Goal: Task Accomplishment & Management: Manage account settings

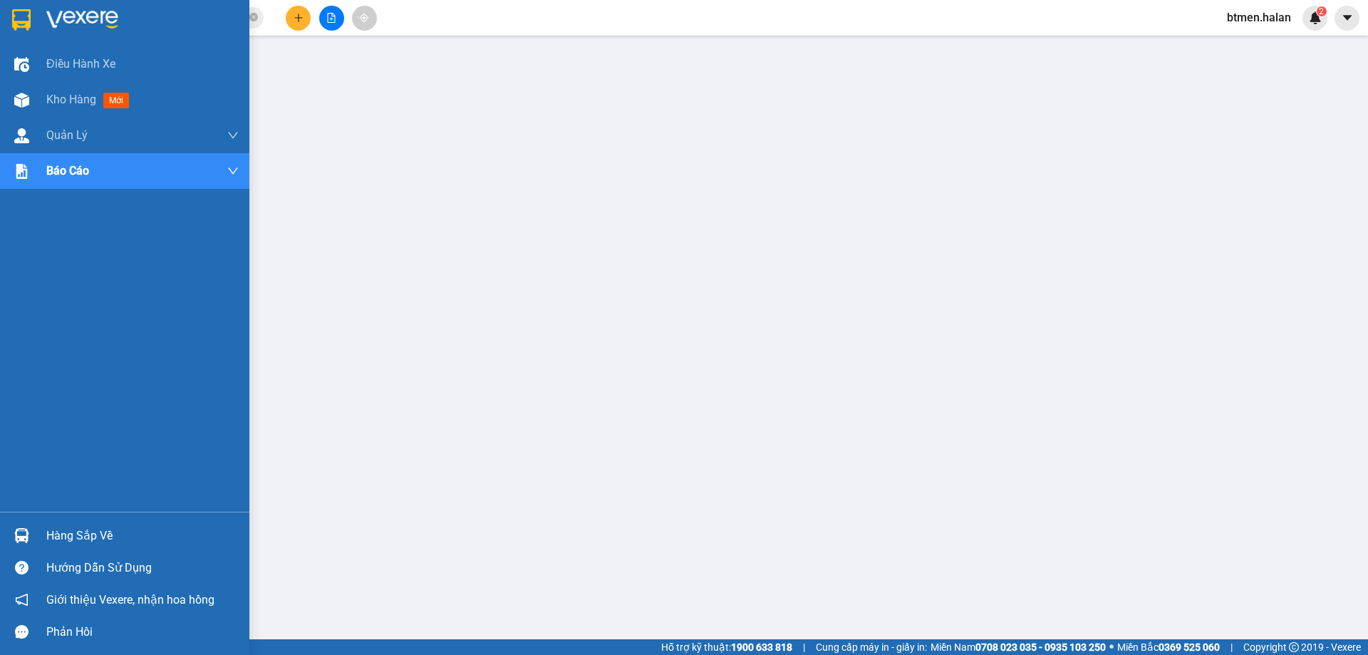
click at [44, 531] on div "Hàng sắp về" at bounding box center [124, 535] width 249 height 32
click at [47, 527] on div "Hàng sắp về" at bounding box center [142, 535] width 192 height 21
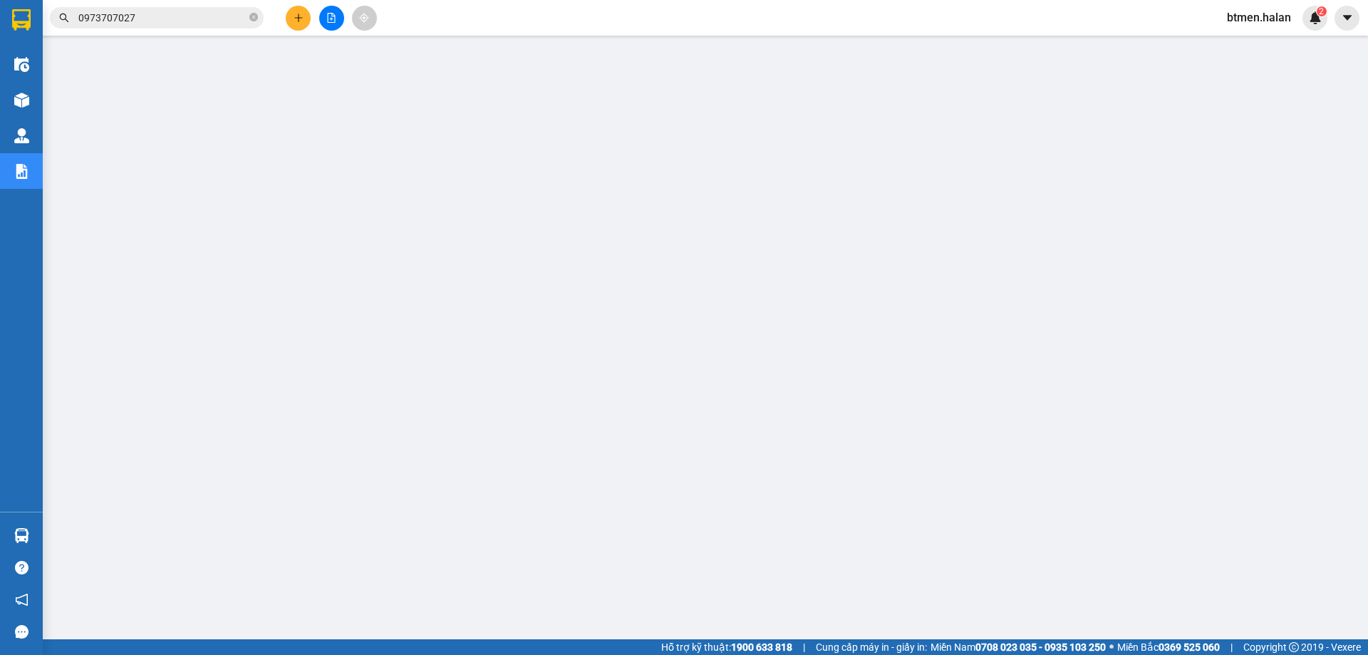
drag, startPoint x: 422, startPoint y: 14, endPoint x: 395, endPoint y: 24, distance: 28.8
click at [422, 14] on div "Kết quả tìm kiếm ( 17 ) Bộ lọc Mã ĐH Trạng thái Món hàng Thu hộ Tổng cước Chưa …" at bounding box center [684, 18] width 1368 height 36
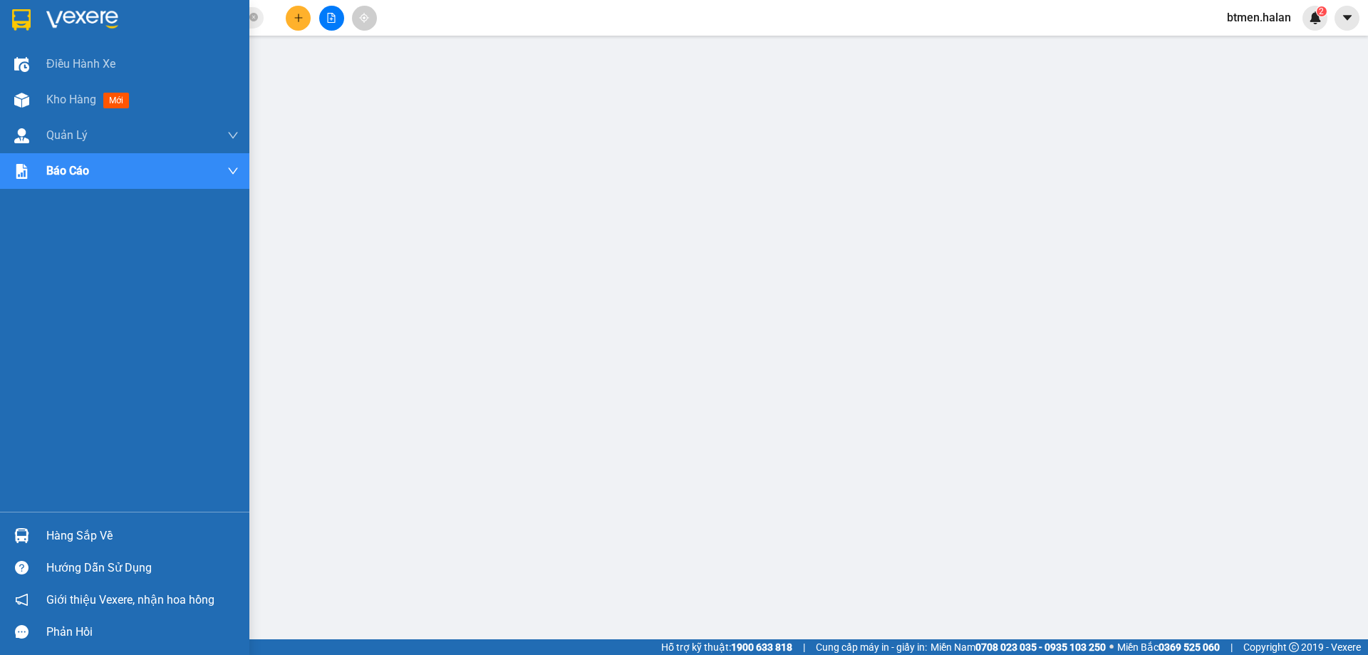
click at [46, 539] on div "Hàng sắp về" at bounding box center [124, 535] width 249 height 32
click at [48, 528] on div "Hàng sắp về" at bounding box center [142, 535] width 192 height 21
click at [56, 535] on div "Hàng sắp về" at bounding box center [142, 535] width 192 height 21
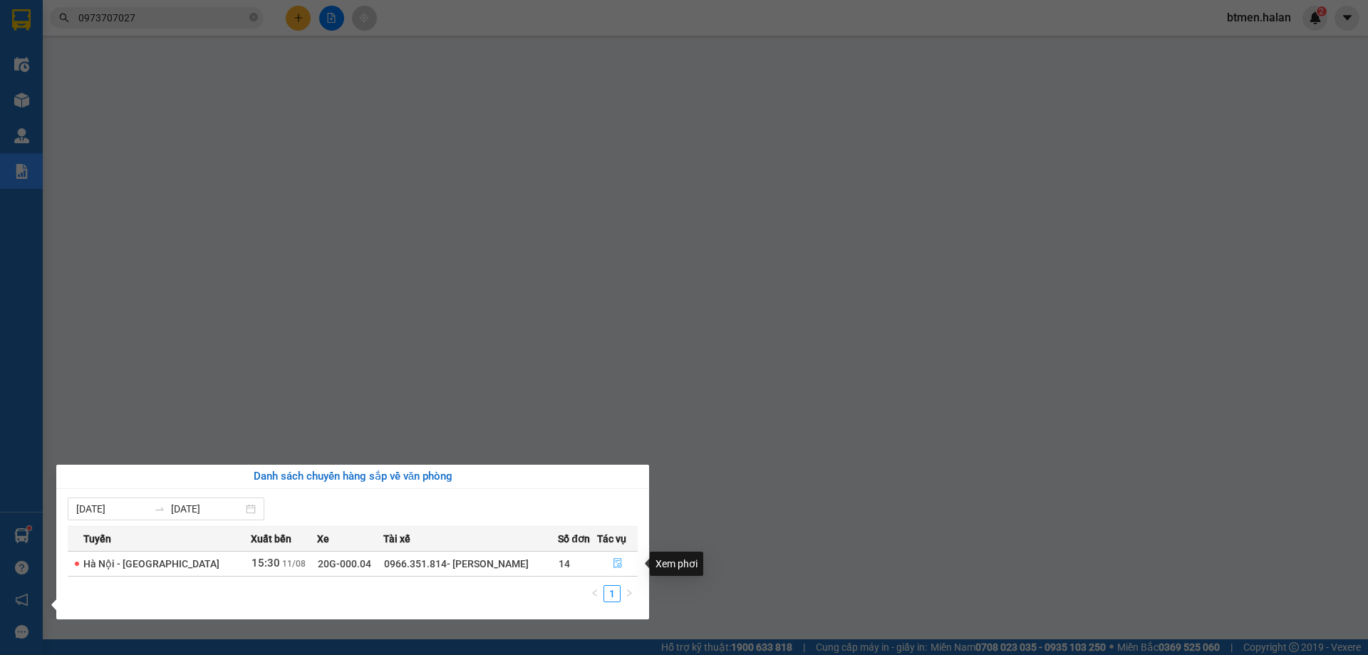
click at [608, 558] on button "button" at bounding box center [618, 563] width 40 height 23
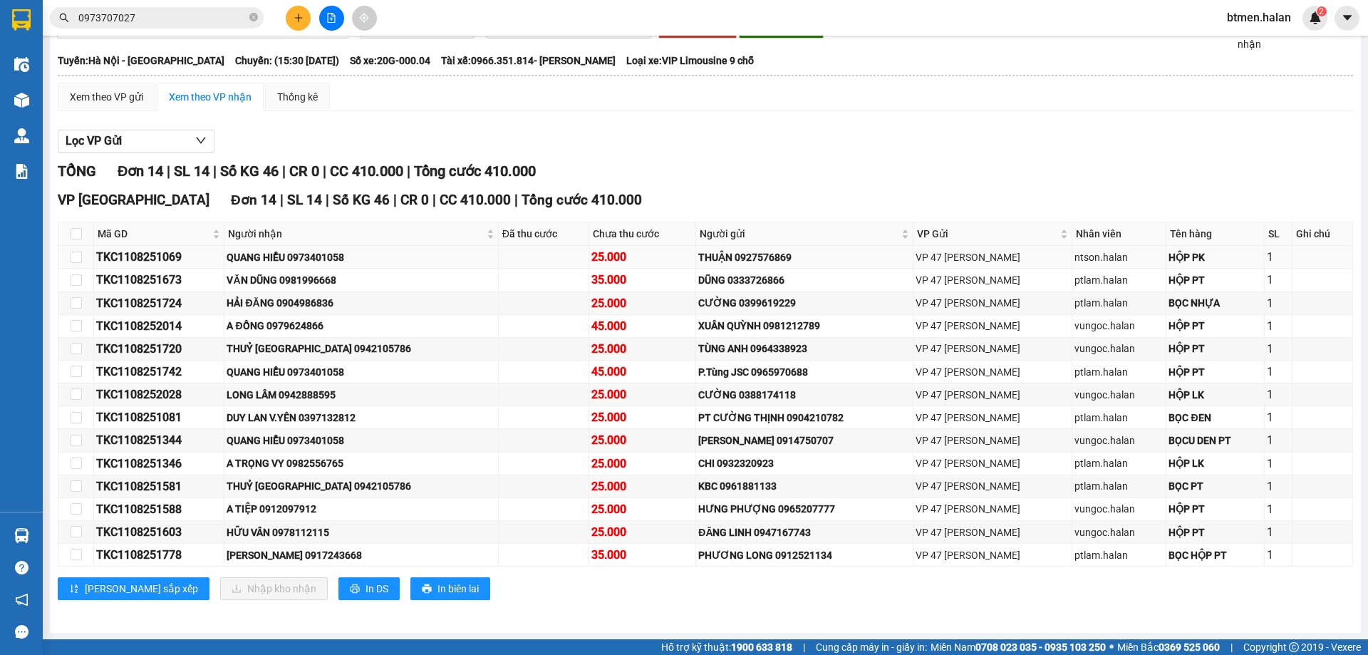
scroll to position [93, 0]
click at [285, 231] on span "Người nhận" at bounding box center [355, 233] width 255 height 16
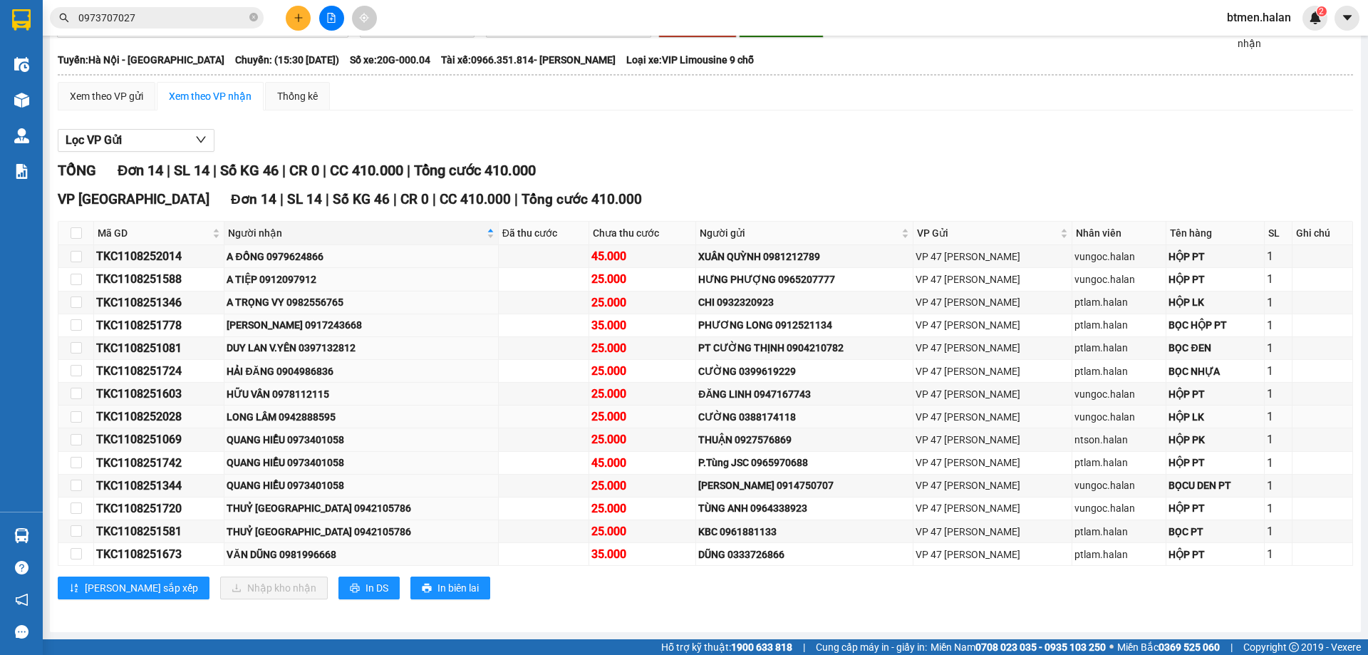
click at [340, 417] on div "LONG LÂM 0942888595" at bounding box center [360, 417] width 269 height 16
copy div "0942888595"
click at [207, 13] on input "0973707027" at bounding box center [162, 18] width 168 height 16
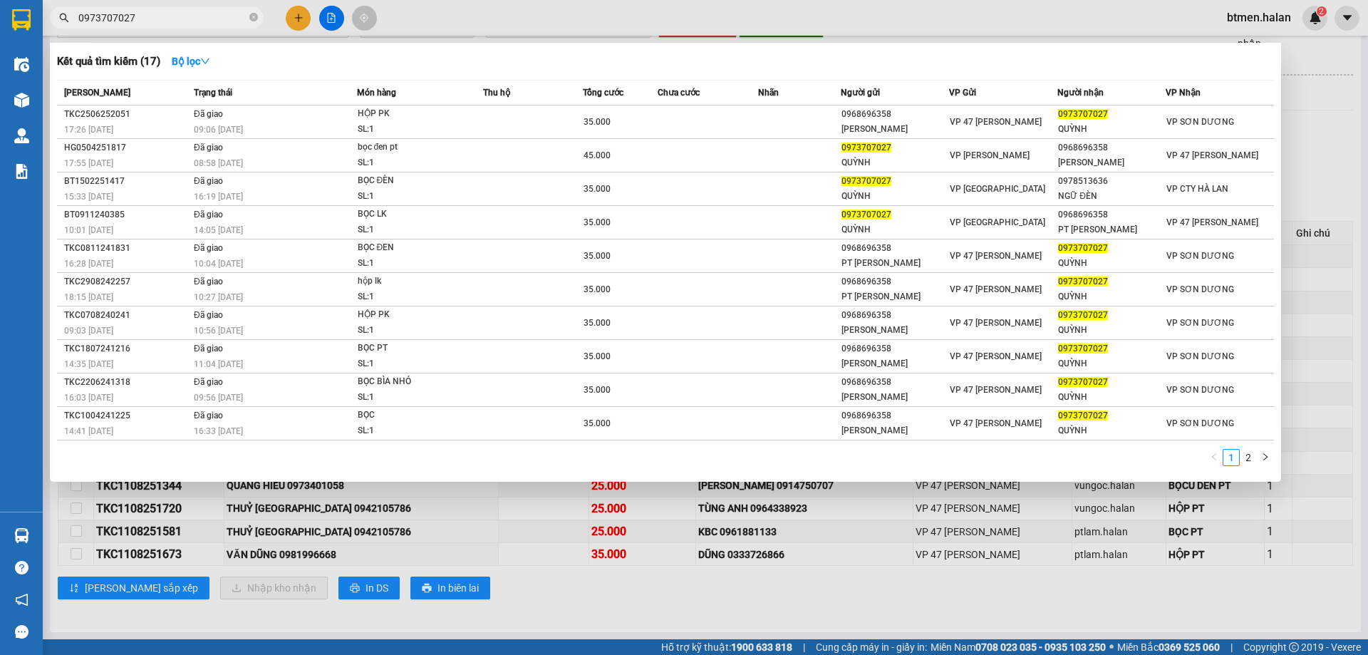
click at [207, 13] on input "0973707027" at bounding box center [162, 18] width 168 height 16
paste input "42888595"
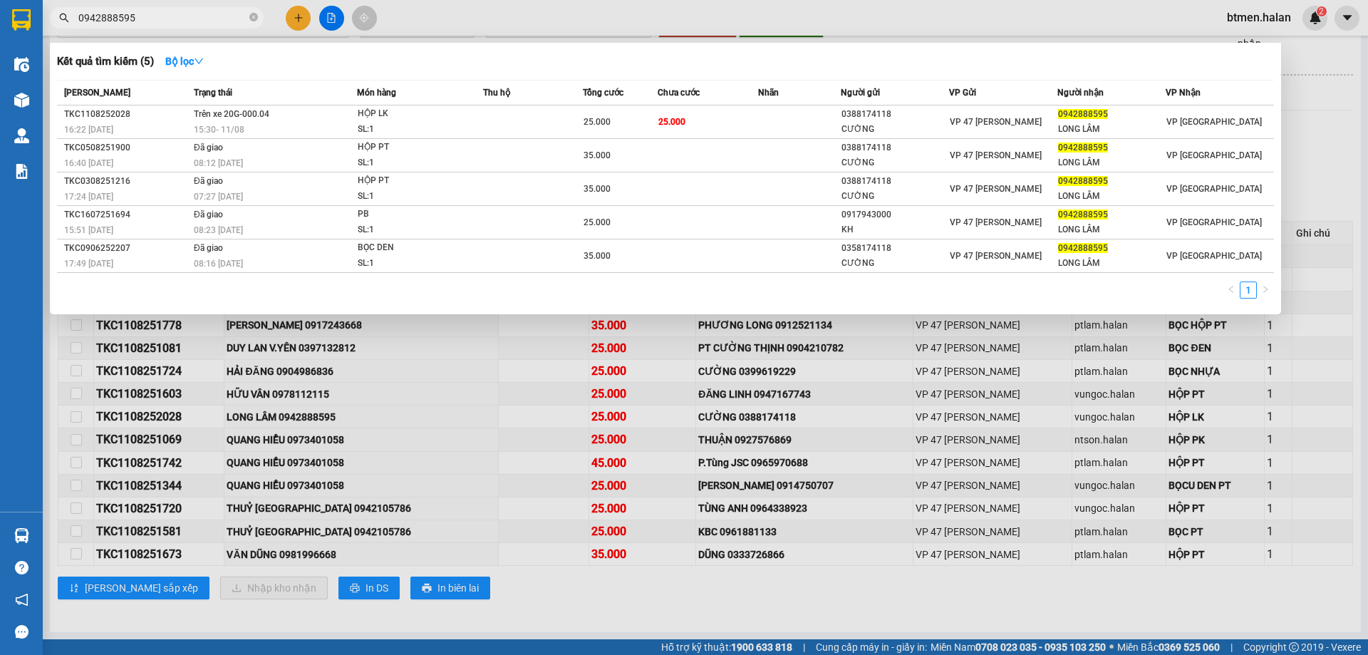
click at [218, 608] on div at bounding box center [684, 327] width 1368 height 655
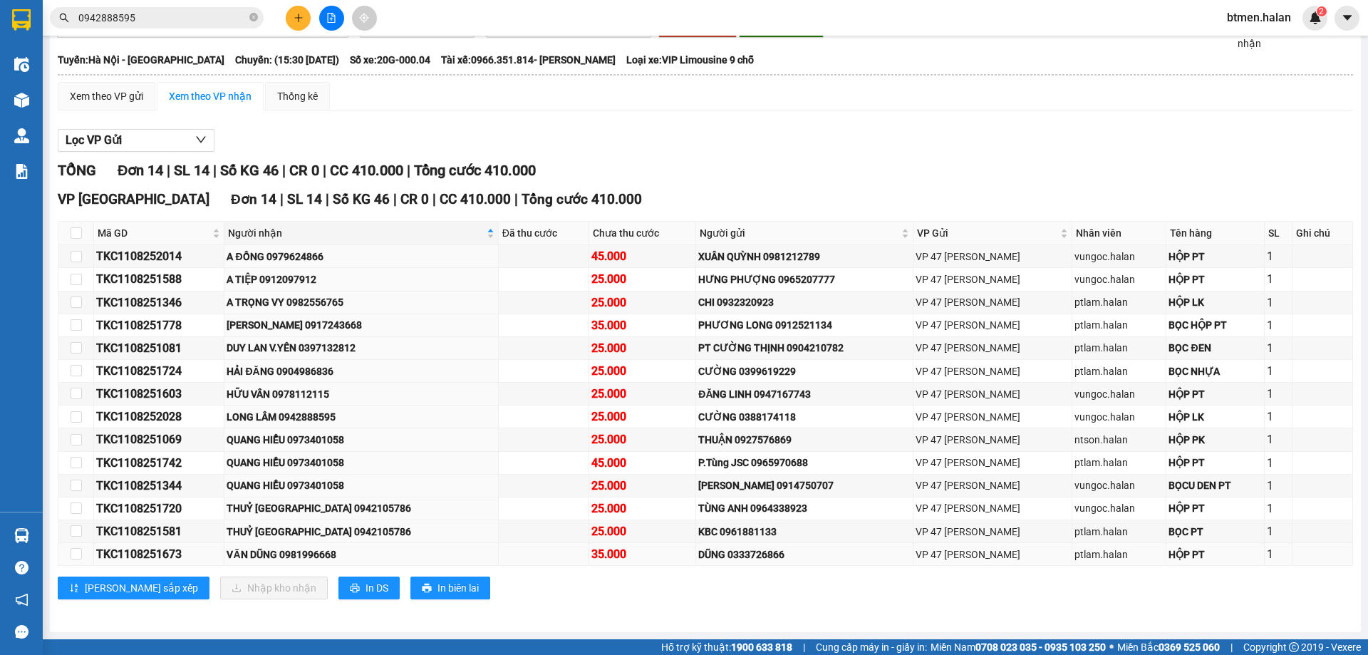
click at [347, 556] on div "VĂN DŨNG 0981996668" at bounding box center [360, 554] width 269 height 16
drag, startPoint x: 351, startPoint y: 556, endPoint x: 328, endPoint y: 554, distance: 23.5
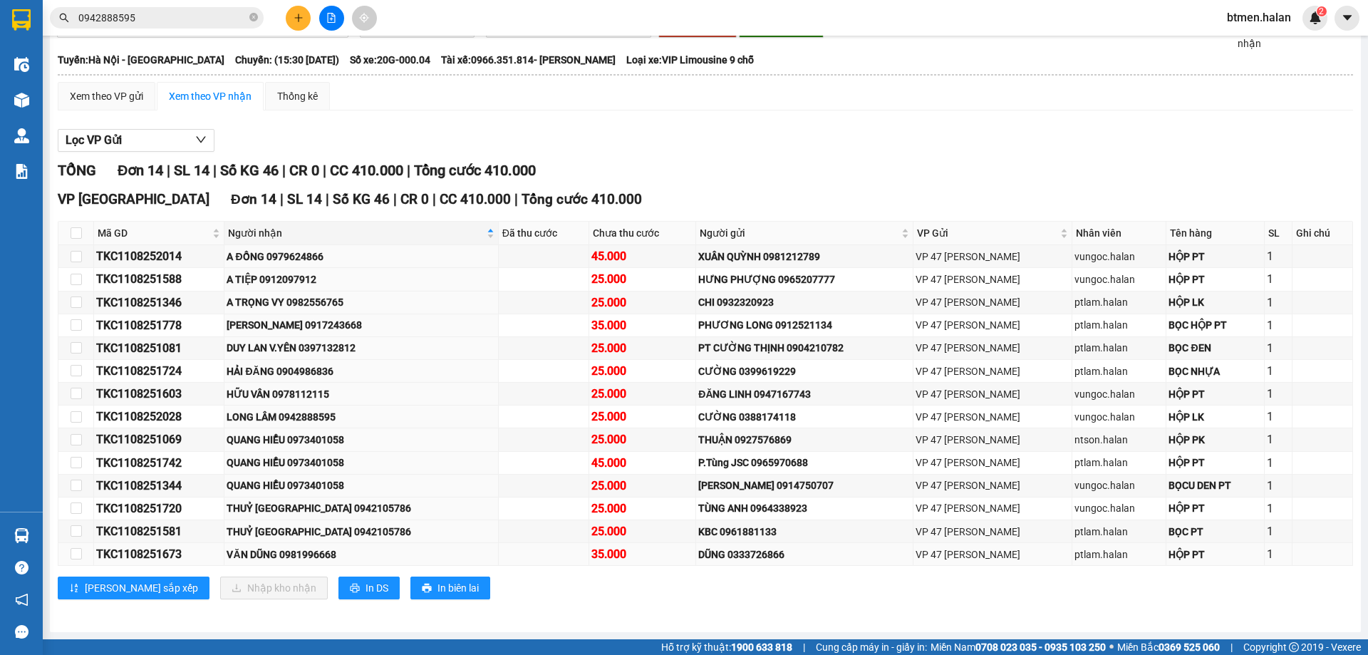
click at [328, 554] on div "VĂN DŨNG 0981996668" at bounding box center [360, 554] width 269 height 16
click at [331, 550] on div "VĂN DŨNG 0981996668" at bounding box center [360, 554] width 269 height 16
copy div "0981996668"
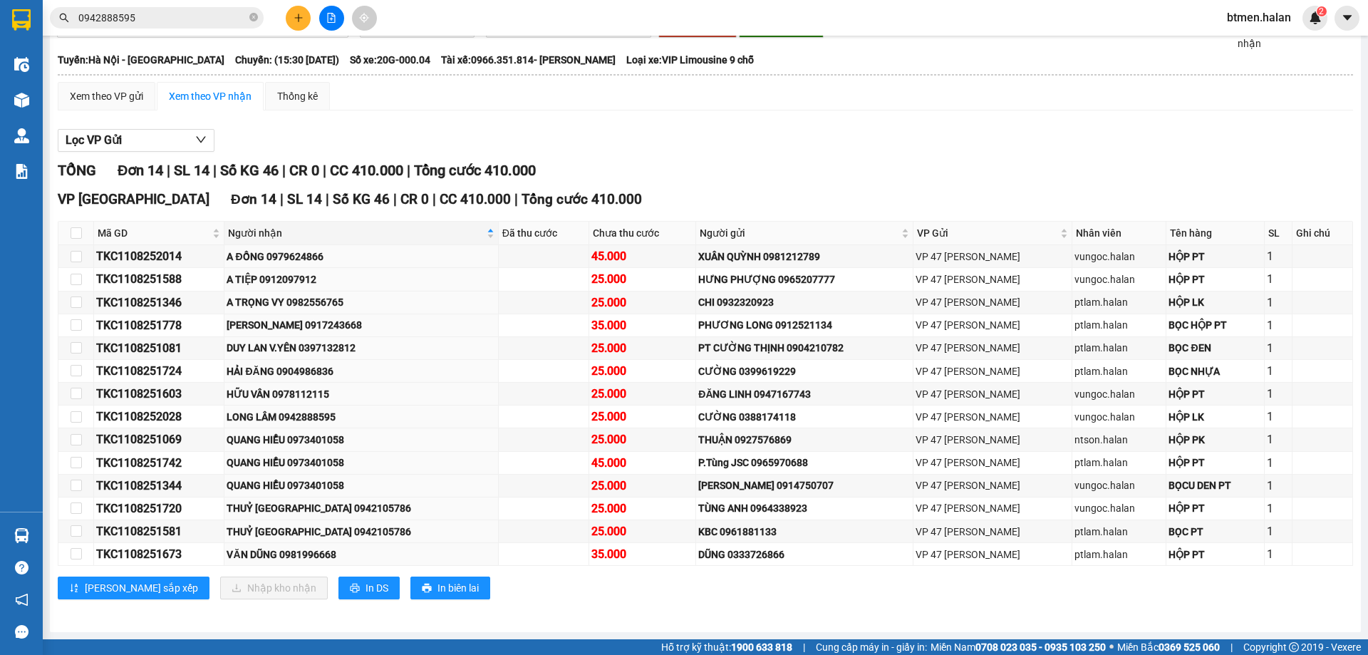
click at [915, 587] on div "Lưu sắp xếp Nhập kho nhận In DS In biên lai" at bounding box center [705, 587] width 1295 height 23
click at [501, 595] on div "Lưu sắp xếp Nhập kho nhận In DS In biên lai" at bounding box center [705, 587] width 1295 height 23
click at [428, 107] on div "Xem theo VP gửi Xem theo VP nhận Thống kê" at bounding box center [705, 96] width 1295 height 28
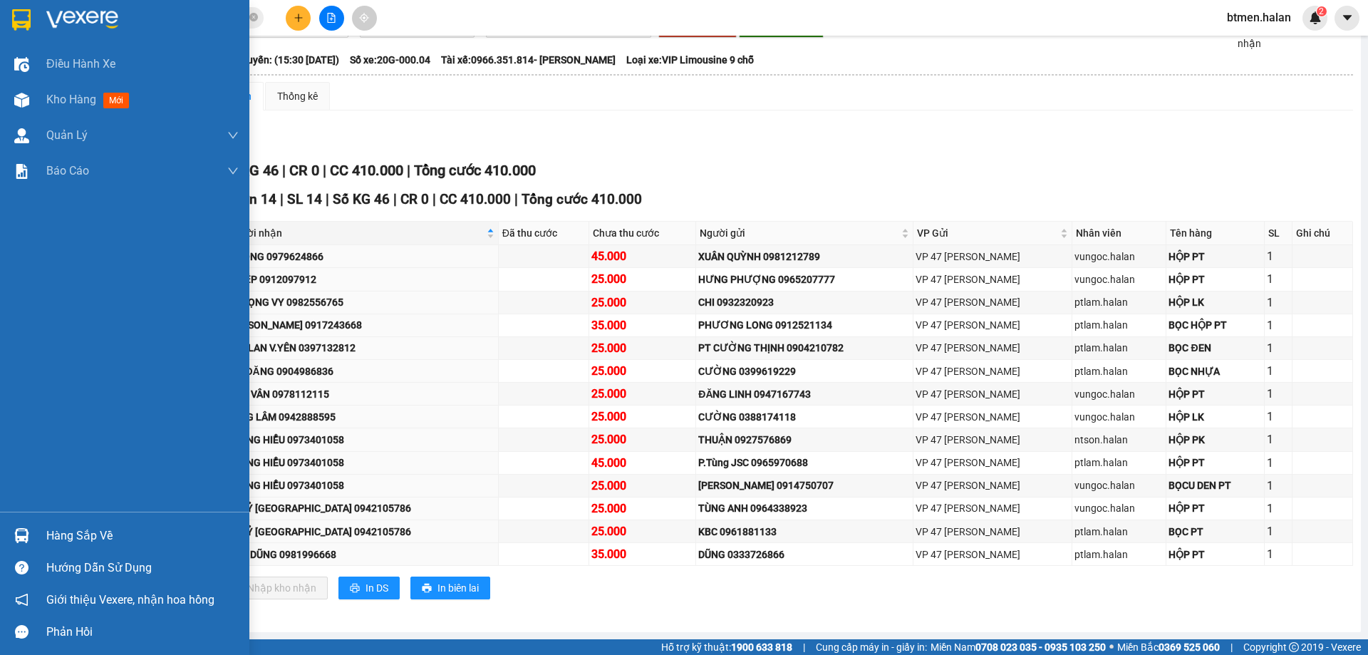
click at [43, 537] on div "Hàng sắp về" at bounding box center [124, 535] width 249 height 32
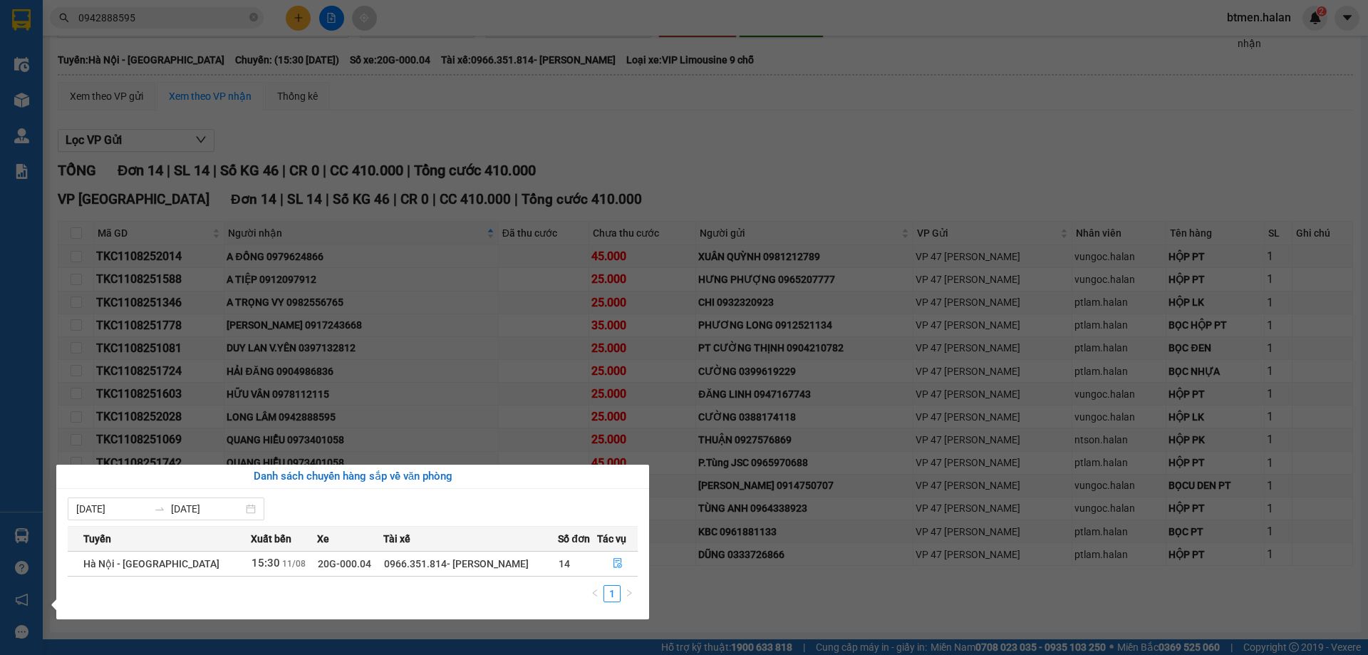
click at [836, 121] on section "Kết quả tìm kiếm ( 5 ) Bộ lọc Mã ĐH Trạng thái Món hàng Thu hộ Tổng cước Chưa c…" at bounding box center [684, 327] width 1368 height 655
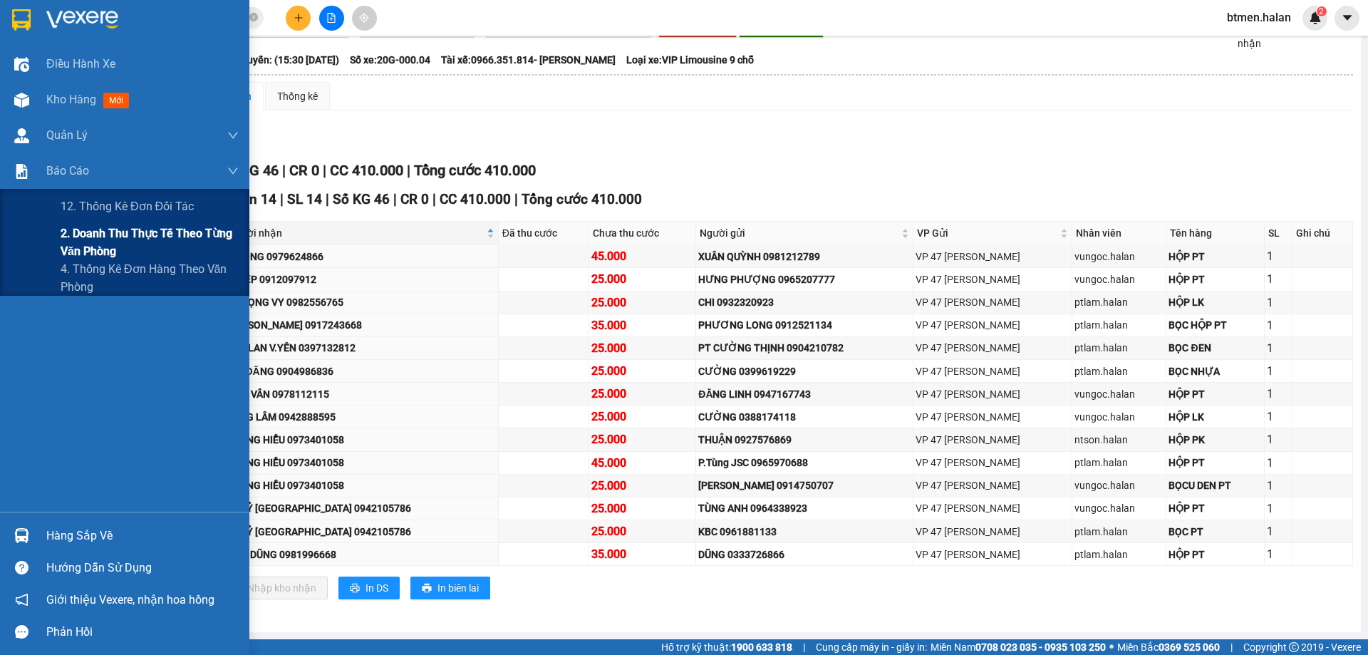
click at [121, 241] on span "2. Doanh thu thực tế theo từng văn phòng" at bounding box center [150, 242] width 178 height 36
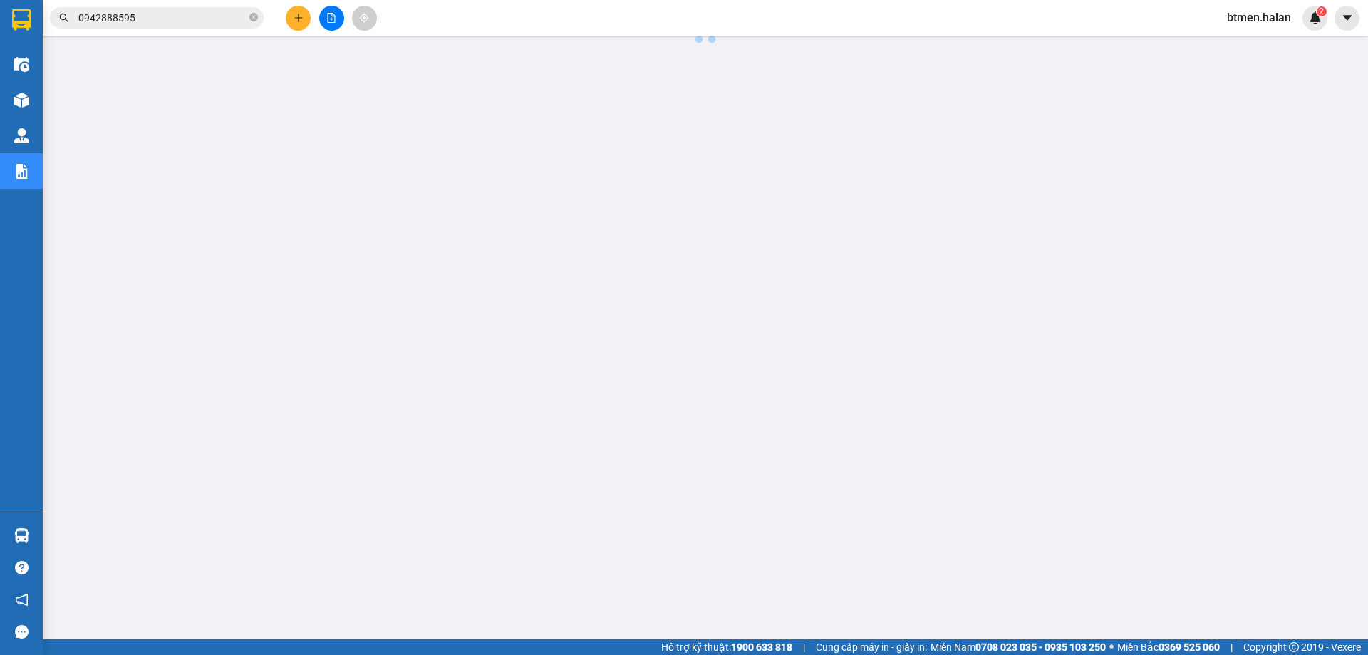
scroll to position [52, 0]
click at [195, 21] on input "0942888595" at bounding box center [162, 18] width 168 height 16
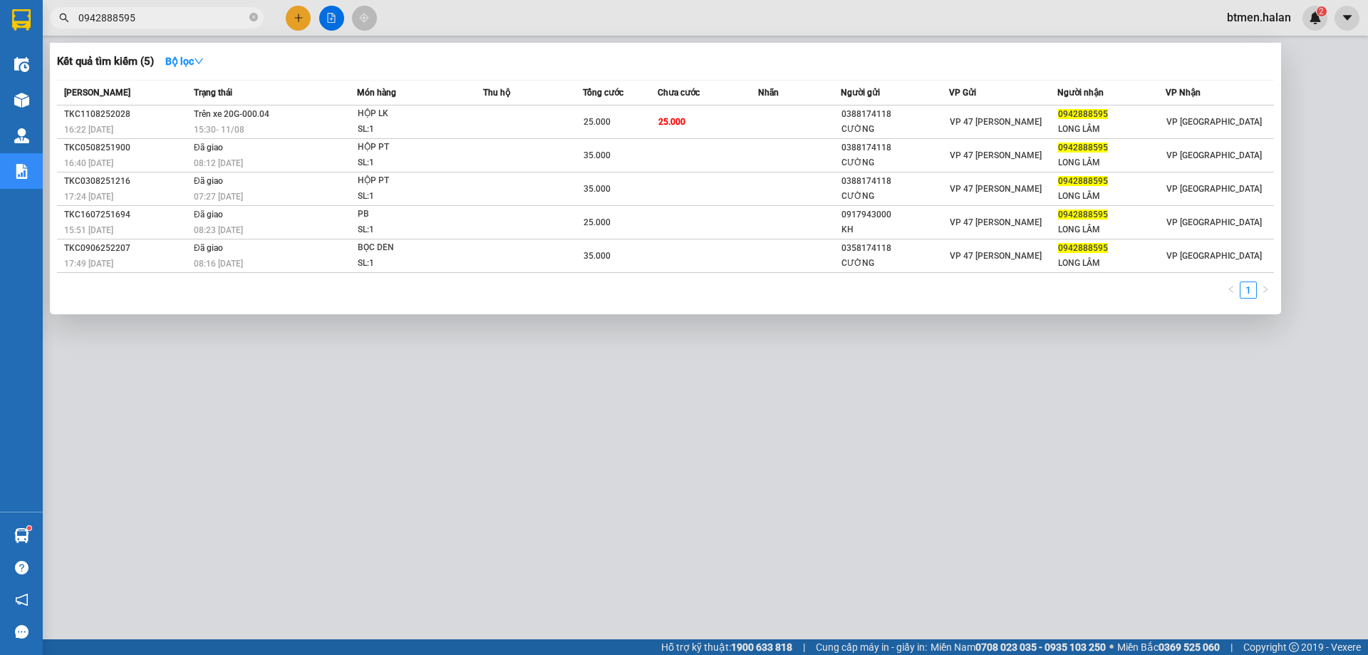
click at [195, 21] on input "0942888595" at bounding box center [162, 18] width 168 height 16
paste input "858089889"
type input "0858089889"
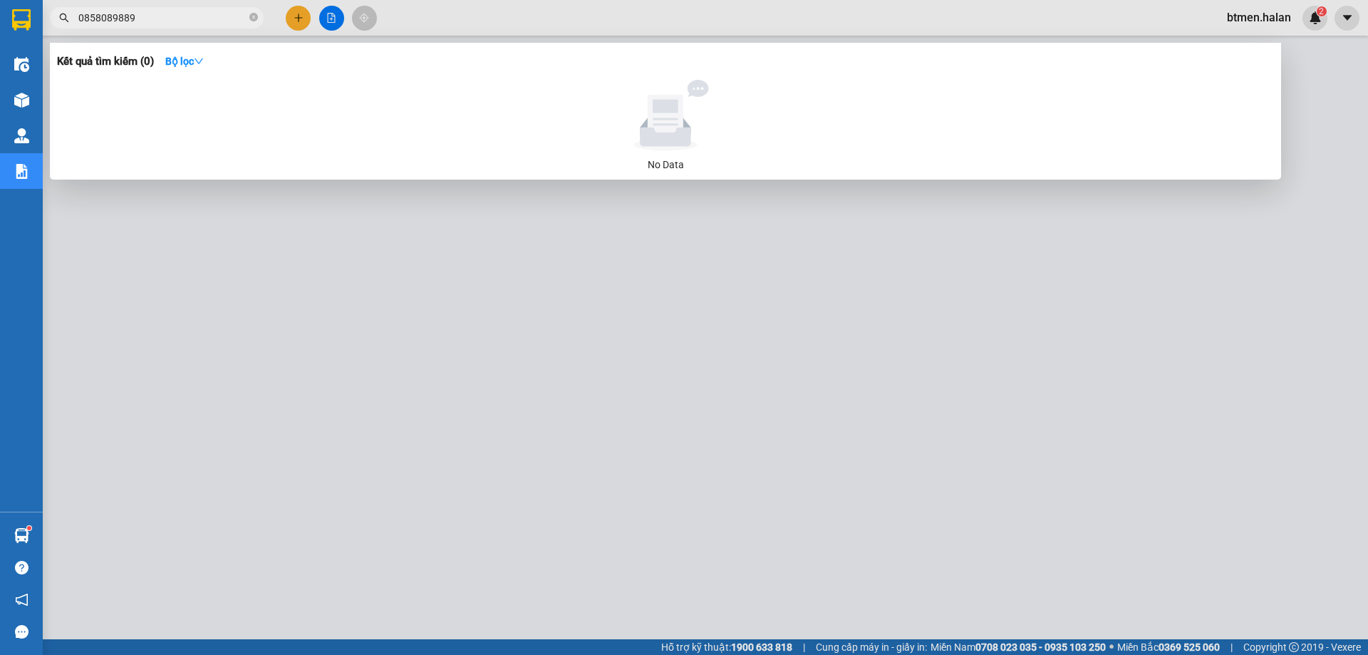
click at [153, 13] on input "0858089889" at bounding box center [162, 18] width 168 height 16
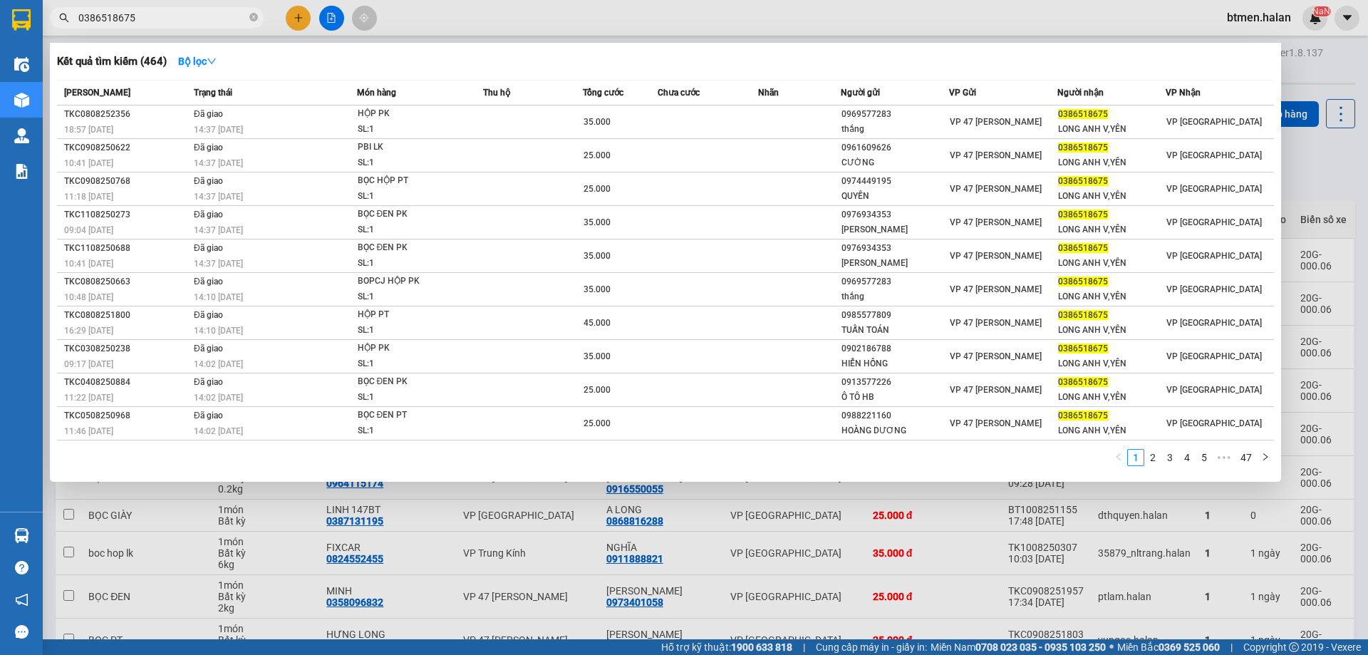
click at [1346, 53] on div at bounding box center [684, 327] width 1368 height 655
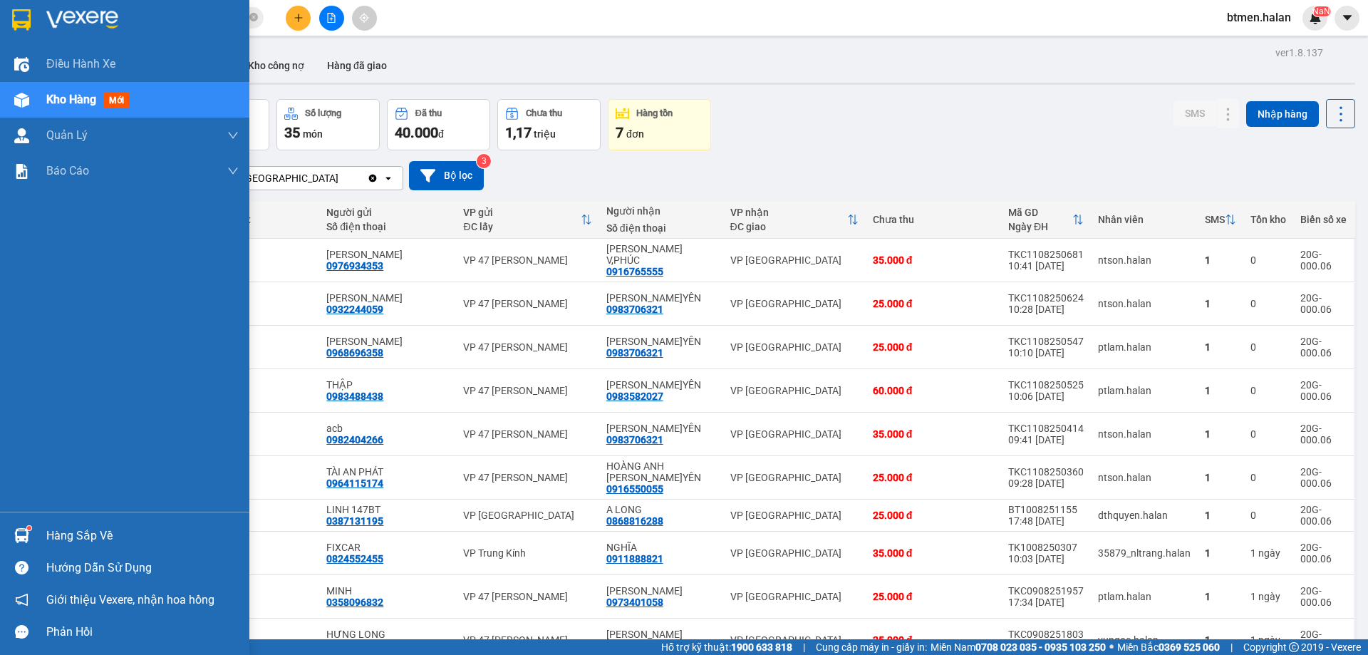
click at [28, 529] on sup at bounding box center [29, 528] width 4 height 4
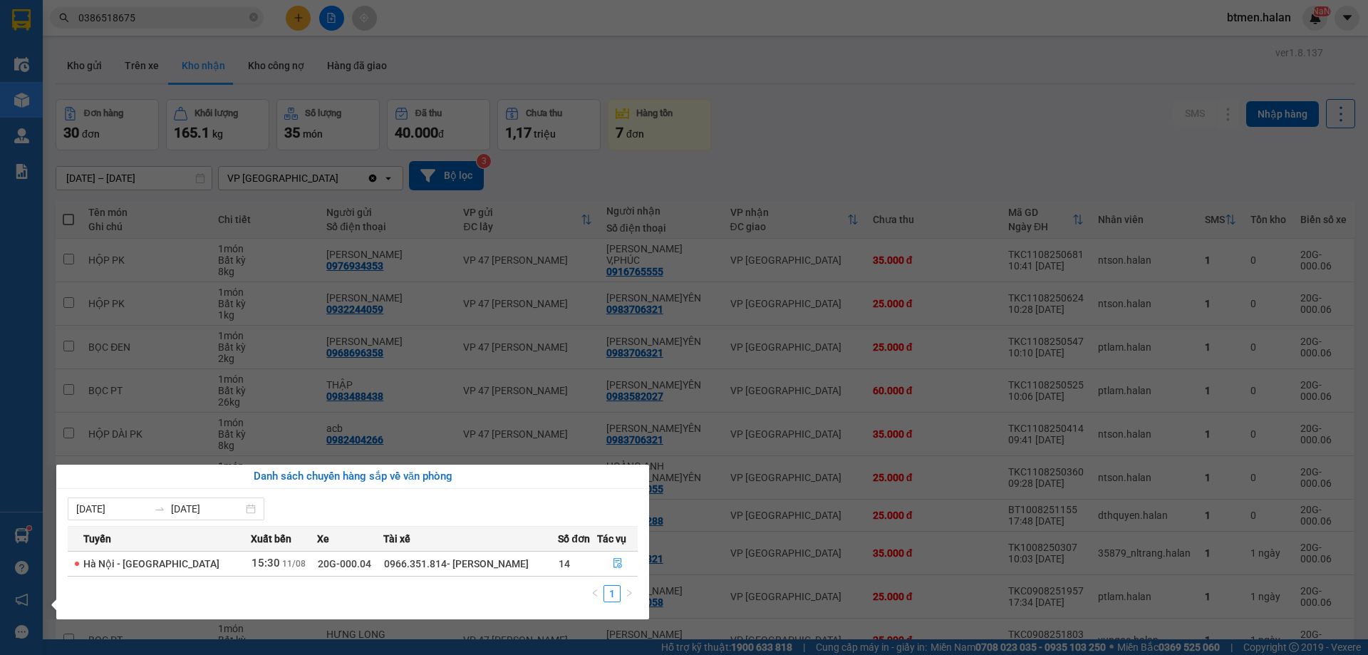
click at [899, 114] on section "Kết quả tìm kiếm ( 464 ) Bộ lọc Mã ĐH Trạng thái Món hàng Thu hộ Tổng cước Chưa…" at bounding box center [684, 327] width 1368 height 655
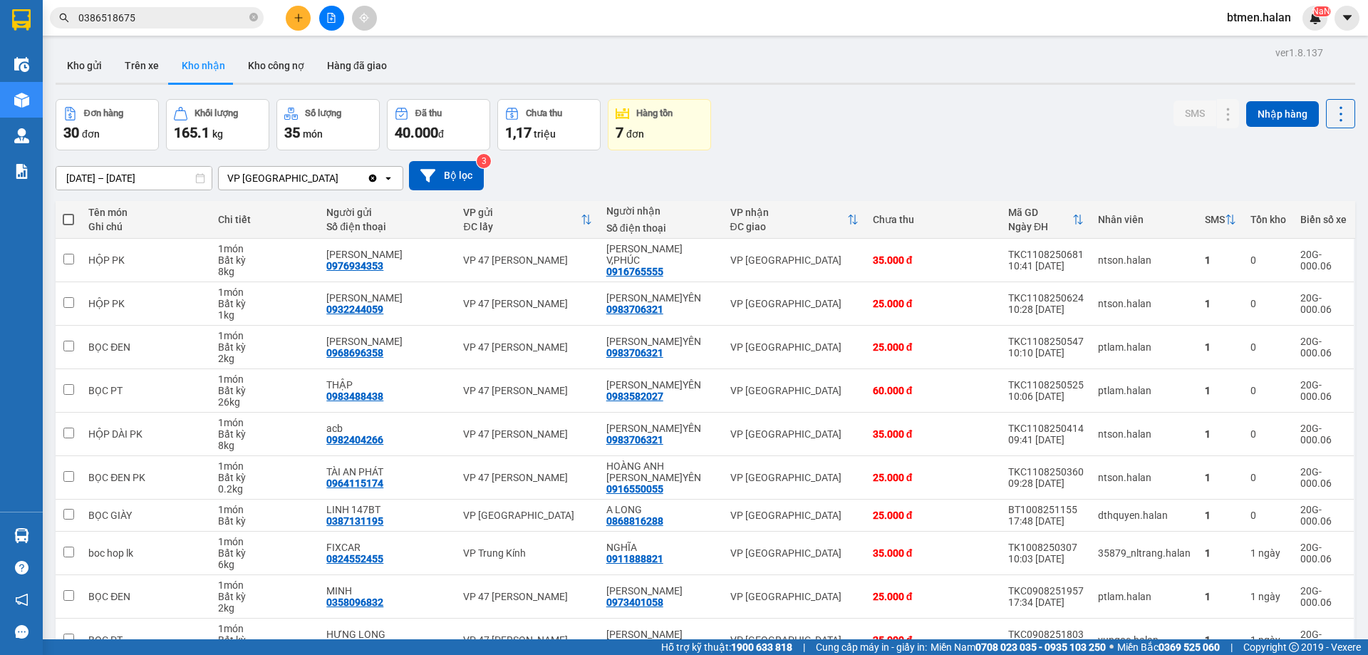
click at [545, 178] on div "[DATE] – [DATE] Press the down arrow key to interact with the calendar and sele…" at bounding box center [705, 175] width 1299 height 29
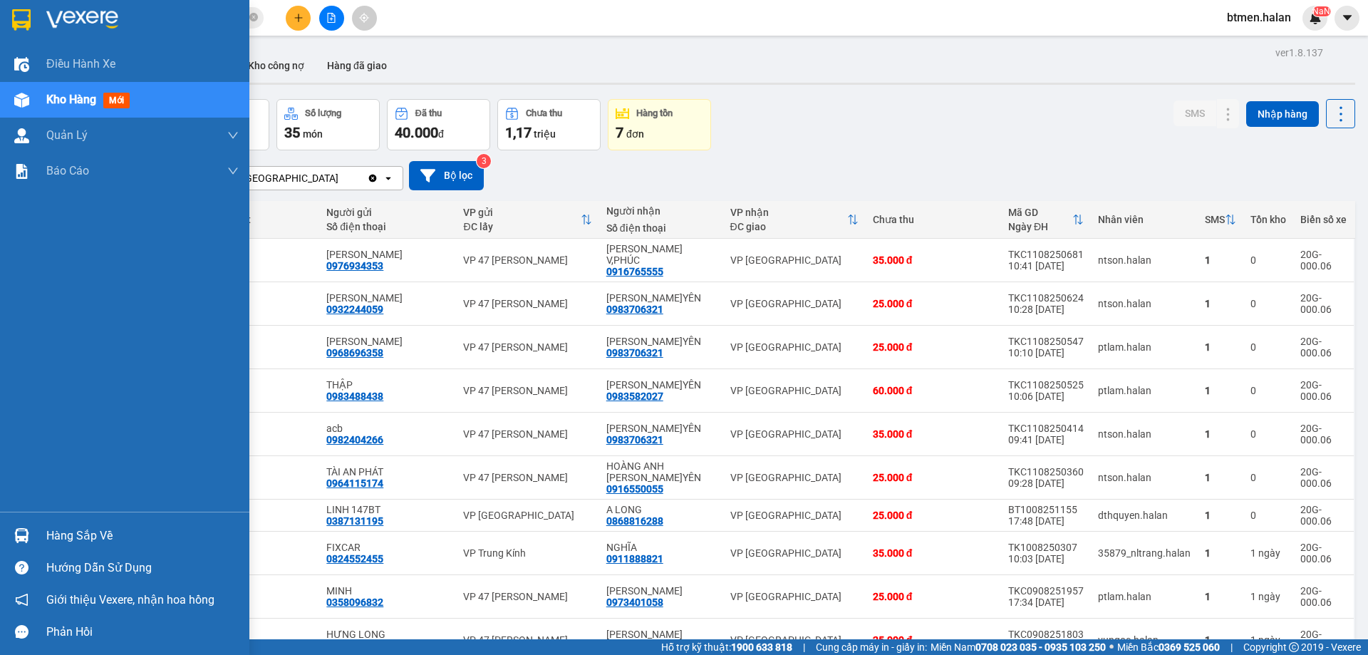
drag, startPoint x: 30, startPoint y: 93, endPoint x: 85, endPoint y: 103, distance: 55.6
click at [31, 94] on div at bounding box center [21, 100] width 25 height 25
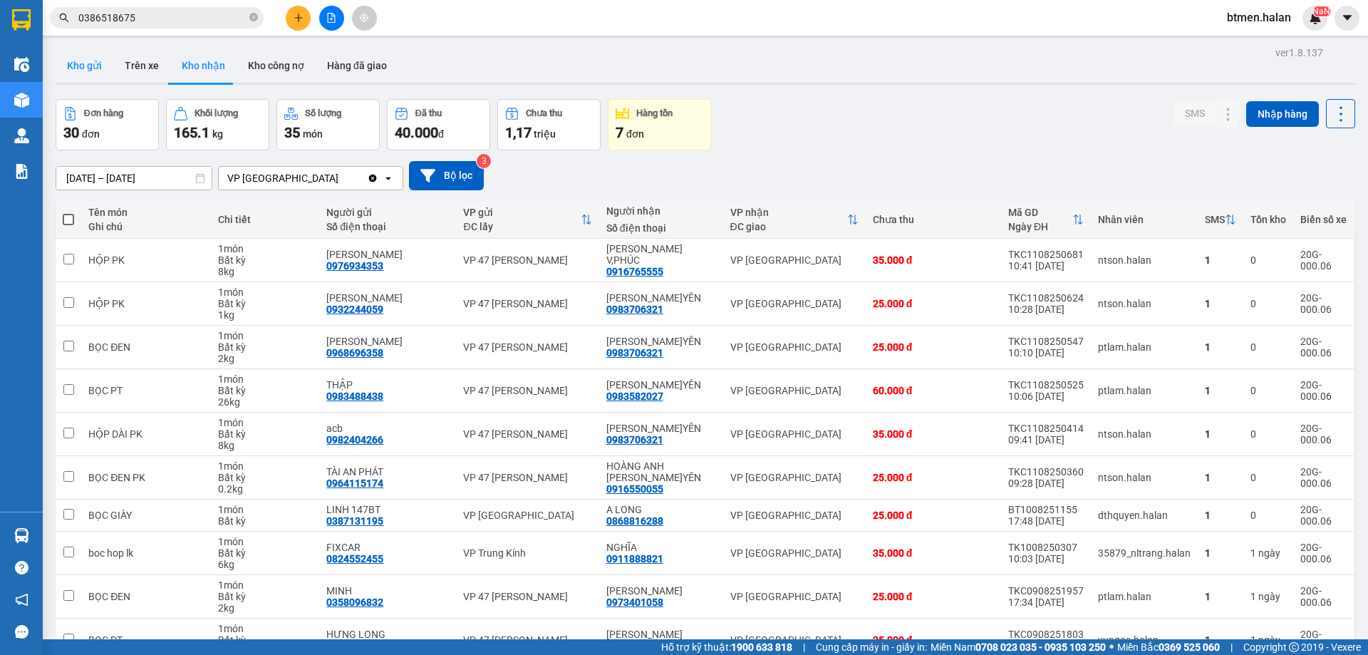
click at [85, 62] on button "Kho gửi" at bounding box center [85, 65] width 58 height 34
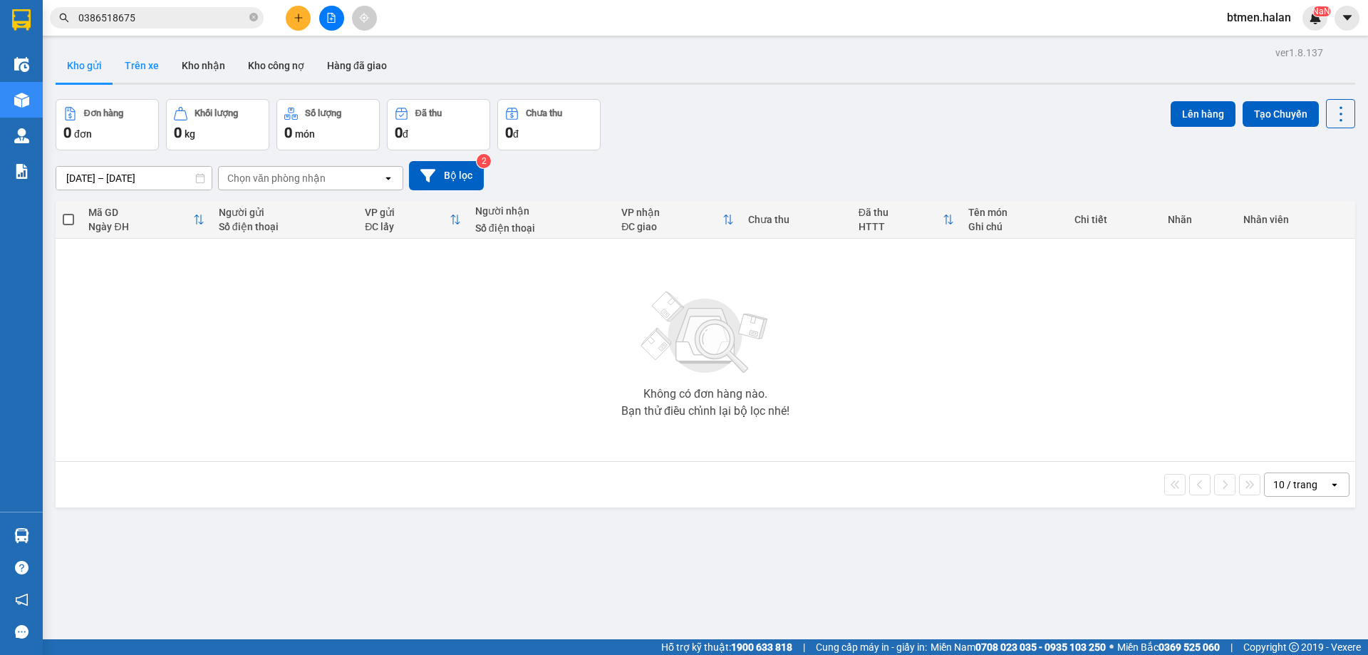
click at [137, 70] on button "Trên xe" at bounding box center [141, 65] width 57 height 34
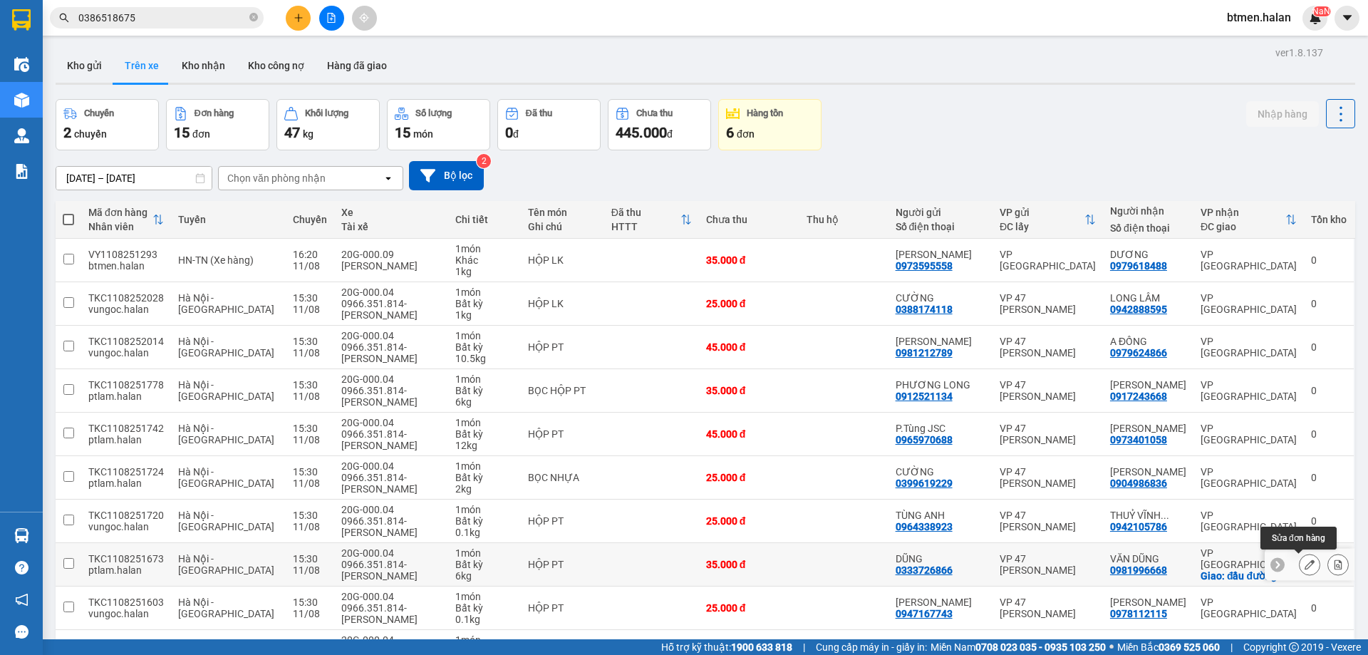
click at [1306, 565] on button at bounding box center [1309, 564] width 20 height 25
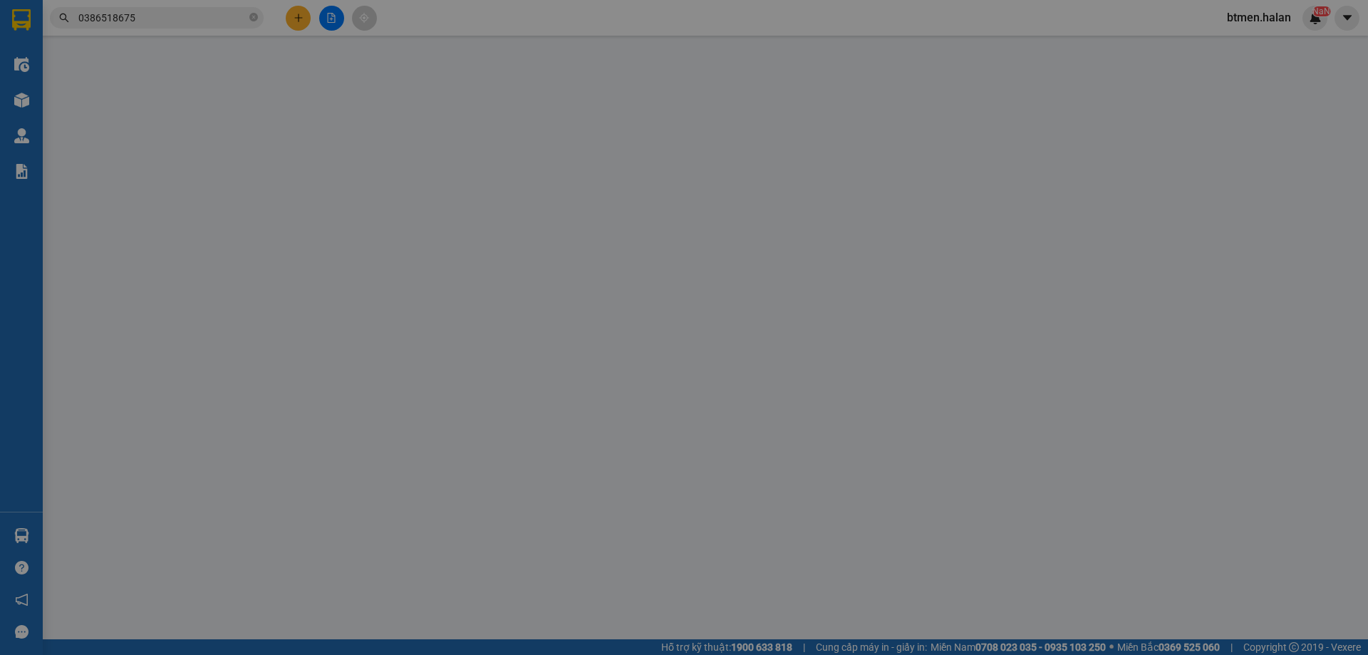
type input "0333726866"
type input "DŨNG"
type input "0981996668"
type input "VĂN DŨNG"
checkbox input "true"
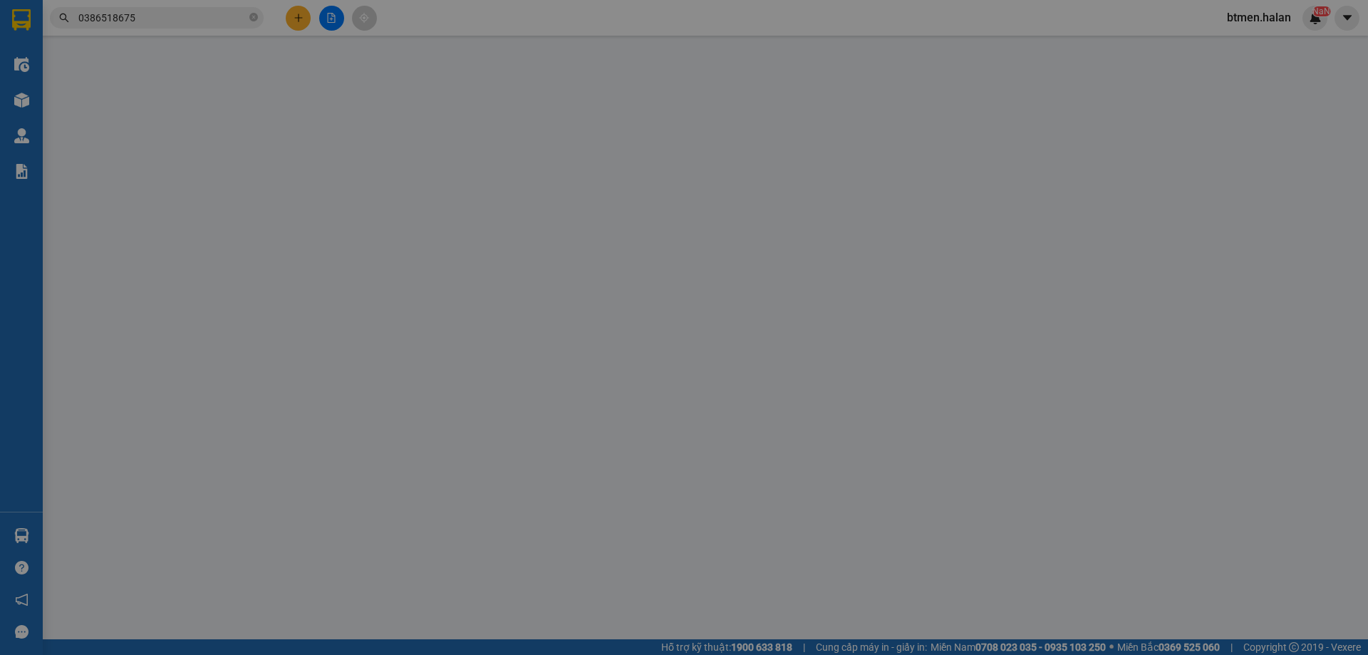
type input "đầu đường 100"
type input "35.000"
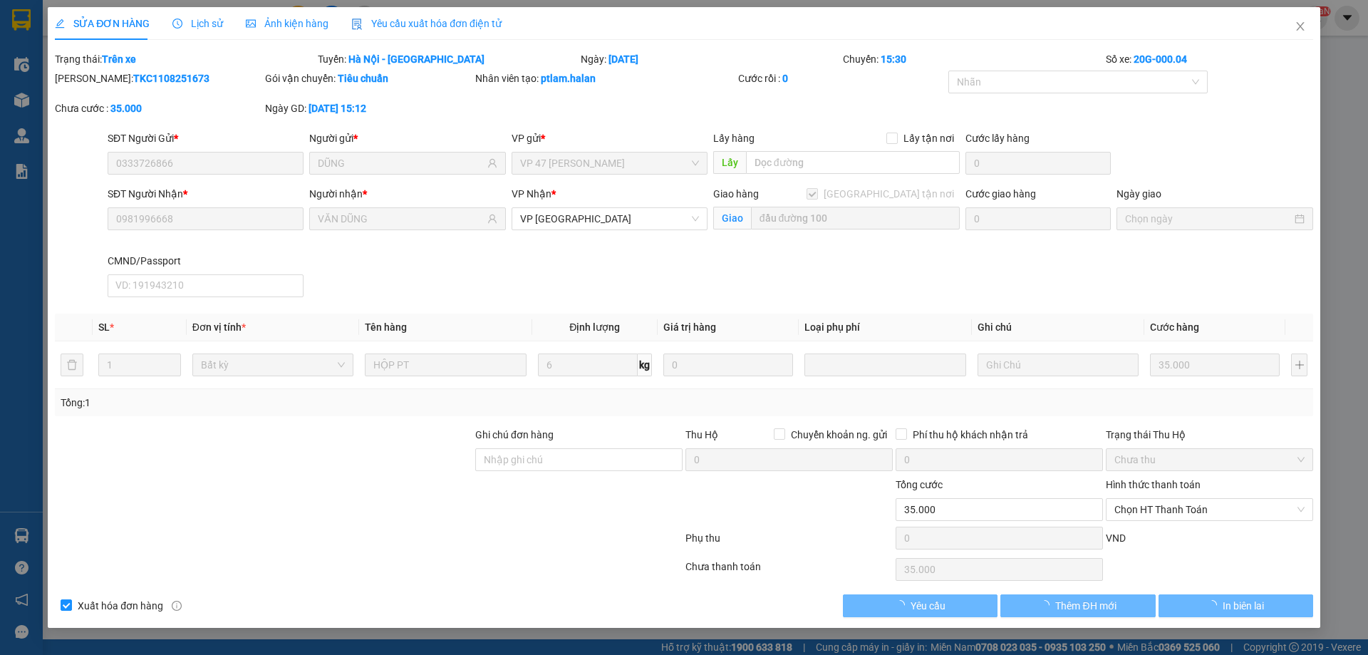
click at [202, 24] on span "Lịch sử" at bounding box center [197, 23] width 51 height 11
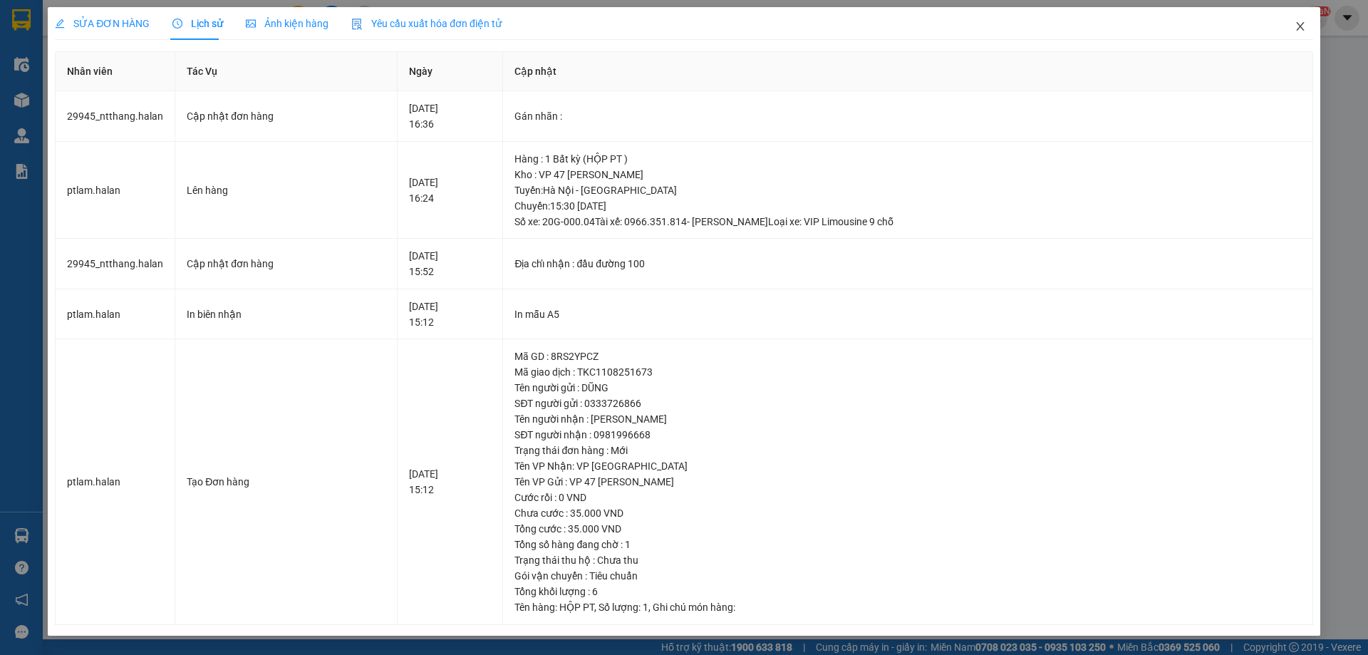
click at [1298, 28] on icon "close" at bounding box center [1299, 26] width 11 height 11
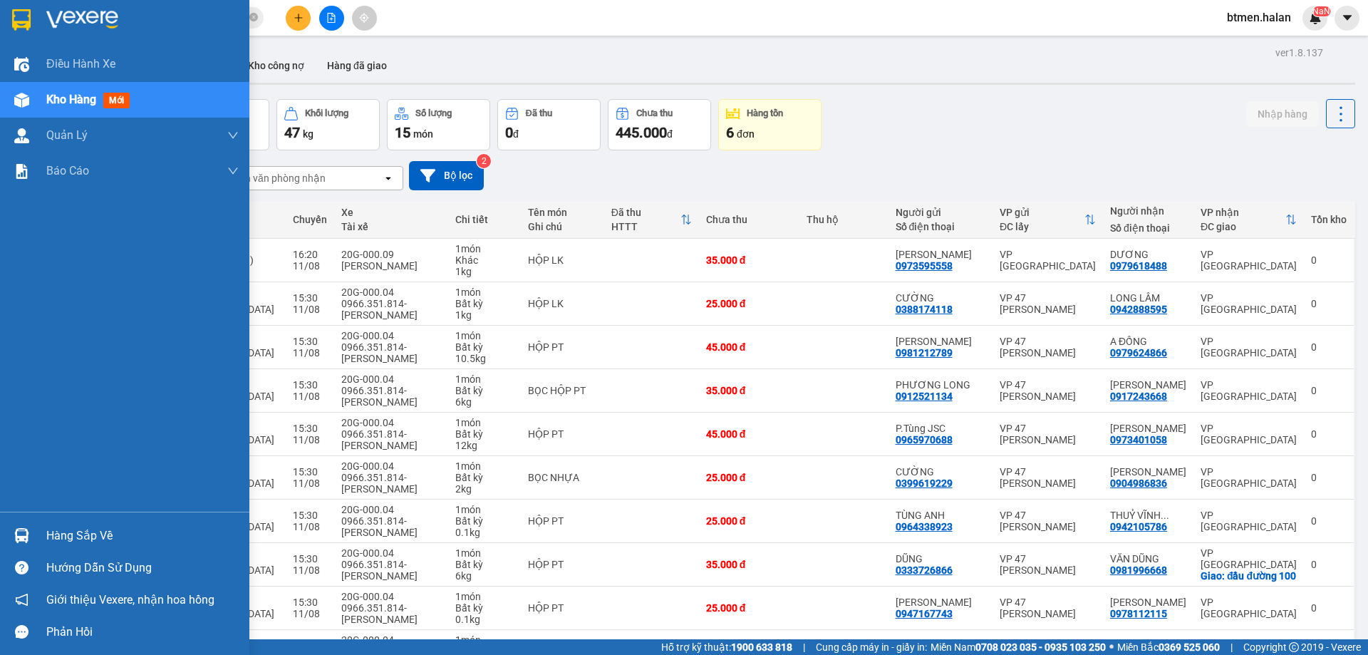
click at [27, 524] on div at bounding box center [21, 535] width 25 height 25
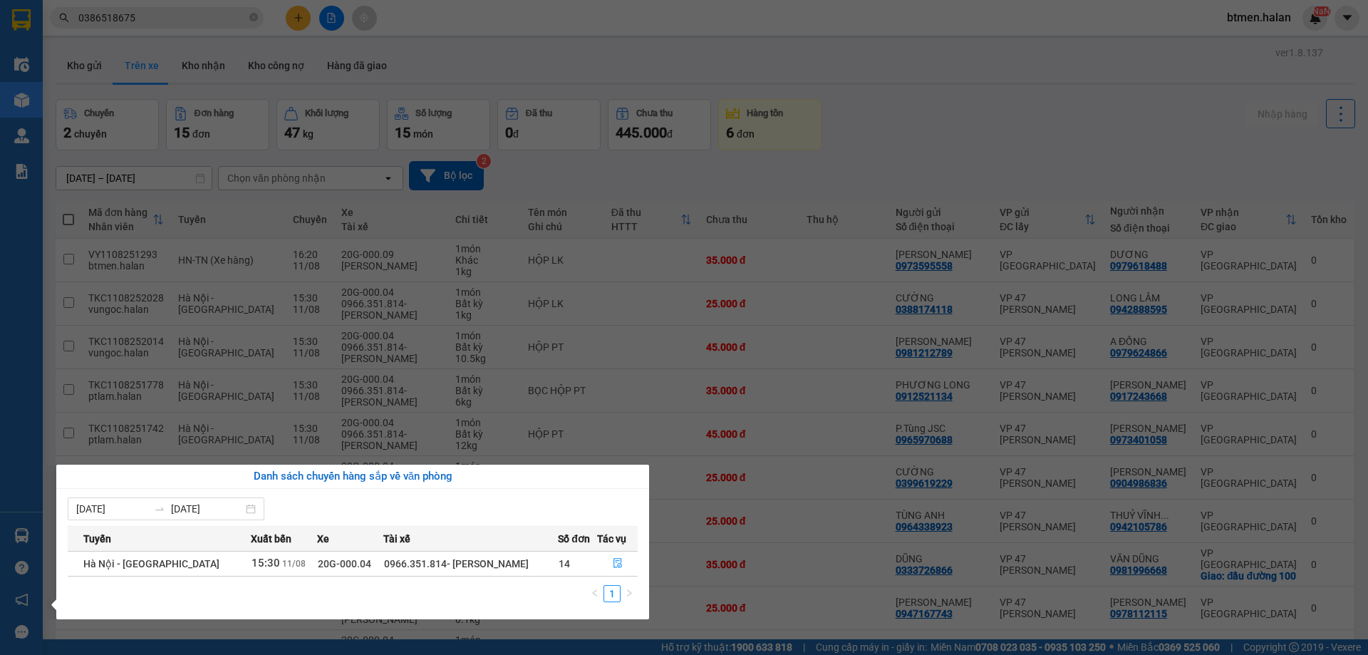
click at [752, 229] on section "Kết quả tìm kiếm ( 464 ) Bộ lọc Mã ĐH Trạng thái Món hàng Thu hộ Tổng cước Chưa…" at bounding box center [684, 327] width 1368 height 655
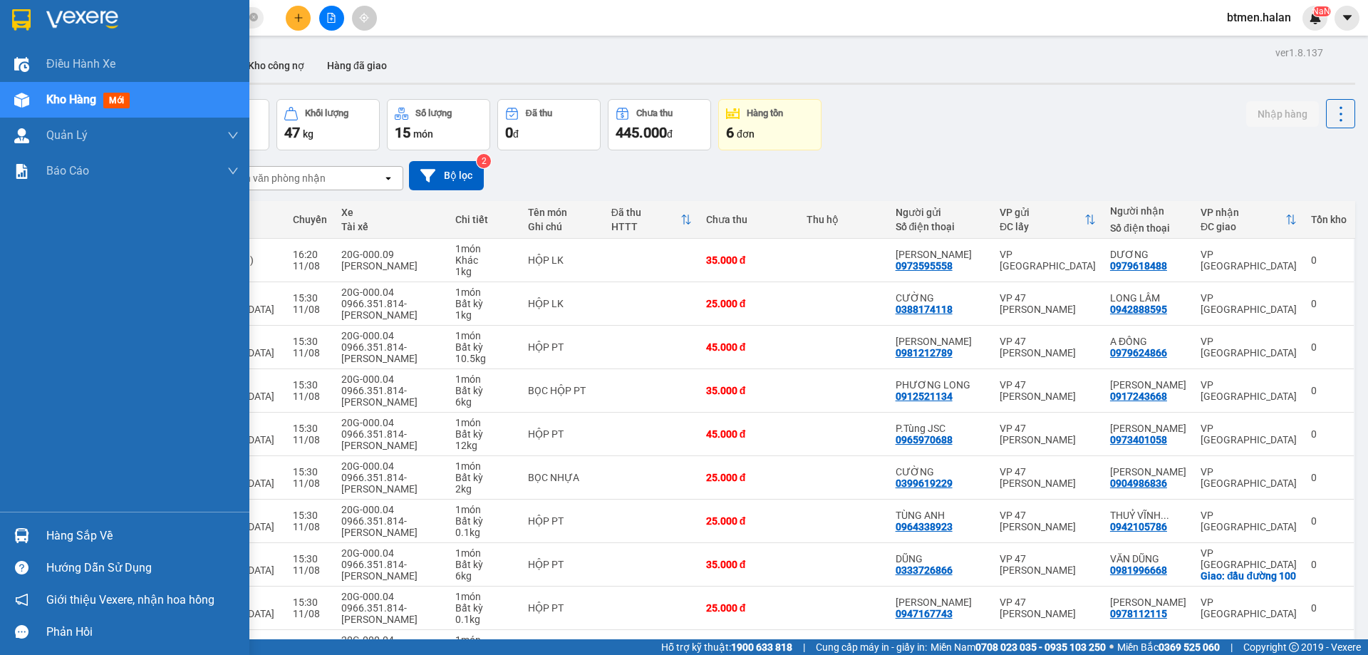
click at [38, 524] on div "Hàng sắp về" at bounding box center [124, 535] width 249 height 32
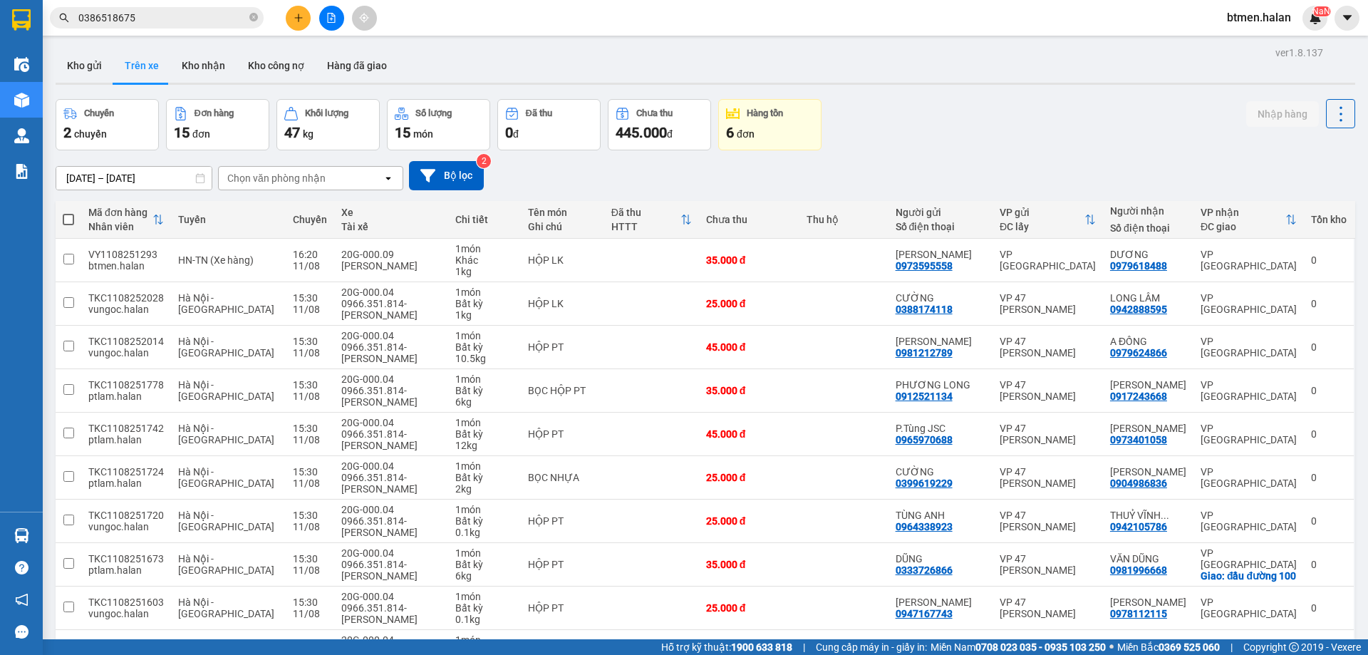
click at [1124, 122] on section "Kết quả tìm kiếm ( 464 ) Bộ lọc Mã ĐH Trạng thái Món hàng Thu hộ Tổng cước Chưa…" at bounding box center [684, 327] width 1368 height 655
click at [199, 62] on button "Kho nhận" at bounding box center [203, 65] width 66 height 34
type input "[DATE] – [DATE]"
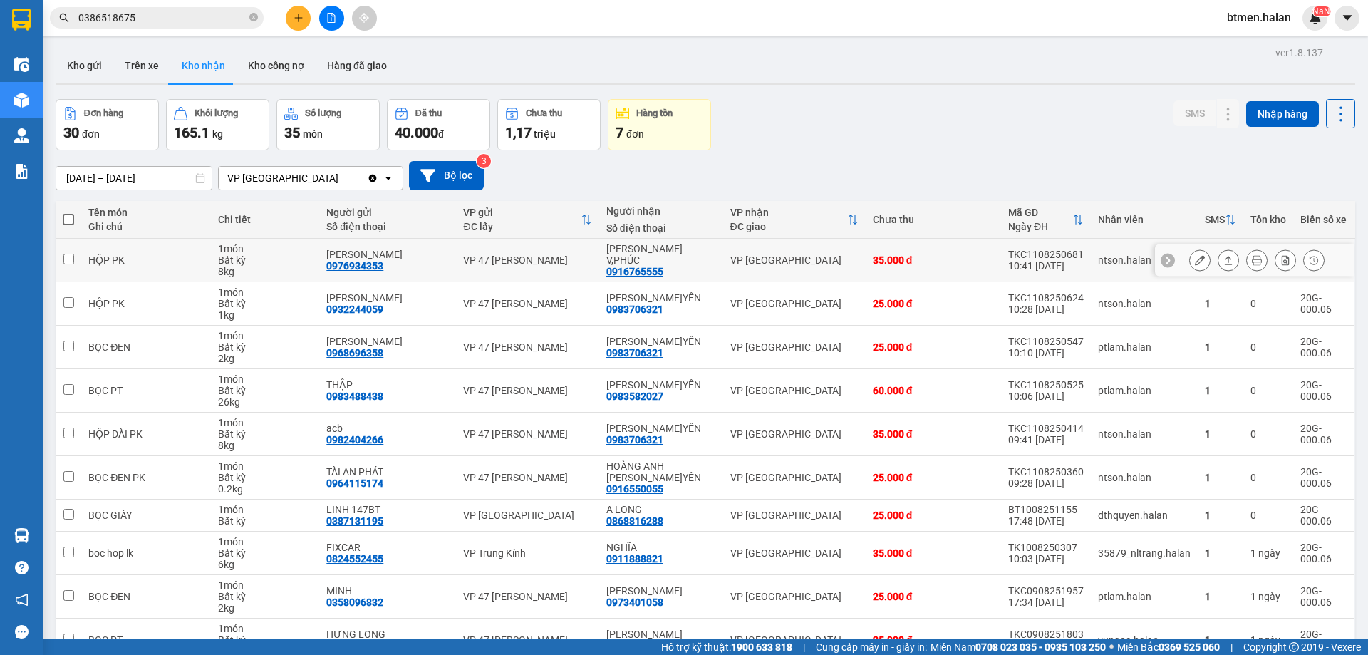
scroll to position [81, 0]
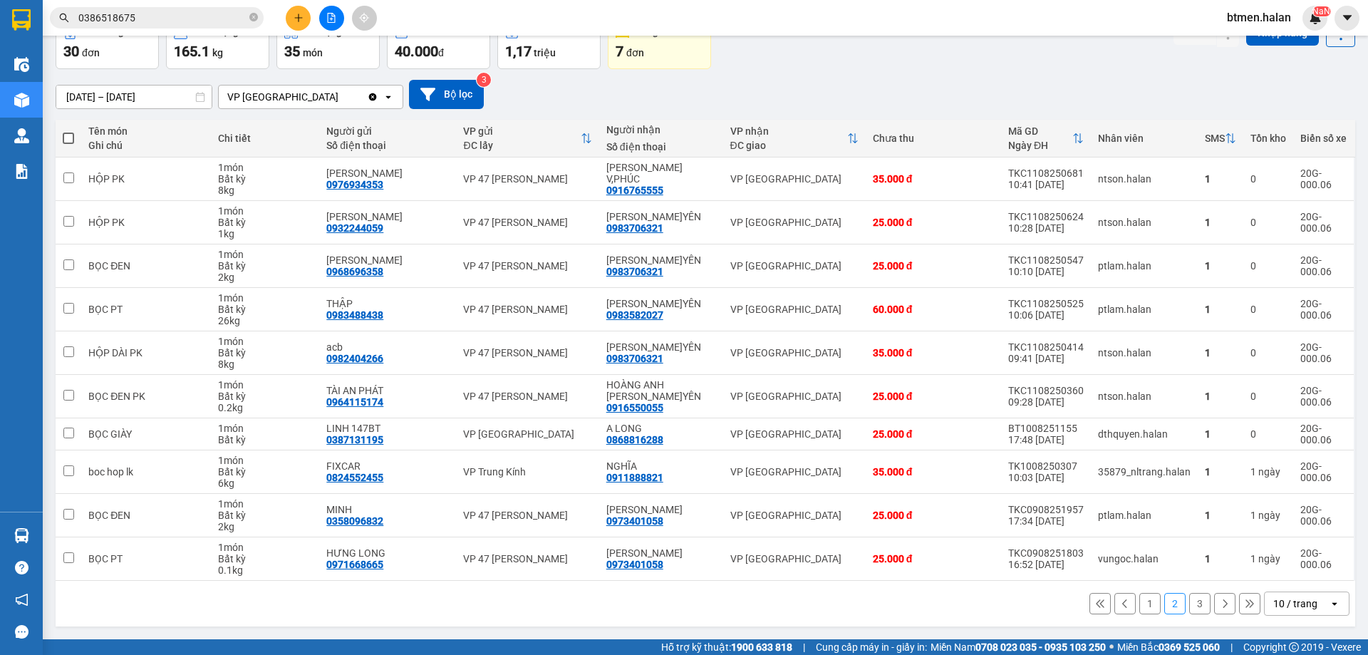
click at [1139, 609] on button "1" at bounding box center [1149, 603] width 21 height 21
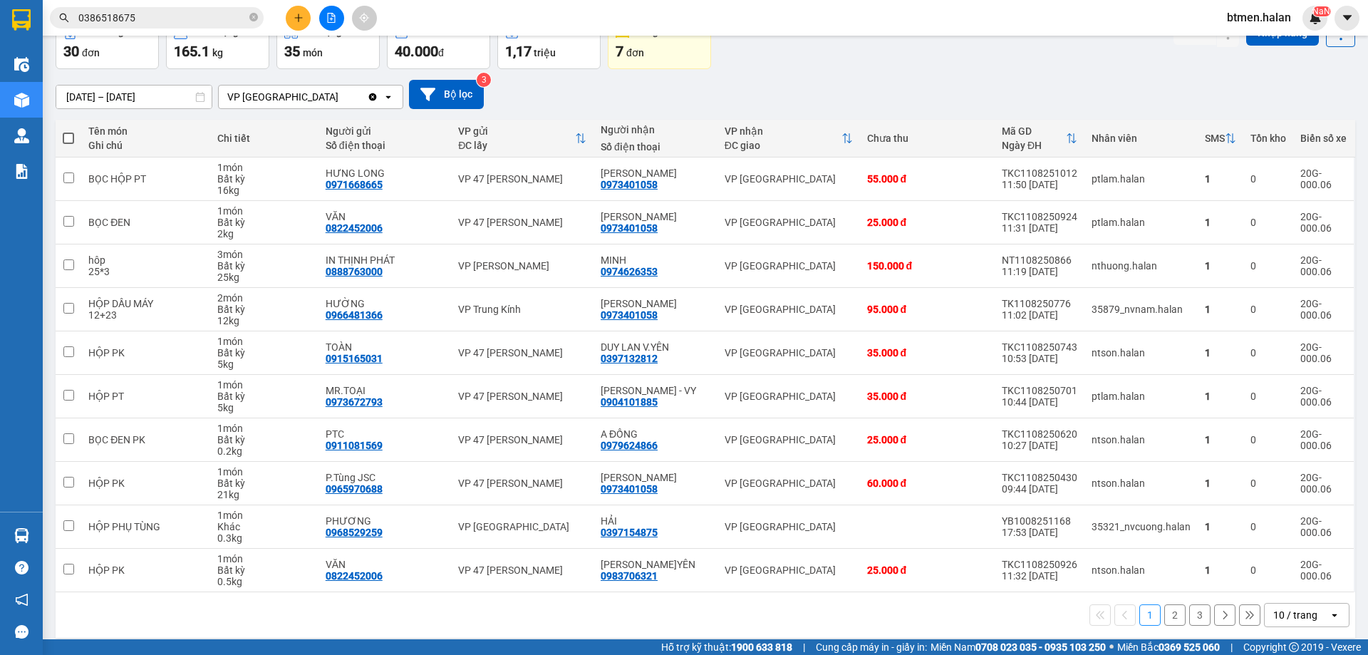
click at [1164, 619] on button "2" at bounding box center [1174, 614] width 21 height 21
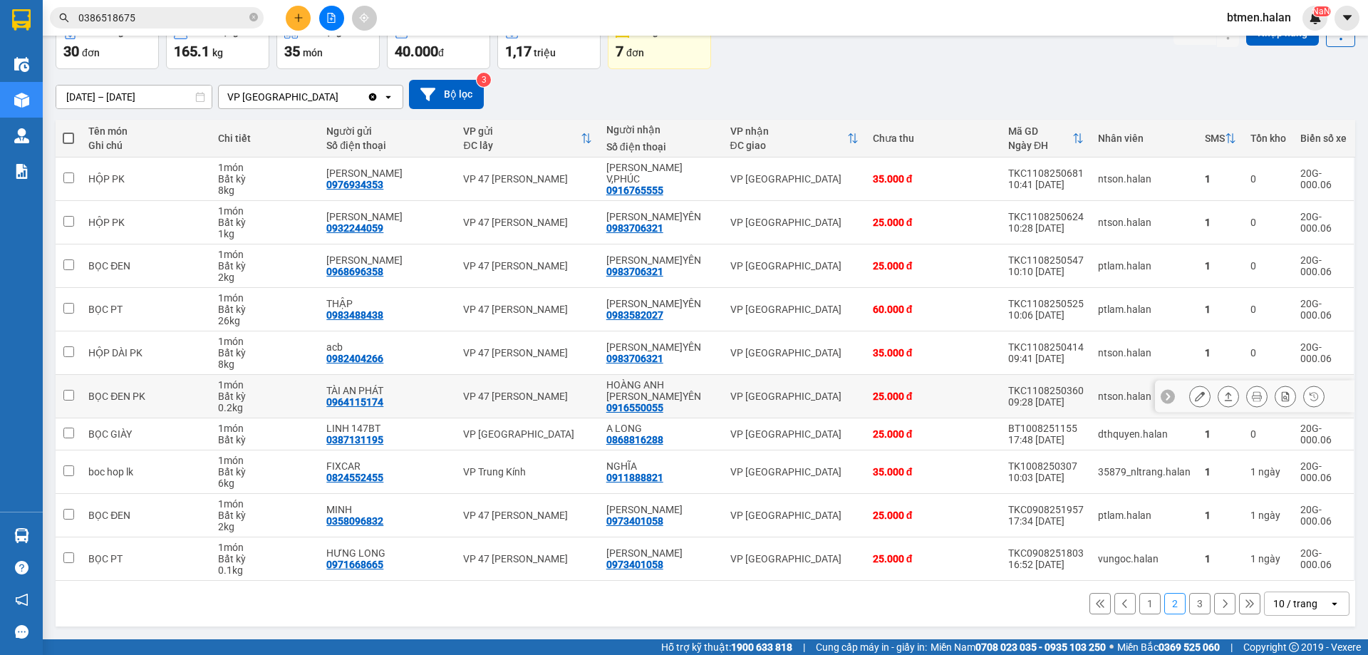
click at [649, 402] on div "0916550055" at bounding box center [634, 407] width 57 height 11
copy div "0916550055"
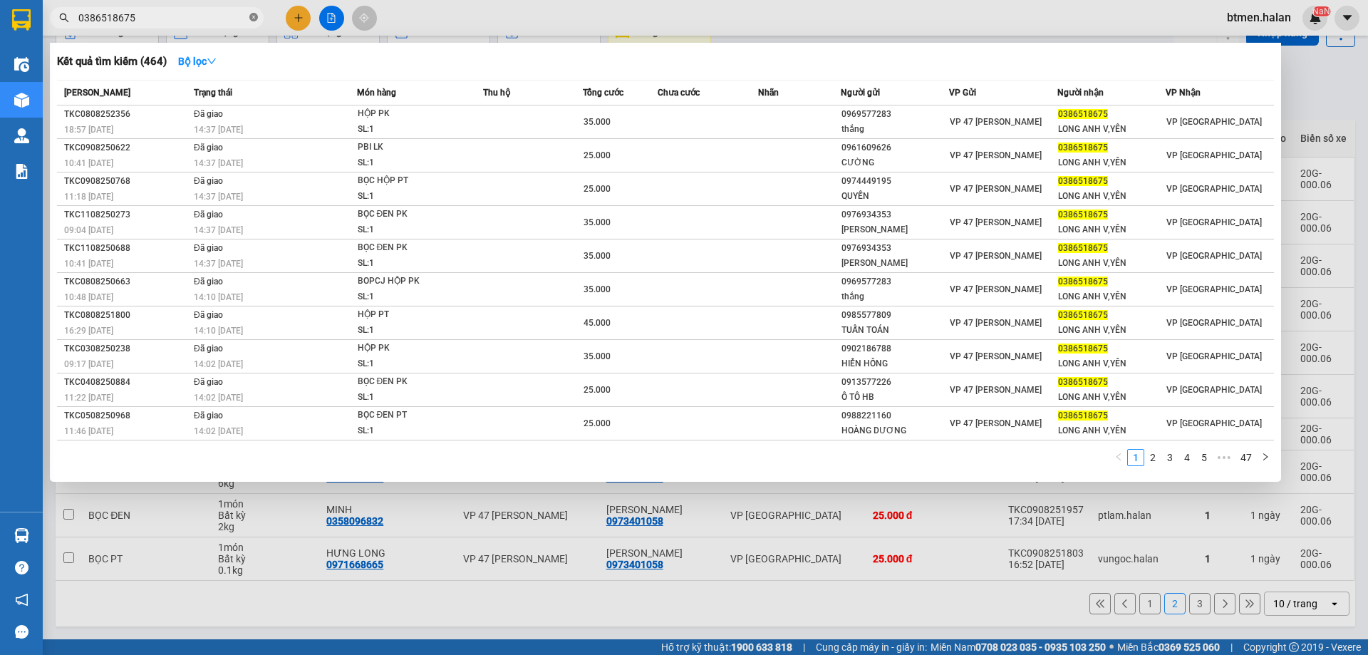
click at [254, 14] on icon "close-circle" at bounding box center [253, 17] width 9 height 9
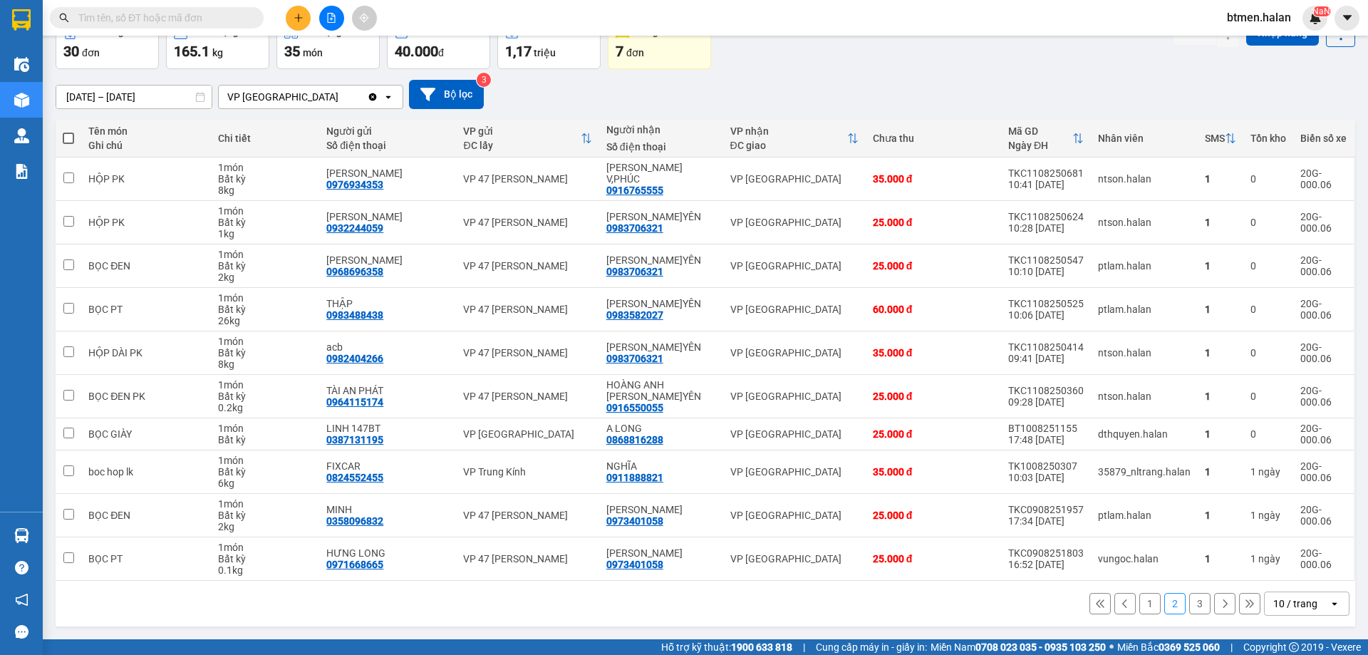
paste input "0916550055"
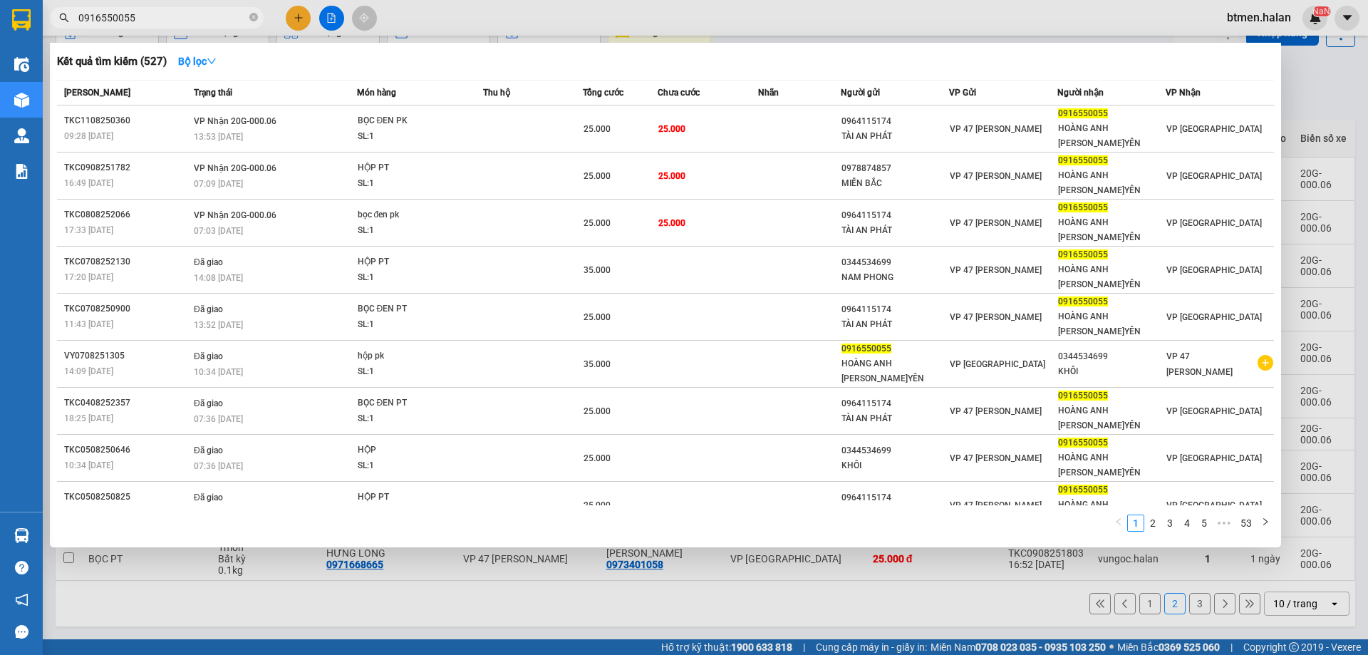
type input "0916550055"
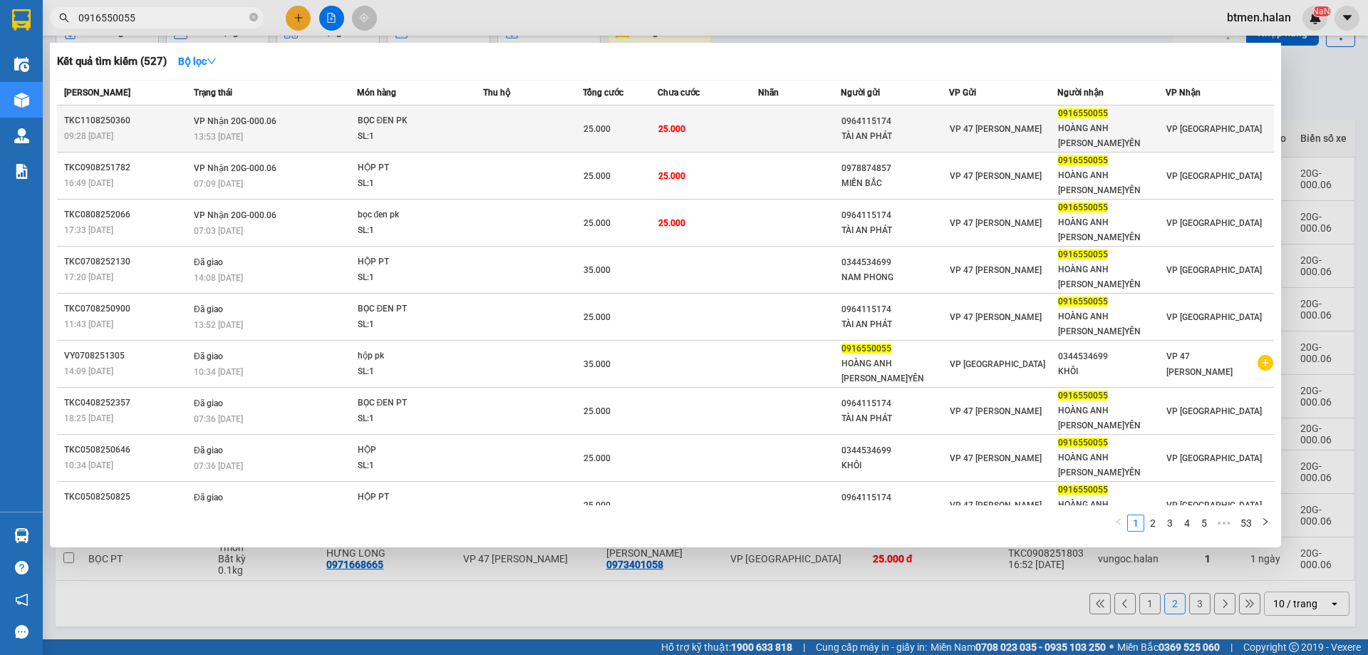
click at [744, 130] on td "25.000" at bounding box center [707, 128] width 100 height 47
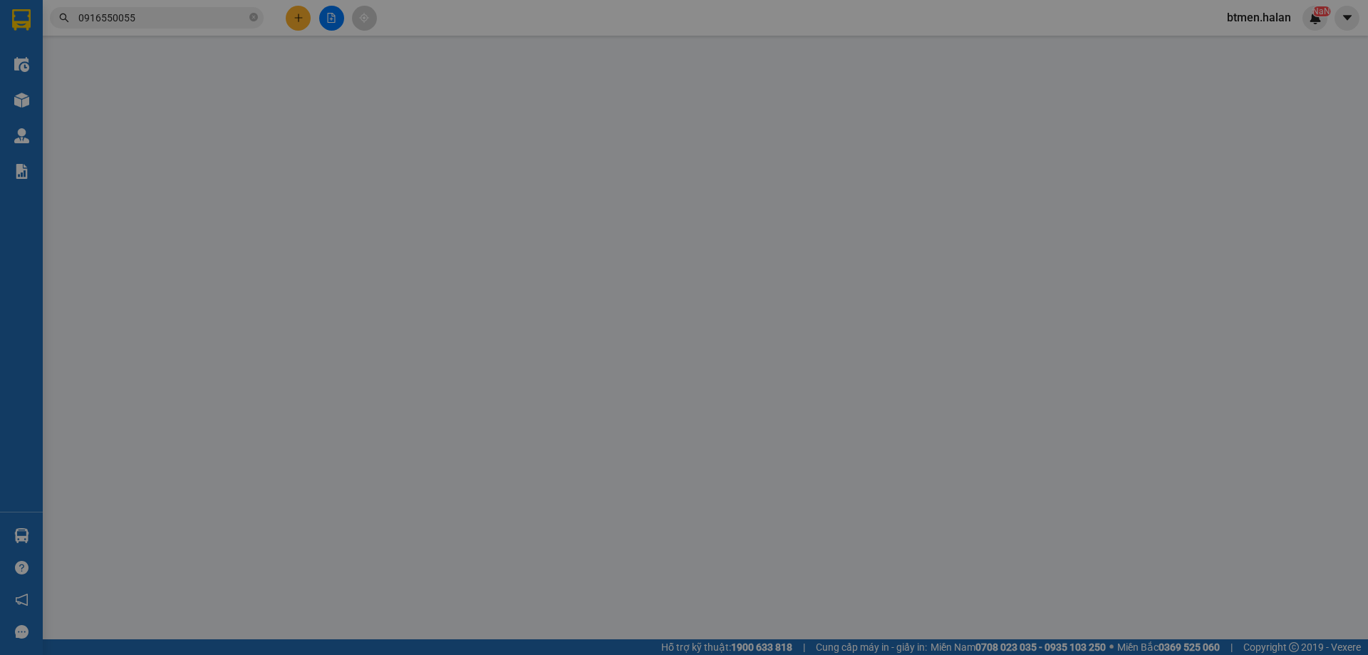
type input "0964115174"
type input "TÀI AN PHÁT"
type input "0916550055"
type input "HOÀNG ANH [PERSON_NAME]YÊN"
type input "25.000"
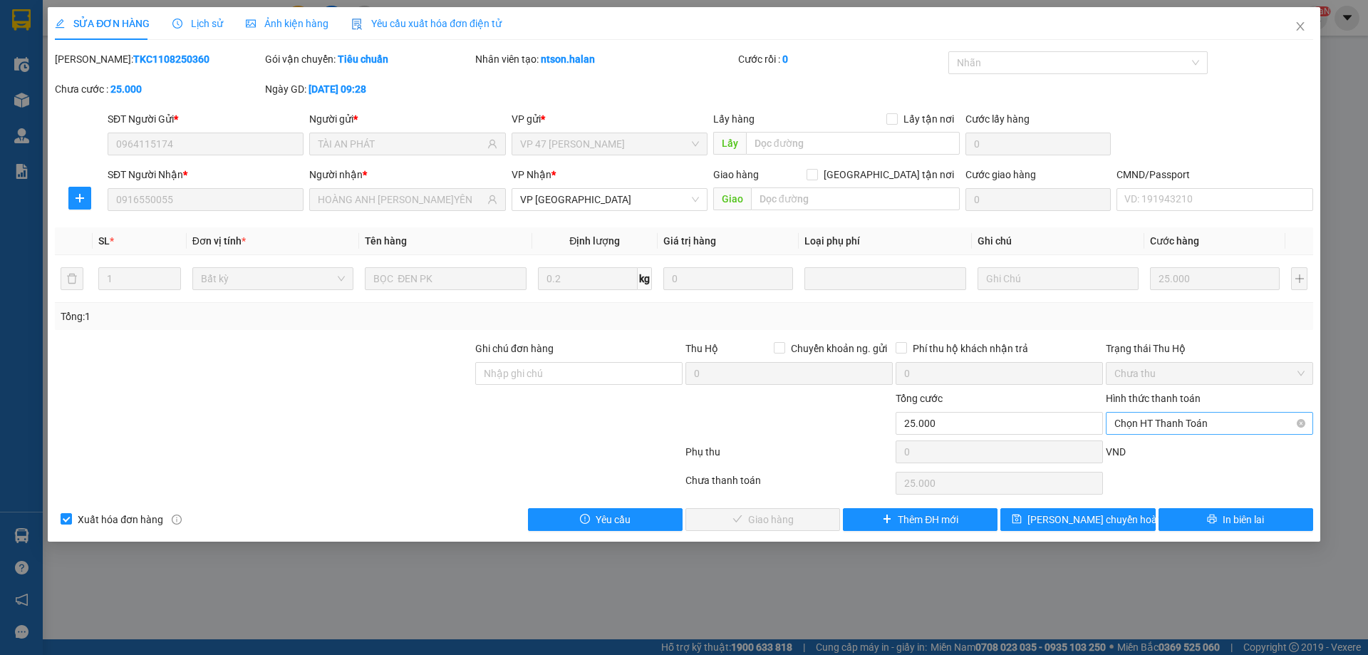
drag, startPoint x: 1138, startPoint y: 422, endPoint x: 1138, endPoint y: 433, distance: 10.7
click at [1138, 424] on span "Chọn HT Thanh Toán" at bounding box center [1209, 422] width 190 height 21
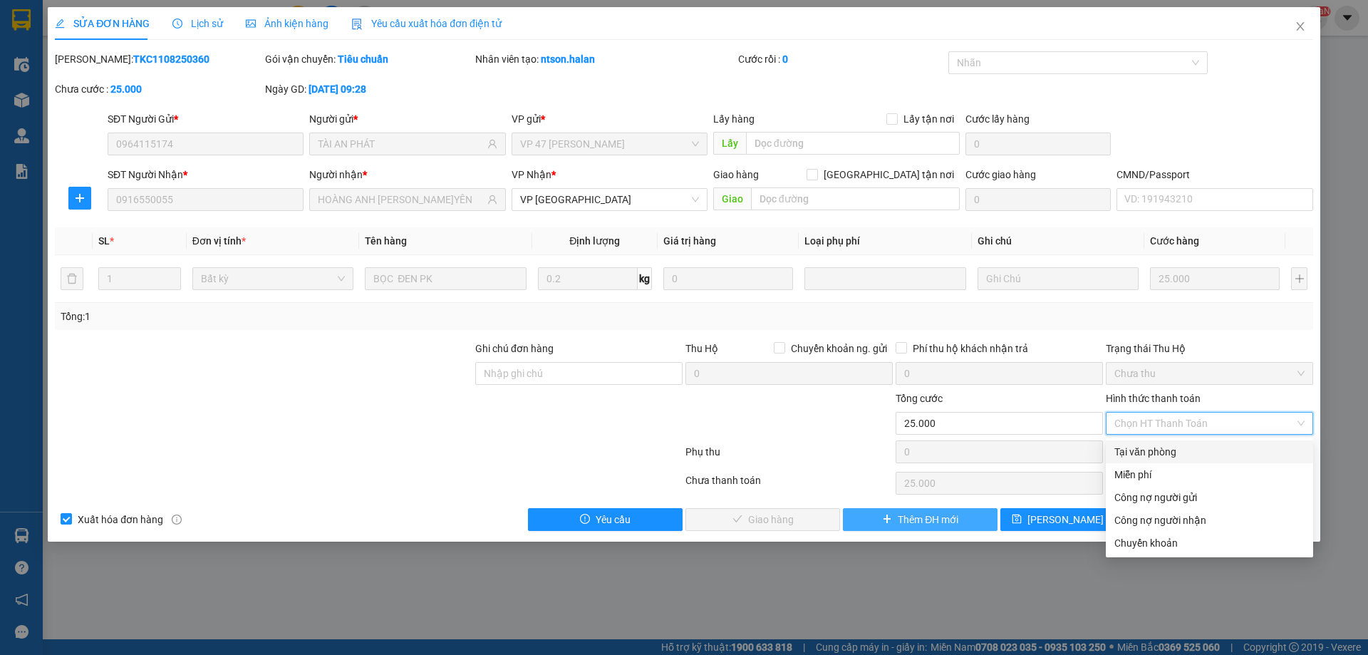
drag, startPoint x: 1138, startPoint y: 433, endPoint x: 936, endPoint y: 519, distance: 219.6
click at [1138, 449] on div "Tại văn phòng" at bounding box center [1209, 452] width 190 height 16
type input "0"
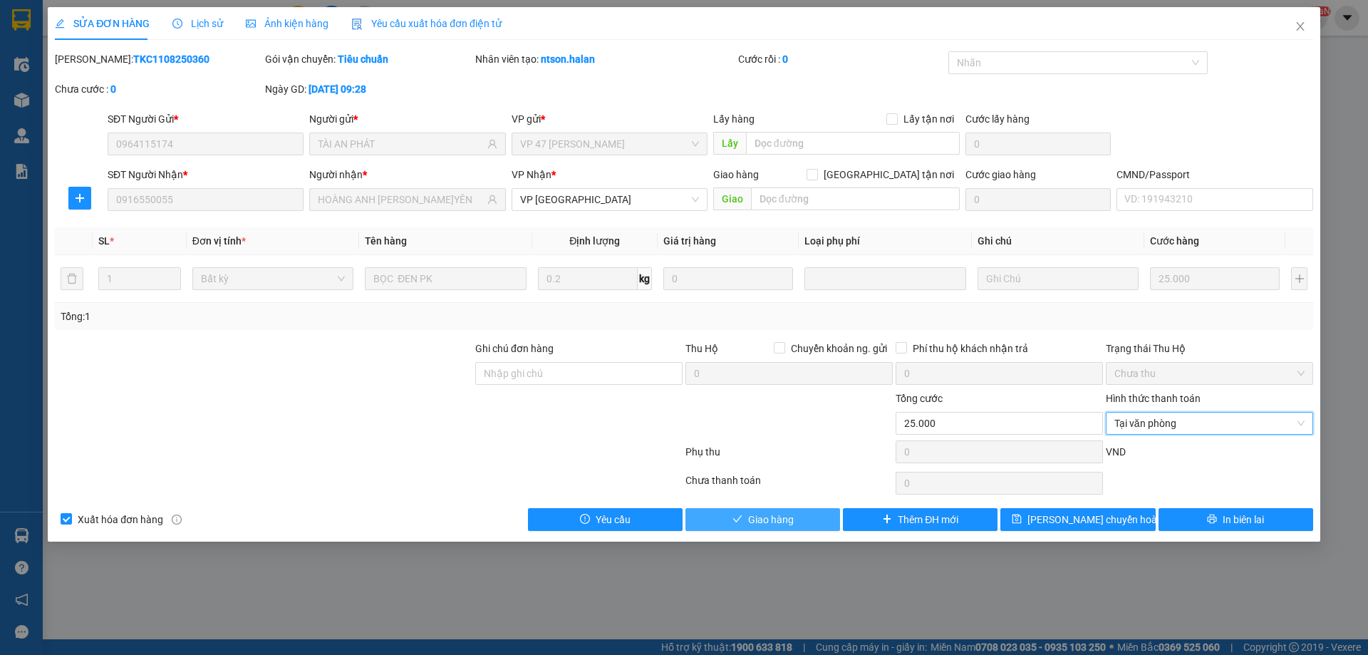
drag, startPoint x: 783, startPoint y: 504, endPoint x: 781, endPoint y: 517, distance: 13.0
click at [782, 511] on div "Total Paid Fee 0 Total UnPaid Fee 25.000 Cash Collection Total Fee Mã ĐH: TKC11…" at bounding box center [684, 290] width 1258 height 479
drag, startPoint x: 786, startPoint y: 523, endPoint x: 901, endPoint y: 476, distance: 123.9
click at [788, 523] on span "Giao hàng" at bounding box center [771, 519] width 46 height 16
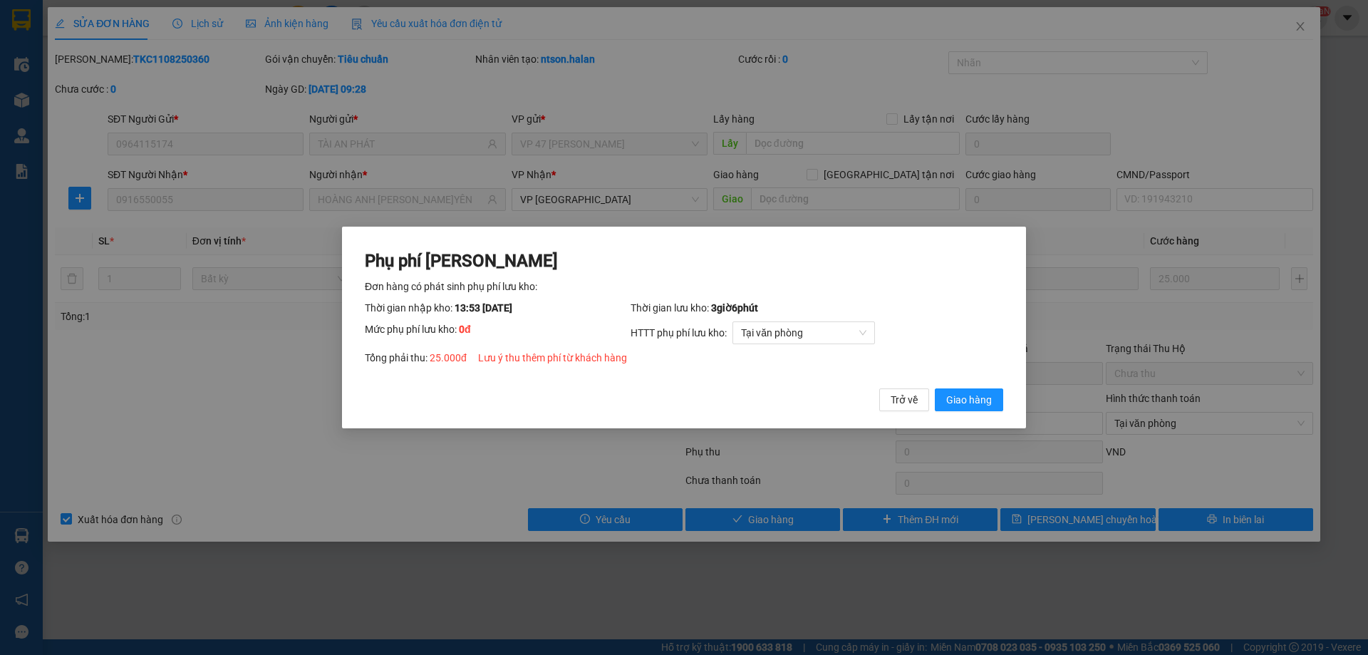
drag, startPoint x: 990, startPoint y: 387, endPoint x: 983, endPoint y: 401, distance: 15.9
click at [989, 387] on div "Phụ phí [PERSON_NAME] hàng có phát sinh phụ phí lưu kho: Thời gian nhập kho: 13…" at bounding box center [684, 330] width 638 height 162
click at [983, 401] on span "Giao hàng" at bounding box center [969, 400] width 46 height 16
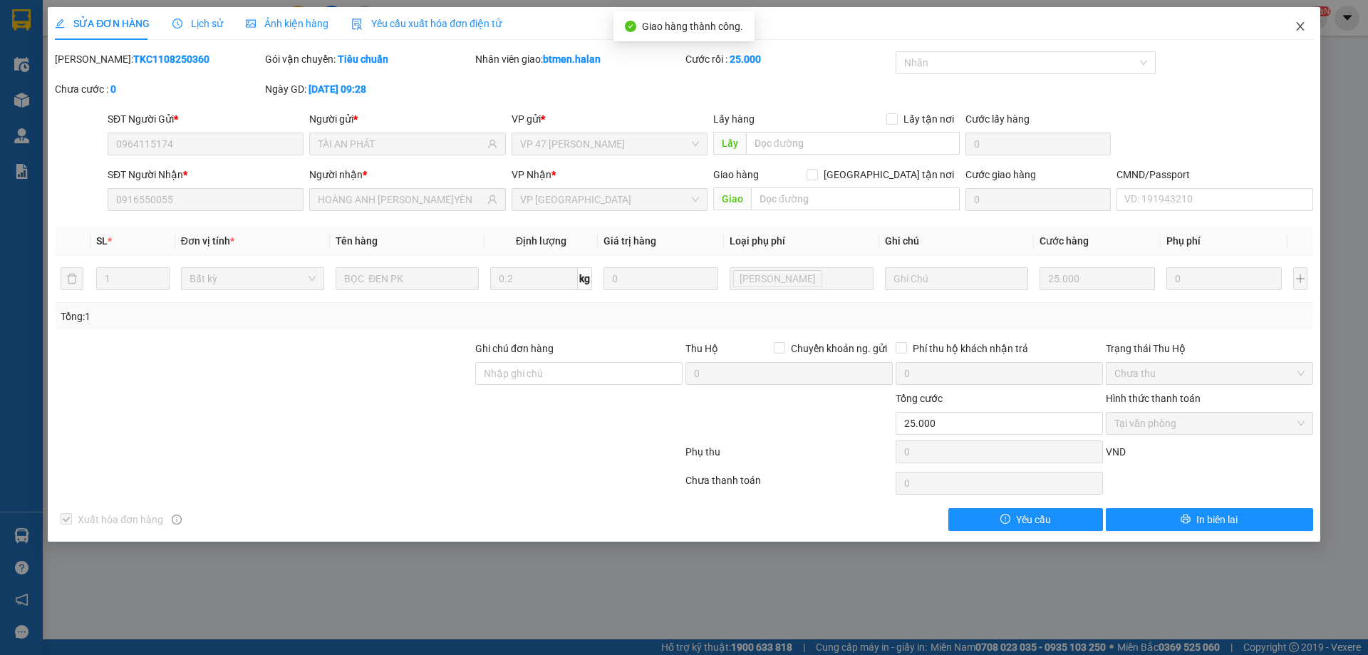
click at [1301, 24] on icon "close" at bounding box center [1299, 26] width 11 height 11
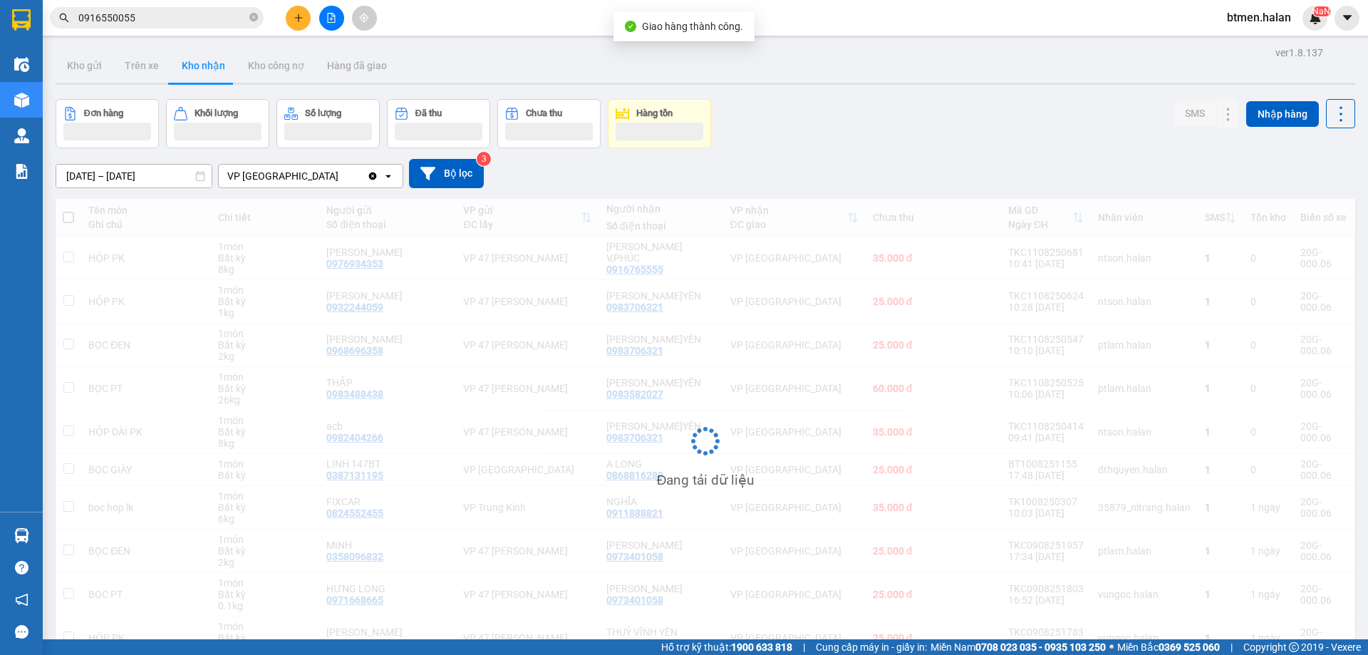
click at [204, 14] on input "0916550055" at bounding box center [162, 18] width 168 height 16
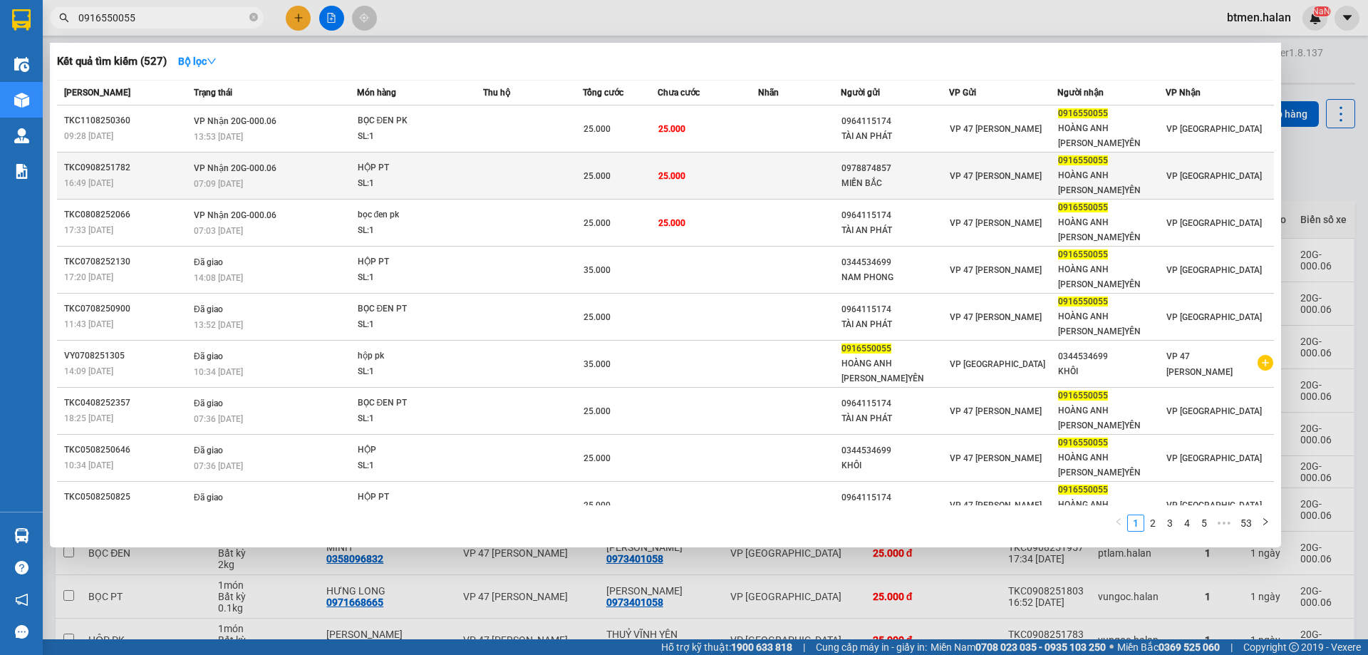
click at [642, 165] on td "25.000" at bounding box center [620, 175] width 75 height 47
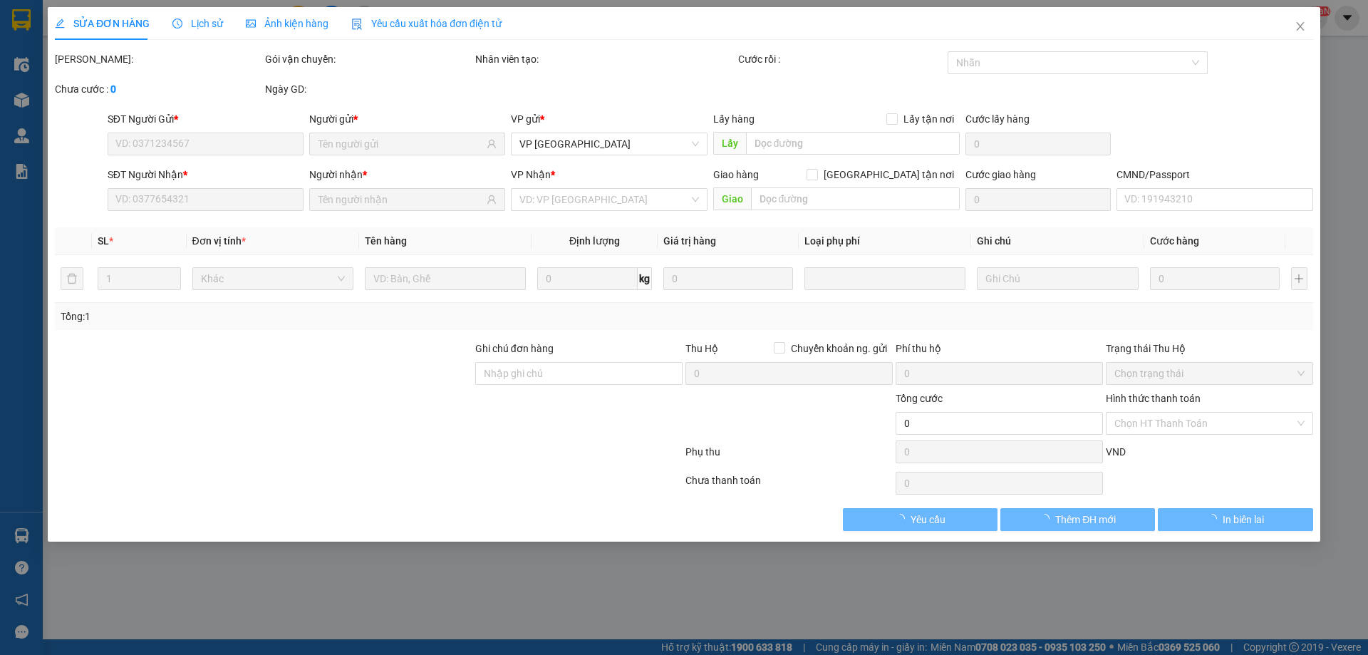
type input "0978874857"
type input "MIỀN BẮC"
type input "0916550055"
type input "HOÀNG ANH [PERSON_NAME]YÊN"
type input "25.000"
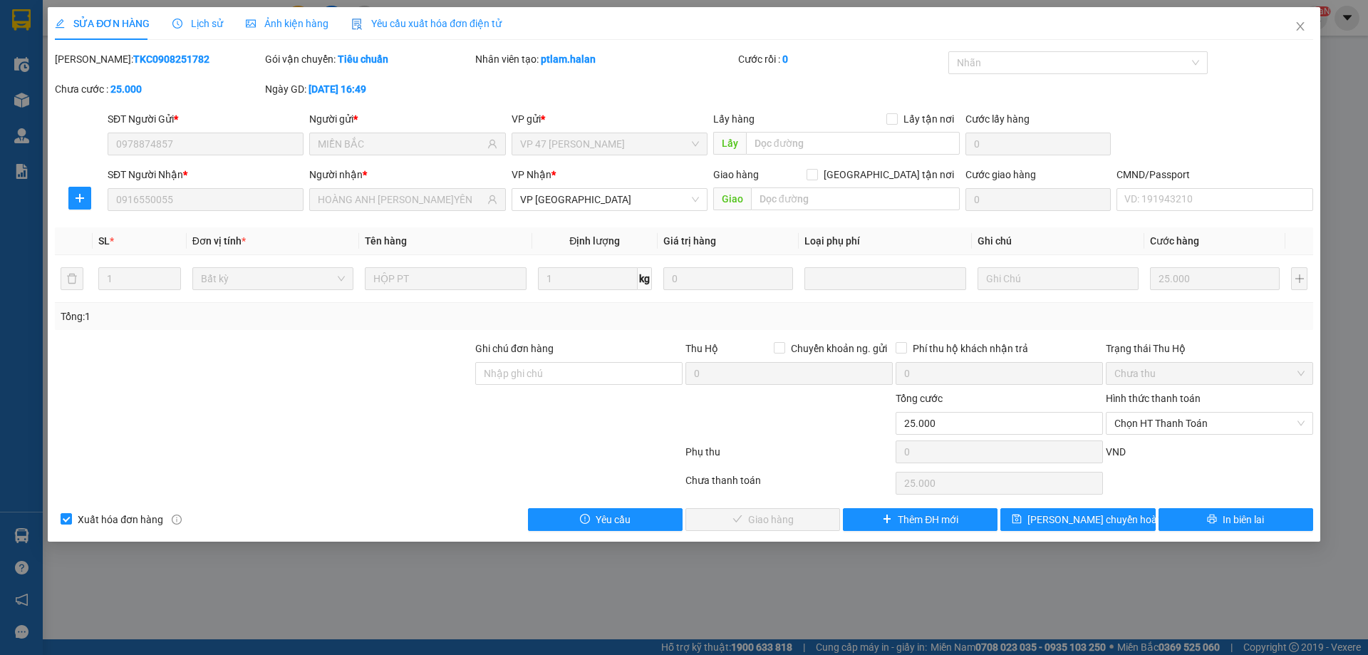
click at [1164, 424] on span "Chọn HT Thanh Toán" at bounding box center [1209, 422] width 190 height 21
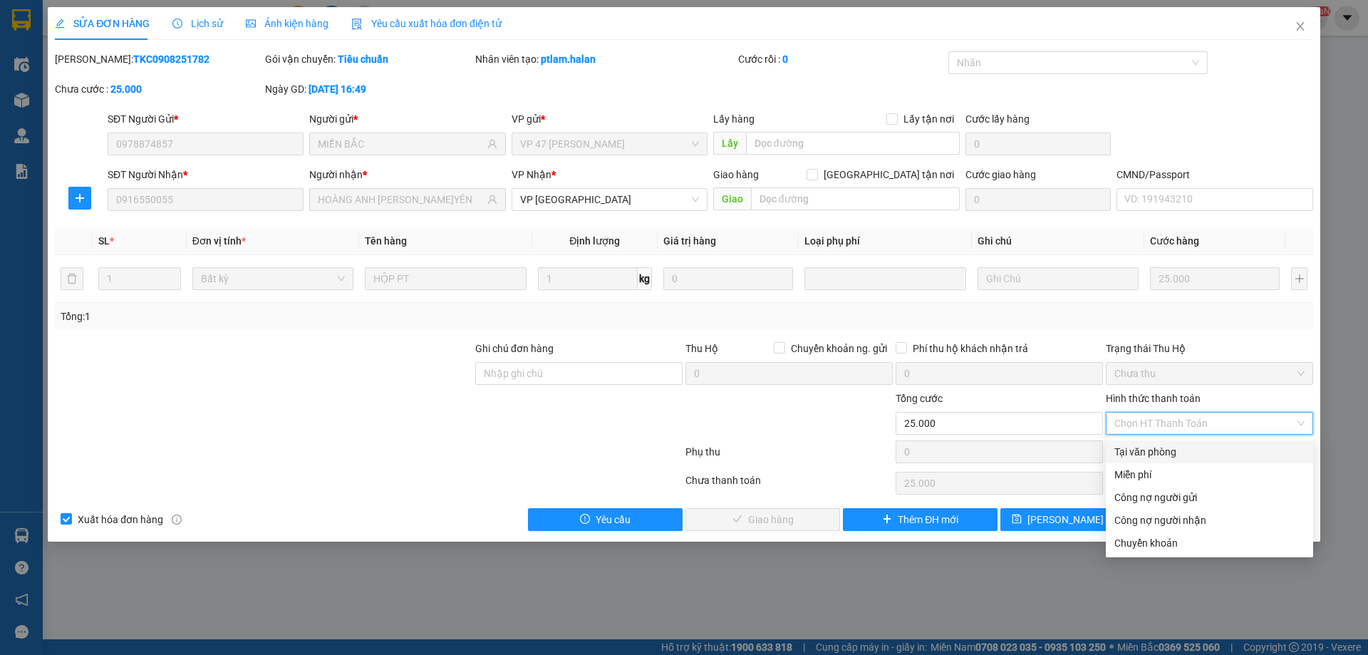
drag, startPoint x: 1159, startPoint y: 452, endPoint x: 1082, endPoint y: 470, distance: 79.0
click at [1155, 454] on div "Tại văn phòng" at bounding box center [1209, 452] width 190 height 16
type input "0"
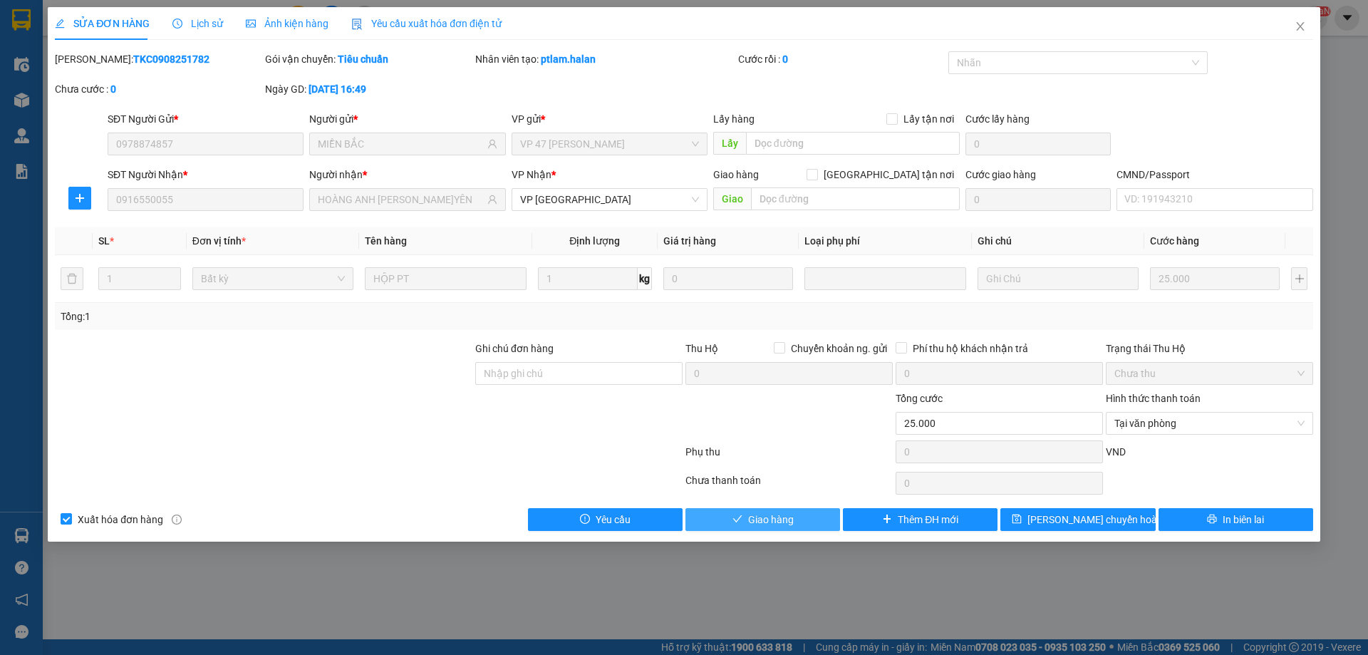
click at [774, 510] on button "Giao hàng" at bounding box center [762, 519] width 155 height 23
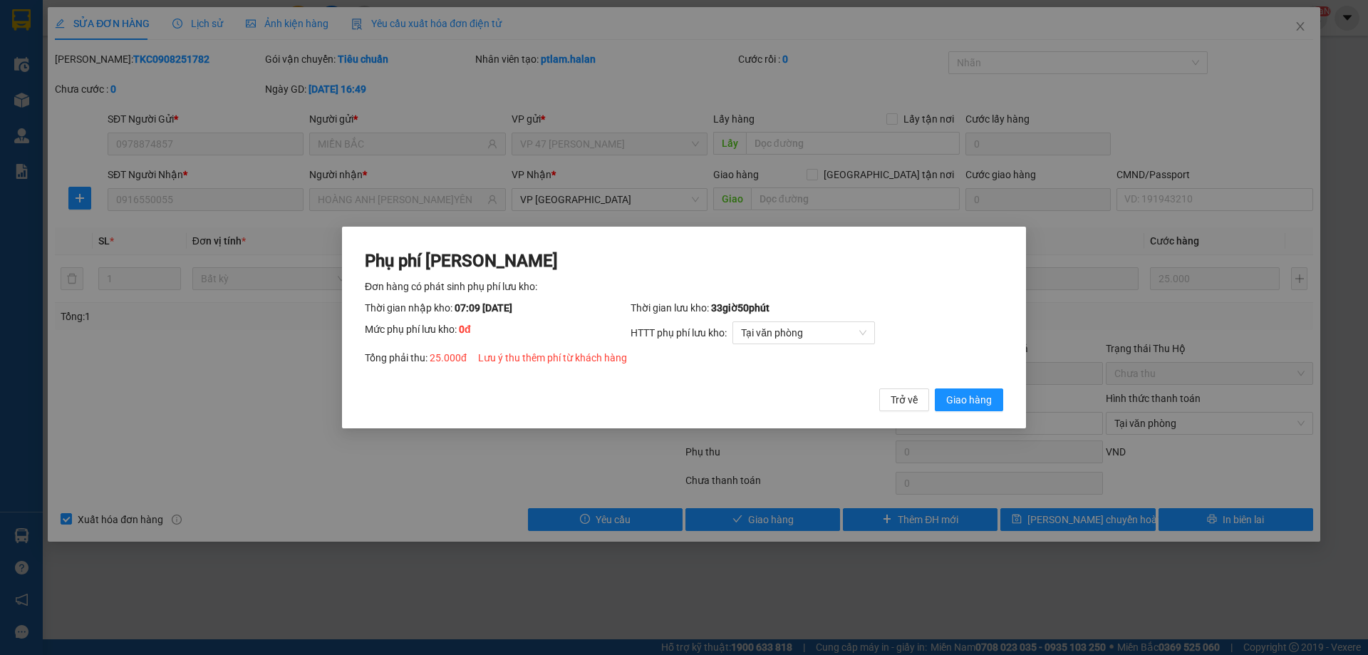
click at [1005, 398] on div "Phụ phí [PERSON_NAME] hàng có phát sinh phụ phí lưu kho: Thời gian nhập kho: 07…" at bounding box center [684, 327] width 684 height 202
click at [988, 397] on span "Giao hàng" at bounding box center [969, 400] width 46 height 16
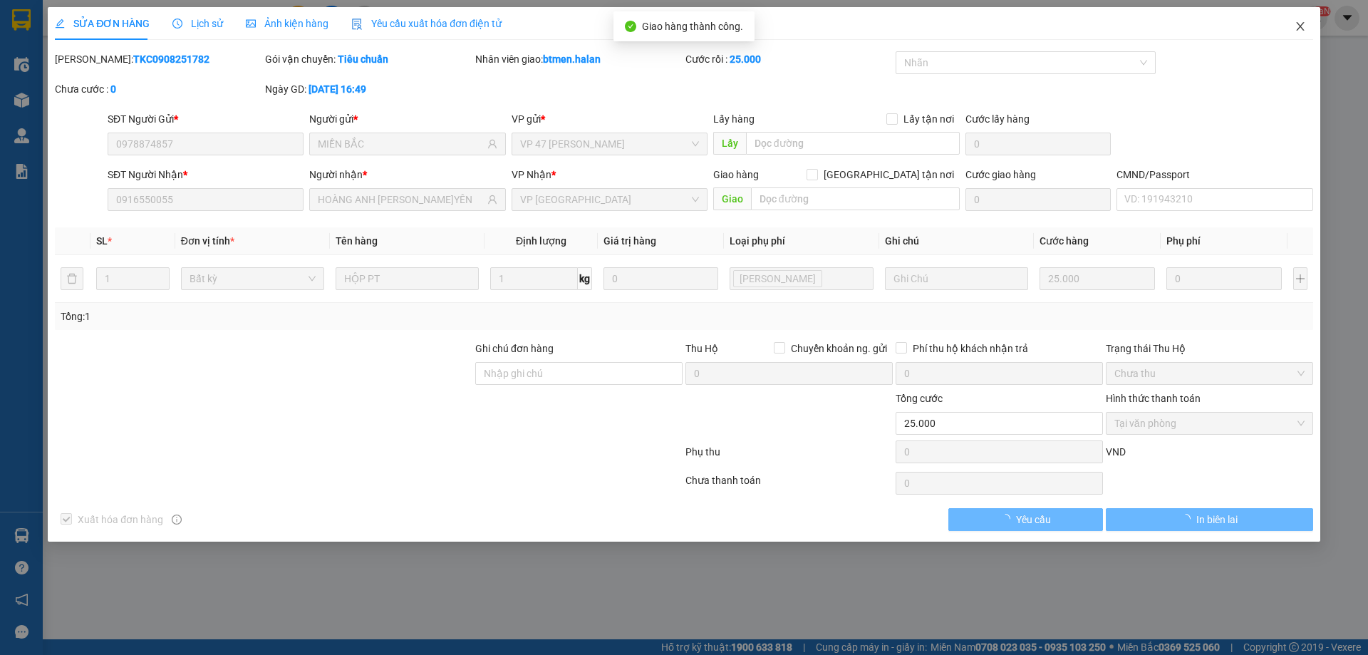
click at [1292, 24] on span "Close" at bounding box center [1300, 27] width 40 height 40
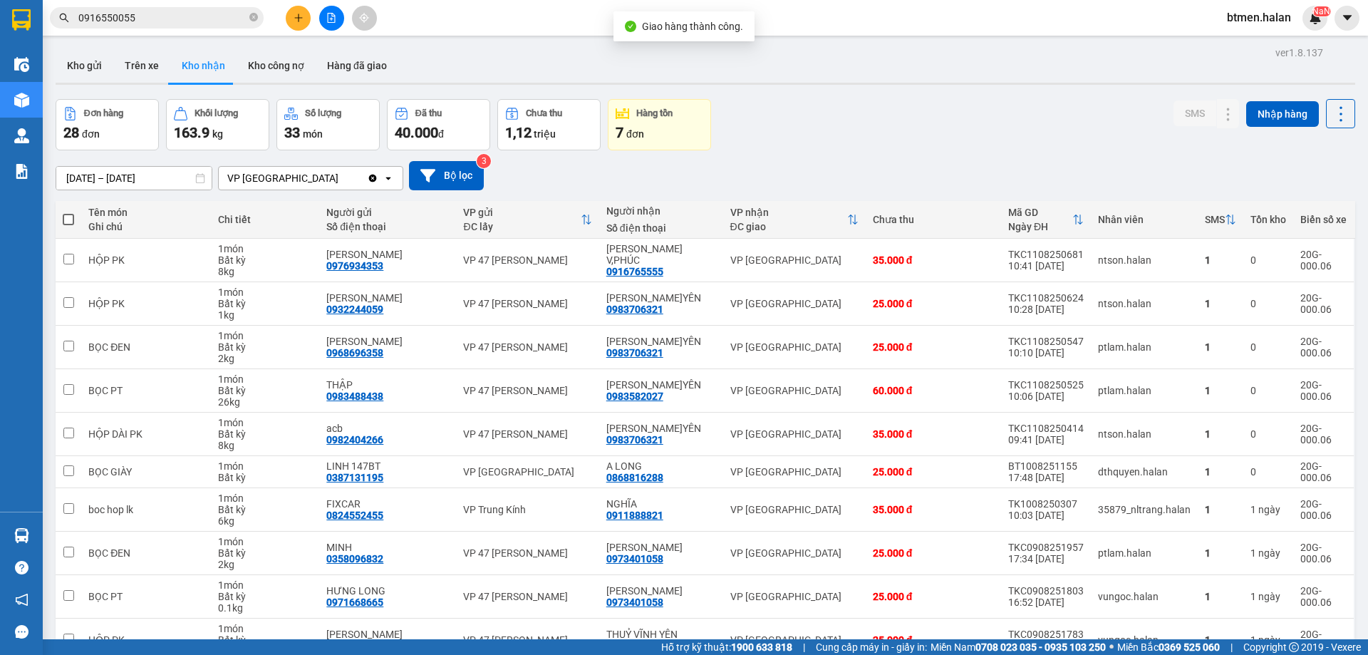
click at [145, 20] on input "0916550055" at bounding box center [162, 18] width 168 height 16
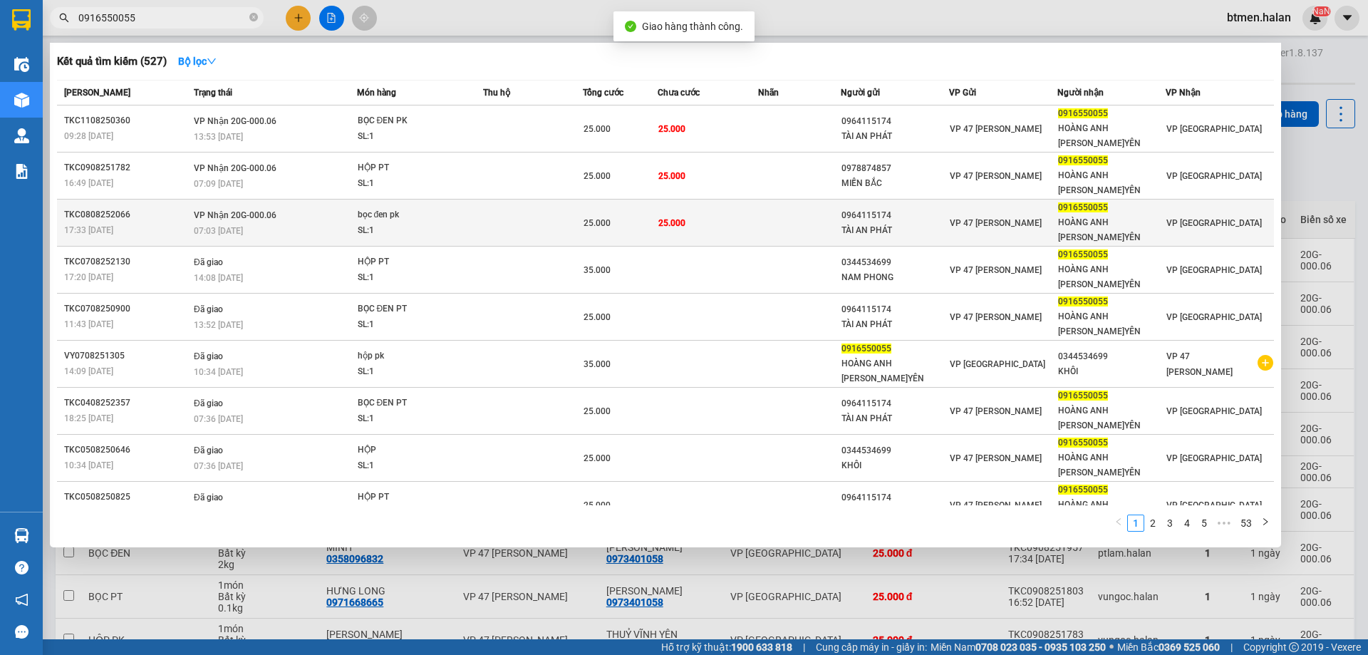
click at [704, 199] on td "25.000" at bounding box center [707, 222] width 100 height 47
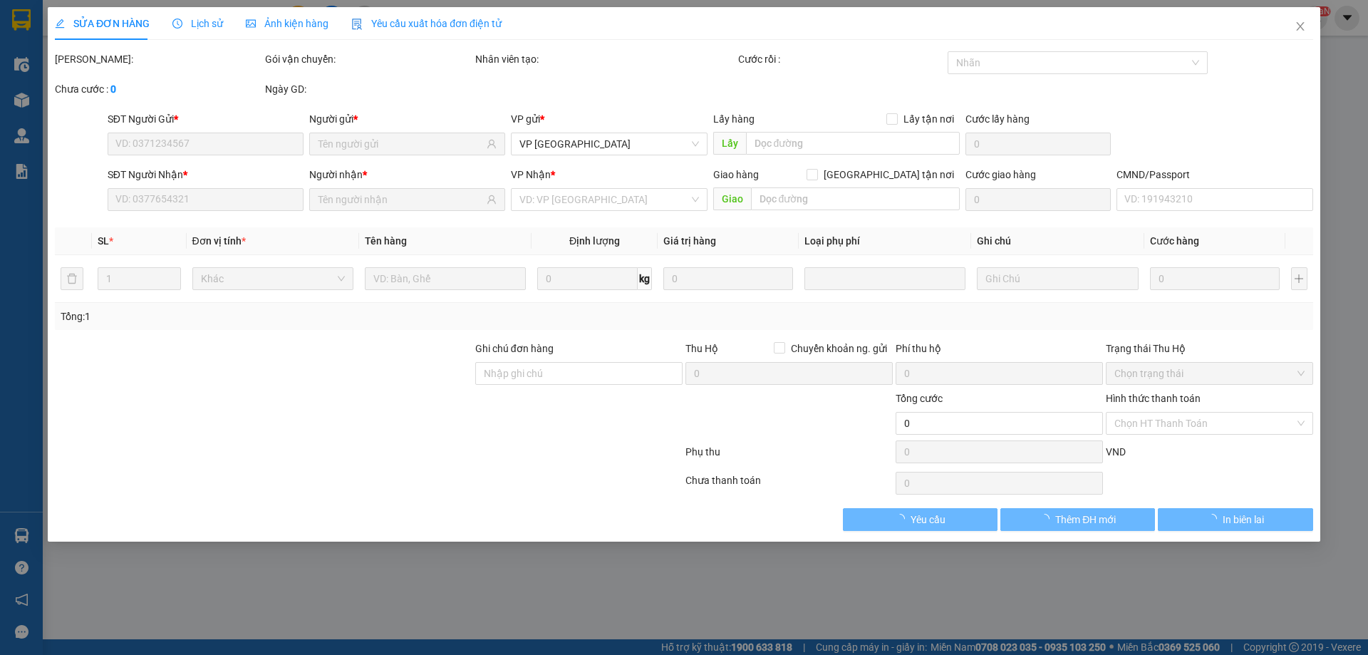
type input "0964115174"
type input "TÀI AN PHÁT"
type input "0916550055"
type input "HOÀNG ANH [PERSON_NAME]YÊN"
type input "25.000"
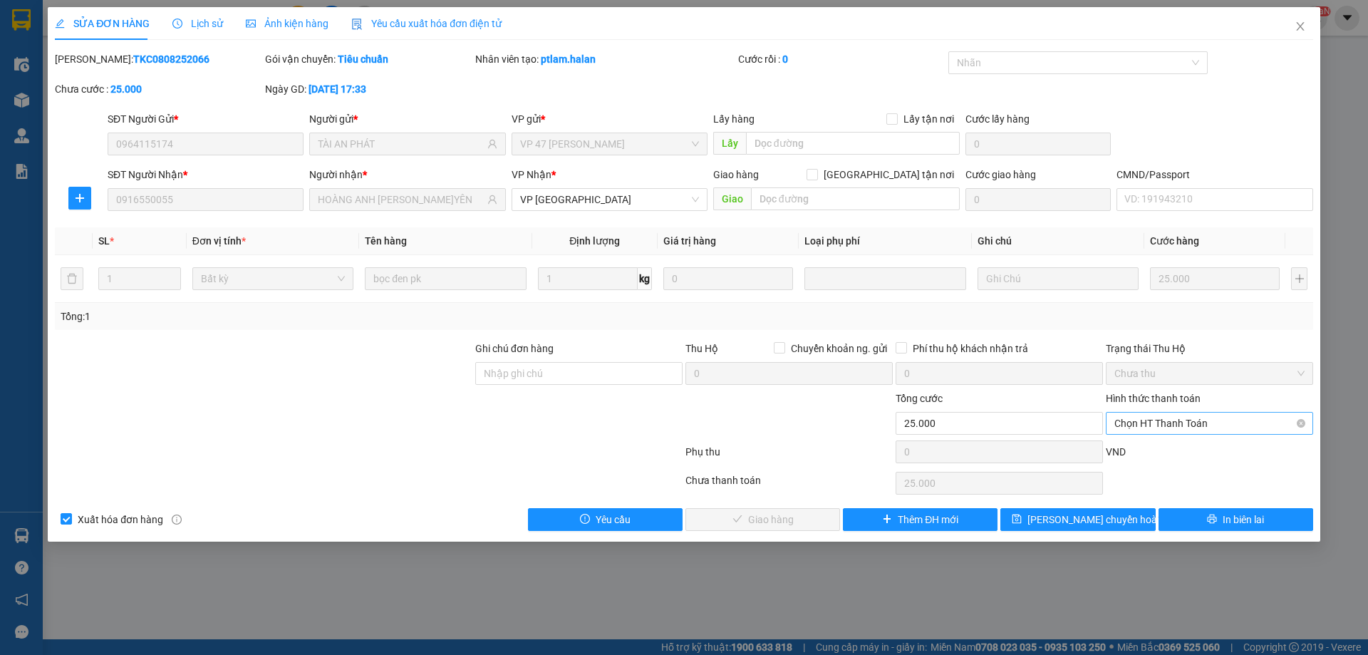
drag, startPoint x: 1160, startPoint y: 425, endPoint x: 1160, endPoint y: 436, distance: 10.7
click at [1160, 427] on span "Chọn HT Thanh Toán" at bounding box center [1209, 422] width 190 height 21
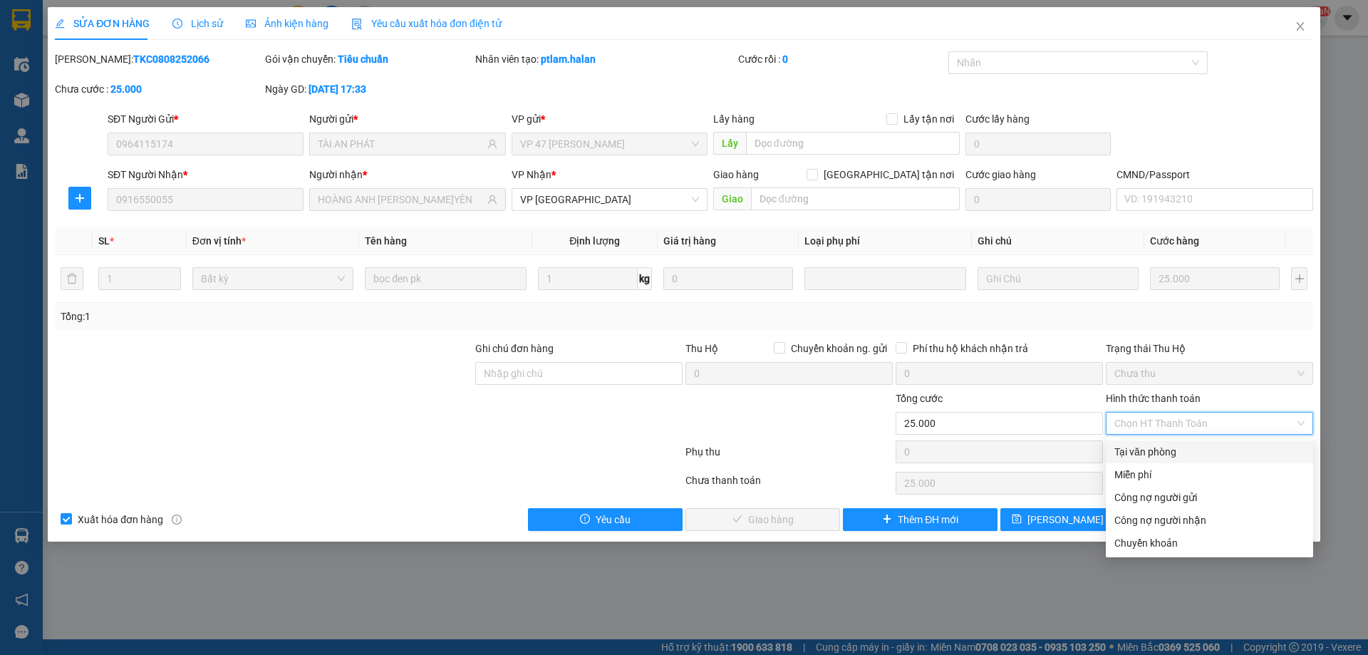
drag, startPoint x: 1157, startPoint y: 448, endPoint x: 1123, endPoint y: 464, distance: 37.9
click at [1155, 449] on div "Tại văn phòng" at bounding box center [1209, 452] width 190 height 16
type input "0"
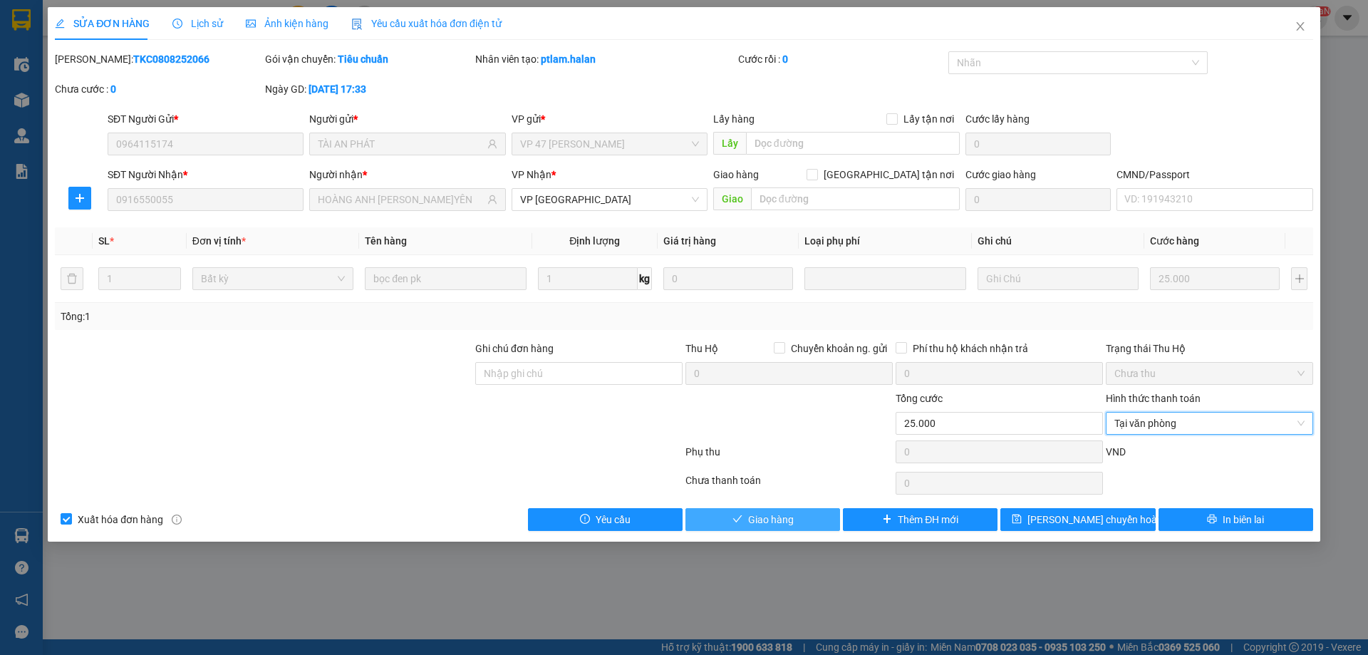
drag, startPoint x: 766, startPoint y: 524, endPoint x: 880, endPoint y: 510, distance: 115.6
click at [767, 524] on span "Giao hàng" at bounding box center [771, 519] width 46 height 16
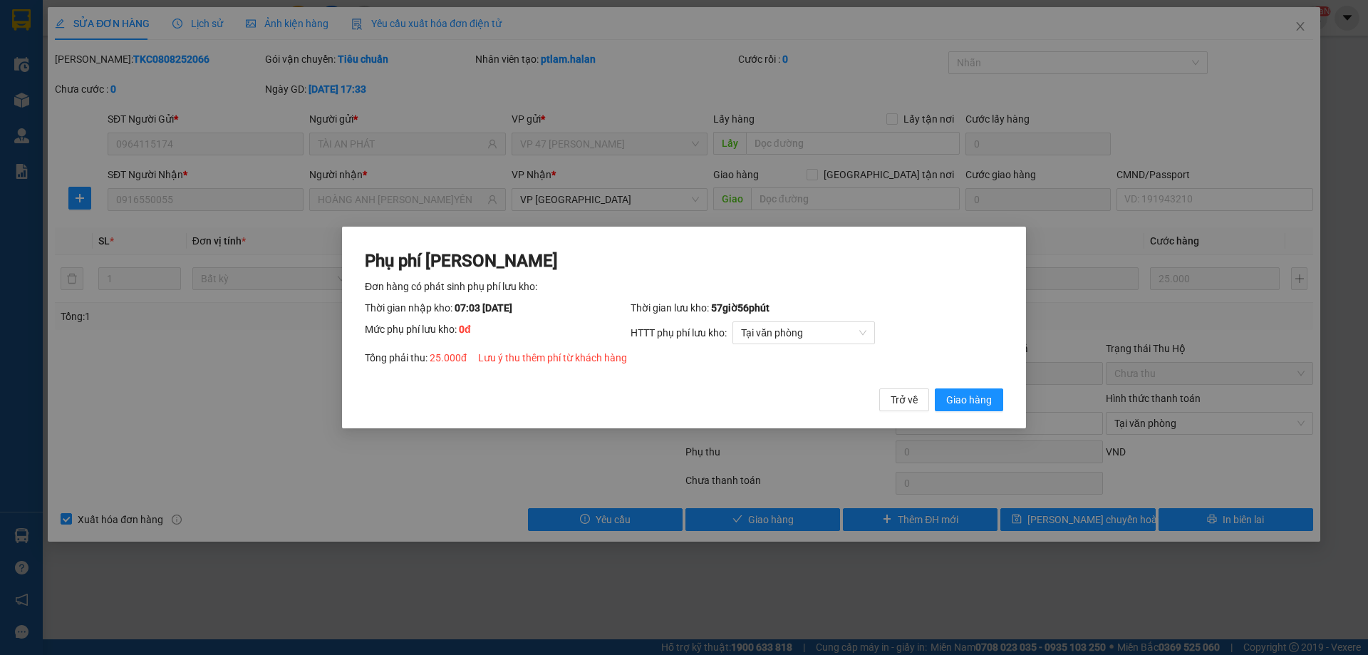
drag, startPoint x: 972, startPoint y: 406, endPoint x: 1300, endPoint y: 96, distance: 450.9
click at [973, 405] on span "Giao hàng" at bounding box center [969, 400] width 46 height 16
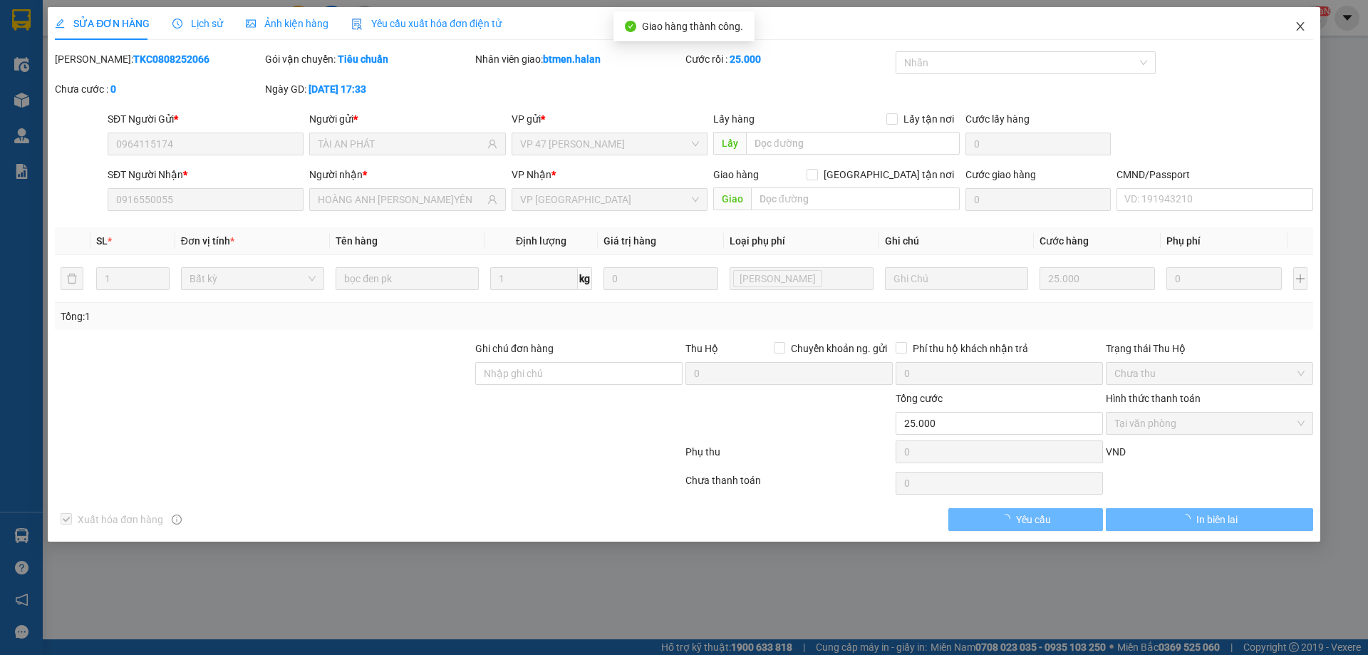
click at [1306, 26] on span "Close" at bounding box center [1300, 27] width 40 height 40
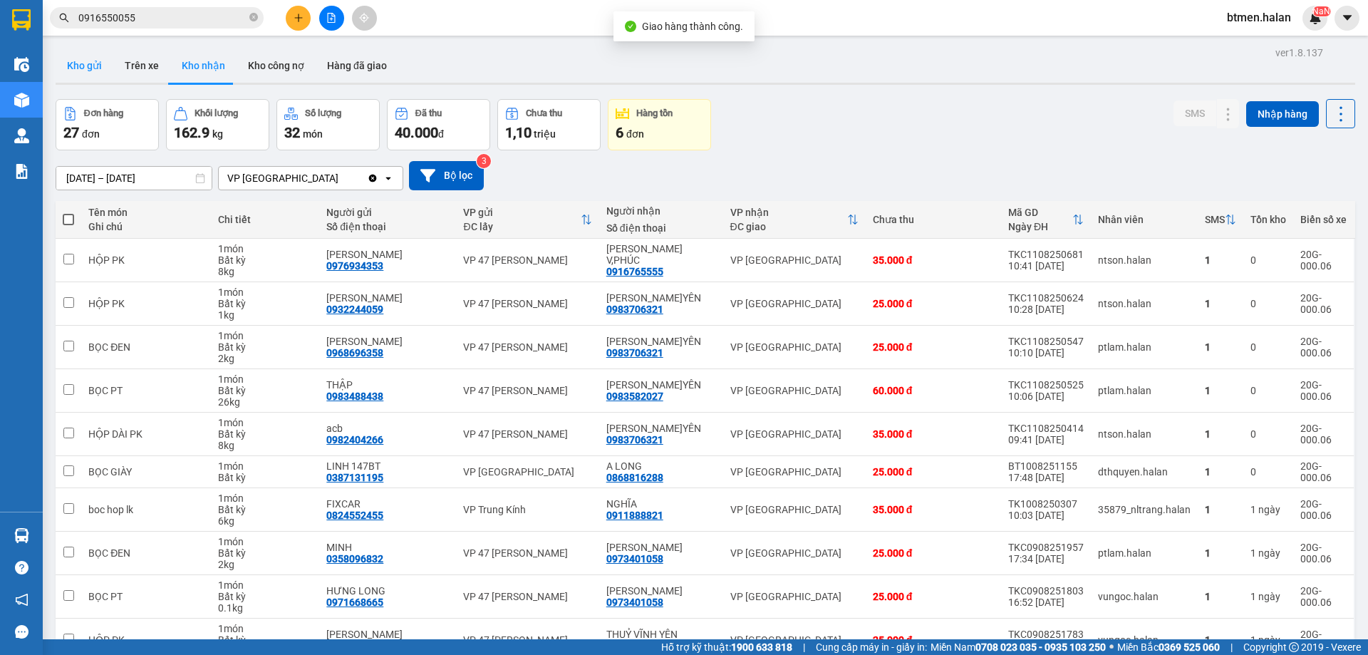
click at [91, 56] on button "Kho gửi" at bounding box center [85, 65] width 58 height 34
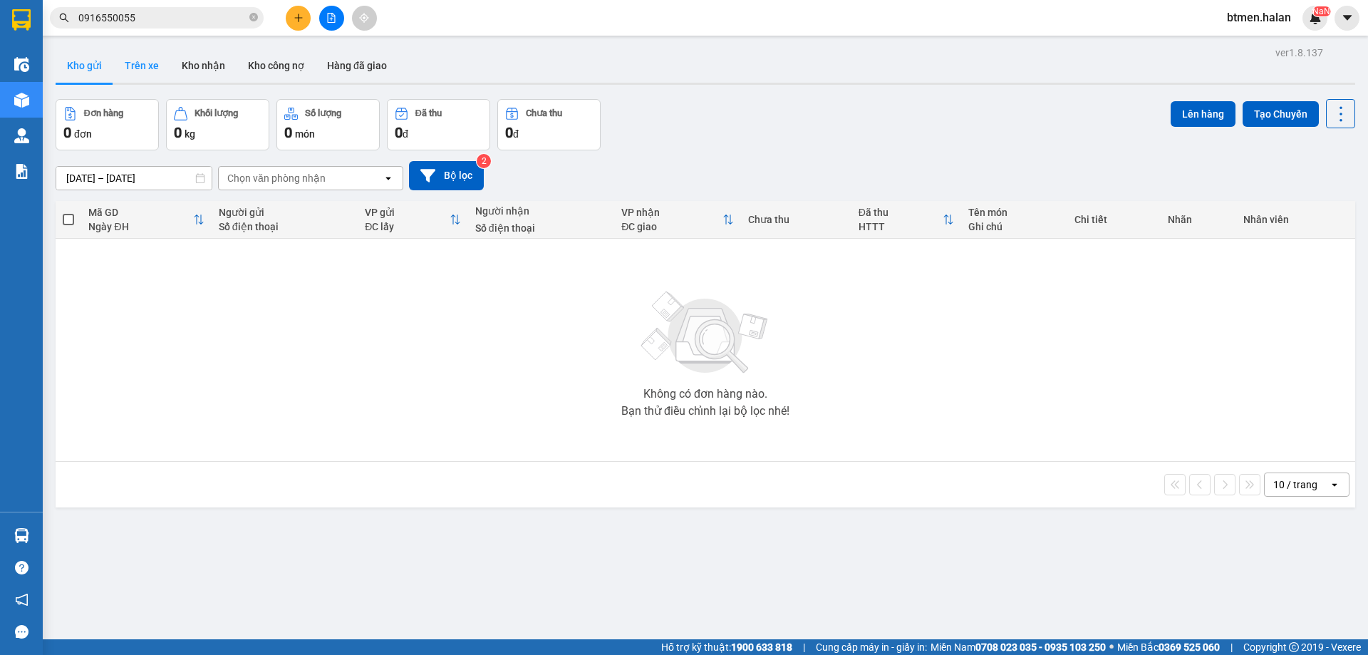
click at [138, 66] on button "Trên xe" at bounding box center [141, 65] width 57 height 34
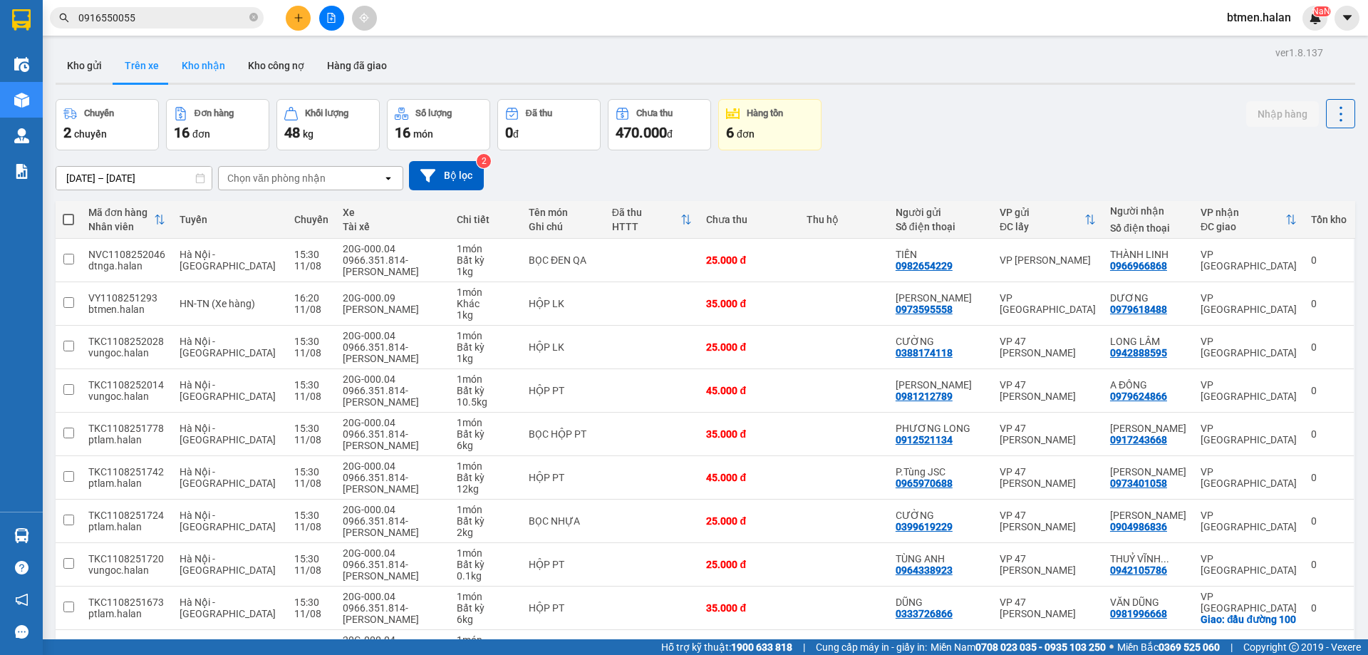
click at [217, 68] on button "Kho nhận" at bounding box center [203, 65] width 66 height 34
type input "[DATE] – [DATE]"
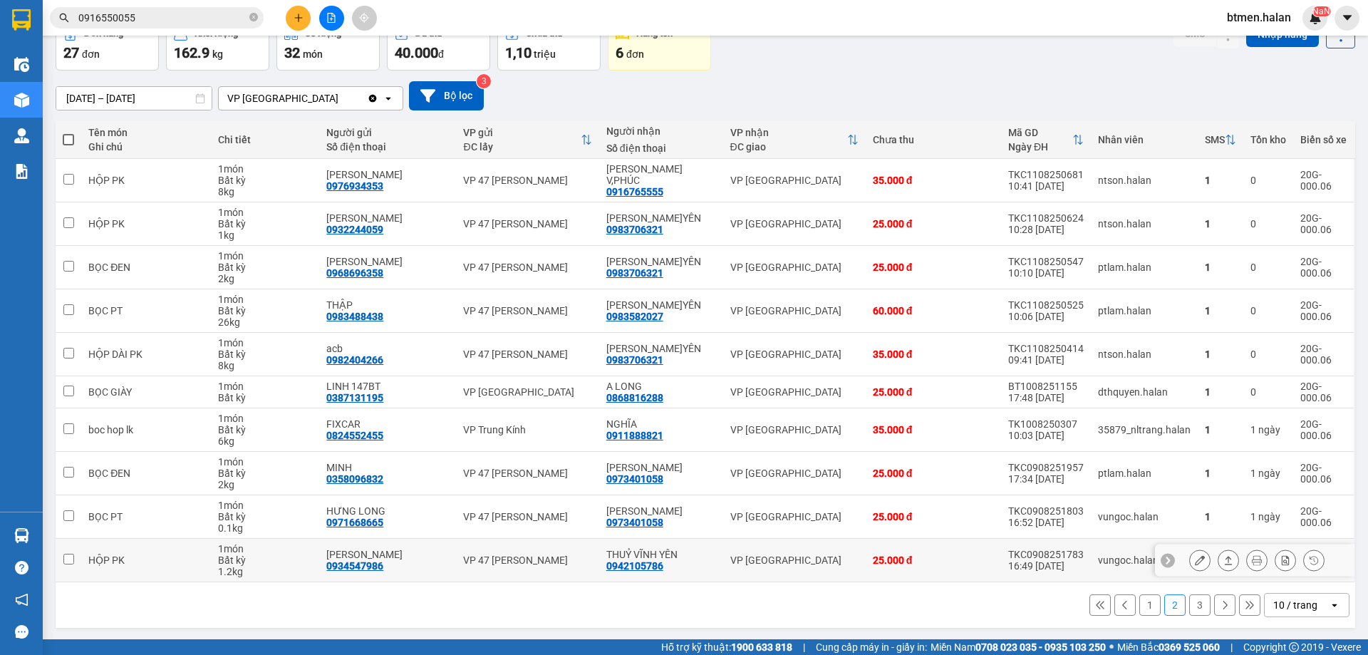
scroll to position [81, 0]
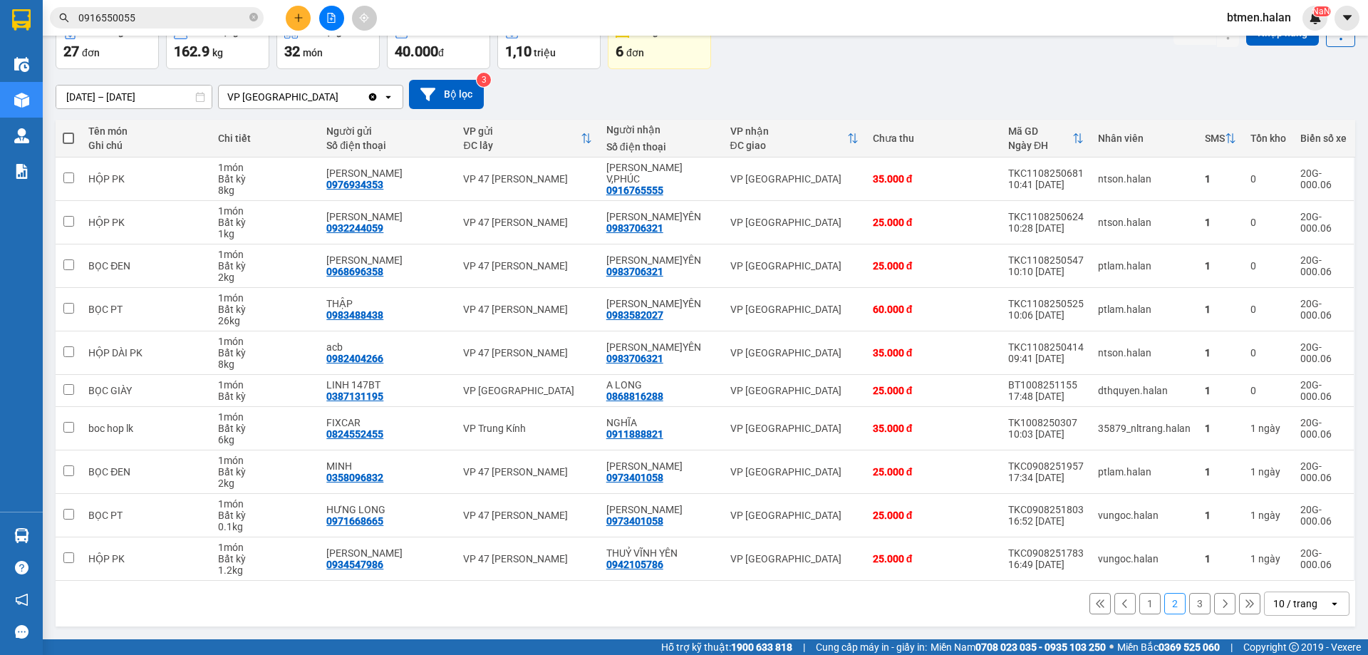
click at [1141, 610] on button "1" at bounding box center [1149, 603] width 21 height 21
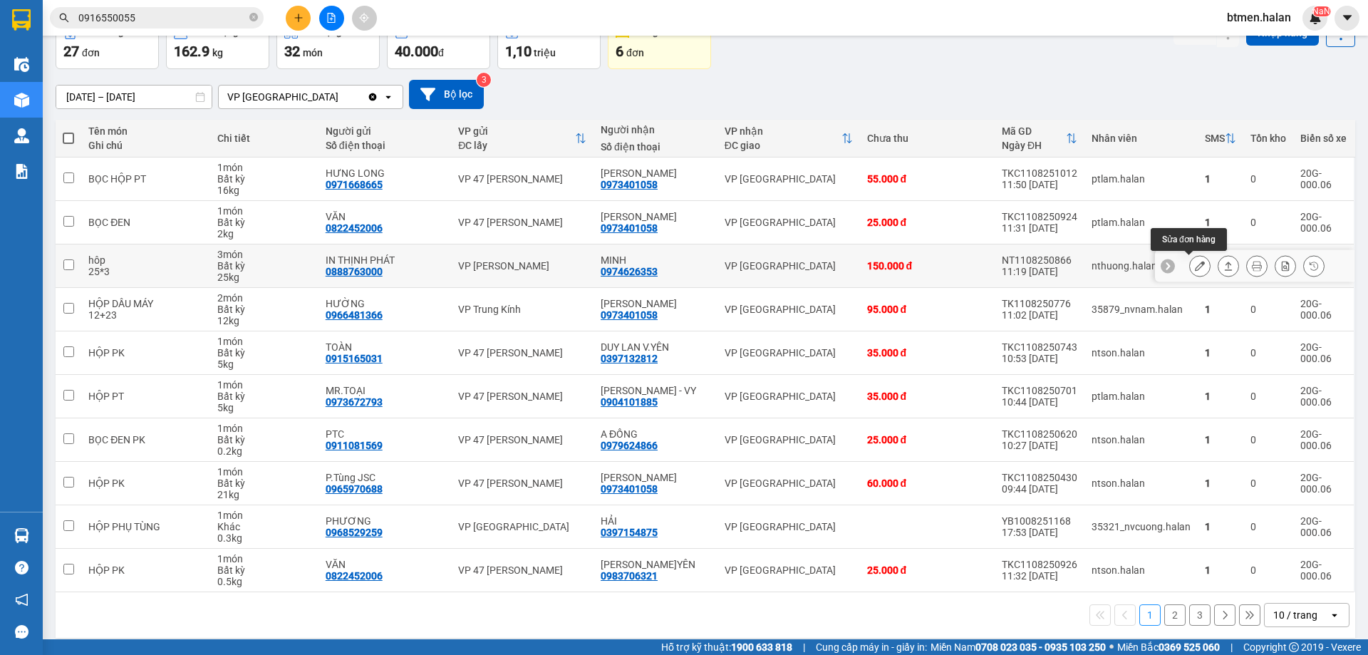
click at [1194, 266] on icon at bounding box center [1199, 266] width 10 height 10
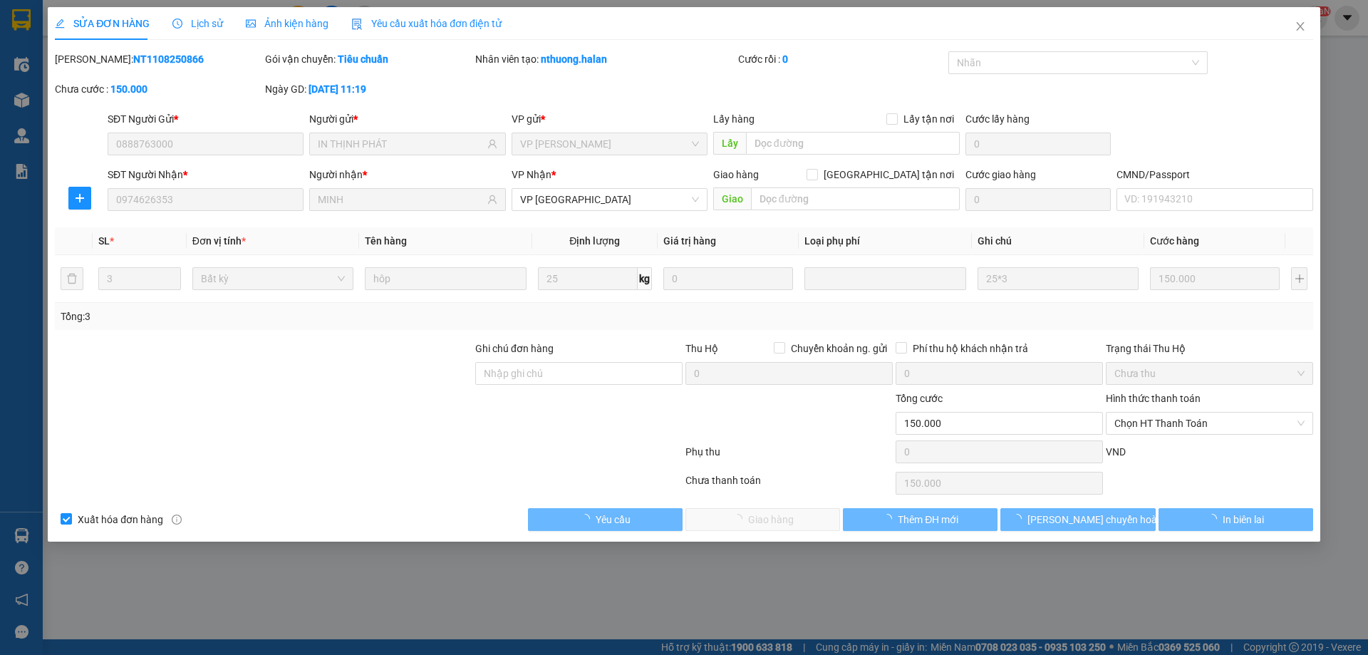
type input "0888763000"
type input "IN THỊNH PHÁT"
type input "0974626353"
type input "MINH"
type input "150.000"
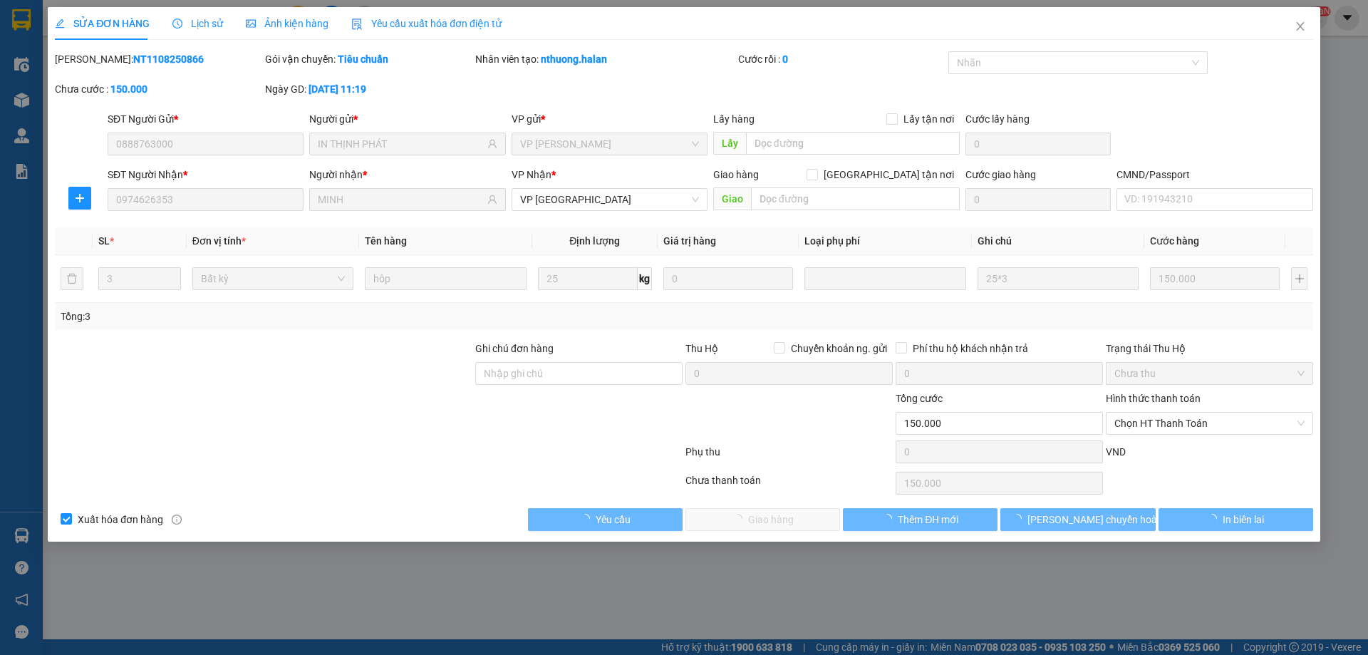
click at [1175, 424] on span "Chọn HT Thanh Toán" at bounding box center [1209, 422] width 190 height 21
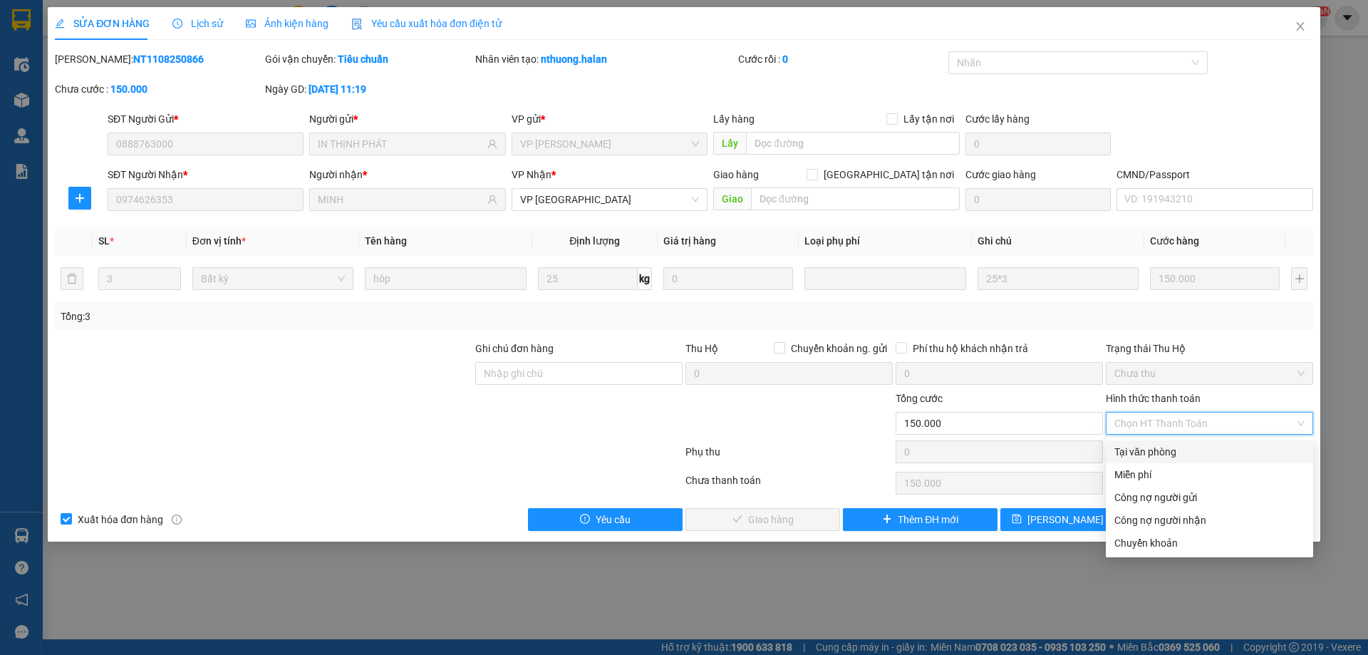
drag, startPoint x: 1152, startPoint y: 446, endPoint x: 982, endPoint y: 501, distance: 178.2
click at [1151, 447] on div "Tại văn phòng" at bounding box center [1209, 452] width 190 height 16
type input "0"
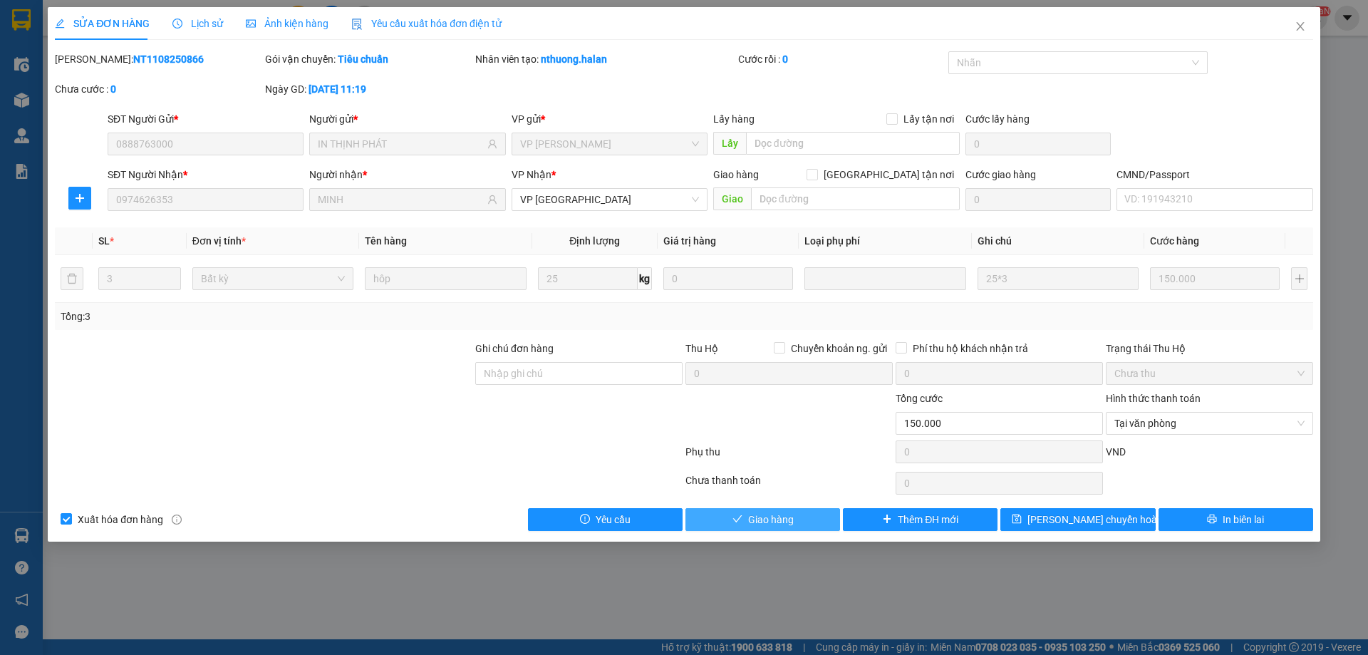
click at [795, 514] on button "Giao hàng" at bounding box center [762, 519] width 155 height 23
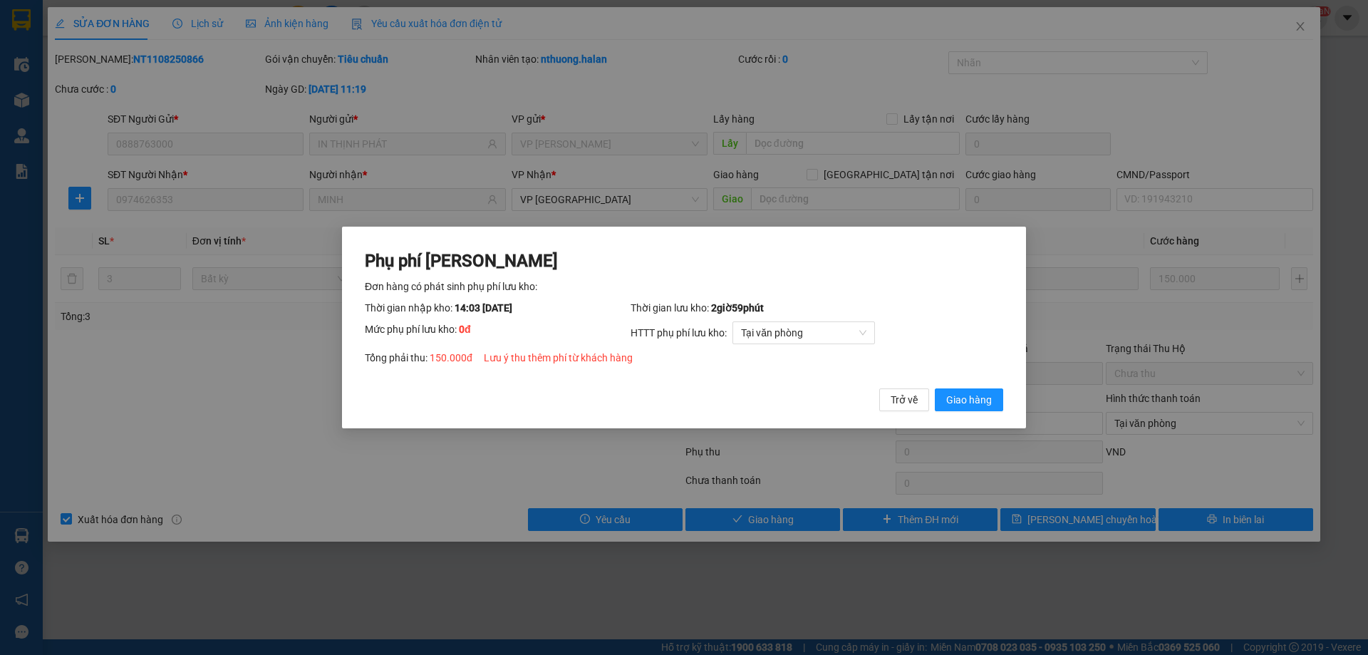
drag, startPoint x: 968, startPoint y: 406, endPoint x: 1191, endPoint y: 155, distance: 335.5
click at [969, 405] on span "Giao hàng" at bounding box center [969, 400] width 46 height 16
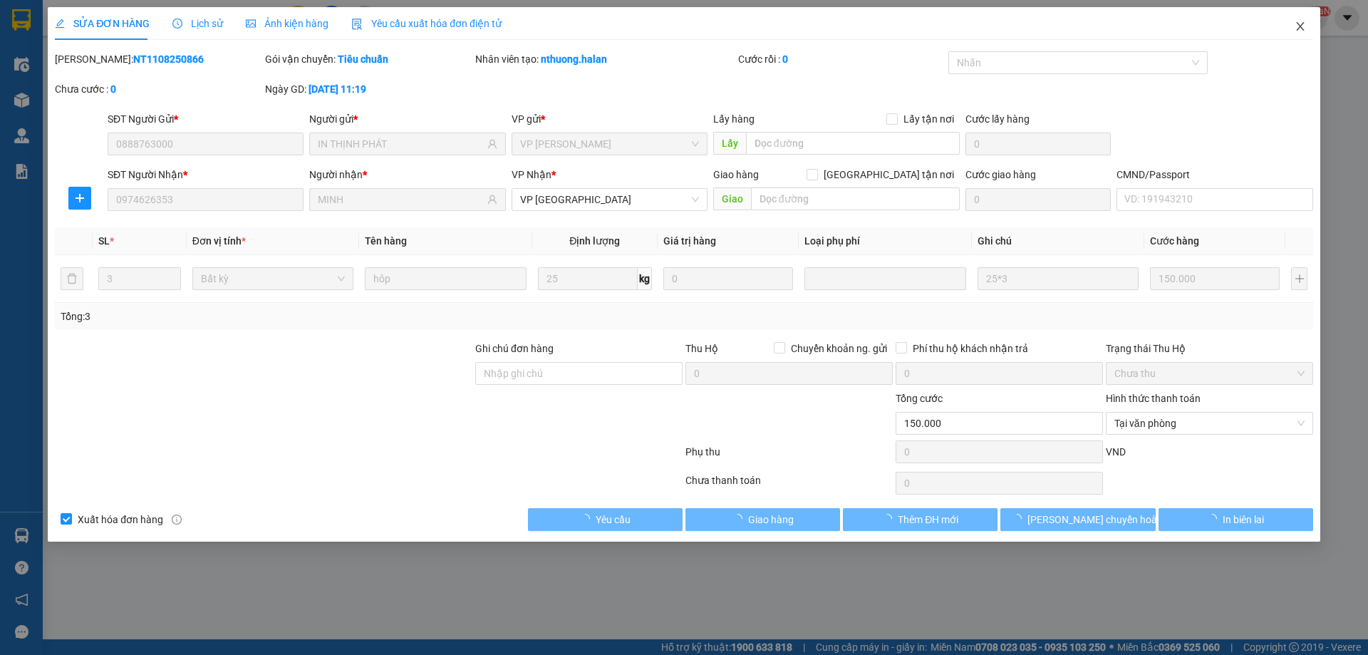
click at [1300, 29] on icon "close" at bounding box center [1299, 26] width 11 height 11
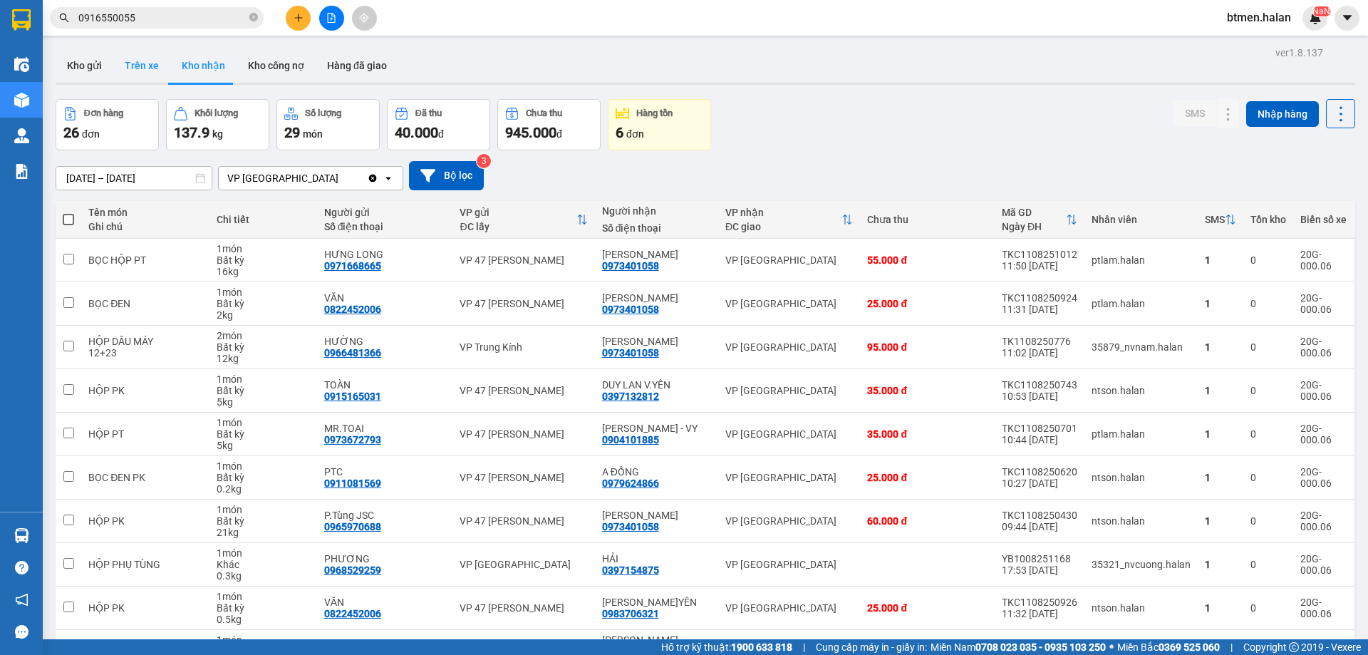
drag, startPoint x: 107, startPoint y: 59, endPoint x: 116, endPoint y: 63, distance: 10.2
click at [108, 61] on button "Kho gửi" at bounding box center [85, 65] width 58 height 34
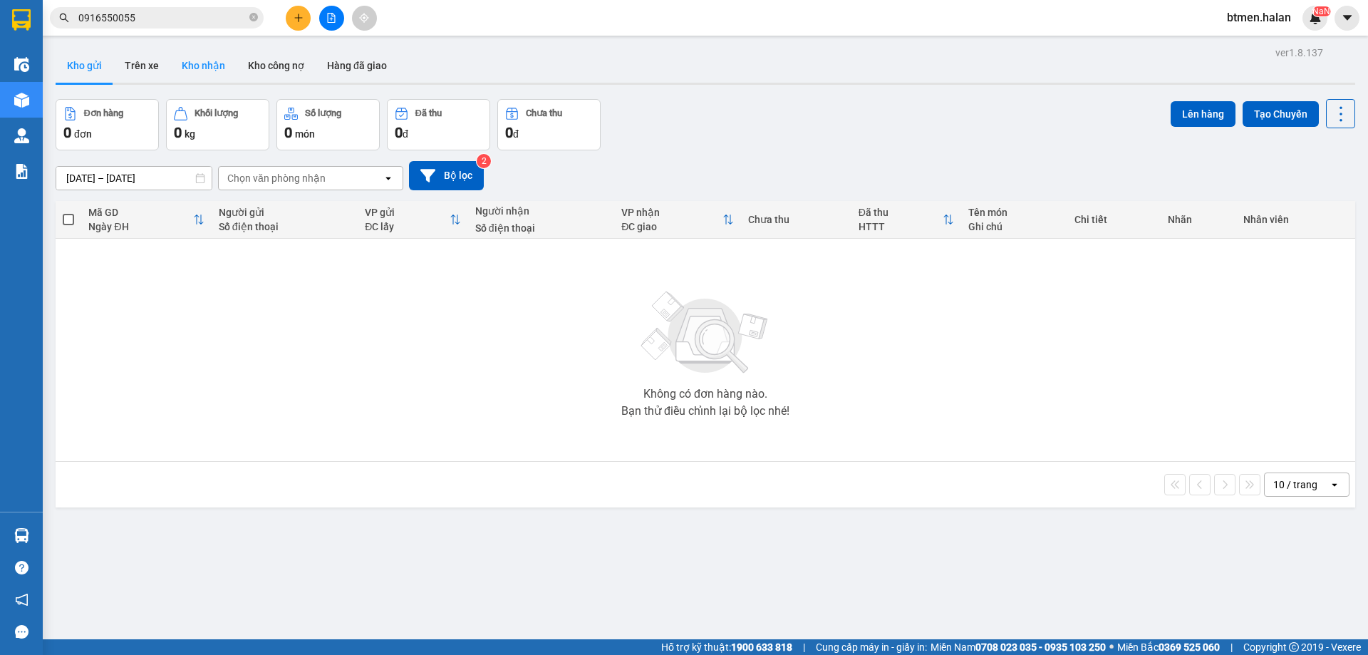
drag, startPoint x: 224, startPoint y: 67, endPoint x: 246, endPoint y: 103, distance: 41.9
click at [224, 66] on button "Kho nhận" at bounding box center [203, 65] width 66 height 34
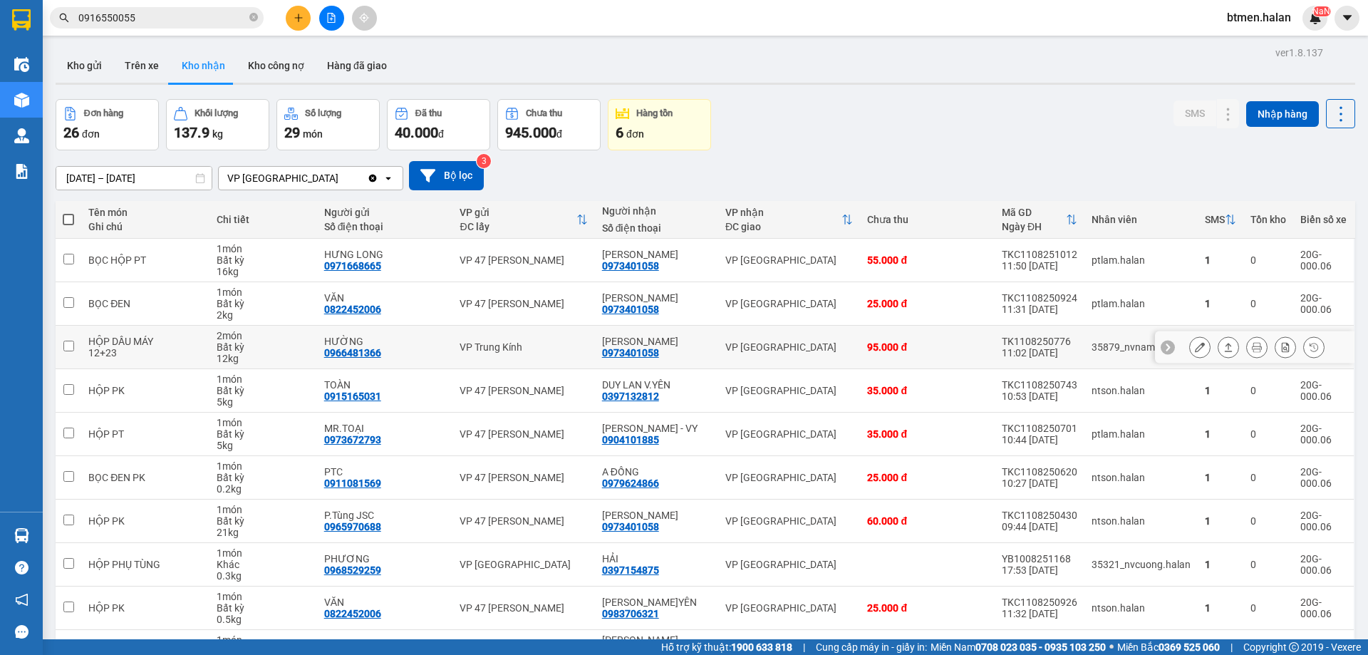
scroll to position [71, 0]
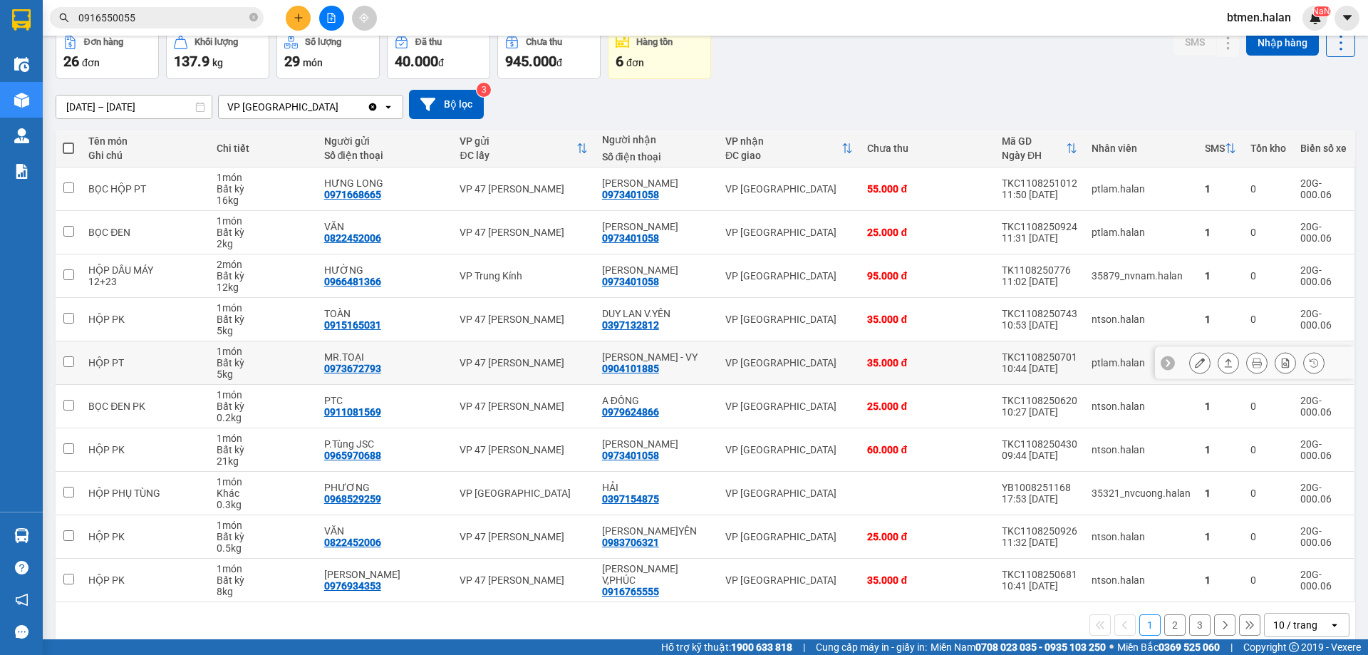
click at [639, 372] on div "0904101885" at bounding box center [630, 368] width 57 height 11
copy div "0904101885"
click at [743, 416] on td "VP [GEOGRAPHIC_DATA]" at bounding box center [789, 406] width 142 height 43
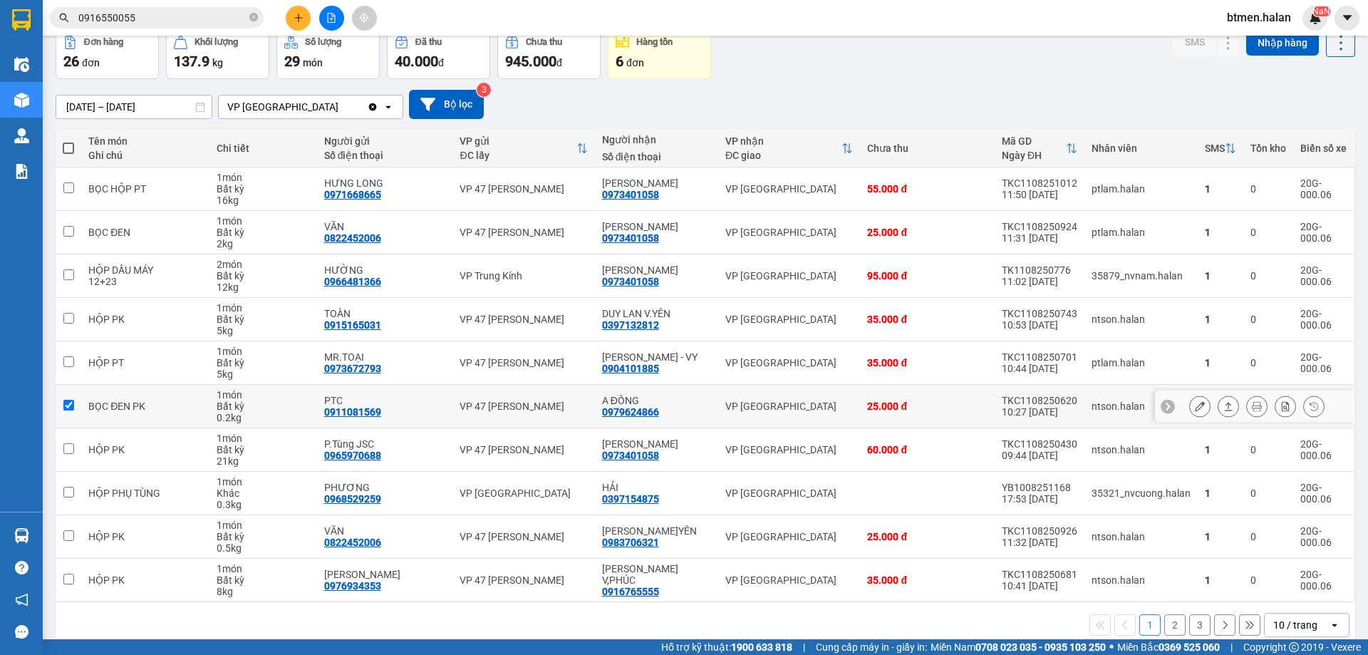
checkbox input "true"
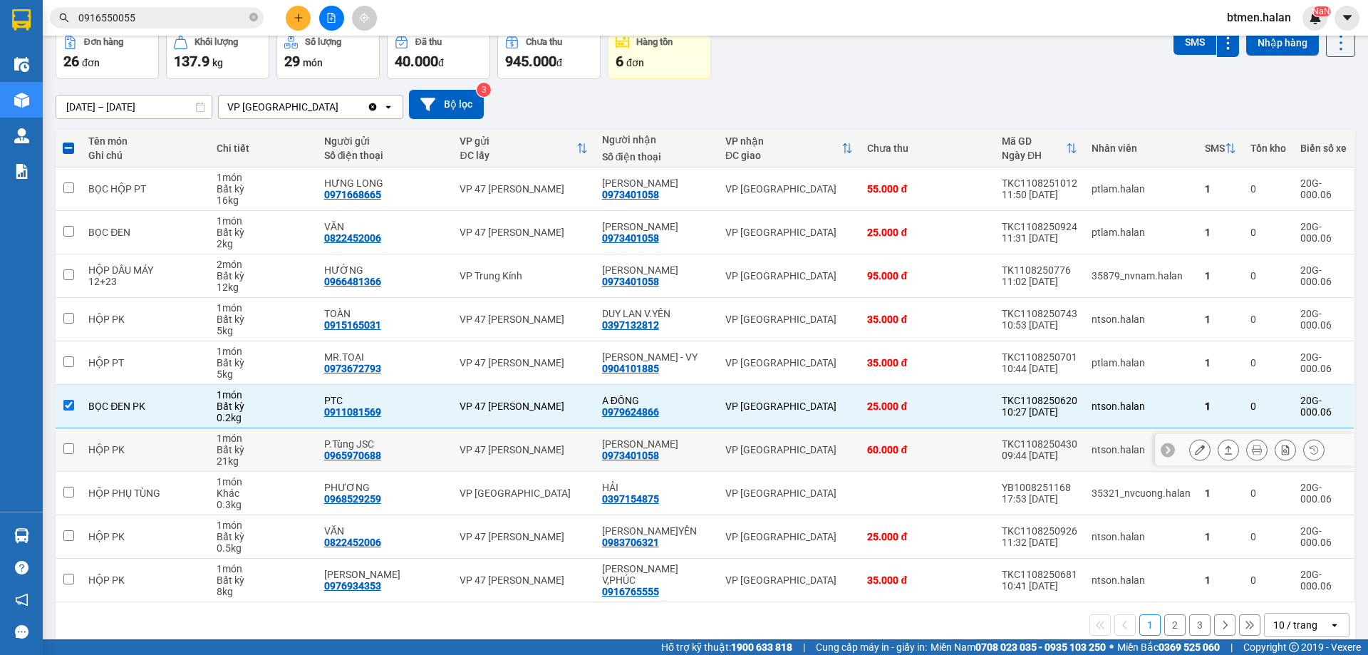
drag, startPoint x: 650, startPoint y: 465, endPoint x: 654, endPoint y: 476, distance: 12.2
click at [649, 466] on td "QUANG HIỂU 0973401058" at bounding box center [656, 449] width 123 height 43
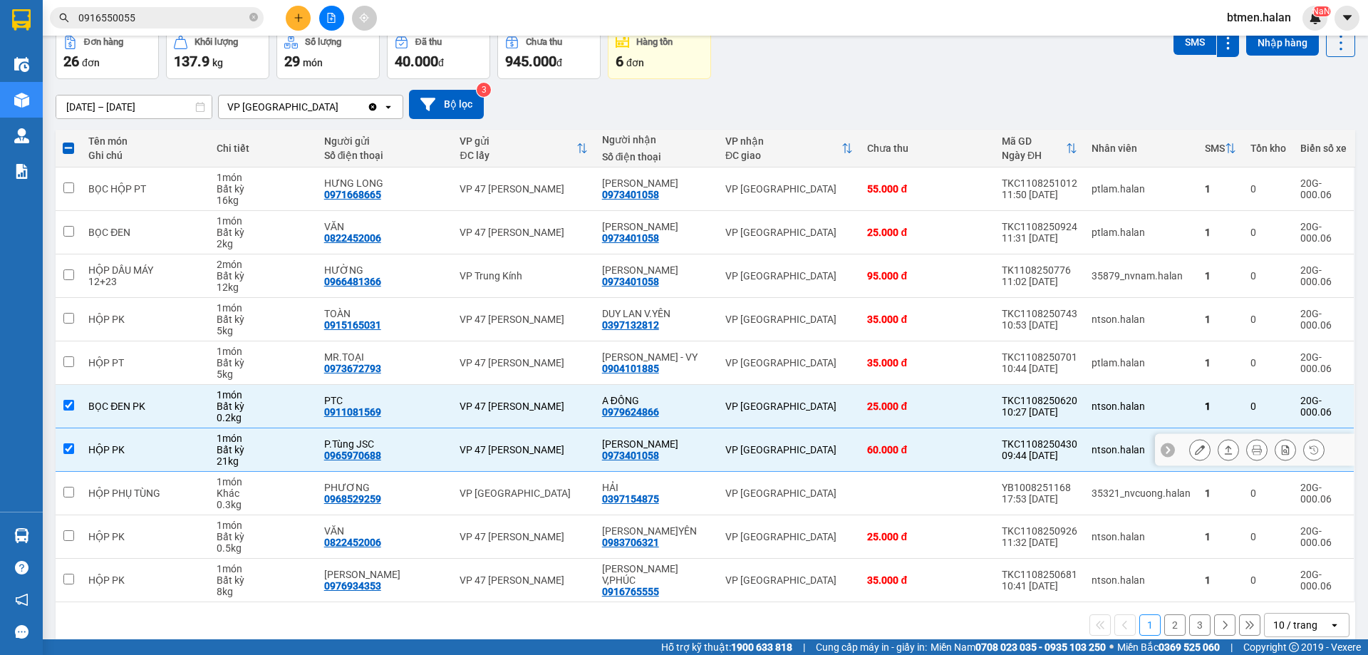
drag, startPoint x: 71, startPoint y: 444, endPoint x: 63, endPoint y: 406, distance: 38.7
click at [71, 443] on input "checkbox" at bounding box center [68, 448] width 11 height 11
checkbox input "false"
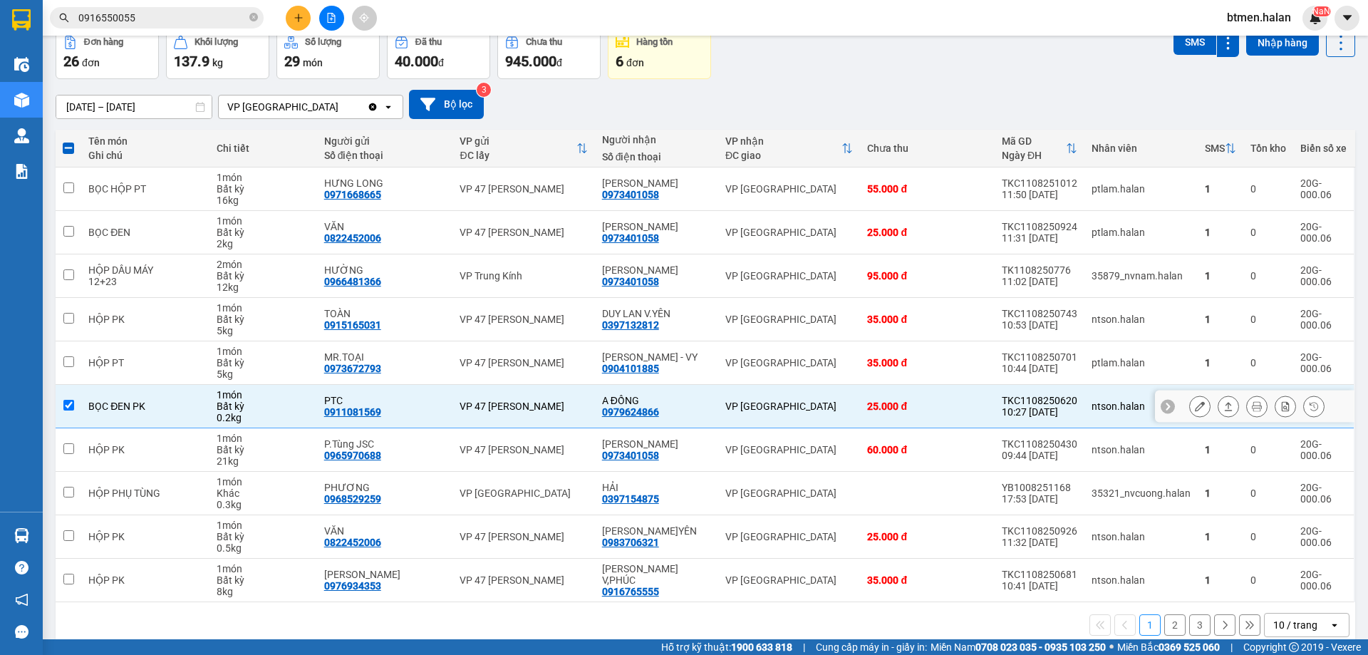
click at [62, 404] on td at bounding box center [69, 406] width 26 height 43
checkbox input "false"
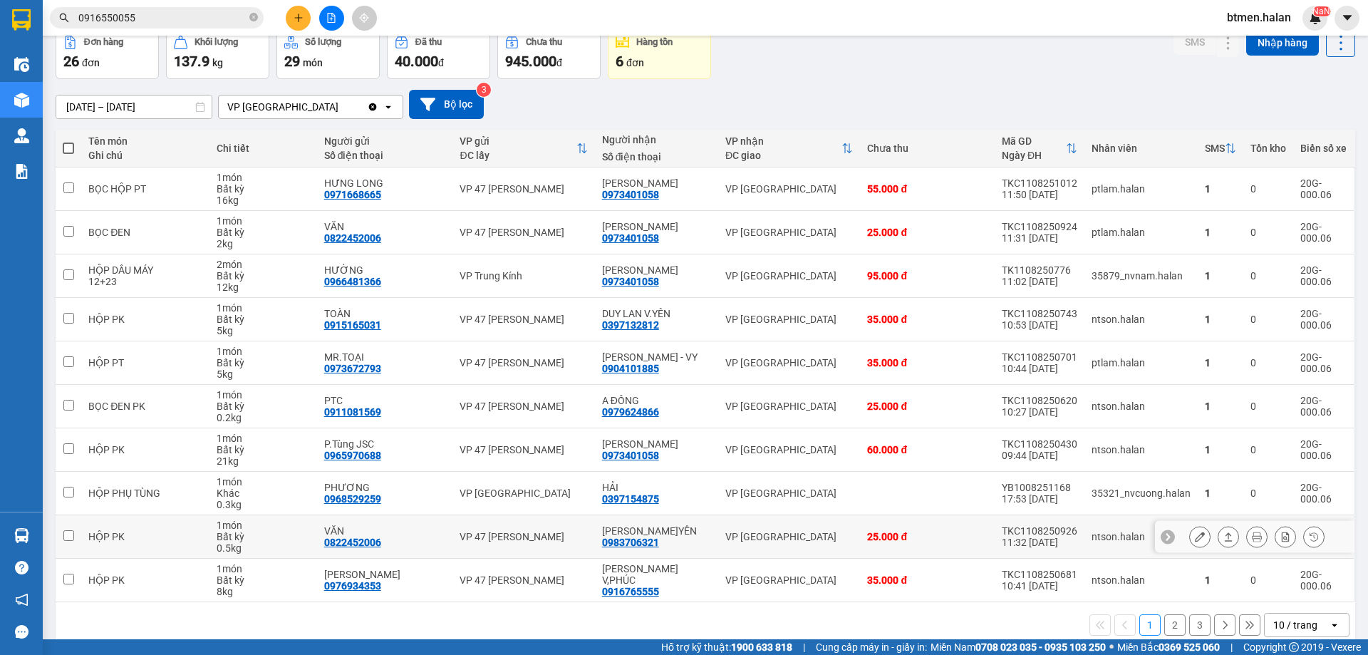
scroll to position [93, 0]
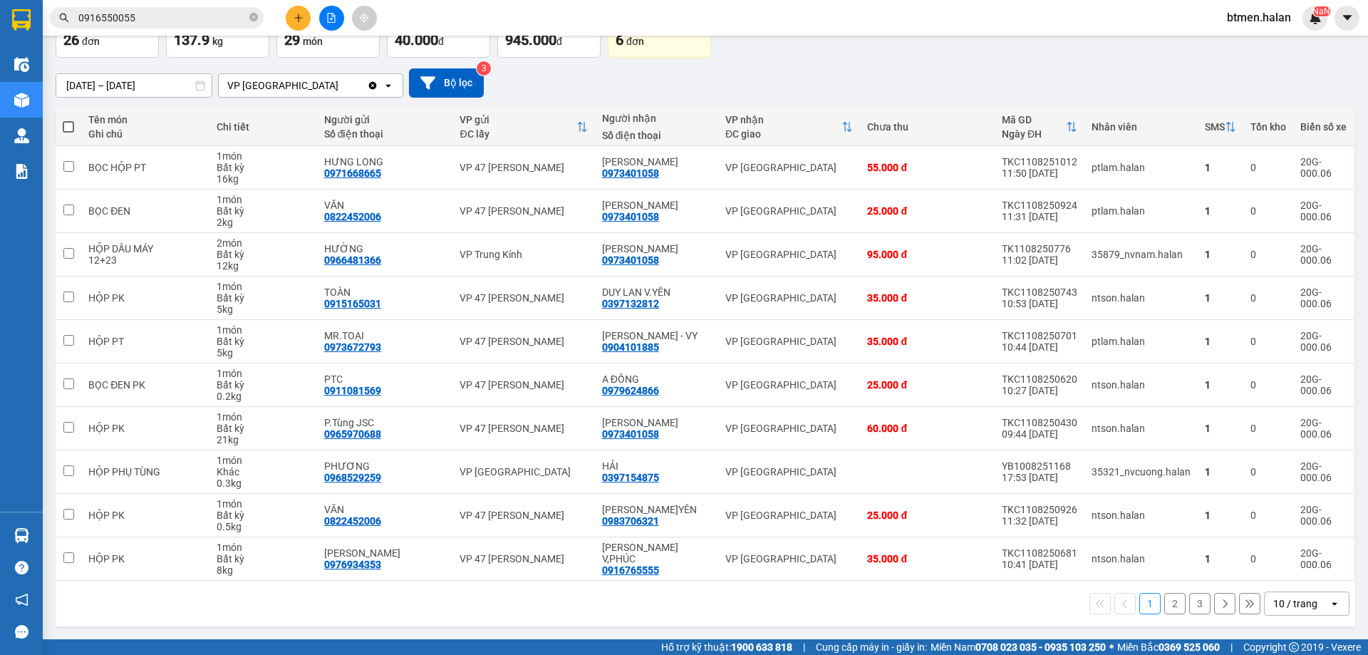
click at [1192, 603] on button "3" at bounding box center [1199, 603] width 21 height 21
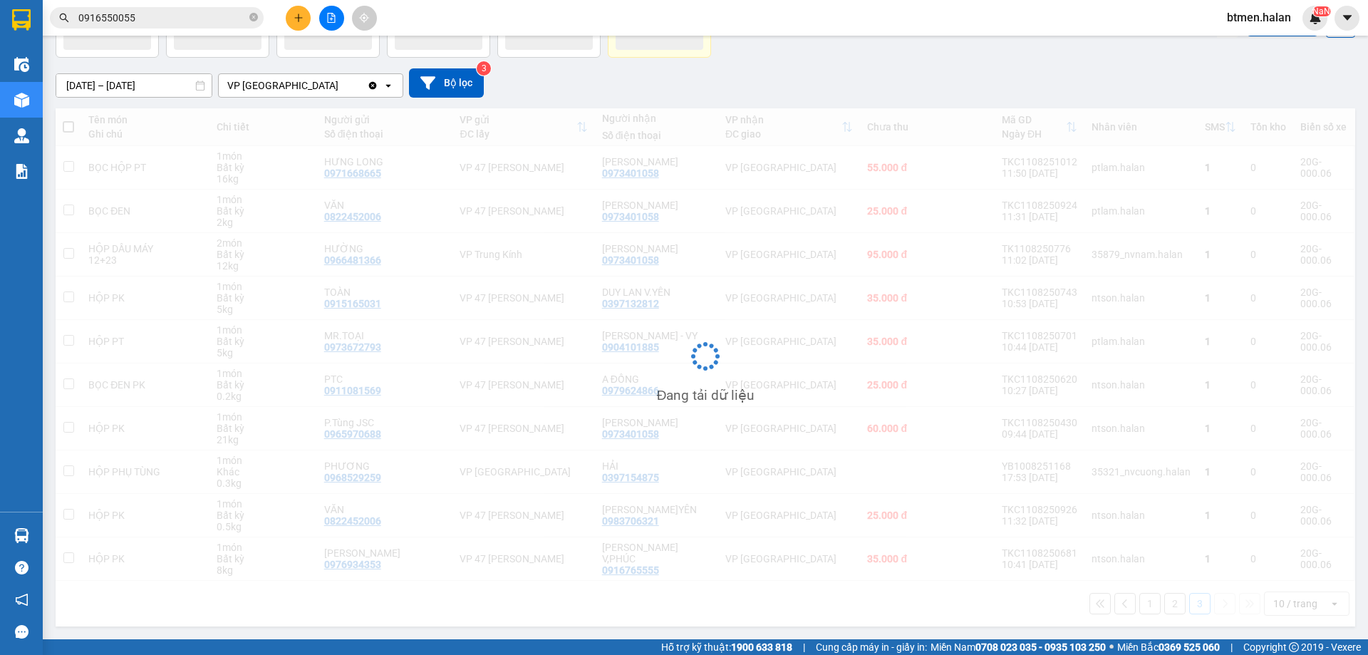
scroll to position [66, 0]
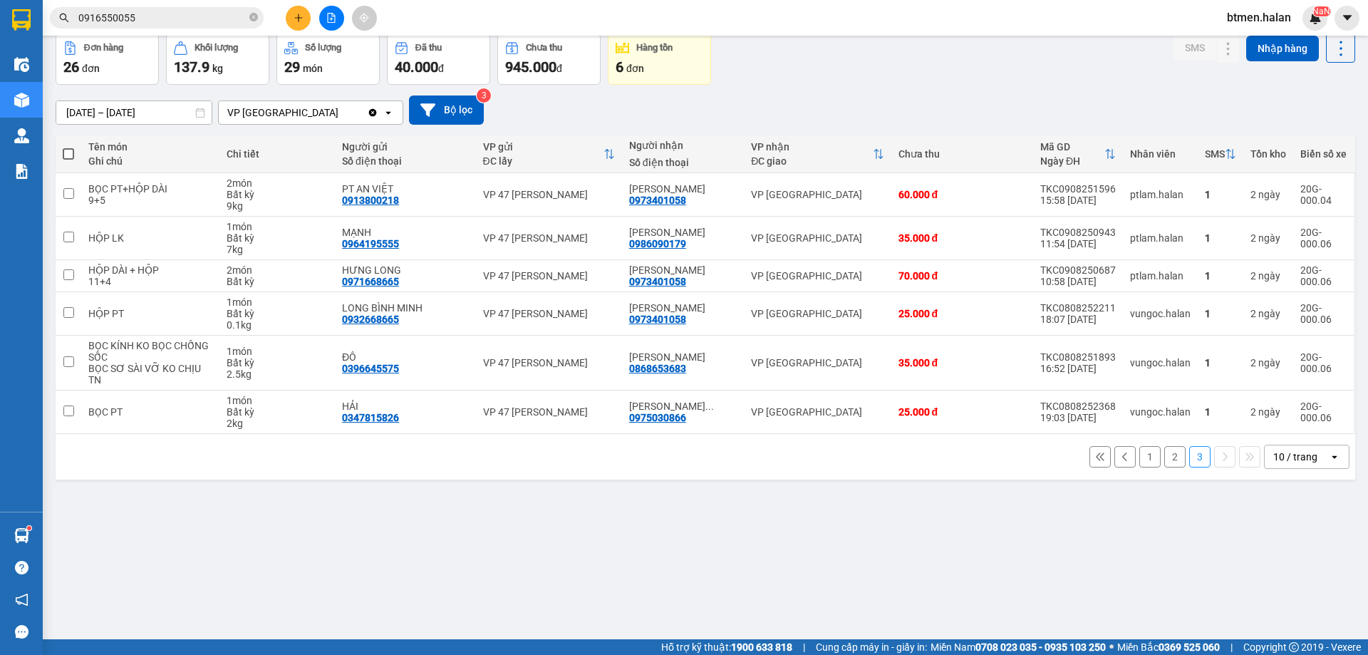
click at [295, 10] on button at bounding box center [298, 18] width 25 height 25
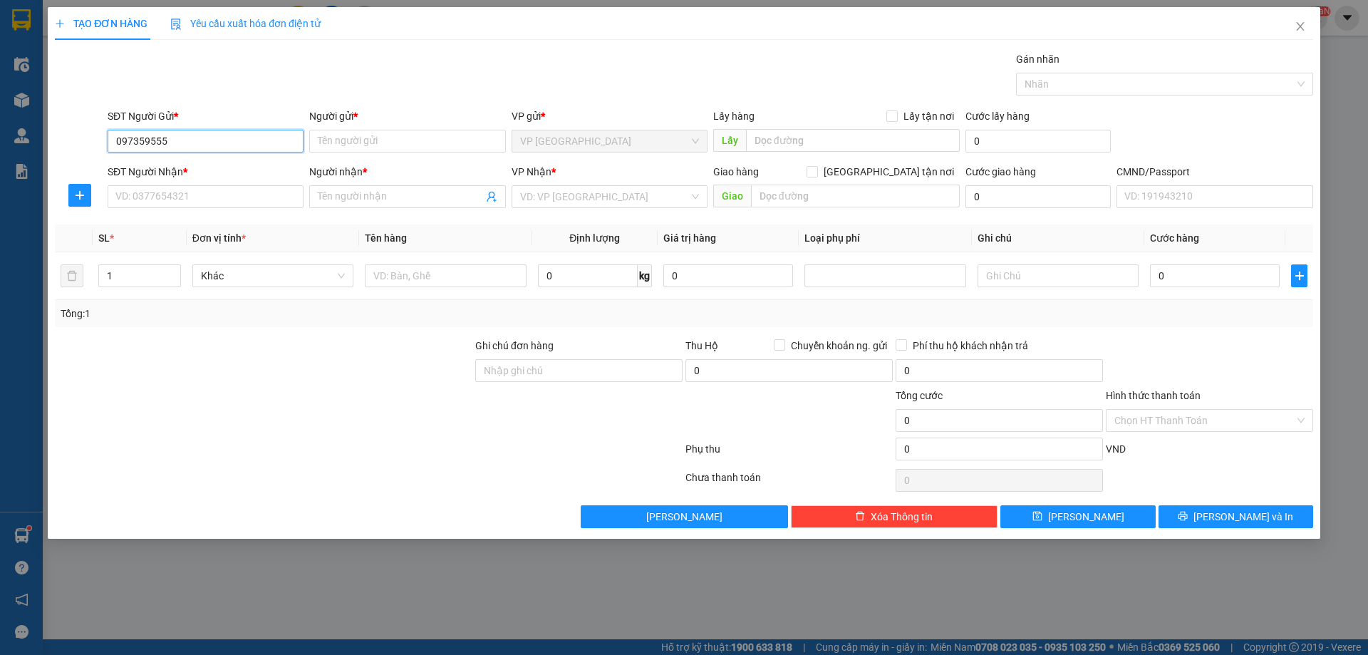
type input "0973595558"
click at [241, 165] on div "0973595558 - [PERSON_NAME]" at bounding box center [205, 170] width 179 height 16
type input "[PERSON_NAME]"
type input "0973595558"
click at [237, 197] on input "SĐT Người Nhận *" at bounding box center [206, 196] width 196 height 23
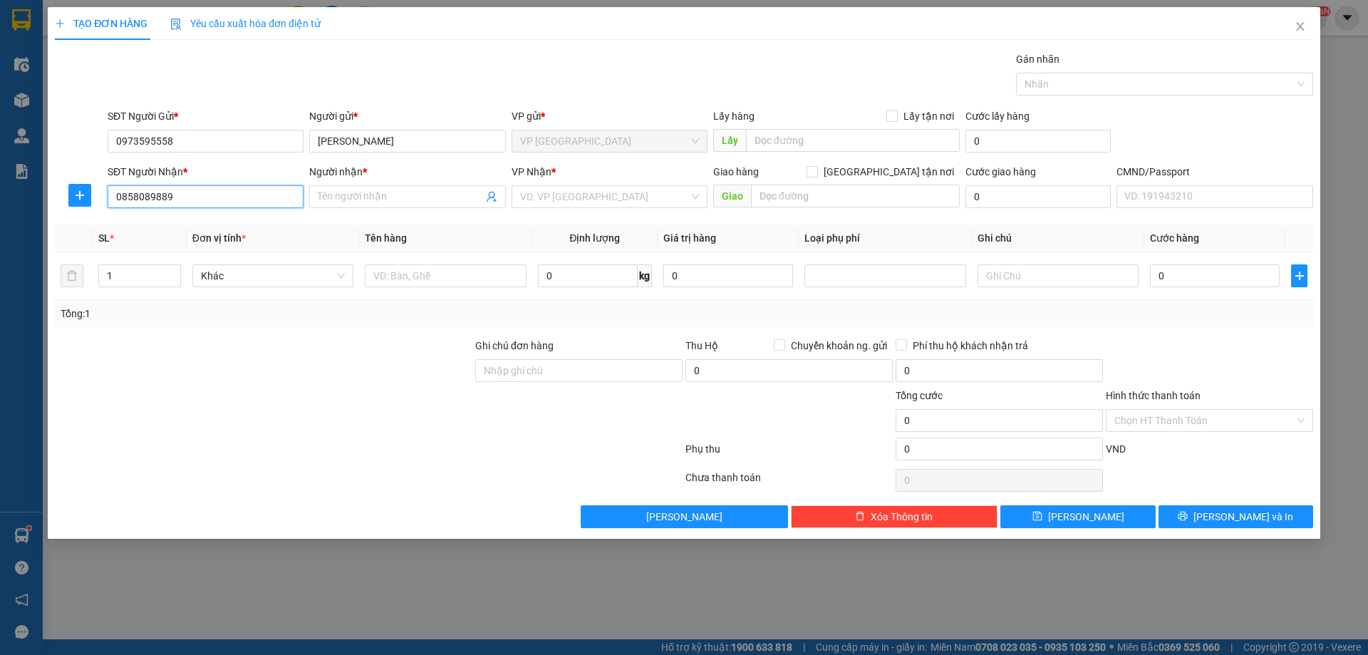
click at [227, 191] on input "0858089889" at bounding box center [206, 196] width 196 height 23
type input "0858089889"
click at [363, 189] on input "Người nhận *" at bounding box center [400, 197] width 165 height 16
type input "HIẾU"
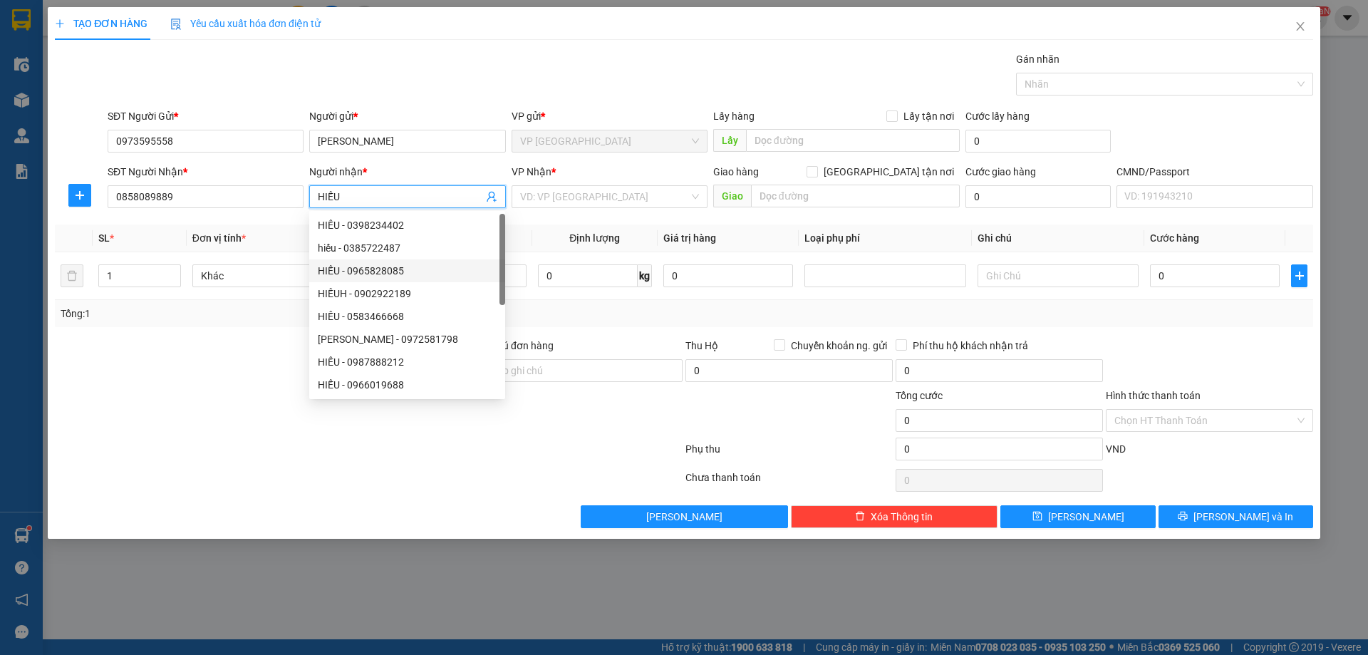
click at [412, 280] on div "HIẾU - 0965828085" at bounding box center [407, 270] width 196 height 23
type input "0965828085"
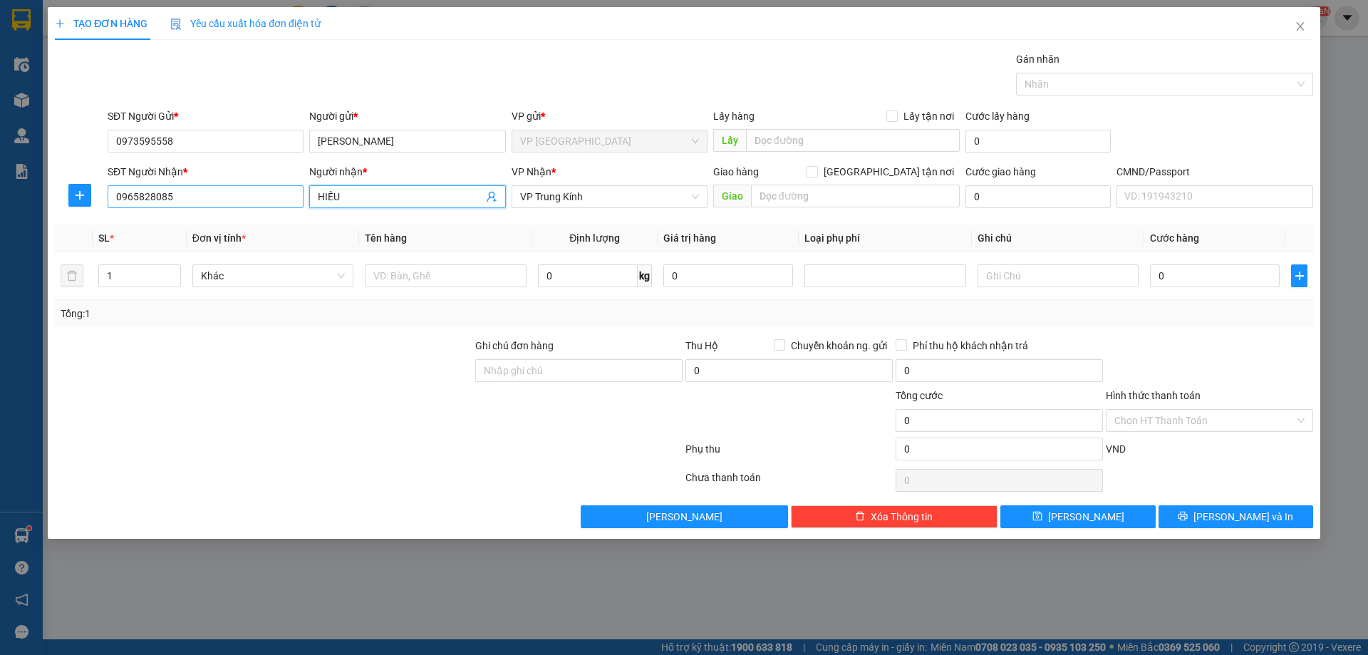
type input "HIẾU"
click at [184, 202] on input "0965828085" at bounding box center [206, 196] width 196 height 23
paste input "858089889"
type input "0858089889"
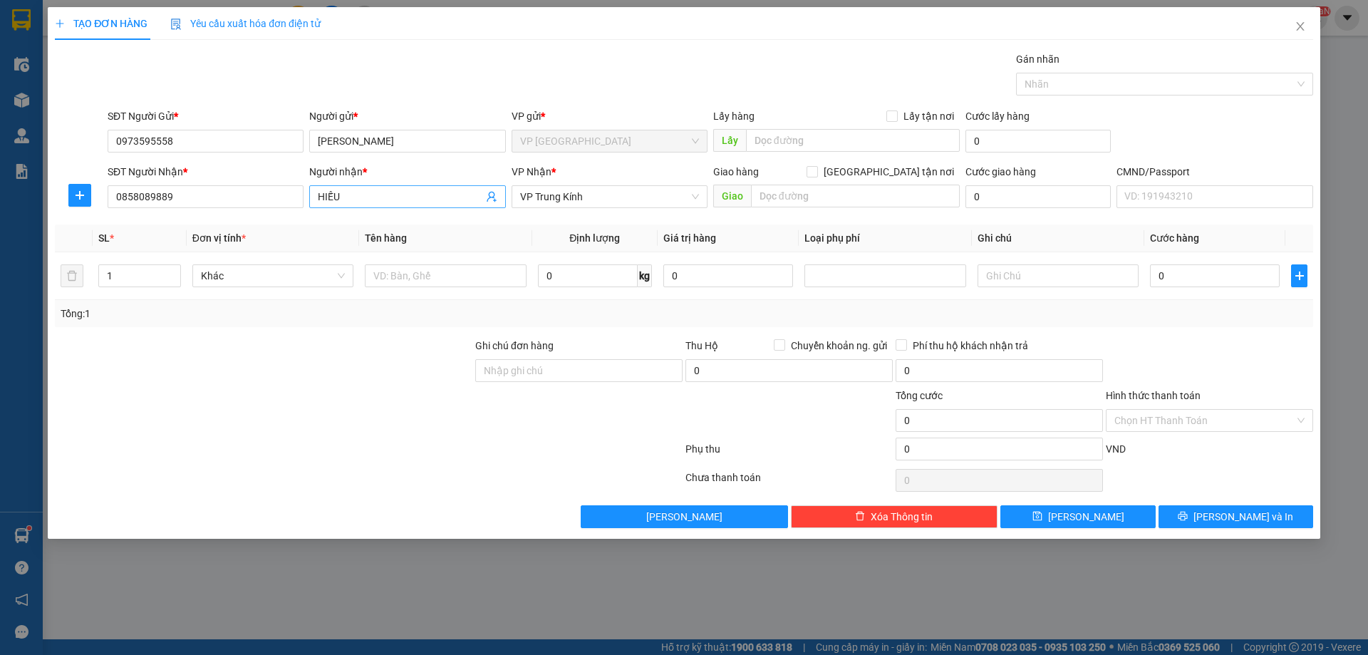
click at [358, 199] on input "HIẾU" at bounding box center [400, 197] width 165 height 16
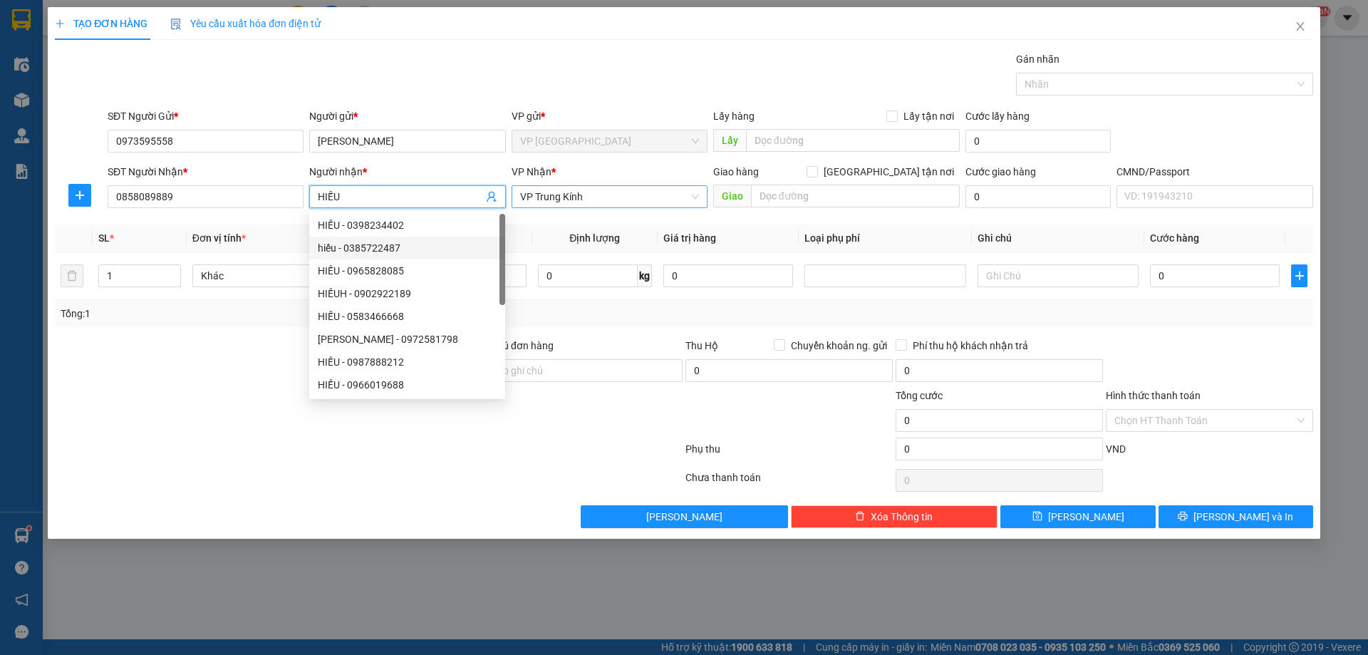
click at [548, 199] on span "VP Trung Kính" at bounding box center [609, 196] width 179 height 21
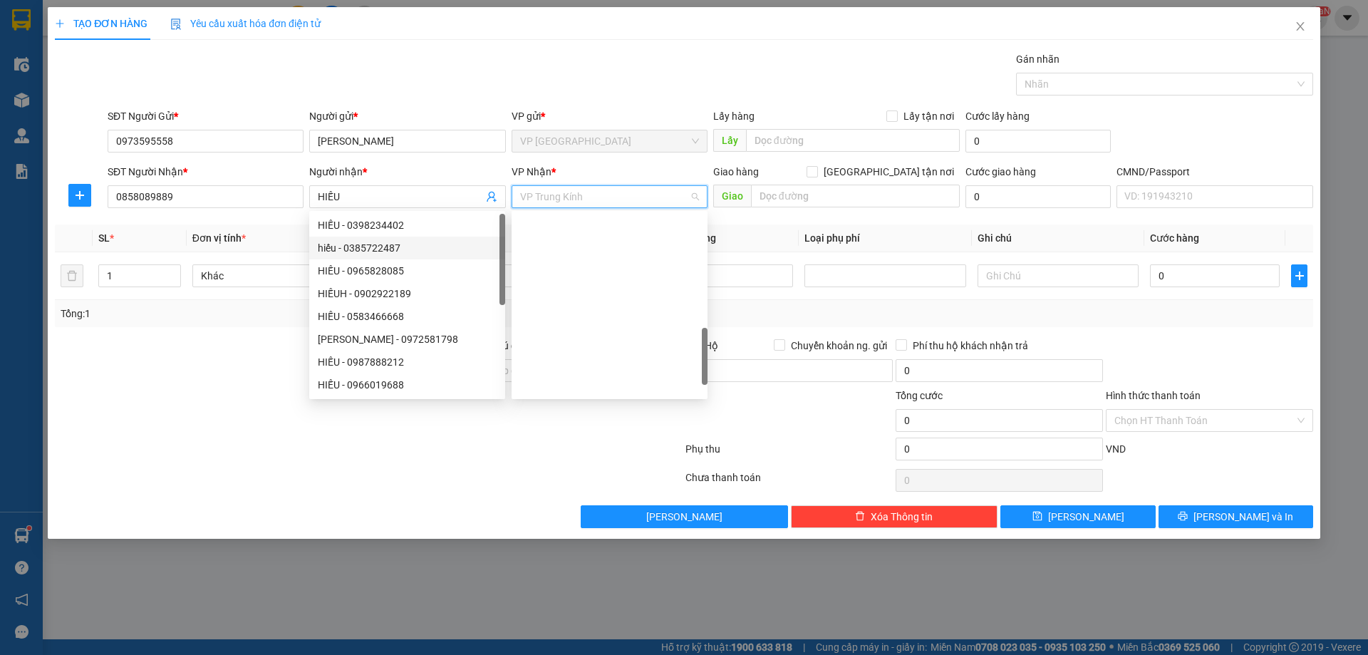
click at [548, 199] on span "VP Trung Kính" at bounding box center [609, 196] width 179 height 21
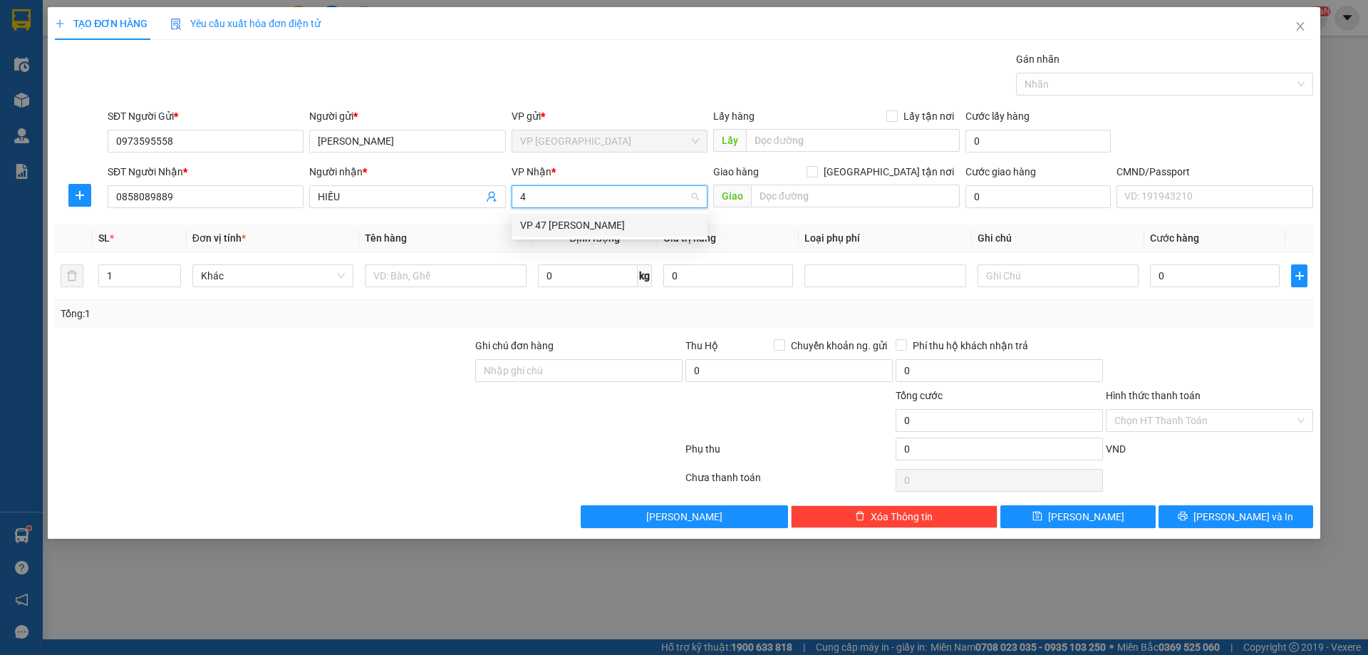
type input "47"
click at [554, 218] on div "VP 47 [PERSON_NAME]" at bounding box center [609, 225] width 179 height 16
click at [412, 280] on input "text" at bounding box center [445, 275] width 161 height 23
type input "BỌC PK"
click at [592, 280] on input "0" at bounding box center [588, 275] width 100 height 23
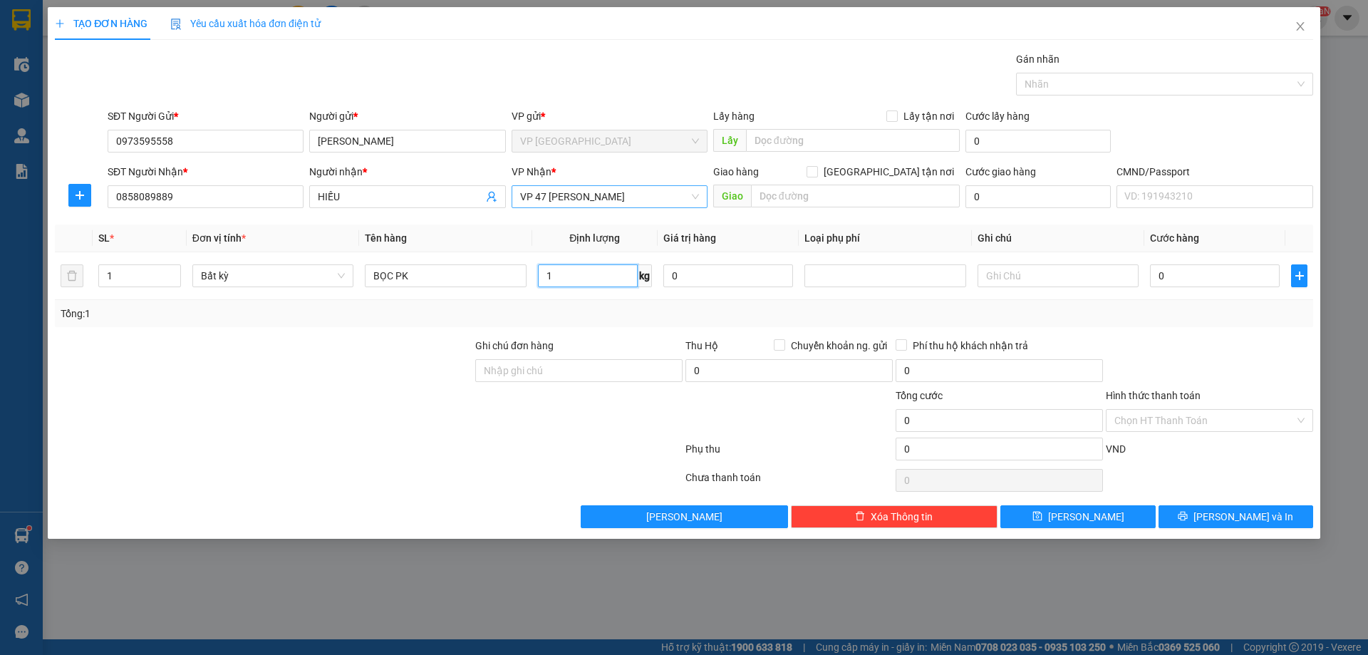
type input "1"
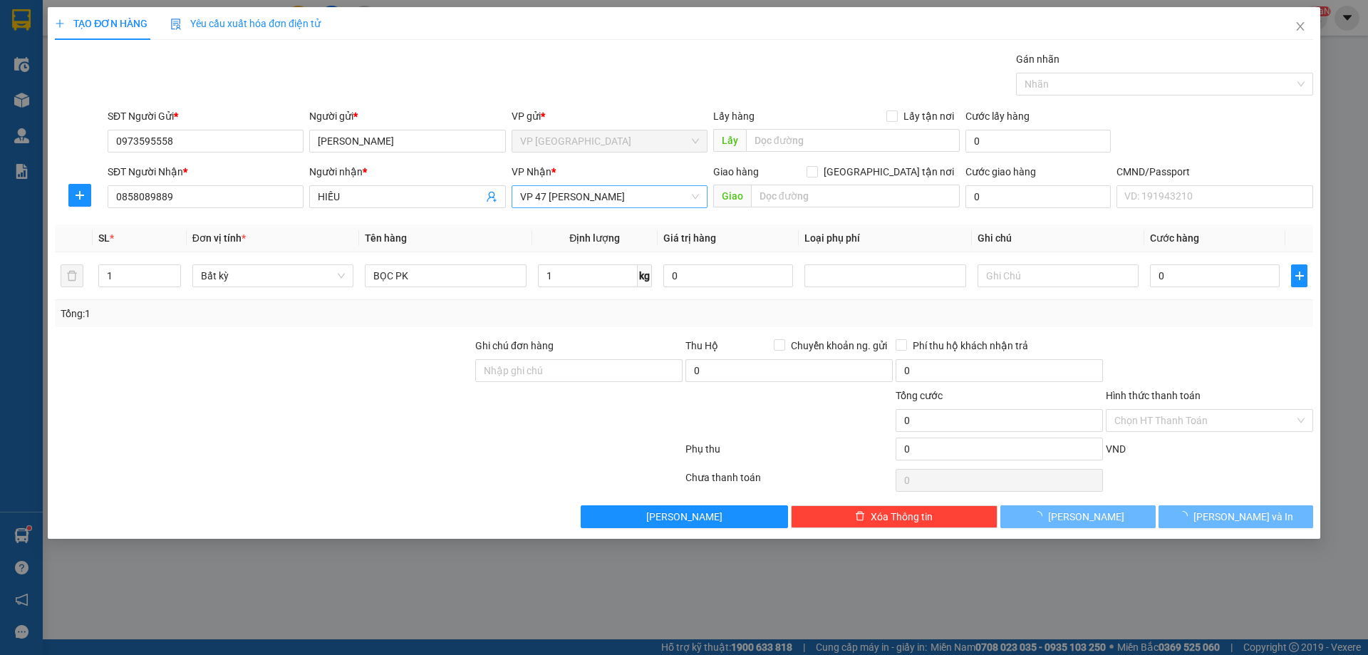
click at [1183, 315] on div "Tổng: 1" at bounding box center [684, 314] width 1246 height 16
type input "25.000"
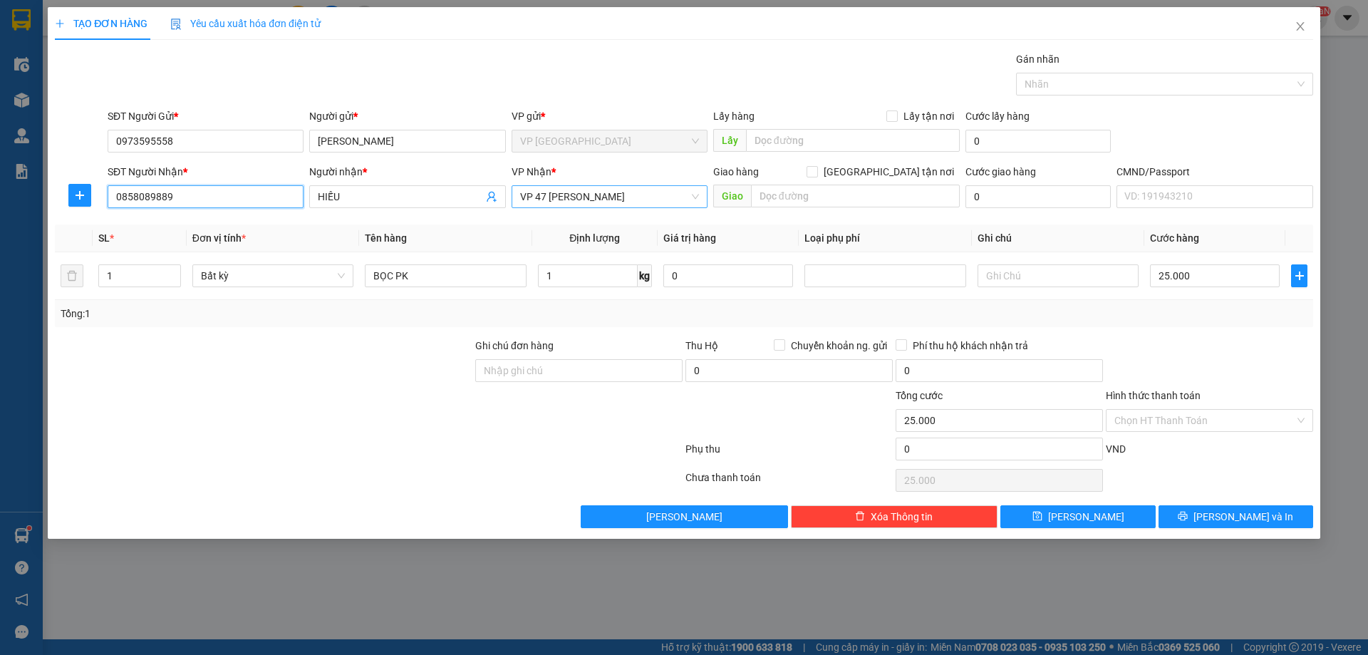
click at [152, 197] on input "0858089889" at bounding box center [206, 196] width 196 height 23
type input "0858890889"
click at [182, 223] on div "0858890889 - HIỀU" at bounding box center [205, 225] width 179 height 16
type input "HIỀU"
type input "0858890889"
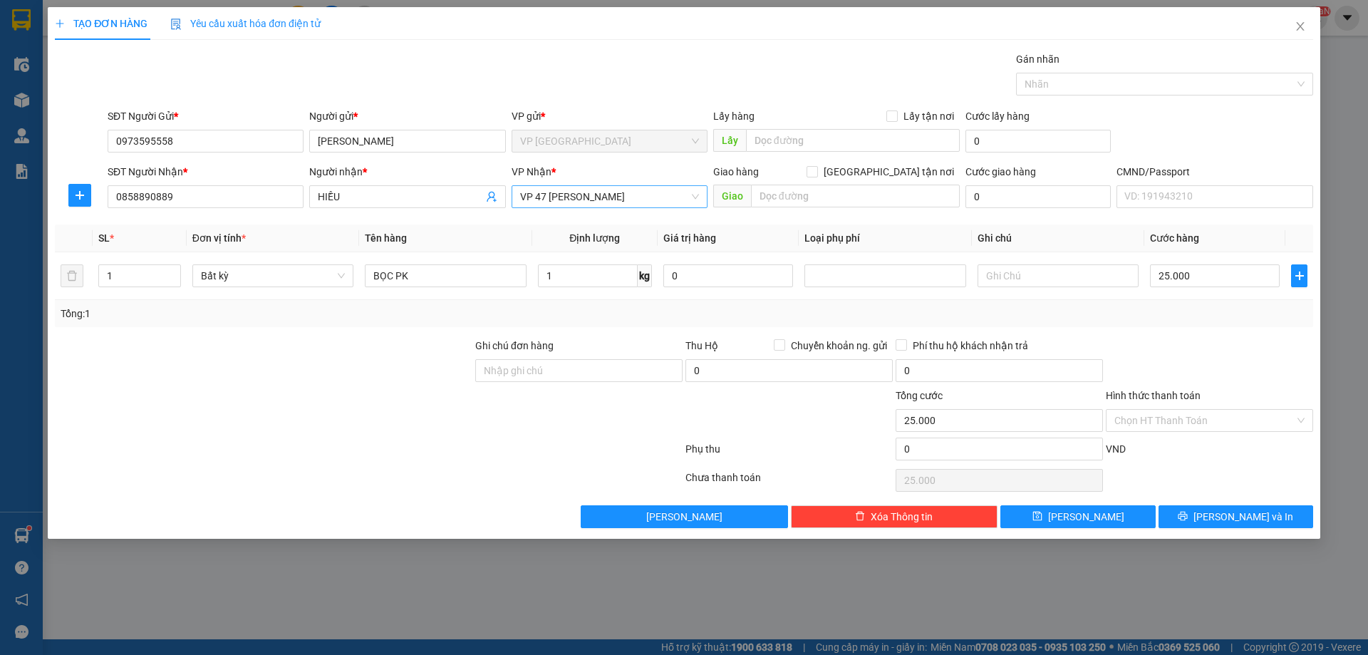
click at [460, 237] on th "Tên hàng" at bounding box center [445, 238] width 172 height 28
click at [1206, 521] on button "[PERSON_NAME] và In" at bounding box center [1235, 516] width 155 height 23
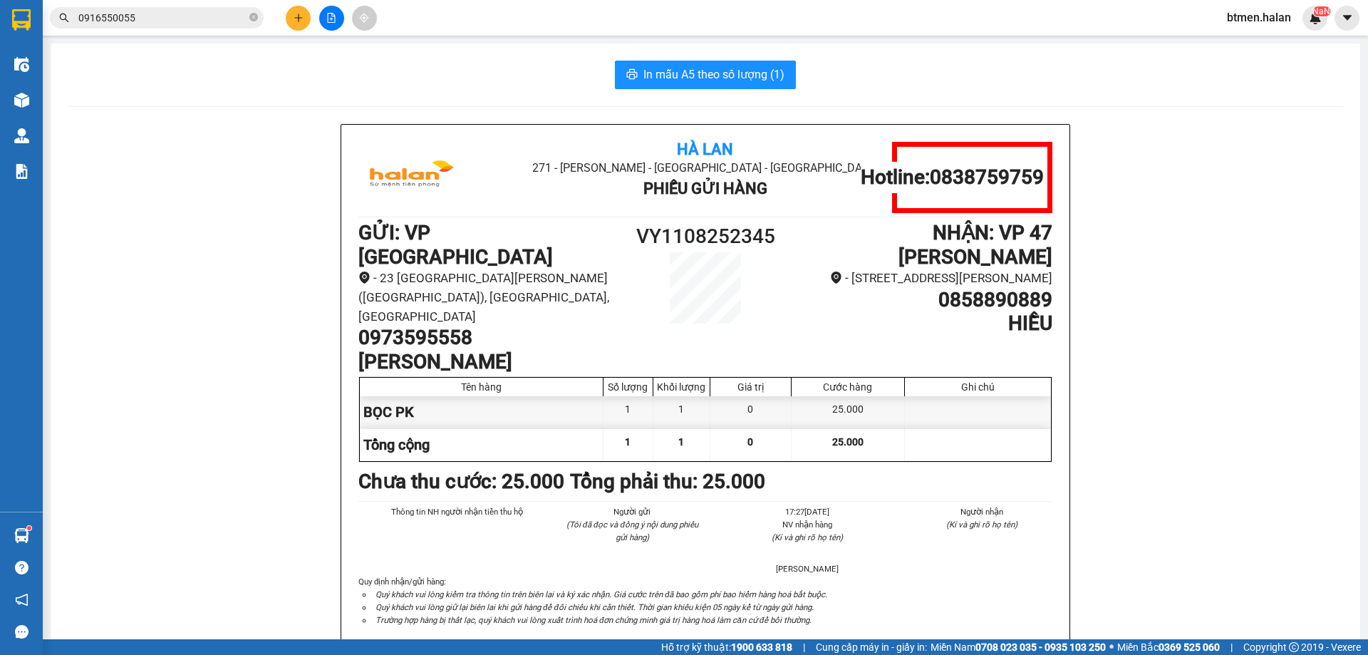
click at [669, 71] on span "In mẫu A5 theo số lượng (1)" at bounding box center [713, 75] width 141 height 18
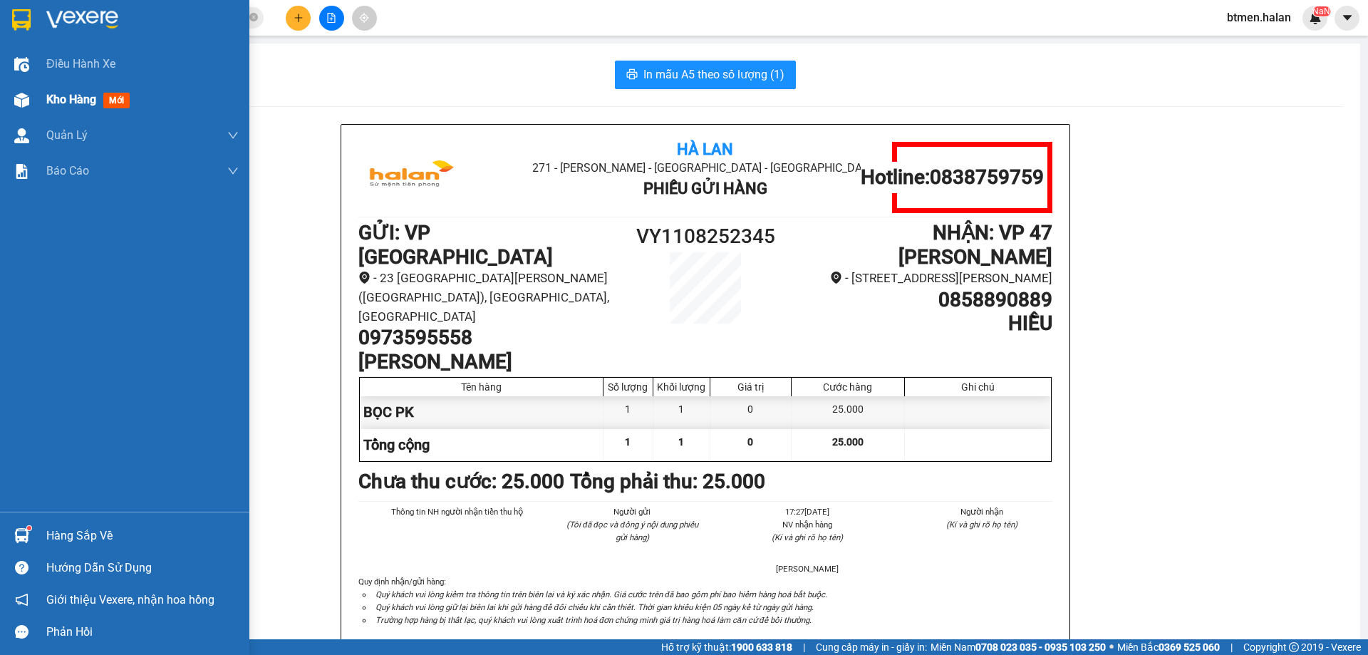
click at [78, 107] on div "Kho hàng mới" at bounding box center [90, 99] width 89 height 18
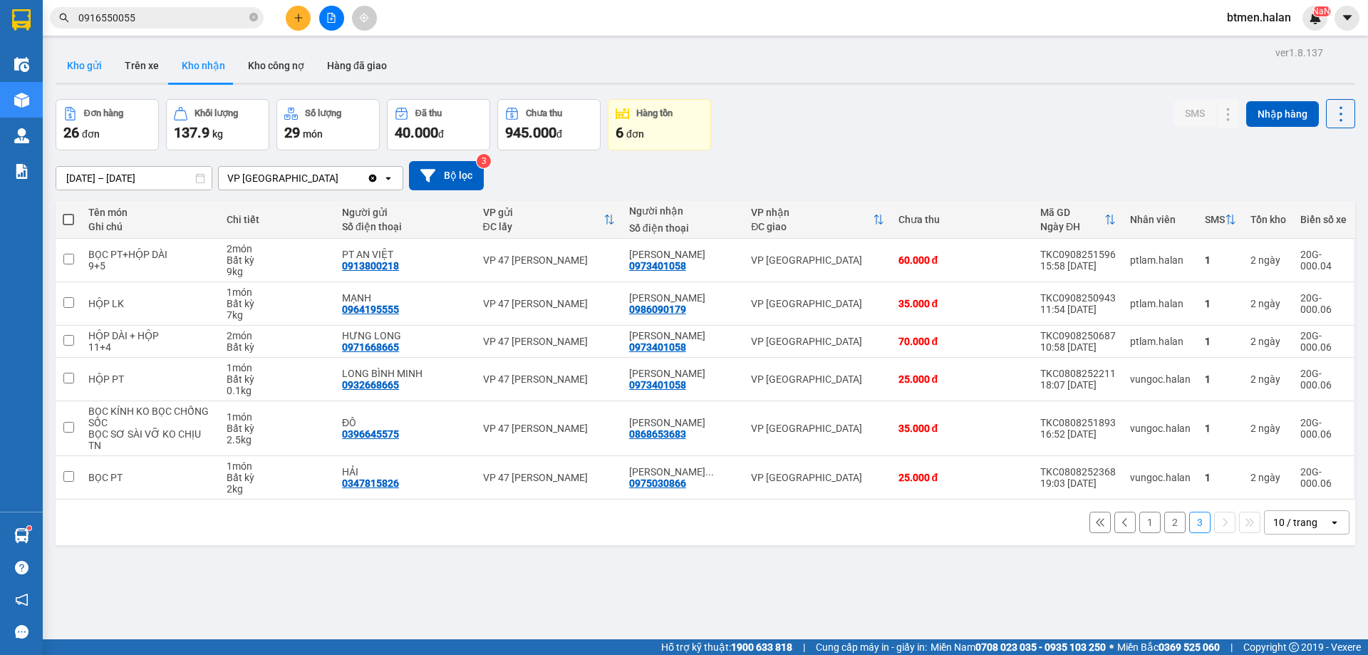
click at [83, 74] on button "Kho gửi" at bounding box center [85, 65] width 58 height 34
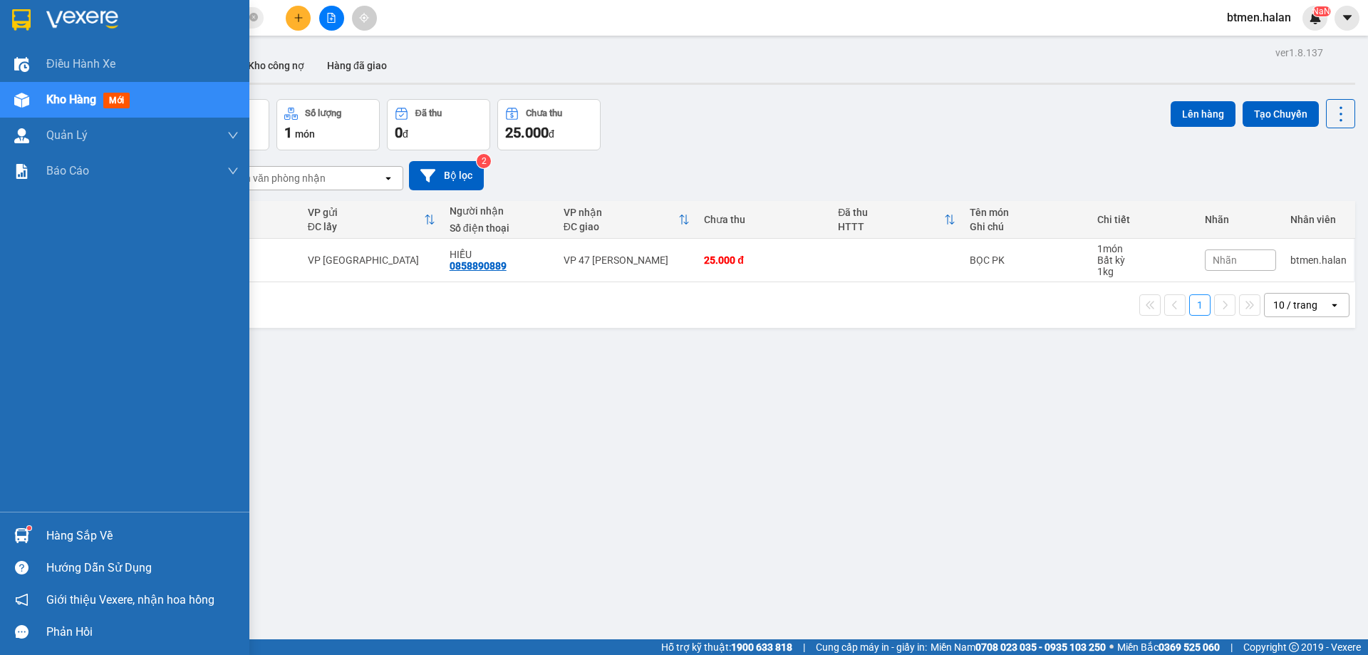
click at [56, 543] on div "Hàng sắp về" at bounding box center [142, 535] width 192 height 21
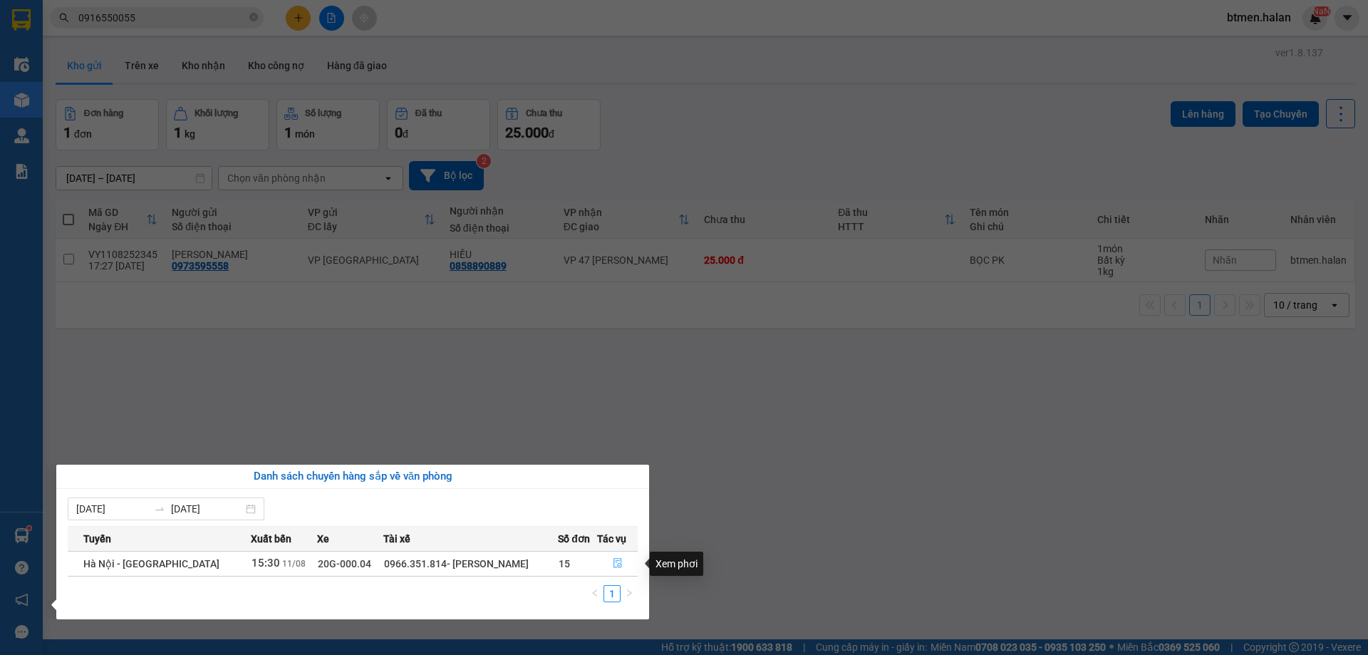
click at [613, 563] on icon "file-done" at bounding box center [618, 563] width 10 height 10
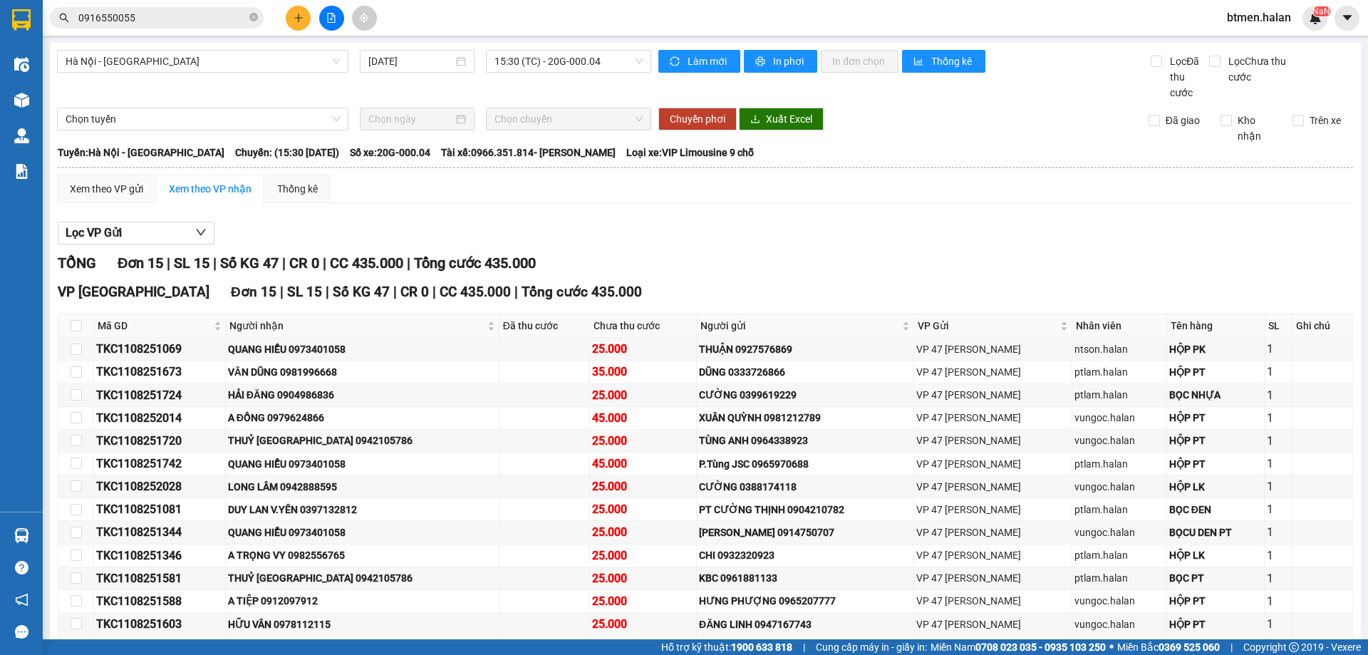
scroll to position [115, 0]
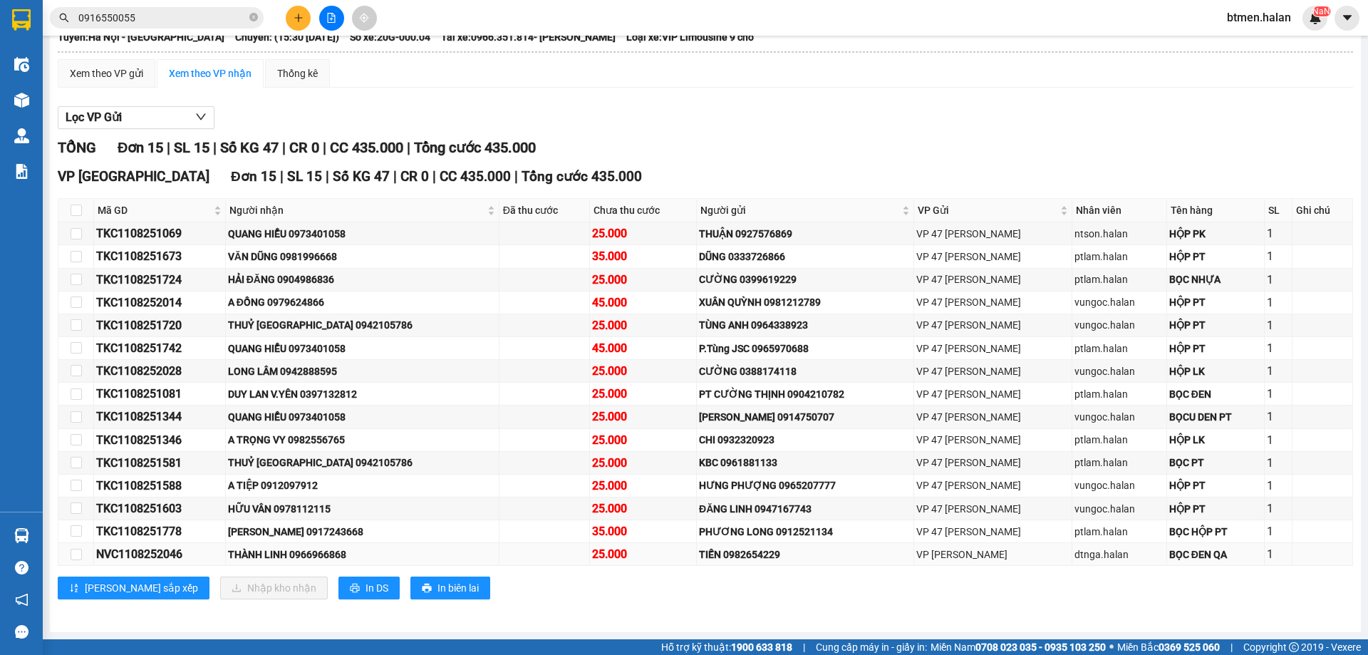
click at [344, 553] on div "THÀNH LINH 0966966868" at bounding box center [362, 554] width 269 height 16
copy div "0966966868"
click at [223, 15] on input "0916550055" at bounding box center [162, 18] width 168 height 16
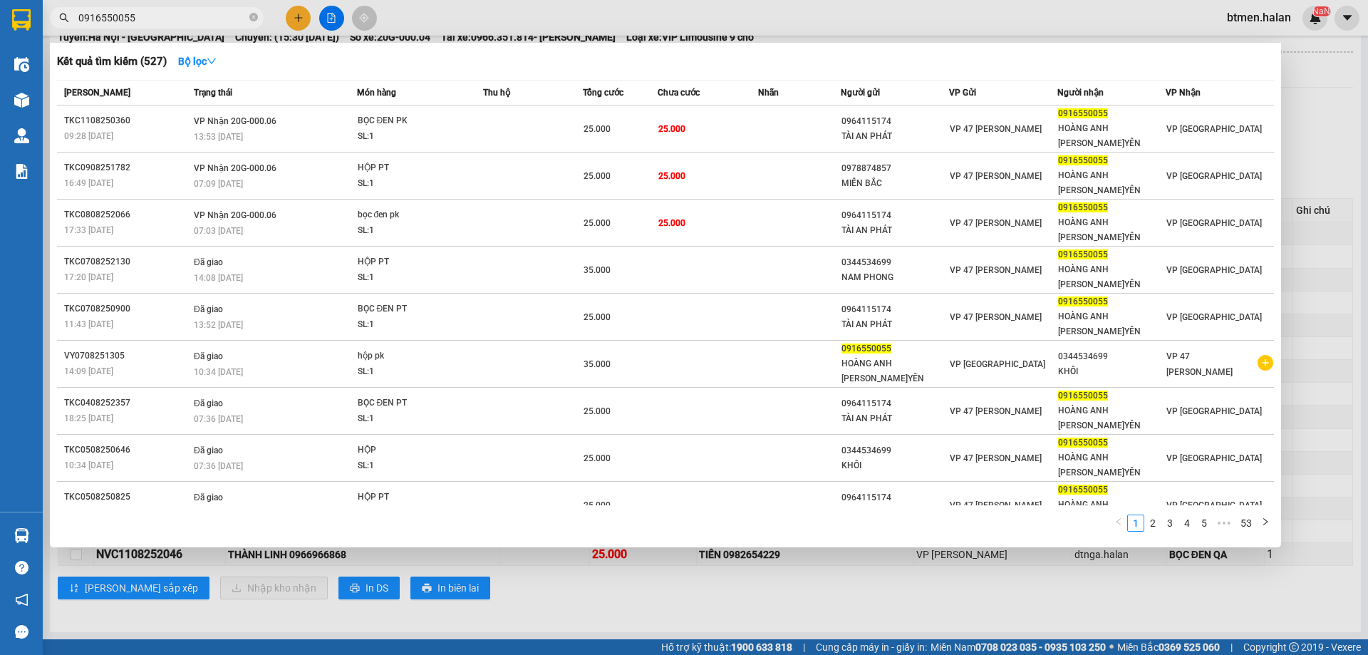
click at [223, 15] on input "0916550055" at bounding box center [162, 18] width 168 height 16
paste input "66966868"
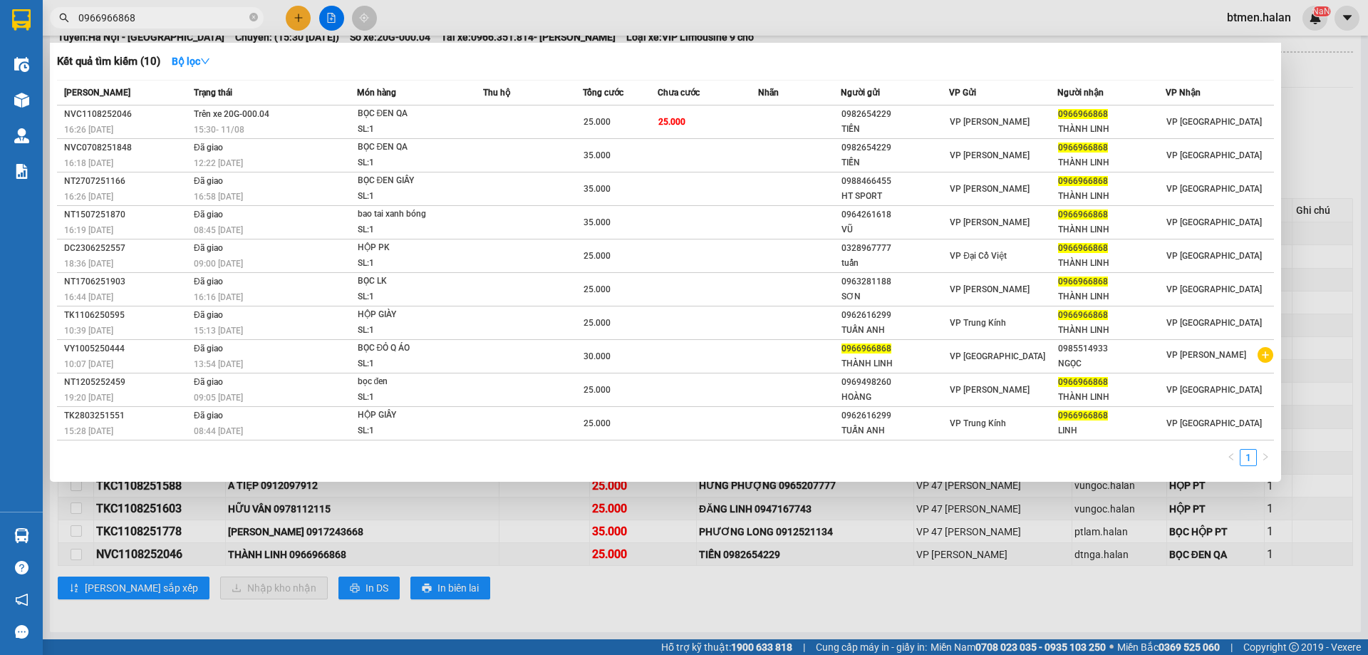
click at [492, 569] on div at bounding box center [684, 327] width 1368 height 655
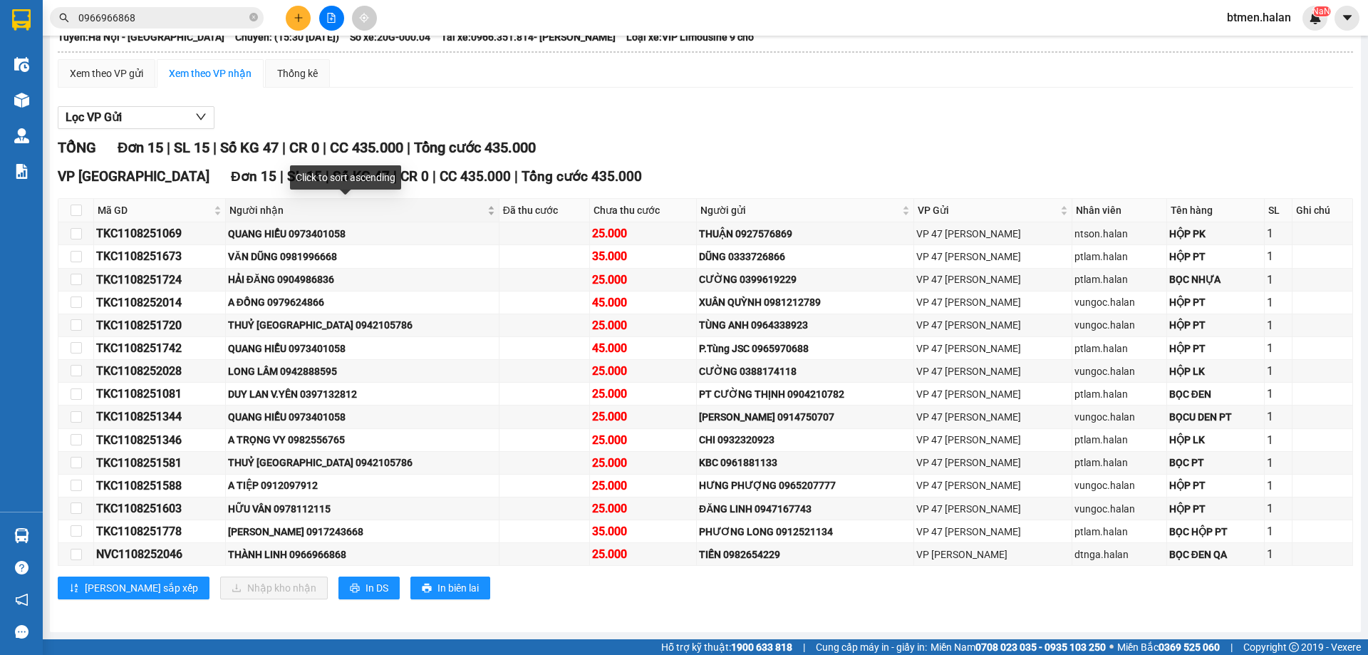
click at [281, 208] on span "Người nhận" at bounding box center [356, 210] width 255 height 16
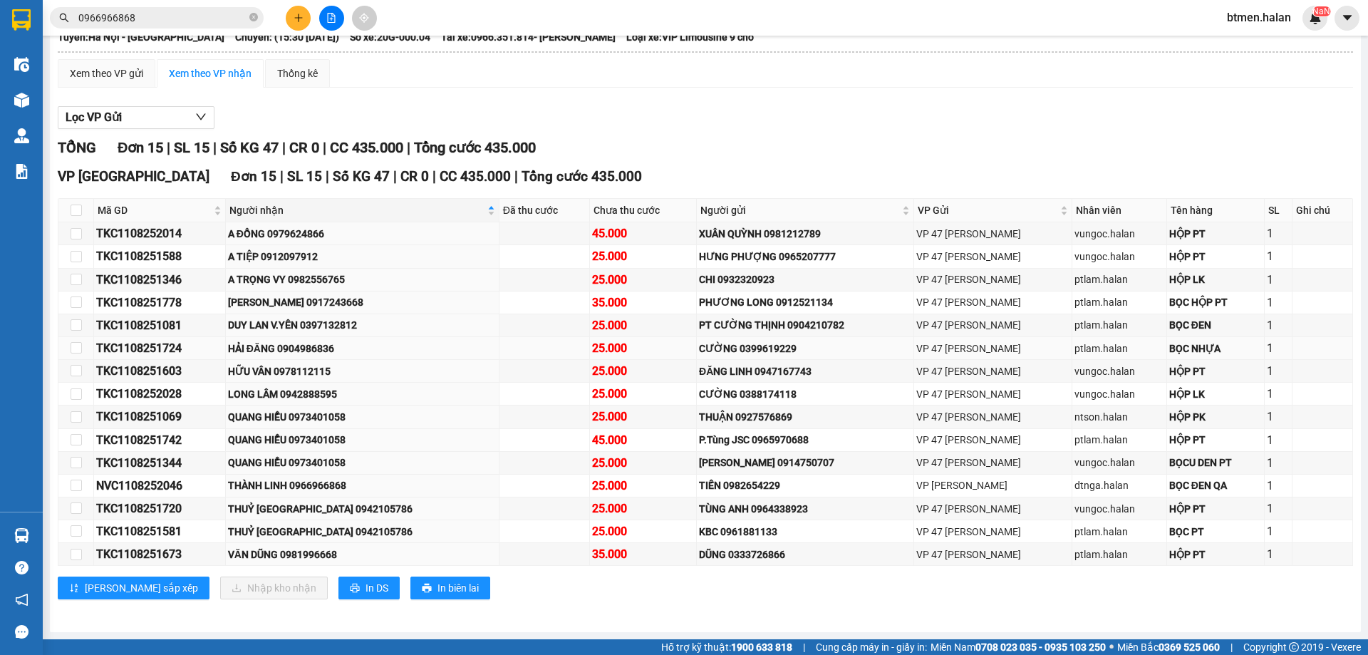
click at [331, 353] on div "HẢI ĐĂNG 0904986836" at bounding box center [362, 348] width 269 height 16
copy div "0904986836"
click at [353, 318] on div "DUY LAN V.YÊN 0397132812" at bounding box center [362, 325] width 269 height 16
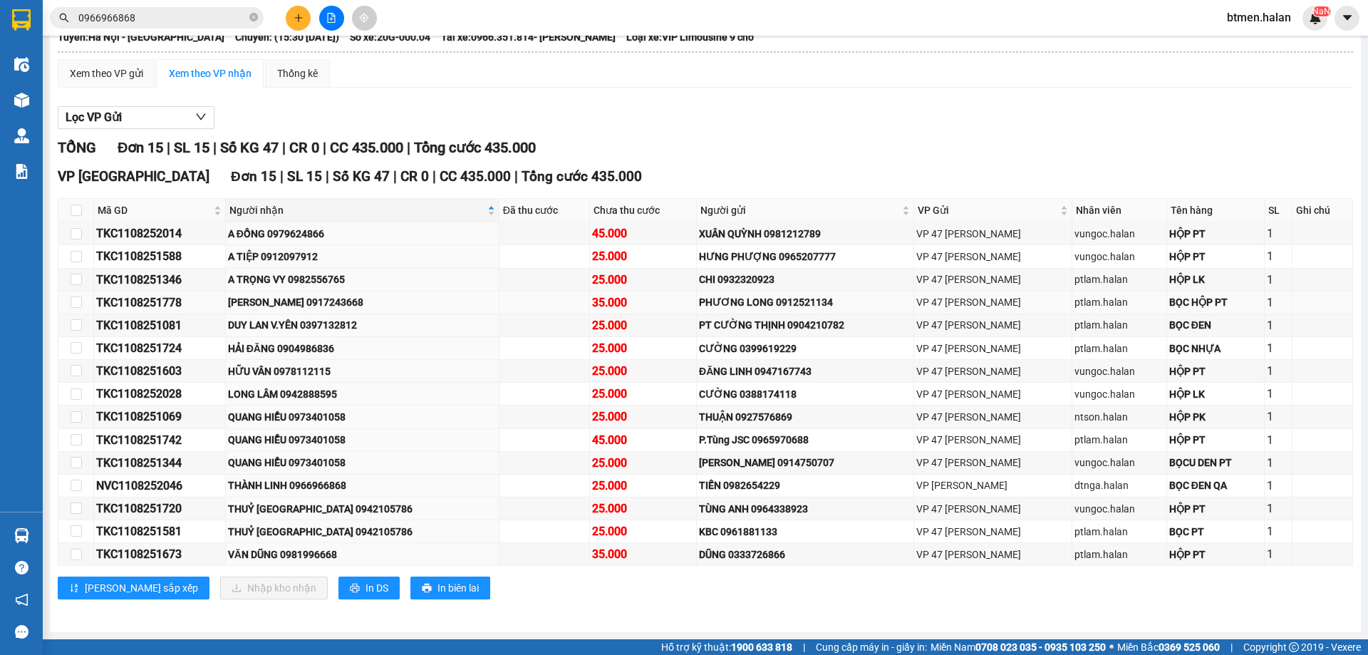
click at [345, 305] on div "[PERSON_NAME] 0917243668" at bounding box center [362, 302] width 269 height 16
click at [348, 282] on div "A TRỌNG VY 0982556765" at bounding box center [362, 279] width 269 height 16
click at [286, 210] on span "Người nhận" at bounding box center [356, 210] width 255 height 16
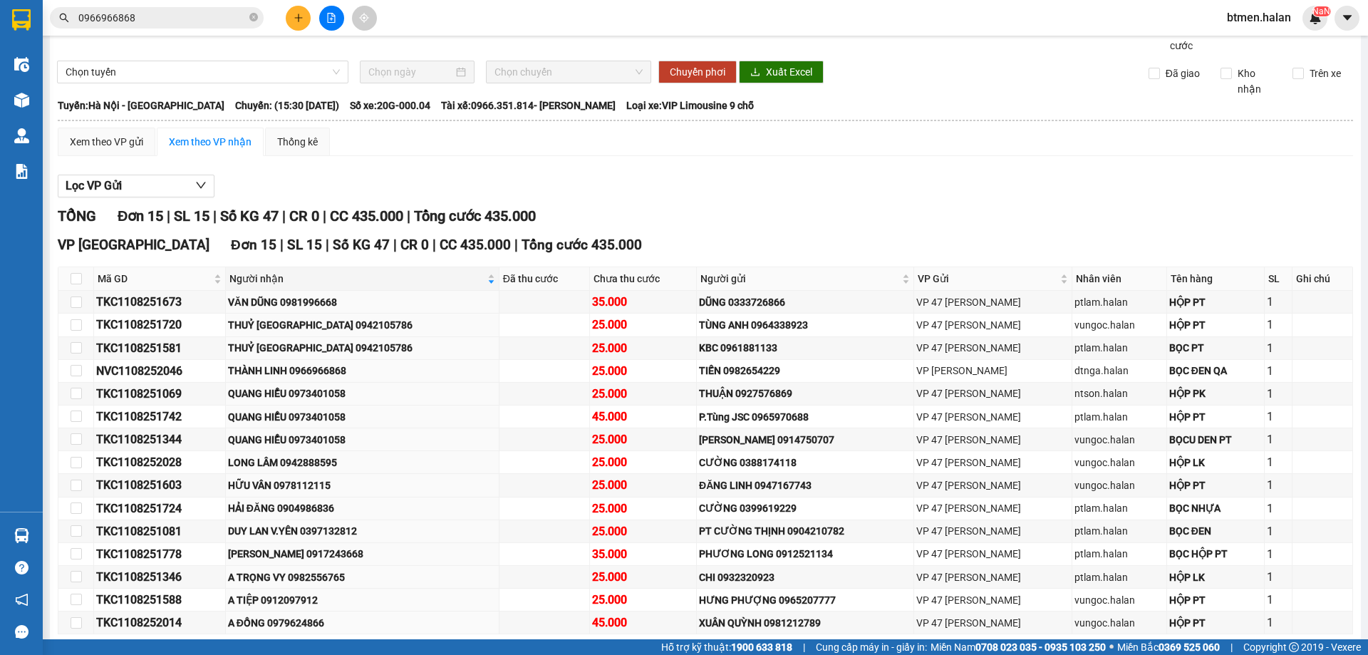
scroll to position [0, 0]
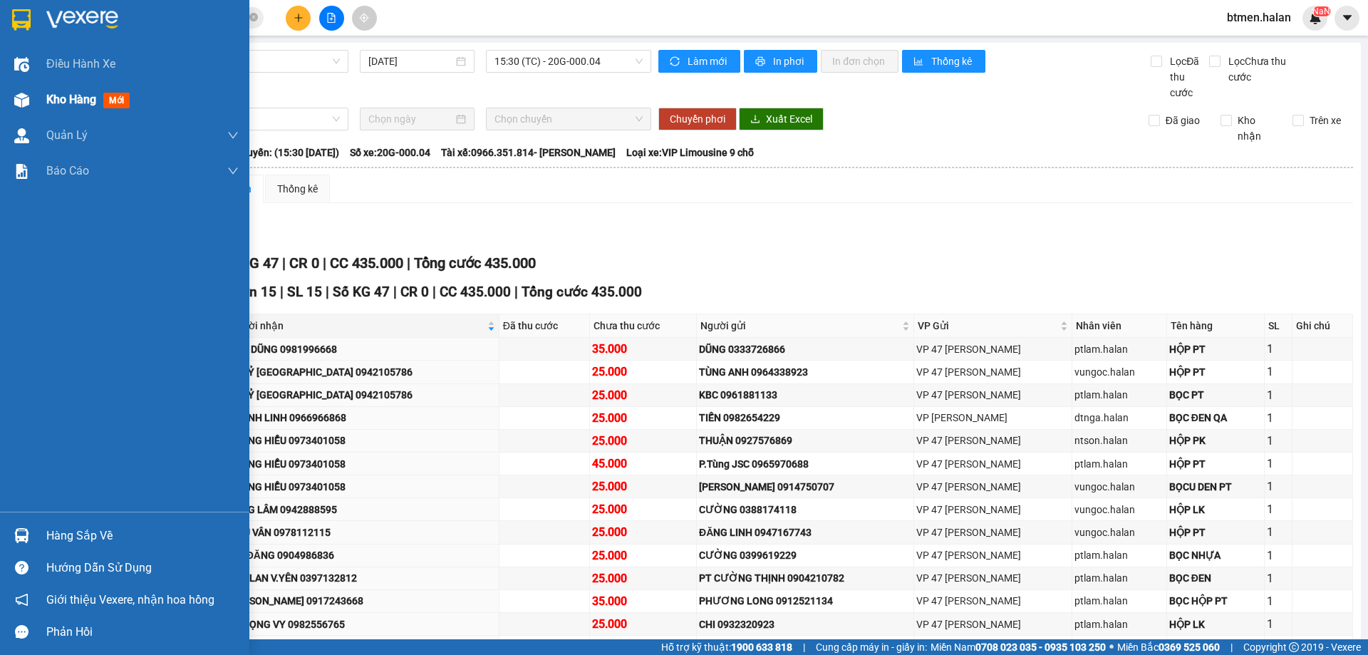
click at [56, 100] on span "Kho hàng" at bounding box center [71, 100] width 50 height 14
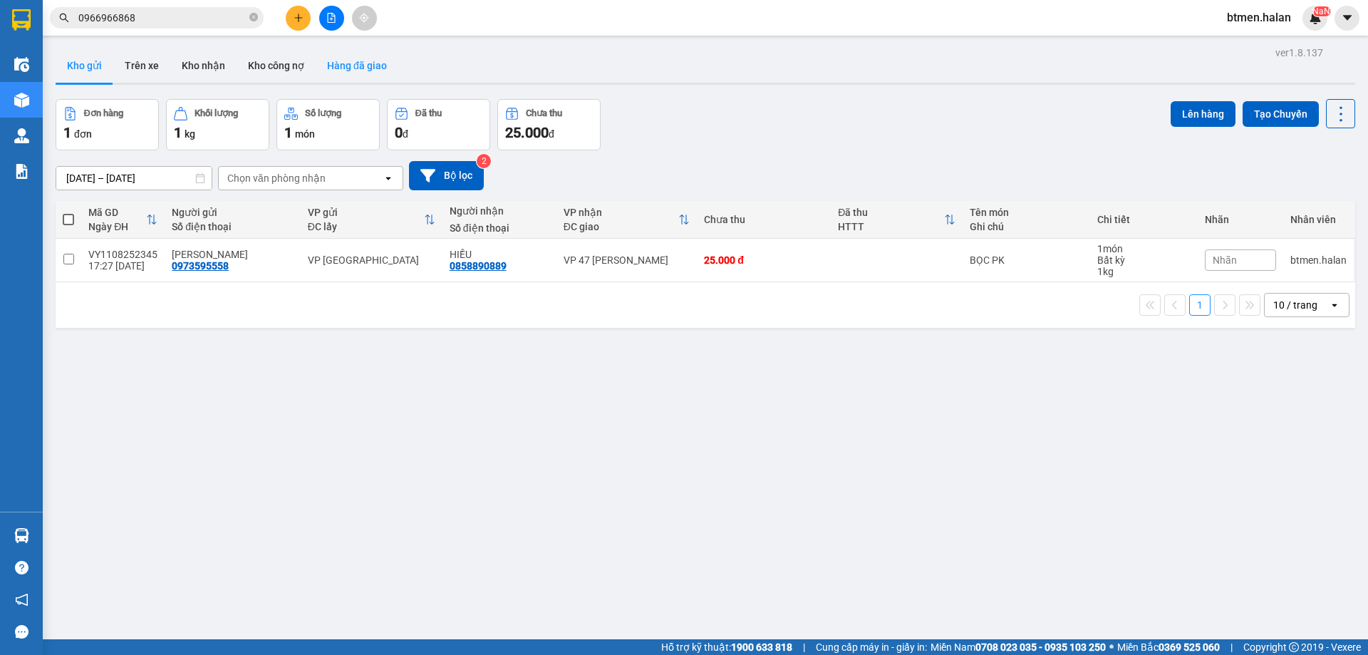
drag, startPoint x: 365, startPoint y: 61, endPoint x: 374, endPoint y: 66, distance: 10.5
click at [365, 62] on button "Hàng đã giao" at bounding box center [357, 65] width 83 height 34
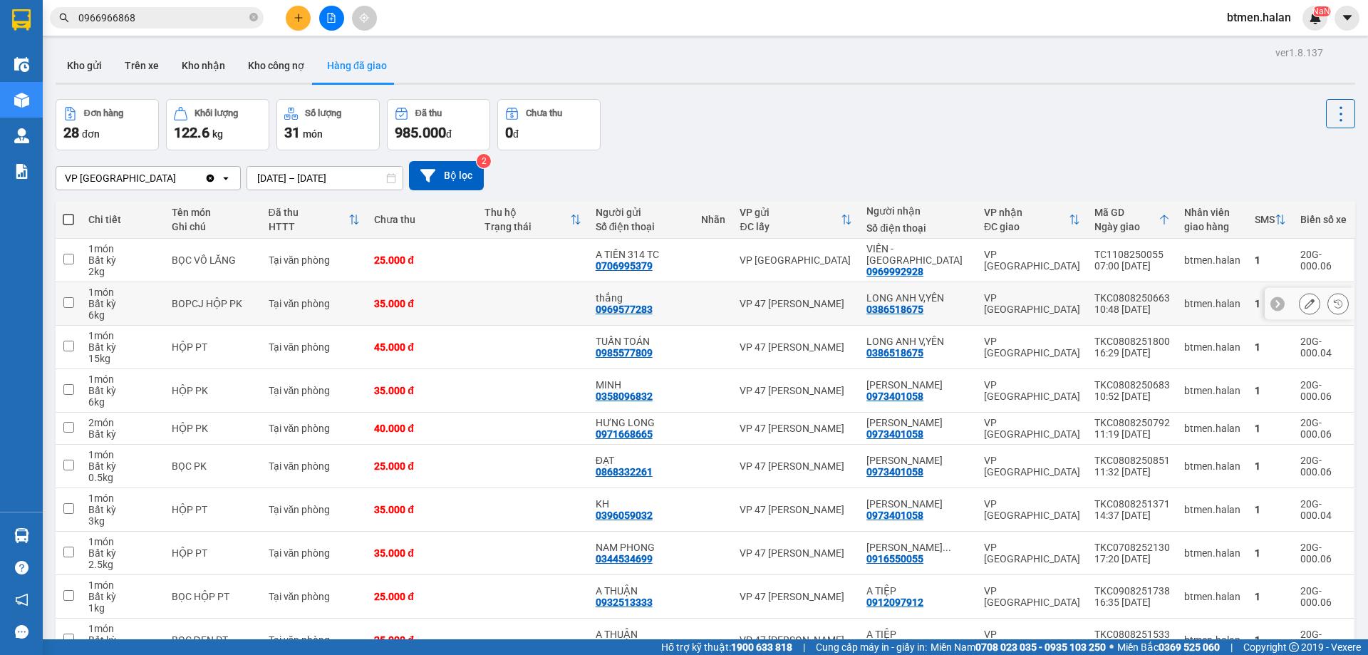
click at [922, 306] on div "0386518675" at bounding box center [894, 308] width 57 height 11
copy div "0386518675"
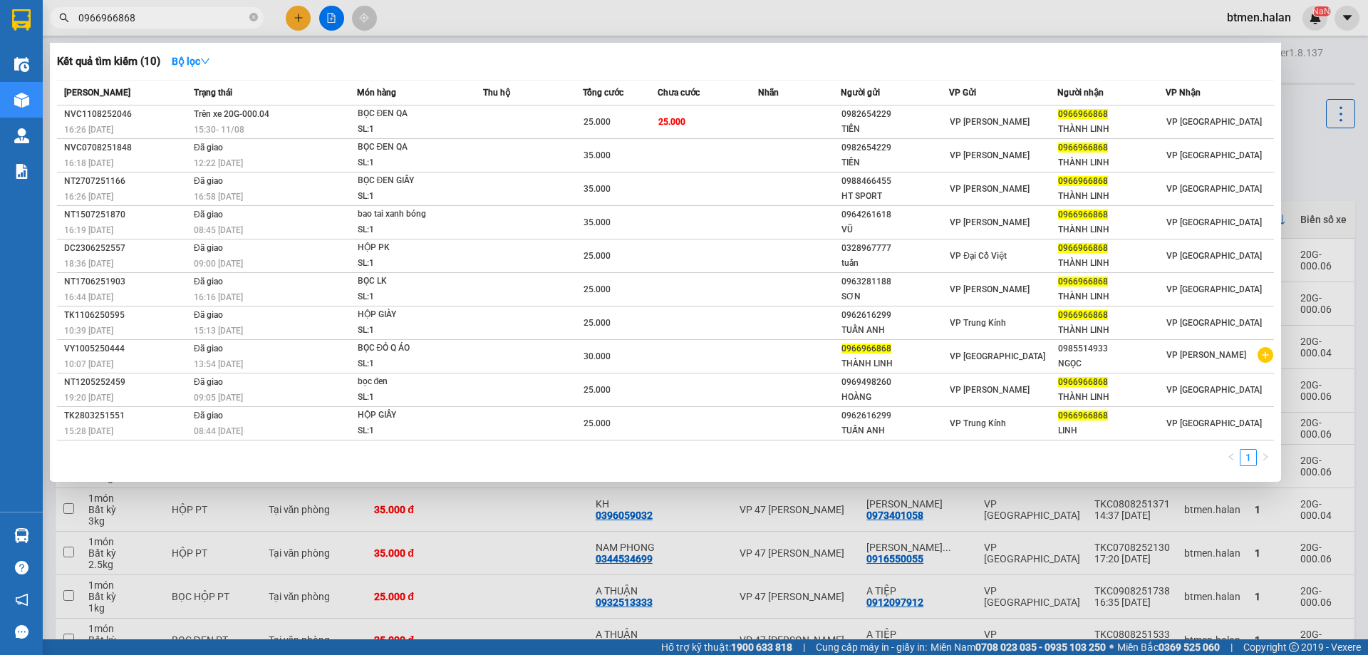
click at [175, 21] on input "0966966868" at bounding box center [162, 18] width 168 height 16
paste input "386518675"
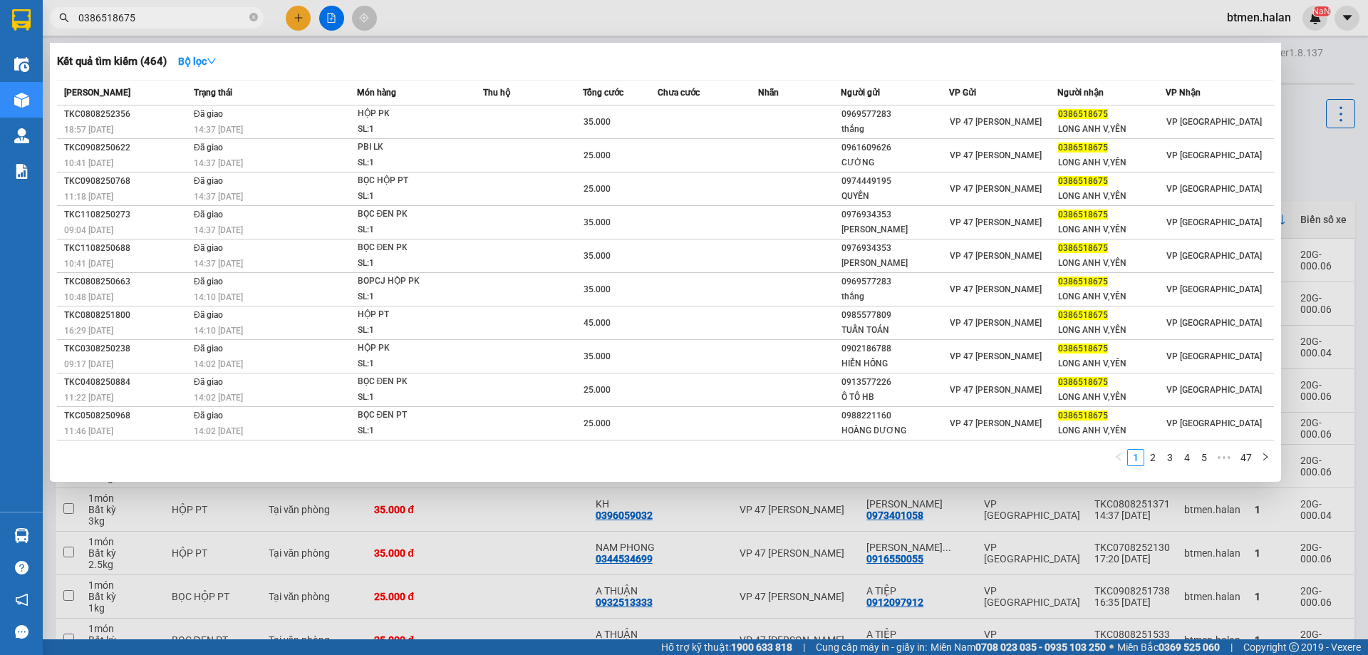
paste input "0386518675"
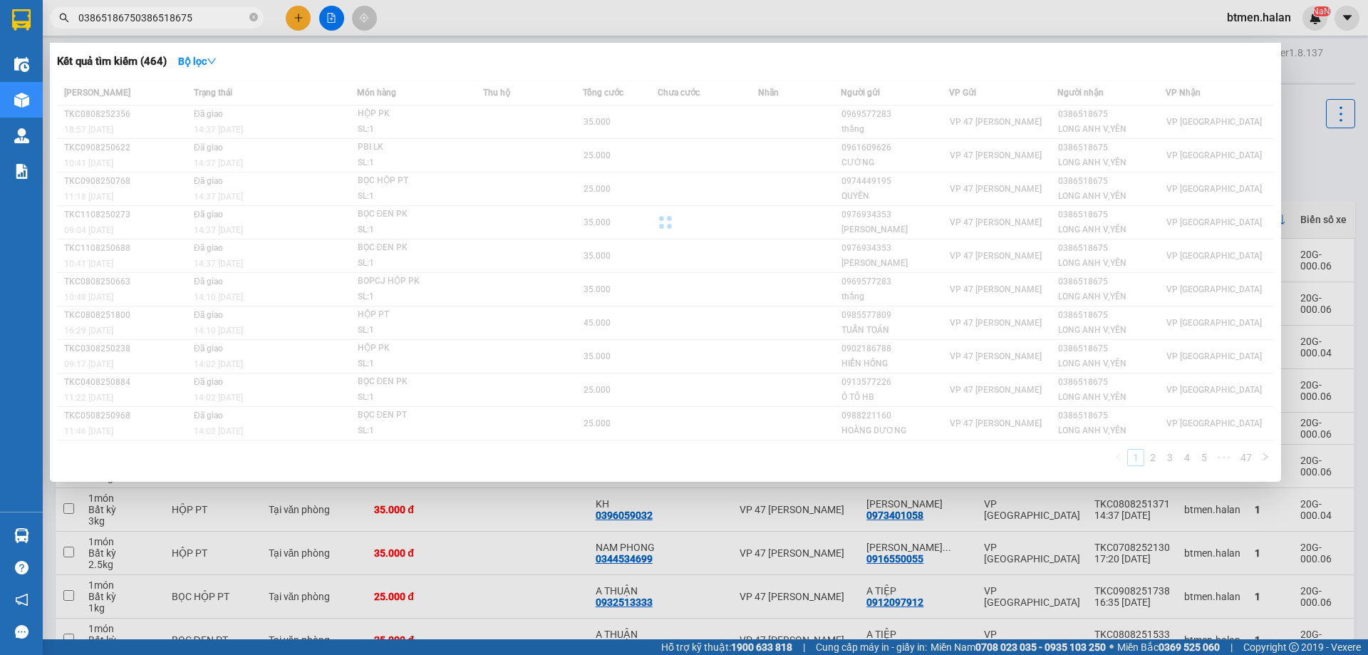
drag, startPoint x: 211, startPoint y: 16, endPoint x: 109, endPoint y: 19, distance: 101.9
click at [116, 14] on input "03865186750386518675" at bounding box center [162, 18] width 168 height 16
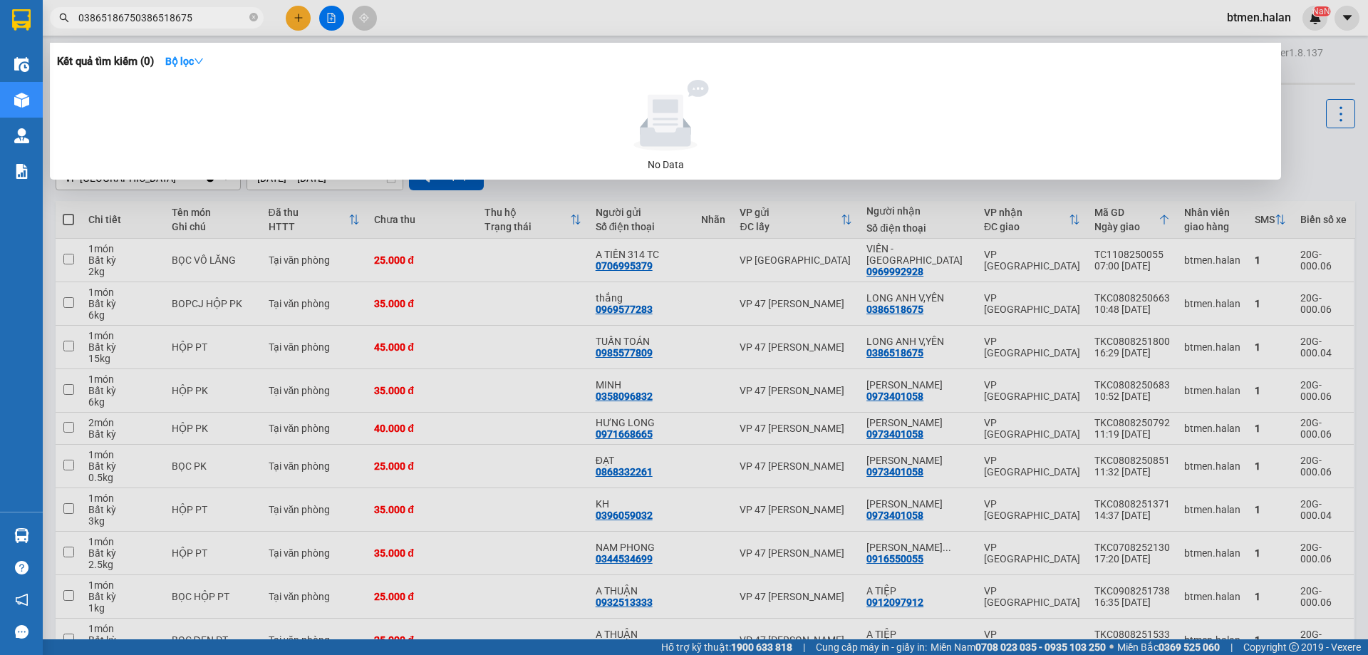
type input "03865186750386518675"
click at [79, 28] on div "Kết quả tìm kiếm ( 0 ) Bộ lọc No Data 03865186750386518675" at bounding box center [139, 18] width 278 height 25
click at [252, 16] on icon "close-circle" at bounding box center [253, 17] width 9 height 9
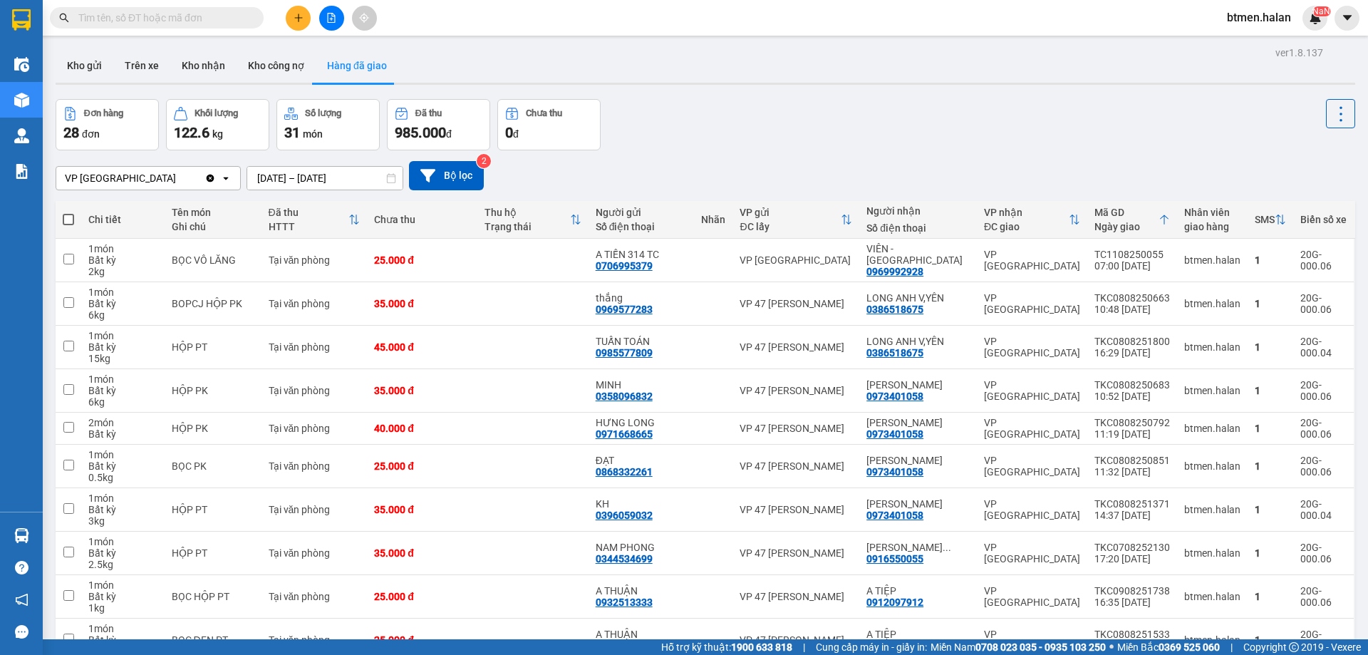
paste input "0386518675"
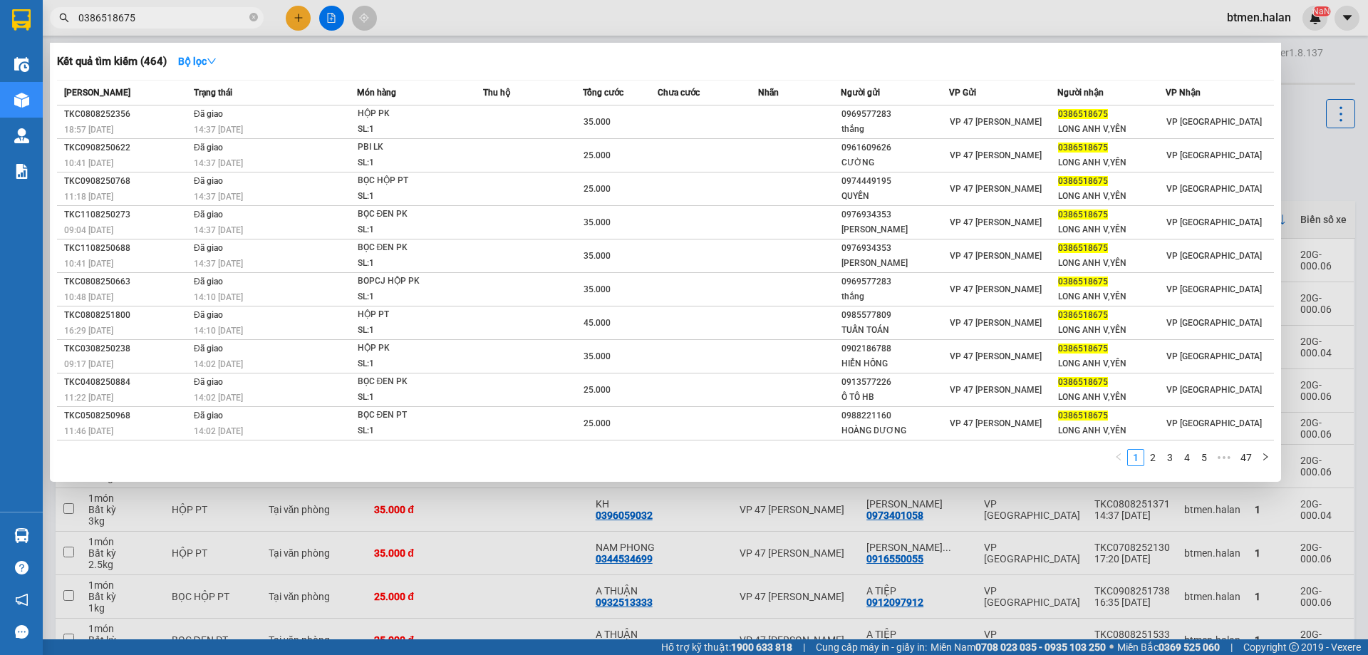
type input "0386518675"
click at [1288, 179] on div at bounding box center [684, 327] width 1368 height 655
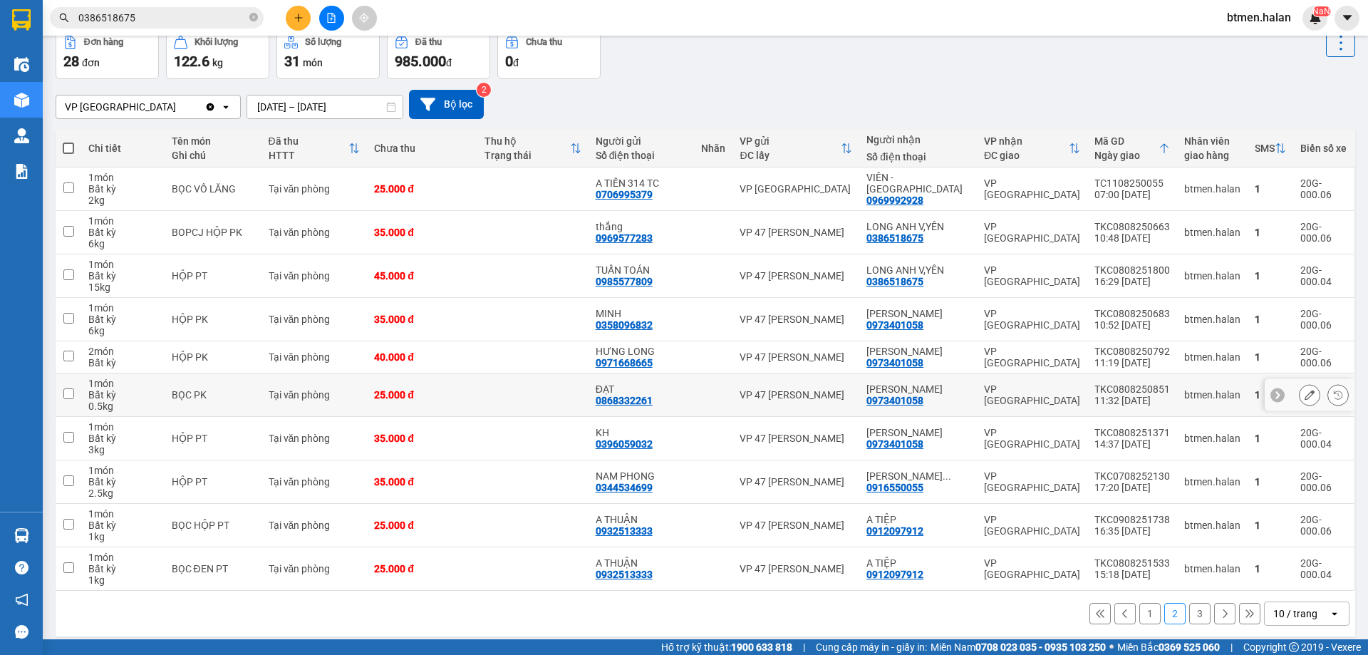
scroll to position [81, 0]
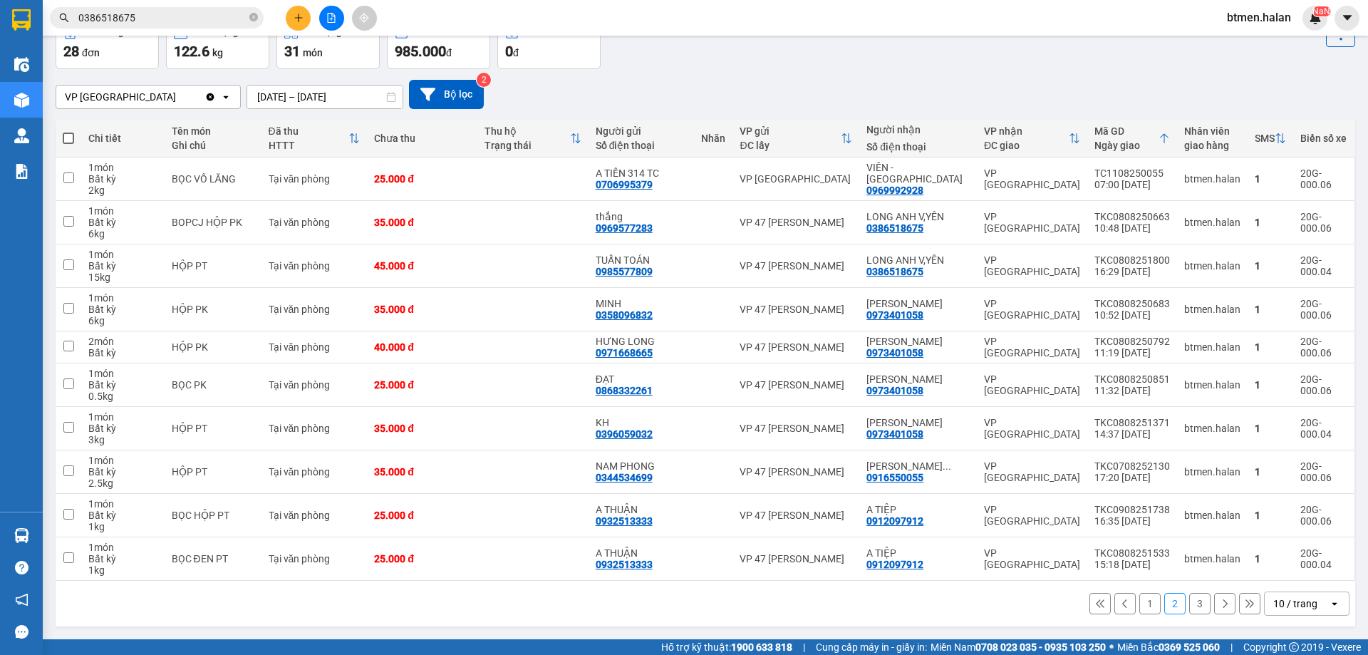
click at [1139, 598] on button "1" at bounding box center [1149, 603] width 21 height 21
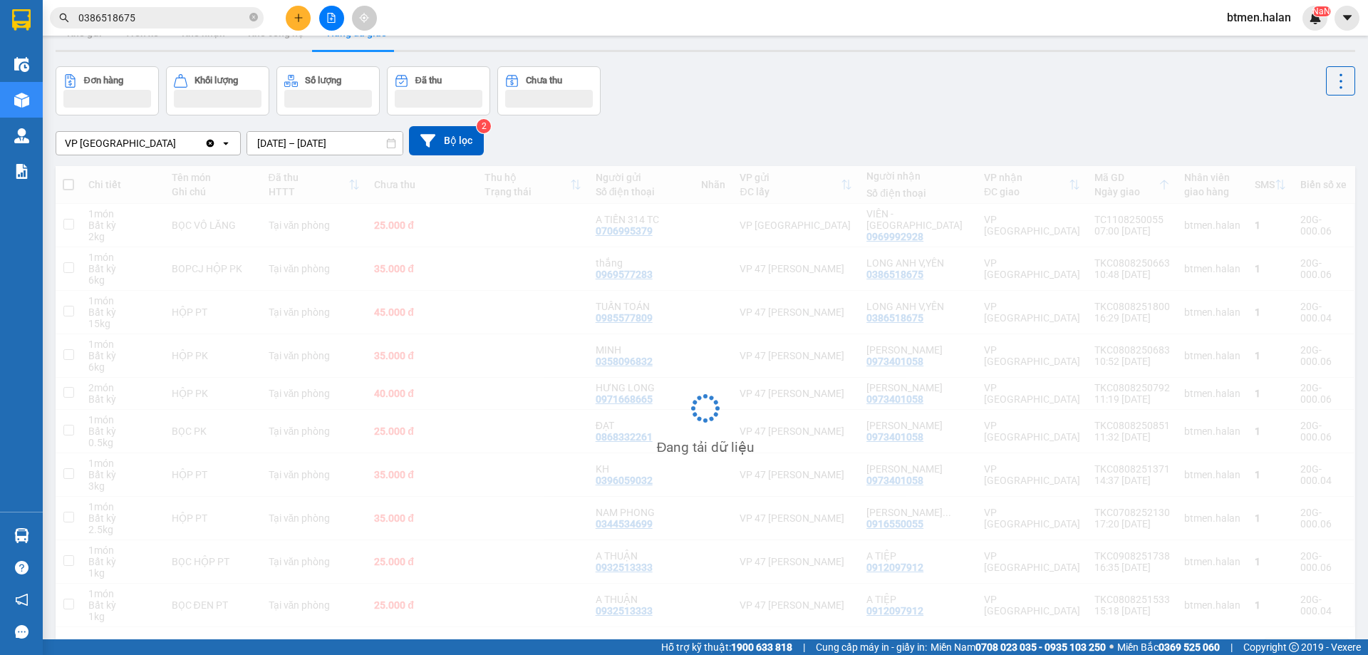
scroll to position [8, 0]
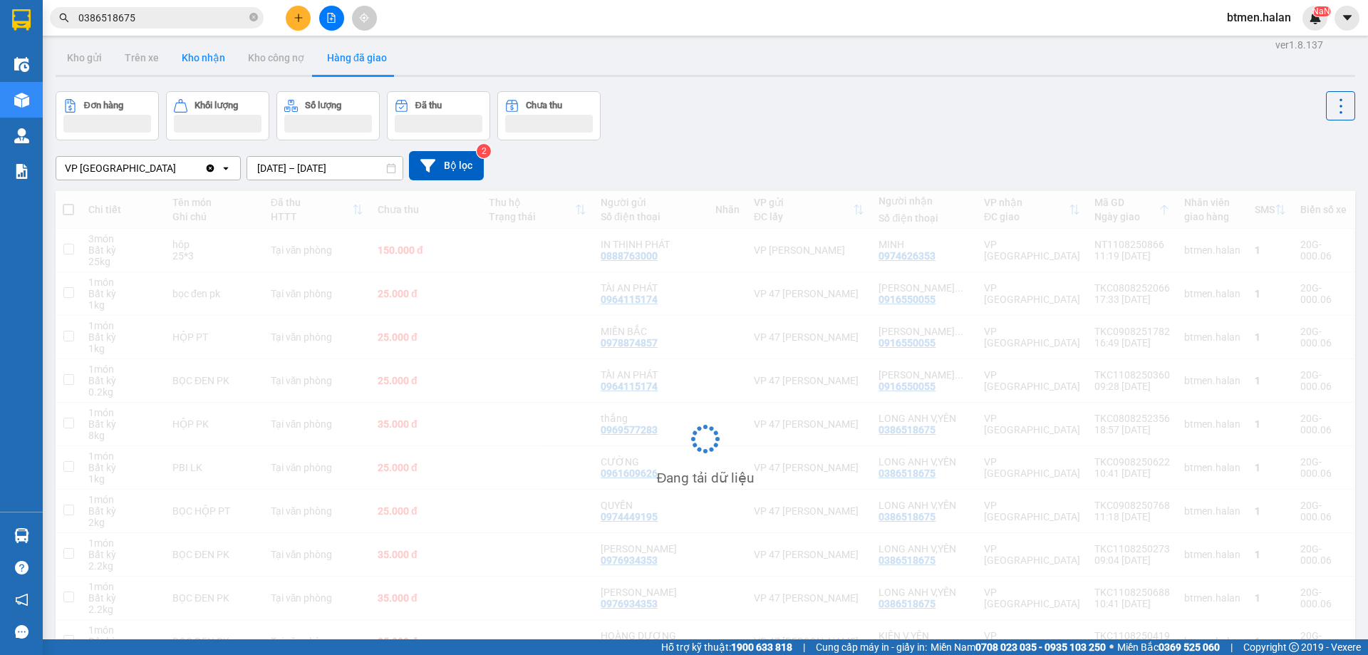
click at [216, 62] on button "Kho nhận" at bounding box center [203, 58] width 66 height 34
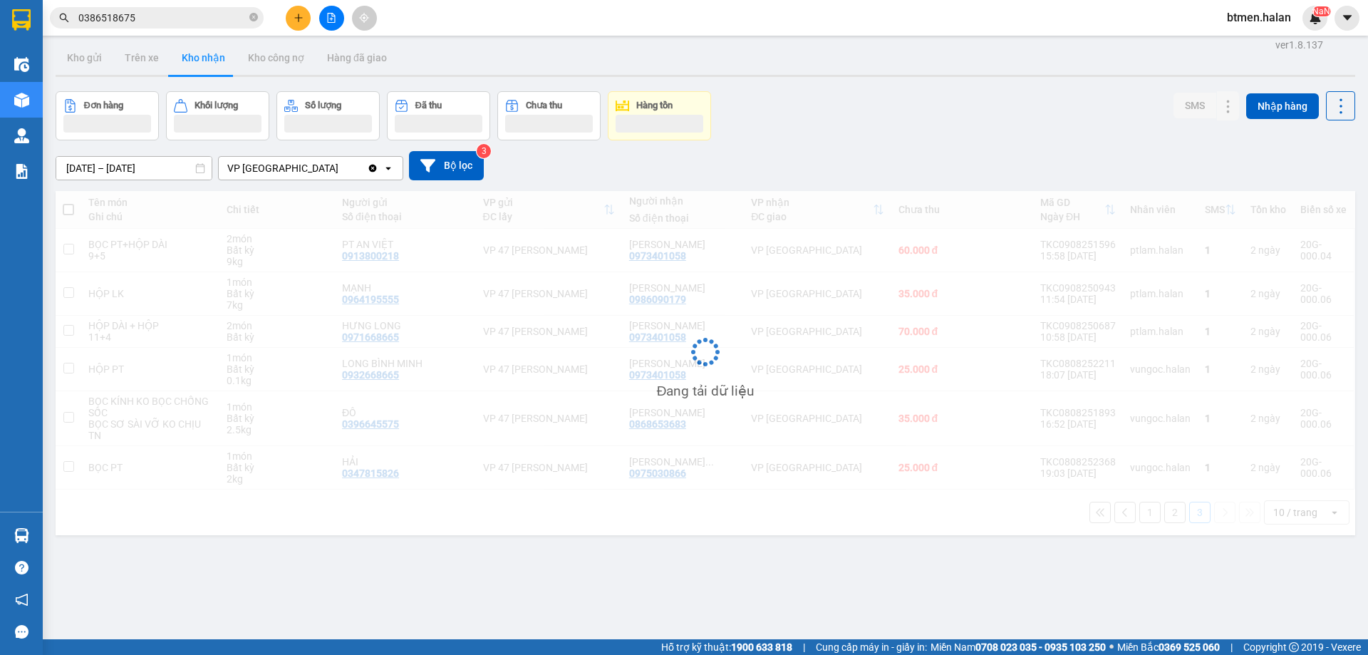
click at [214, 62] on button "Kho nhận" at bounding box center [203, 58] width 66 height 34
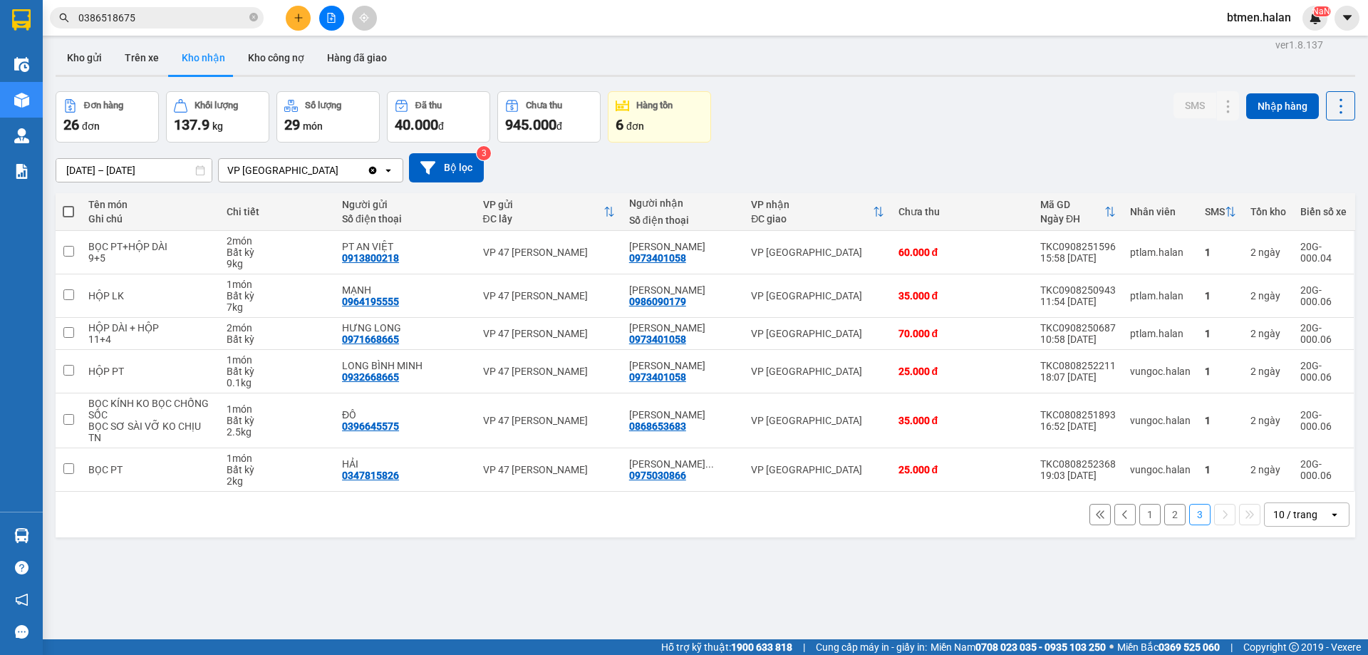
click at [1146, 514] on button "1" at bounding box center [1149, 514] width 21 height 21
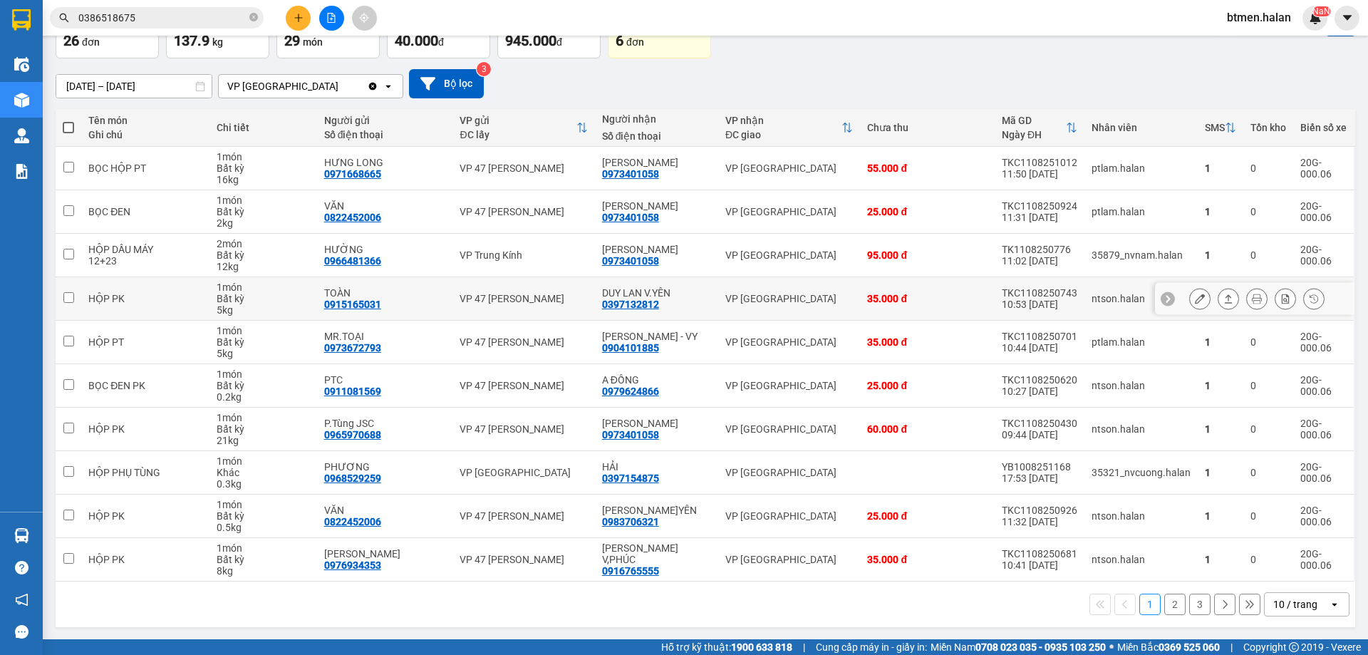
scroll to position [93, 0]
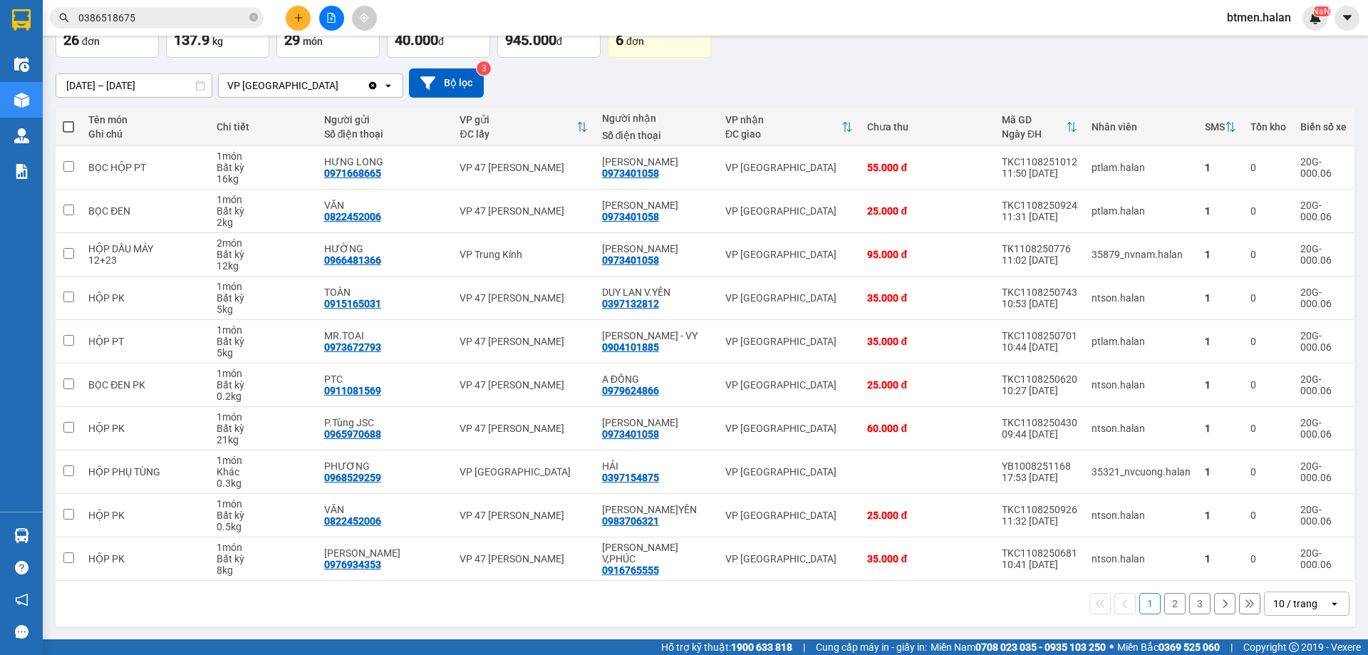
click at [1164, 598] on button "2" at bounding box center [1174, 603] width 21 height 21
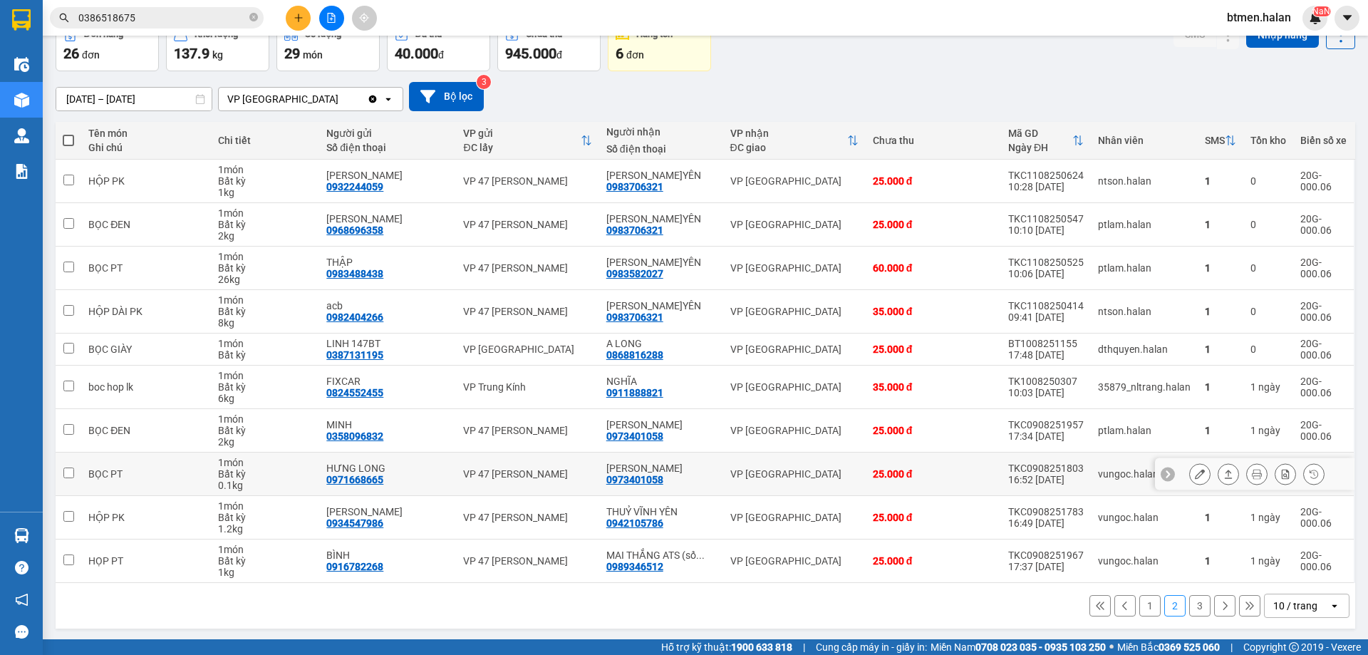
scroll to position [81, 0]
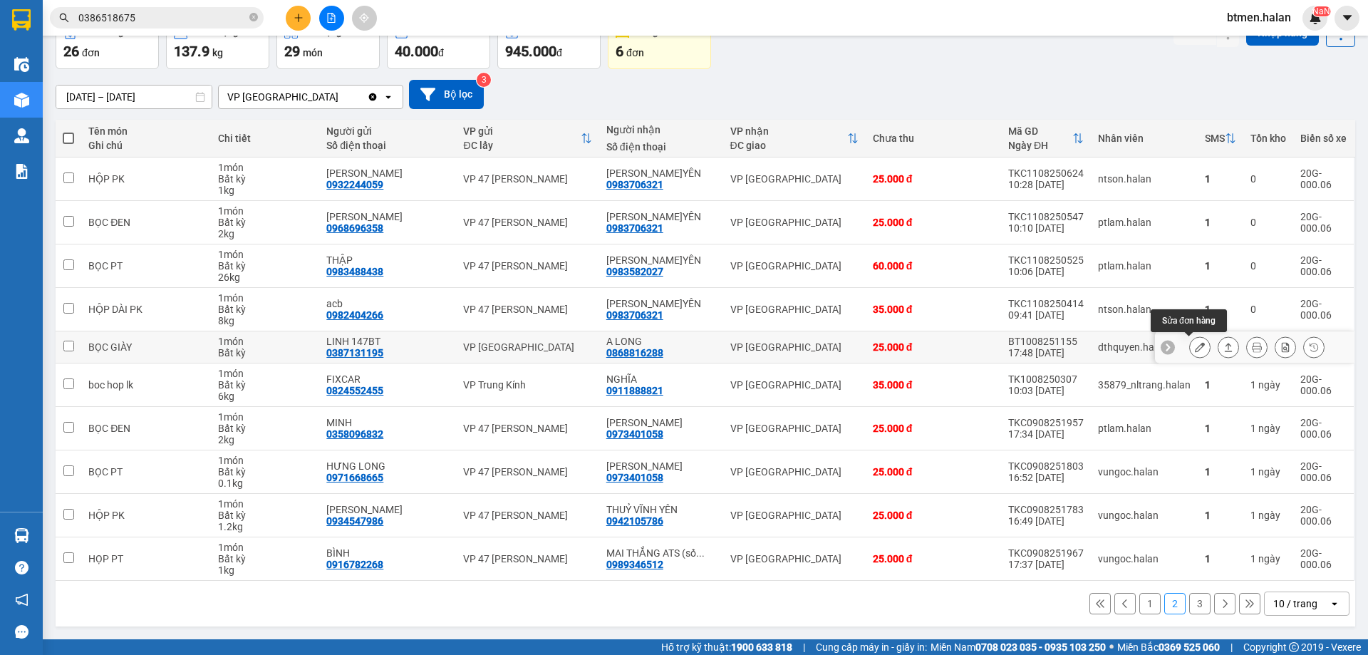
click at [1194, 348] on icon at bounding box center [1199, 347] width 10 height 10
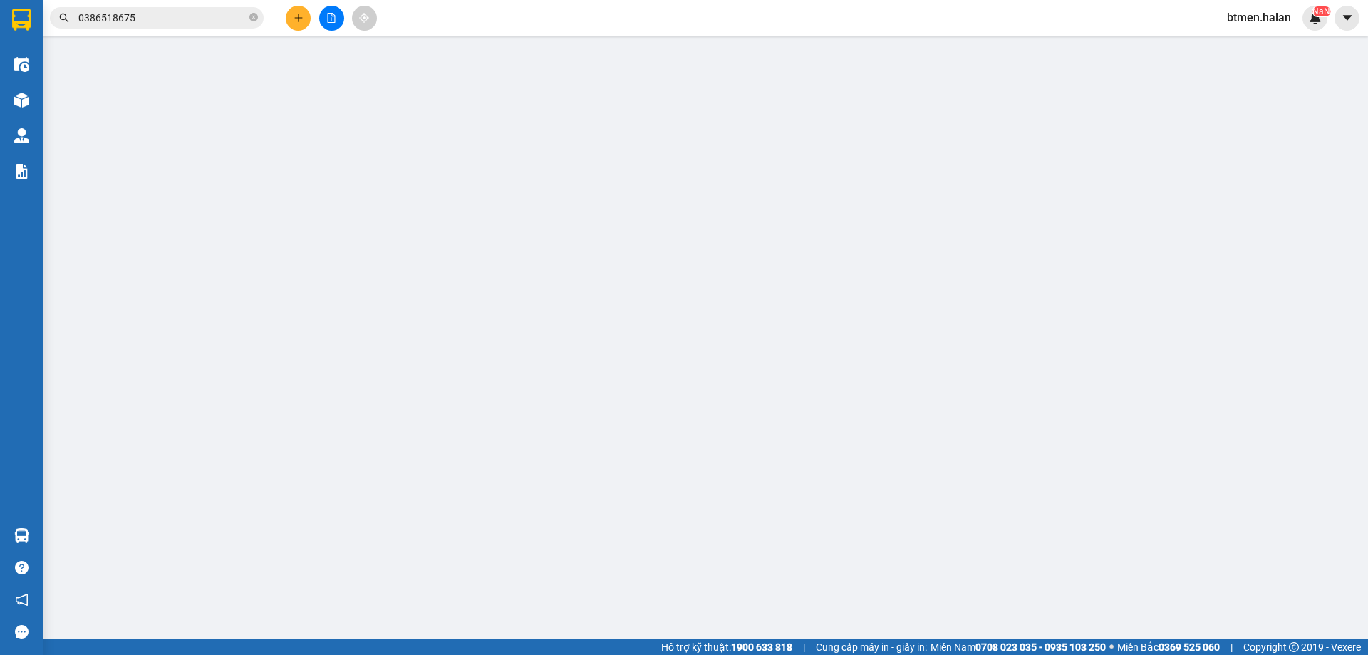
type input "0387131195"
type input "LINH 147BT"
type input "0868816288"
type input "A LONG"
type input "25.000"
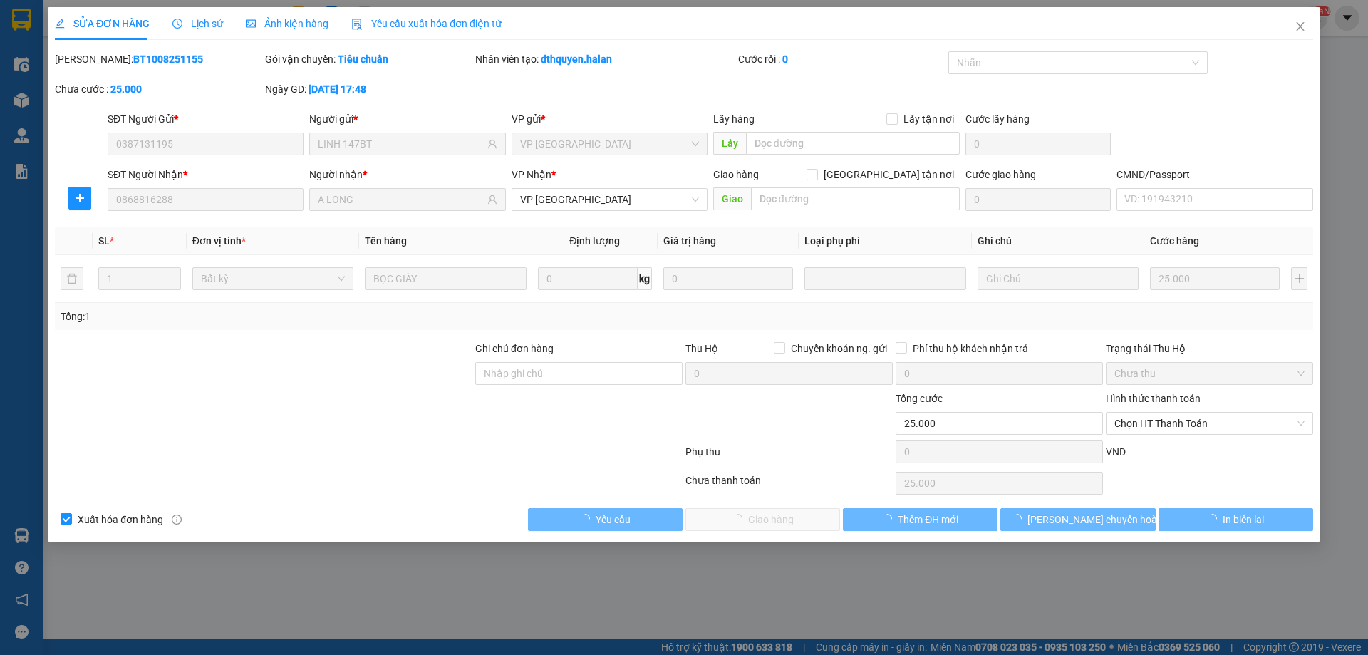
click at [1162, 424] on span "Chọn HT Thanh Toán" at bounding box center [1209, 422] width 190 height 21
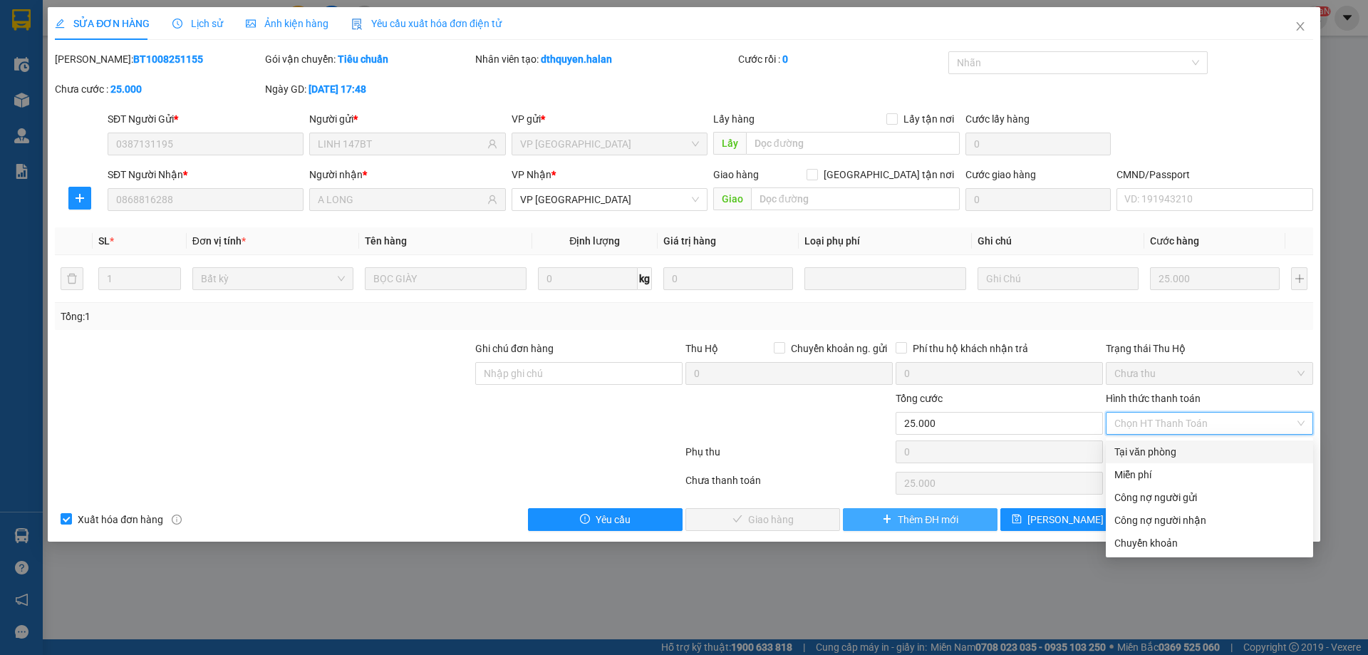
drag, startPoint x: 1142, startPoint y: 448, endPoint x: 845, endPoint y: 519, distance: 305.4
click at [1142, 449] on div "Tại văn phòng" at bounding box center [1209, 452] width 190 height 16
type input "0"
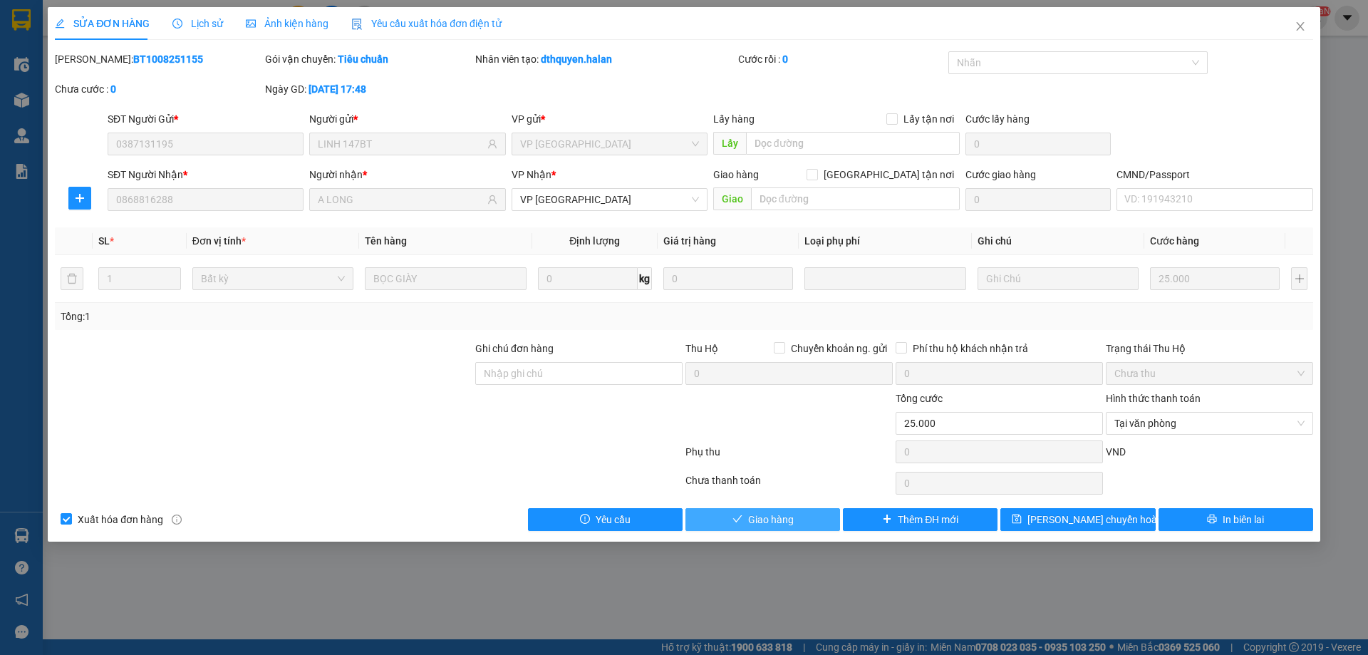
click at [824, 511] on button "Giao hàng" at bounding box center [762, 519] width 155 height 23
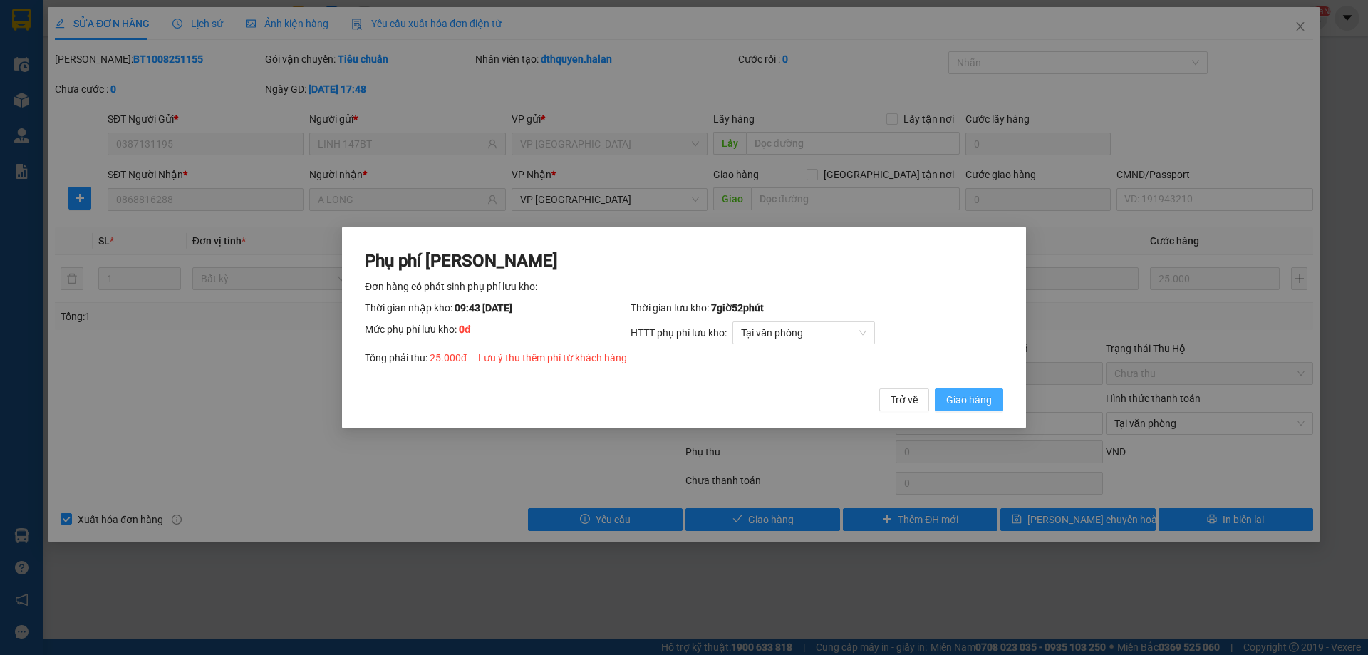
click at [971, 394] on span "Giao hàng" at bounding box center [969, 400] width 46 height 16
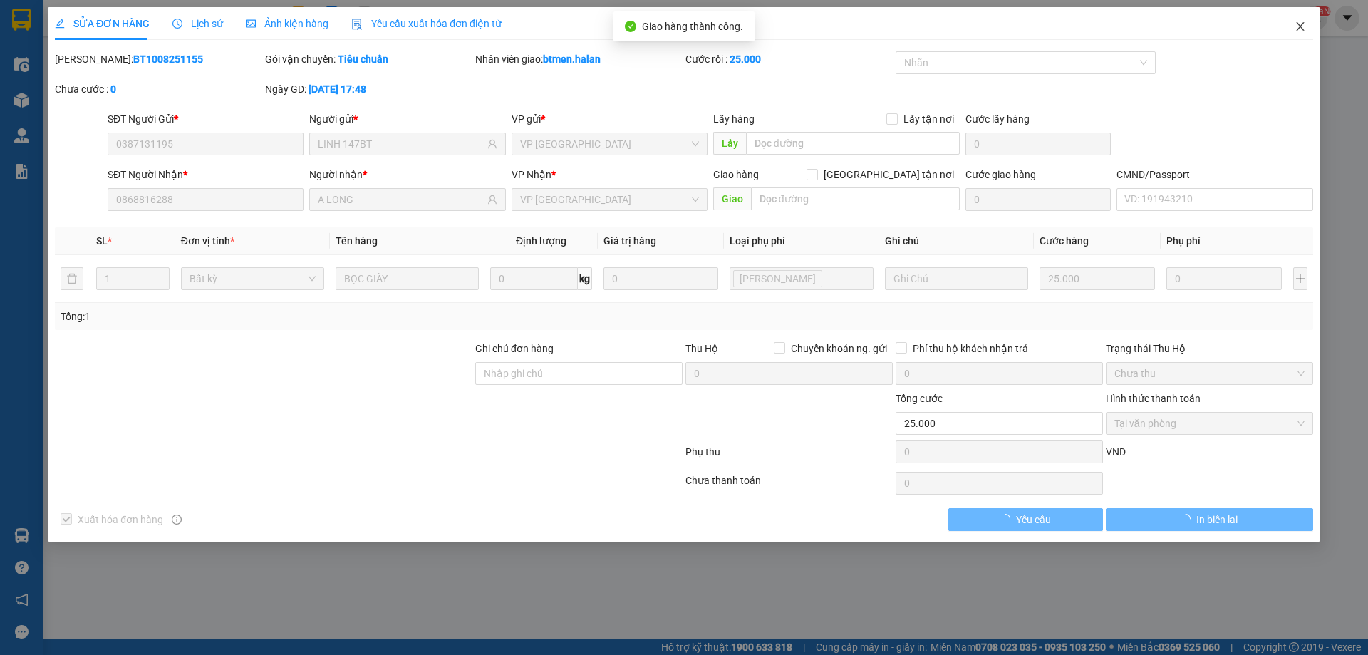
click at [1301, 19] on span "Close" at bounding box center [1300, 27] width 40 height 40
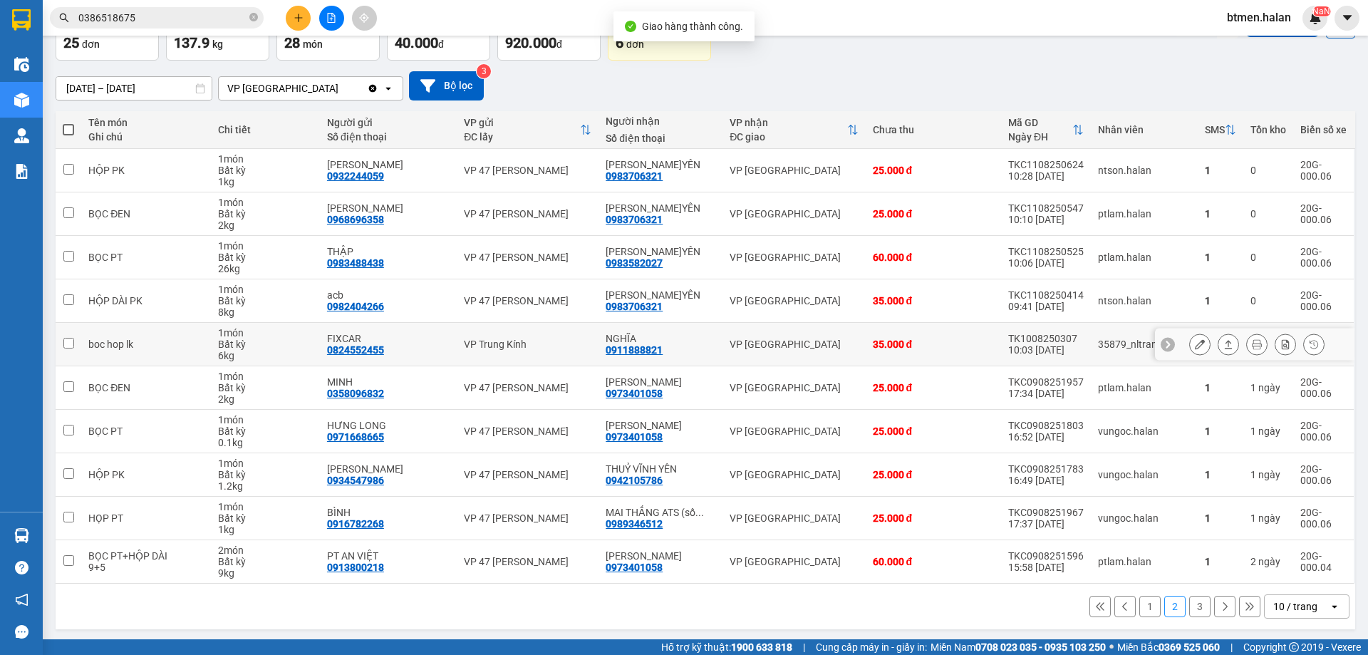
scroll to position [93, 0]
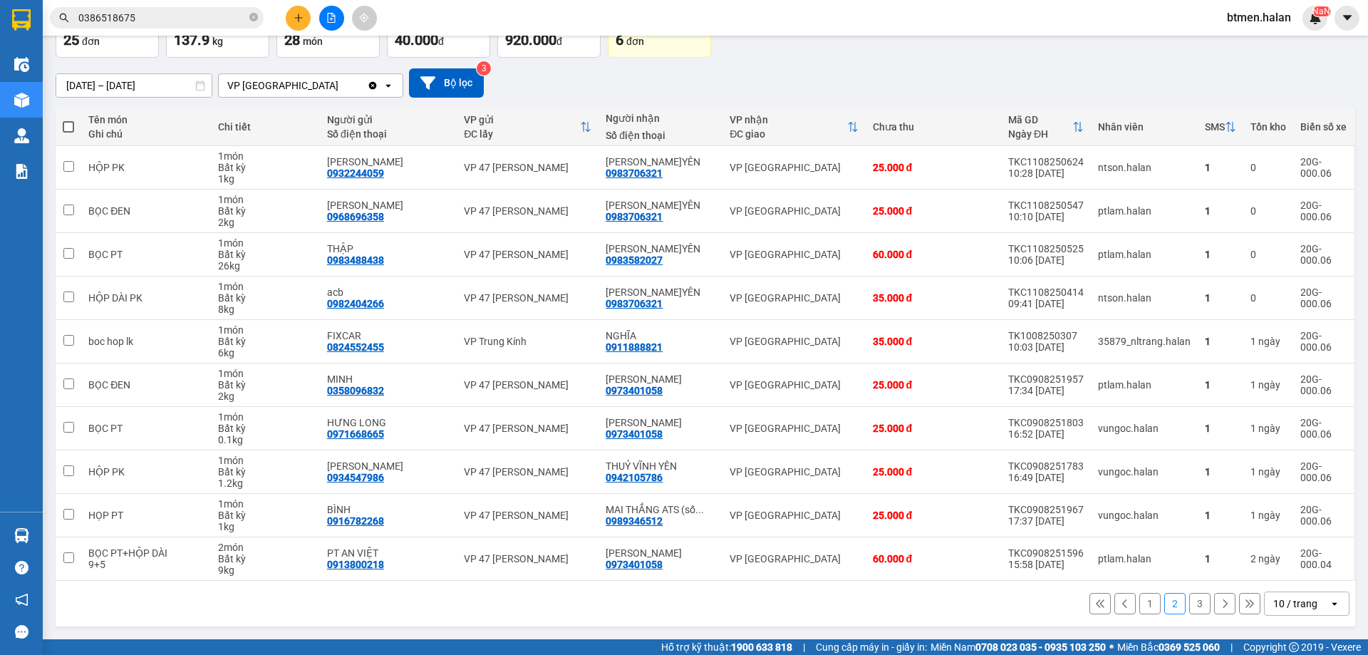
click at [1139, 605] on button "1" at bounding box center [1149, 603] width 21 height 21
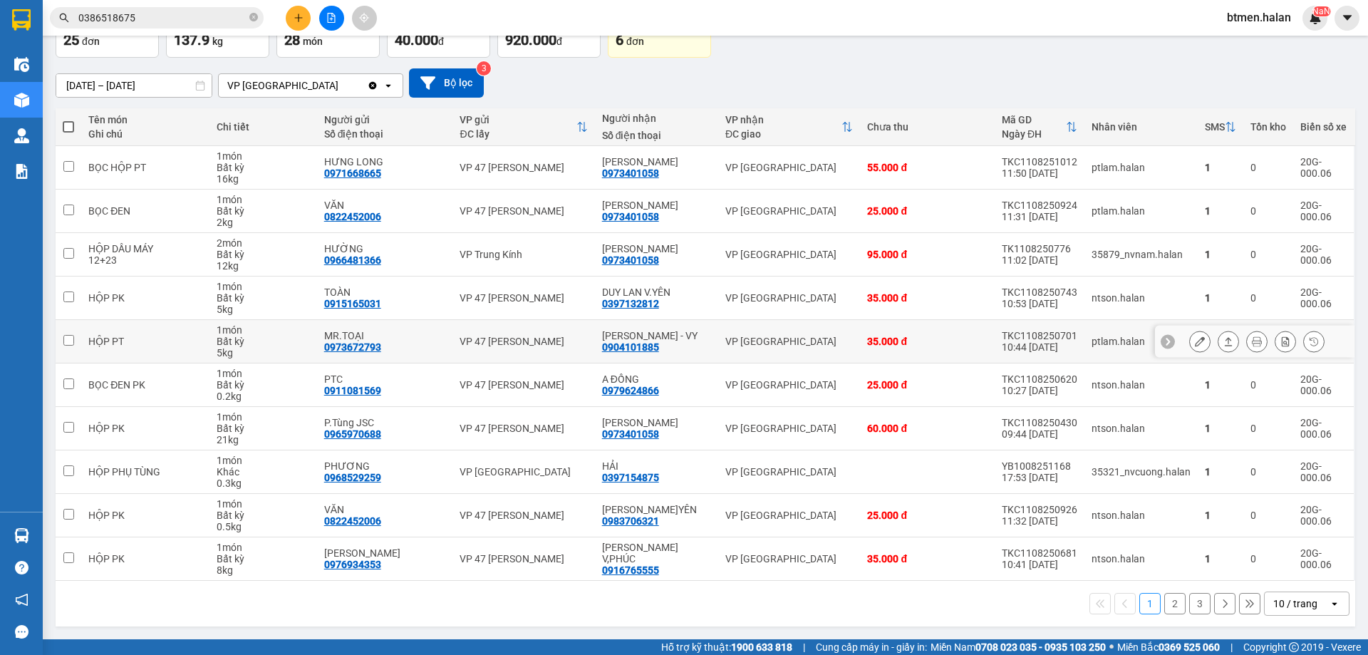
click at [1194, 340] on icon at bounding box center [1199, 341] width 10 height 10
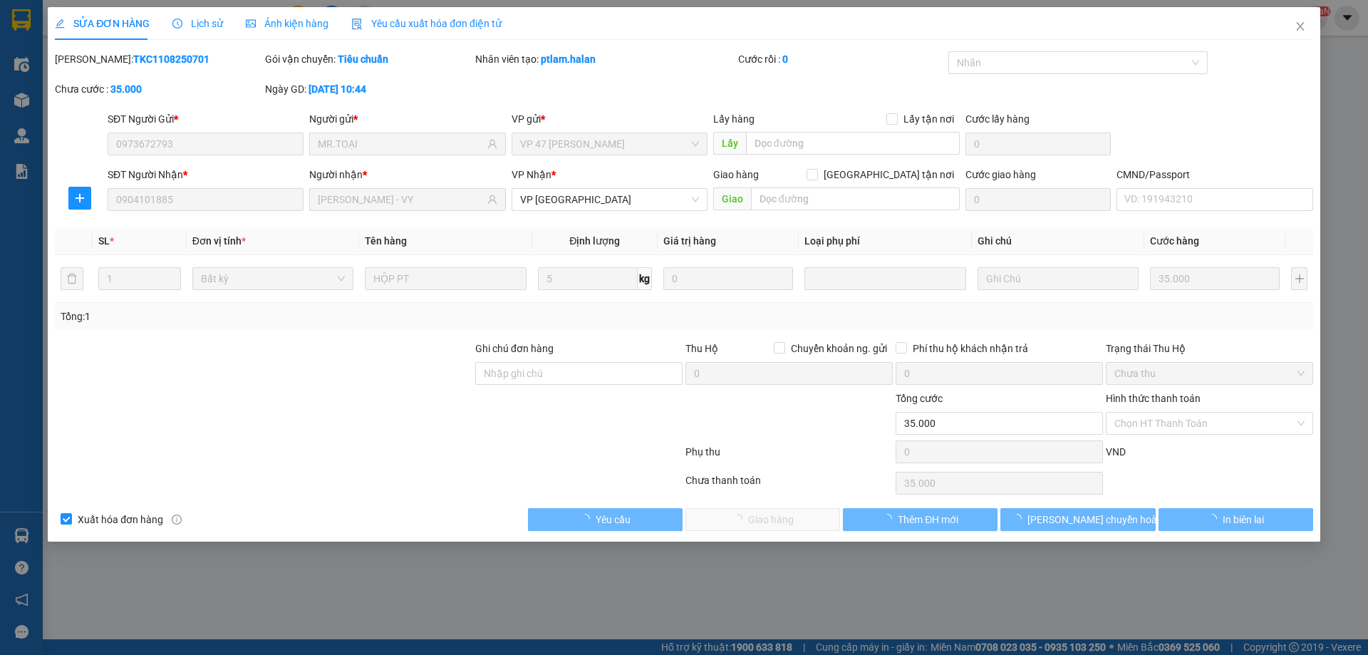
type input "0973672793"
type input "MR.TOẠI"
type input "0904101885"
type input "[PERSON_NAME] - VY"
type input "35.000"
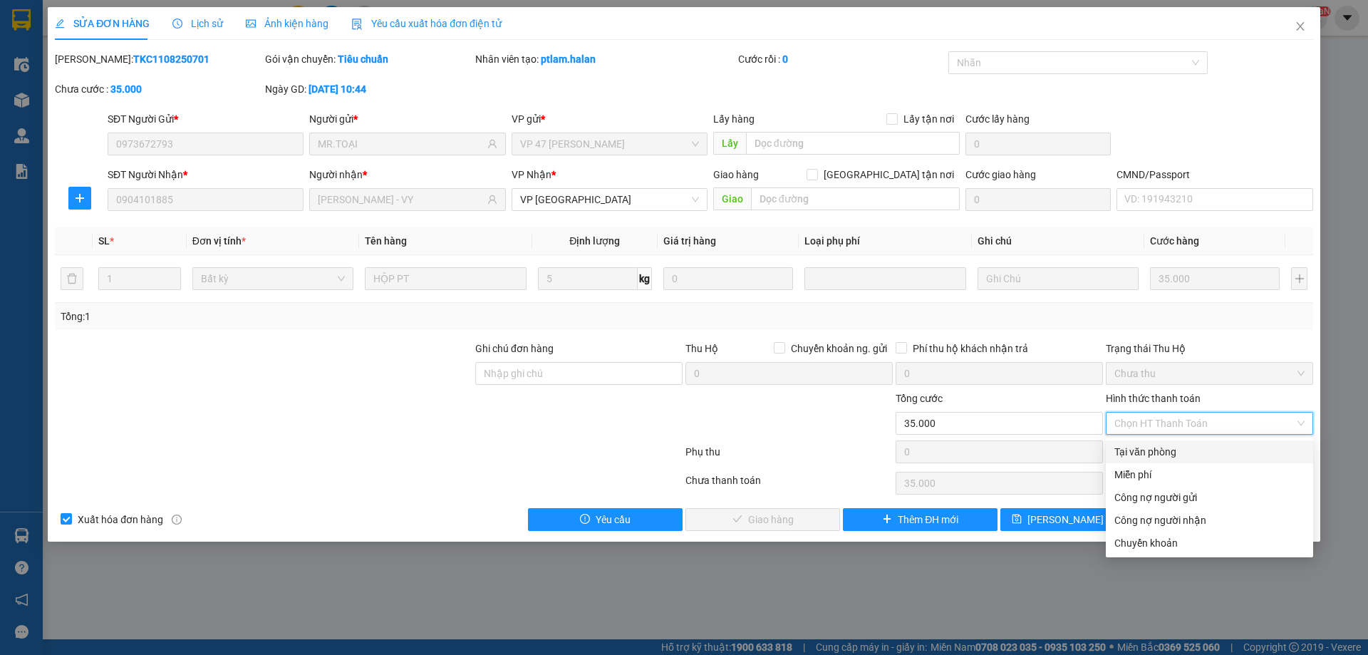
click at [1142, 454] on div "Tại văn phòng" at bounding box center [1209, 452] width 190 height 16
type input "0"
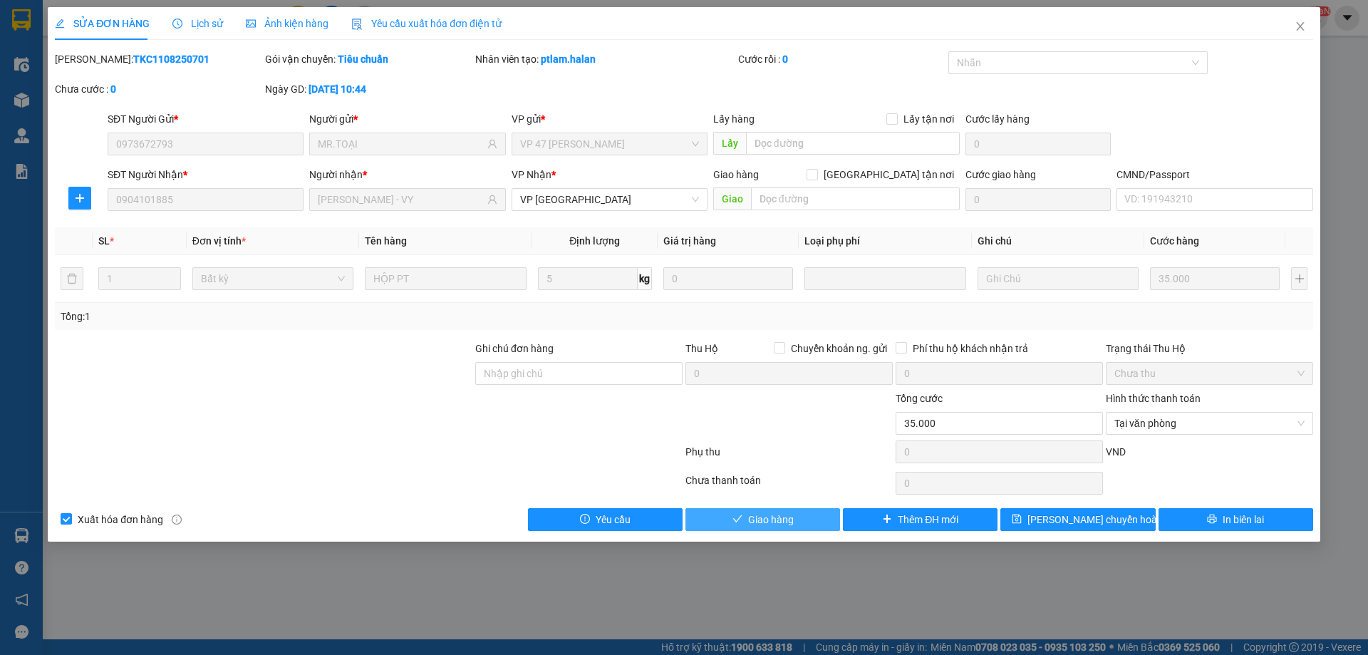
click at [800, 514] on button "Giao hàng" at bounding box center [762, 519] width 155 height 23
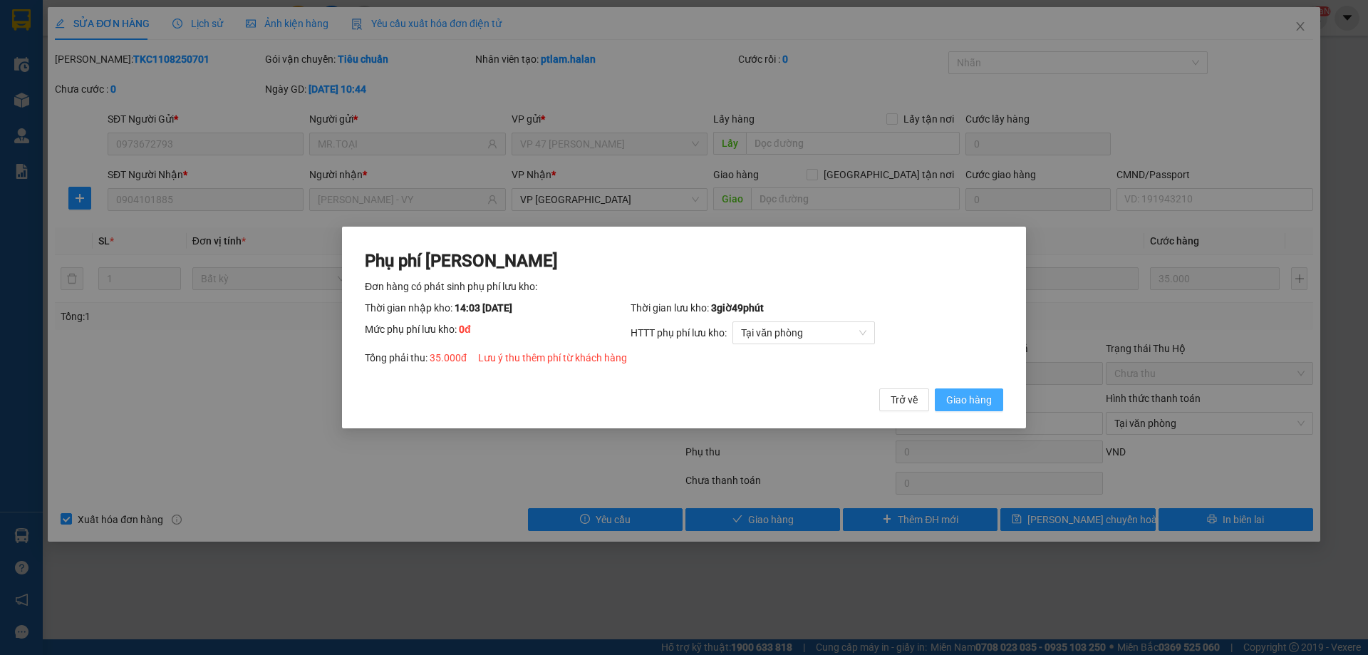
click at [969, 394] on span "Giao hàng" at bounding box center [969, 400] width 46 height 16
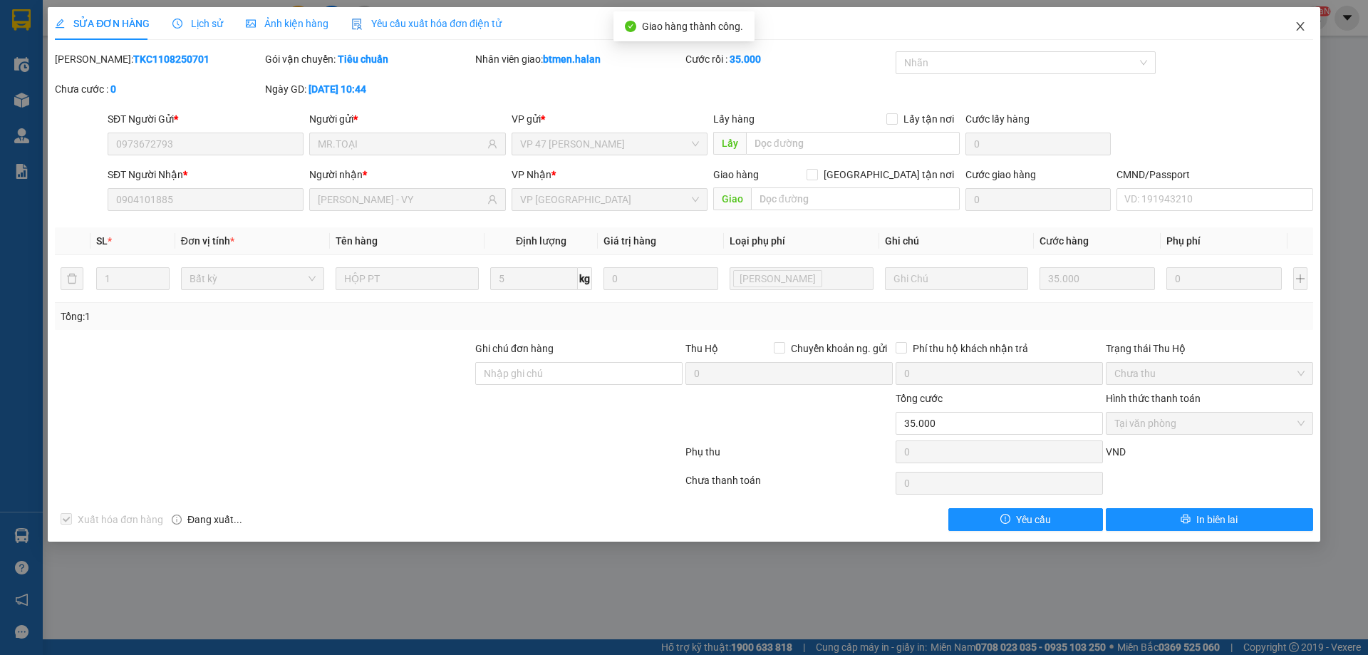
click at [1298, 28] on icon "close" at bounding box center [1299, 26] width 11 height 11
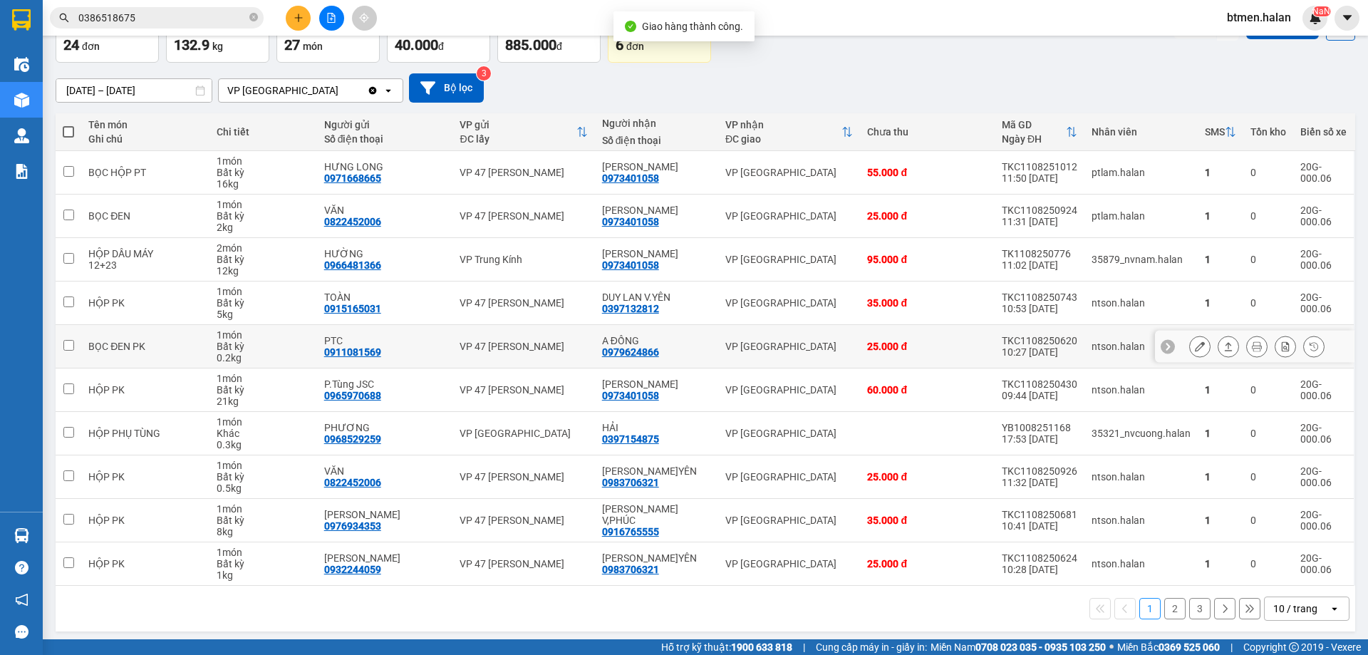
scroll to position [93, 0]
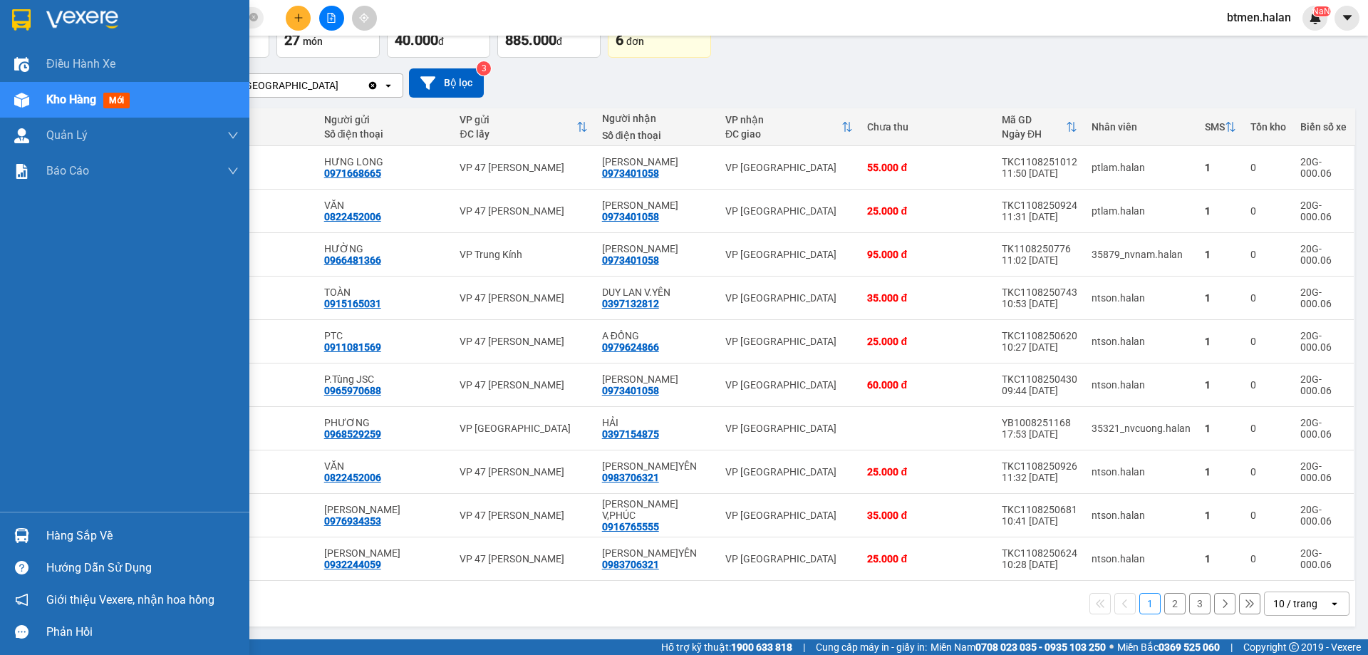
click at [78, 536] on div "Hàng sắp về" at bounding box center [142, 535] width 192 height 21
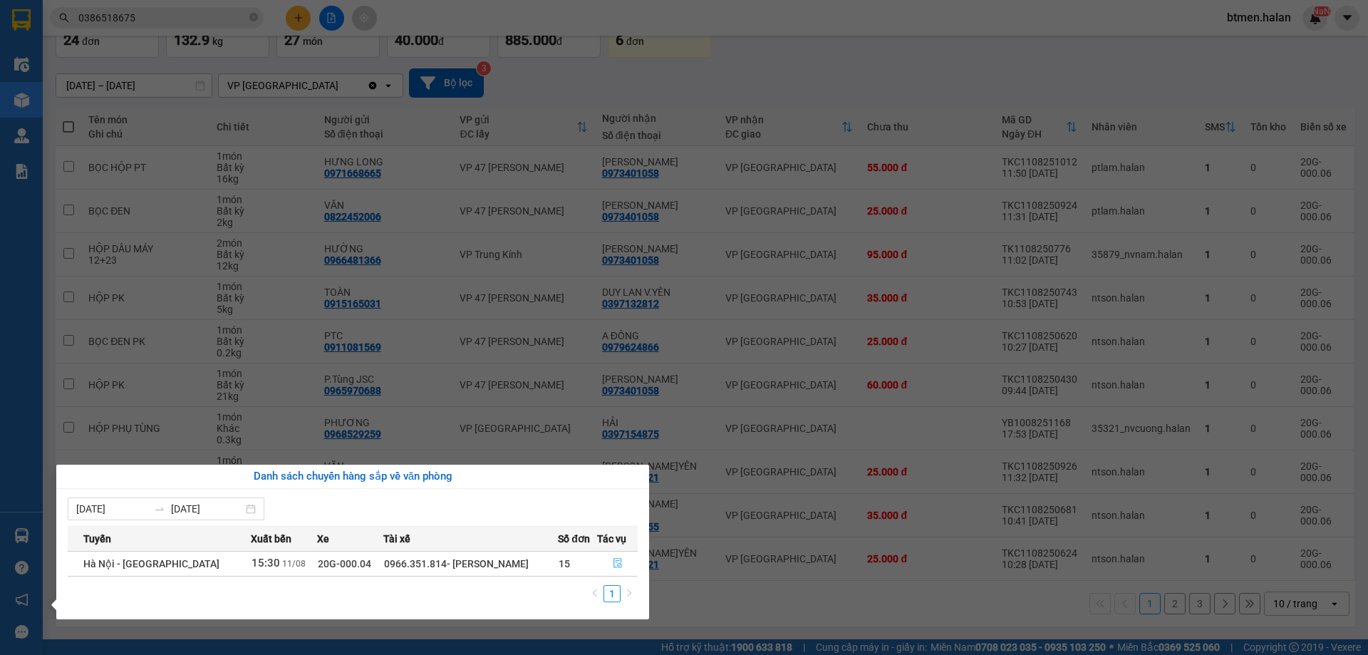
click at [613, 564] on icon "file-done" at bounding box center [618, 563] width 10 height 10
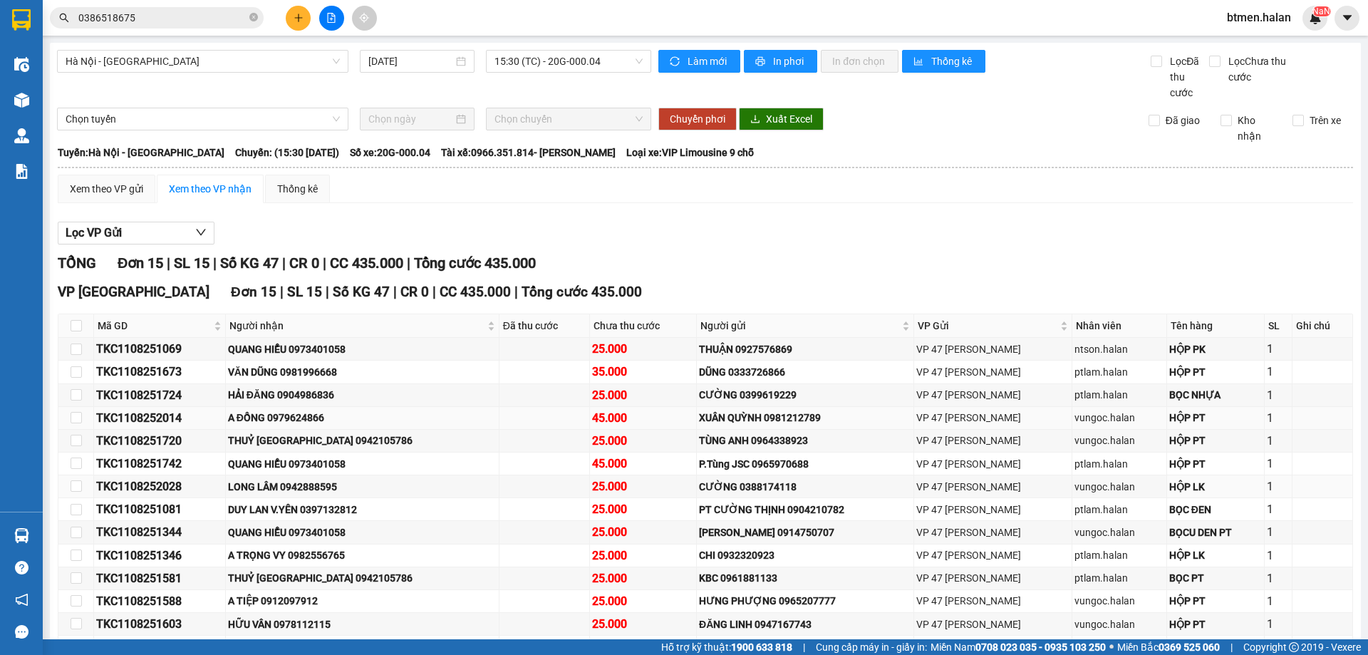
scroll to position [115, 0]
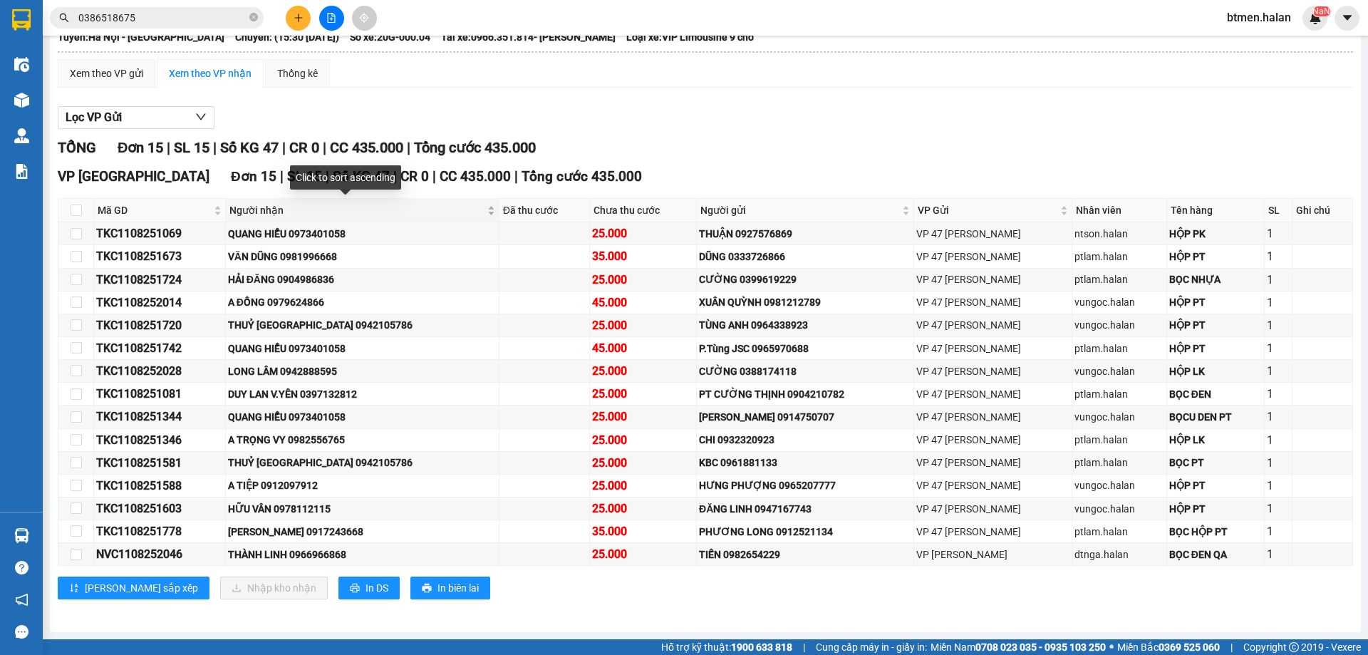
click at [262, 204] on span "Người nhận" at bounding box center [356, 210] width 255 height 16
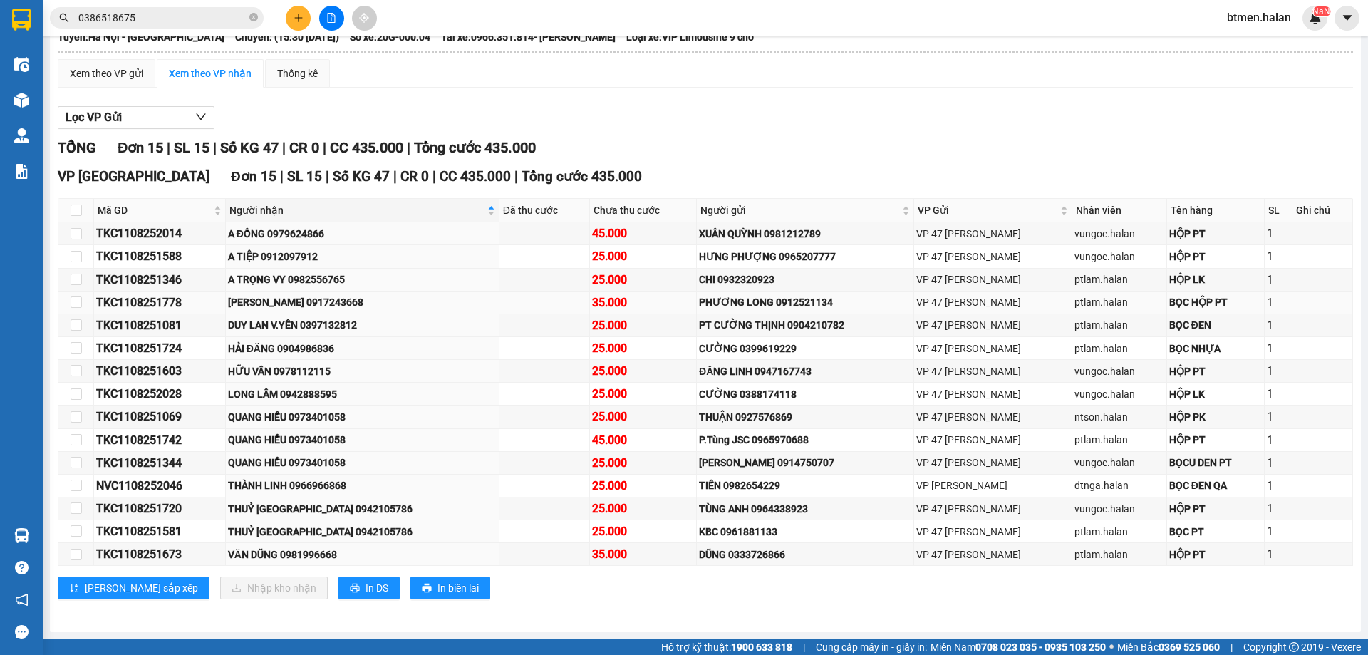
click at [325, 294] on div "[PERSON_NAME] 0917243668" at bounding box center [362, 302] width 269 height 16
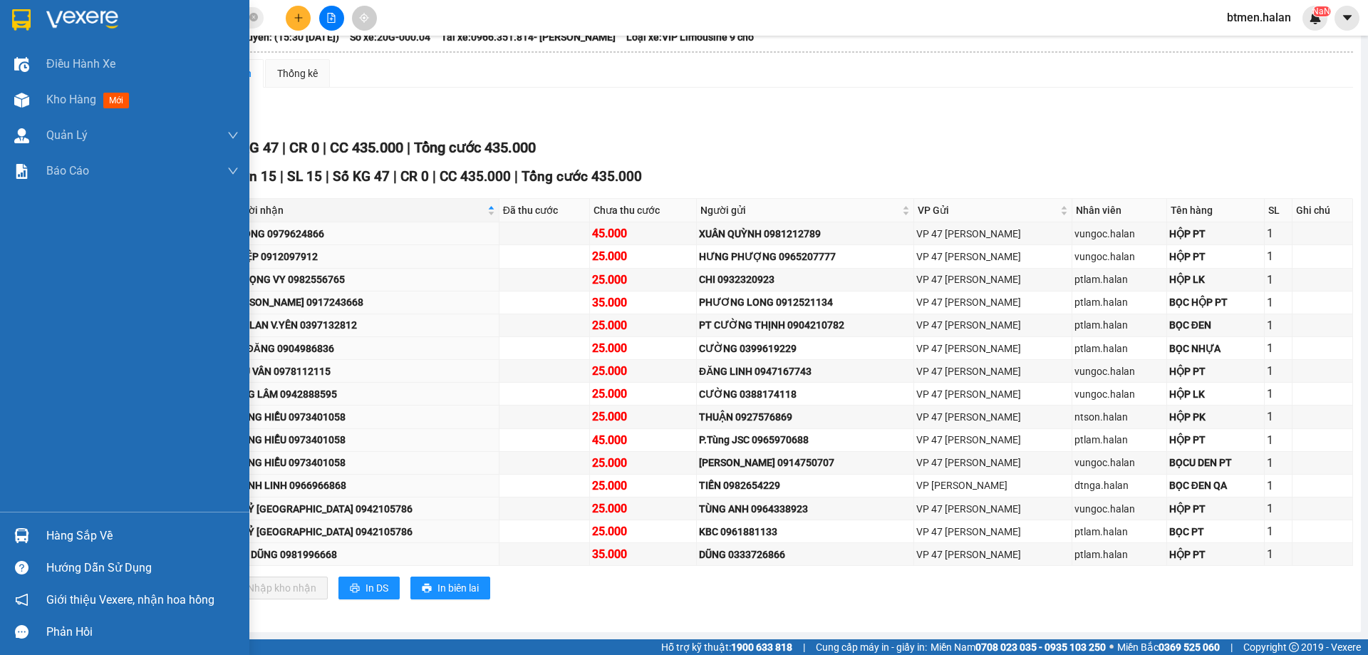
drag, startPoint x: 54, startPoint y: 536, endPoint x: 68, endPoint y: 536, distance: 14.2
click at [60, 536] on div "Hàng sắp về" at bounding box center [142, 535] width 192 height 21
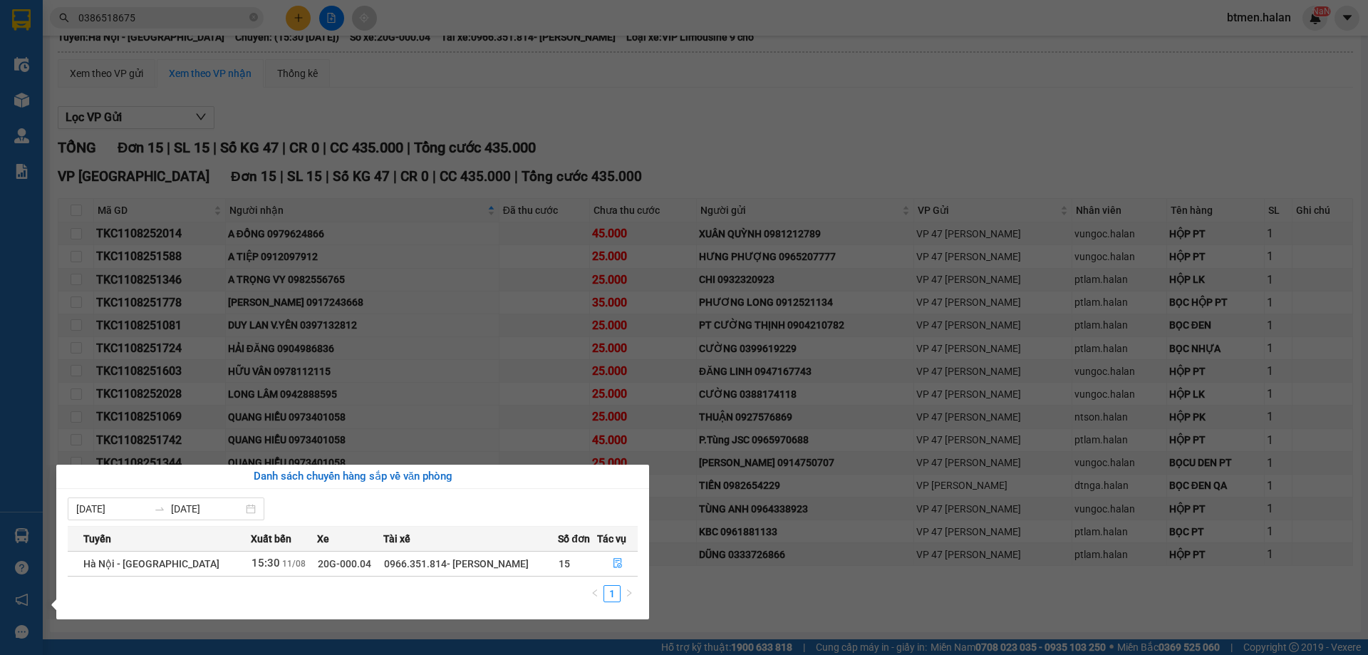
click at [892, 161] on section "Kết quả tìm kiếm ( 464 ) Bộ lọc Mã ĐH Trạng thái Món hàng Thu hộ Tổng cước Chưa…" at bounding box center [684, 327] width 1368 height 655
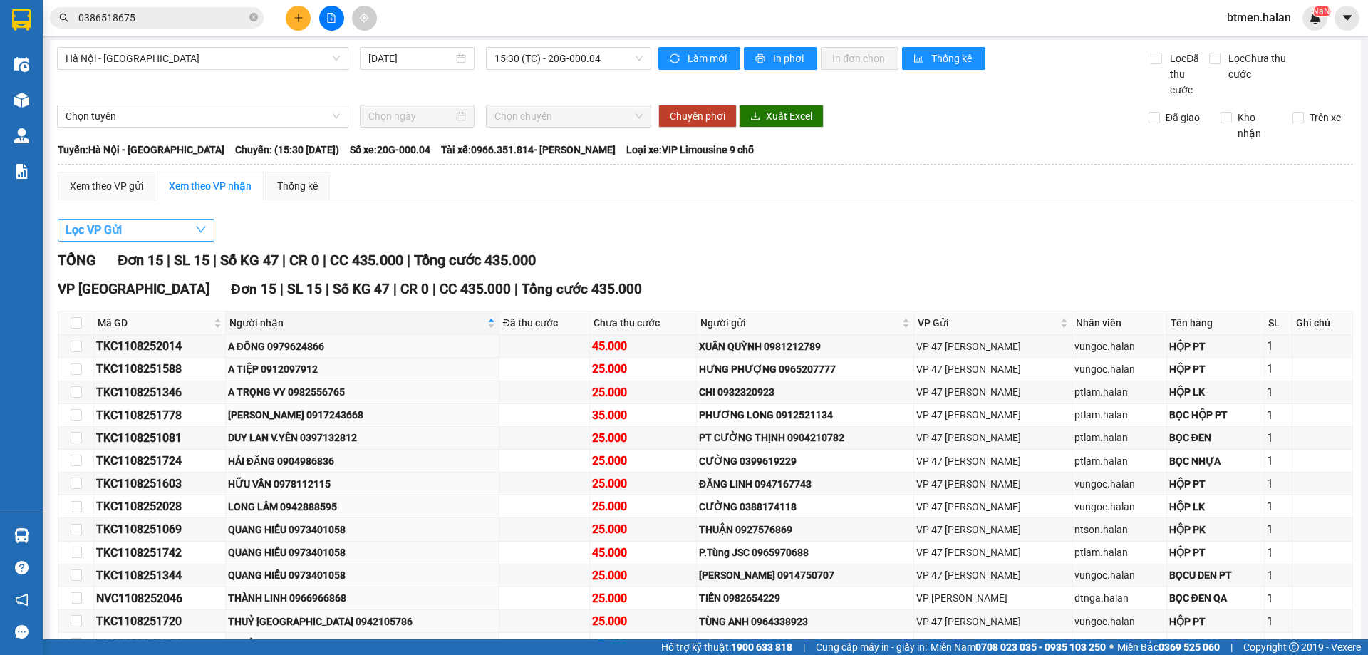
scroll to position [0, 0]
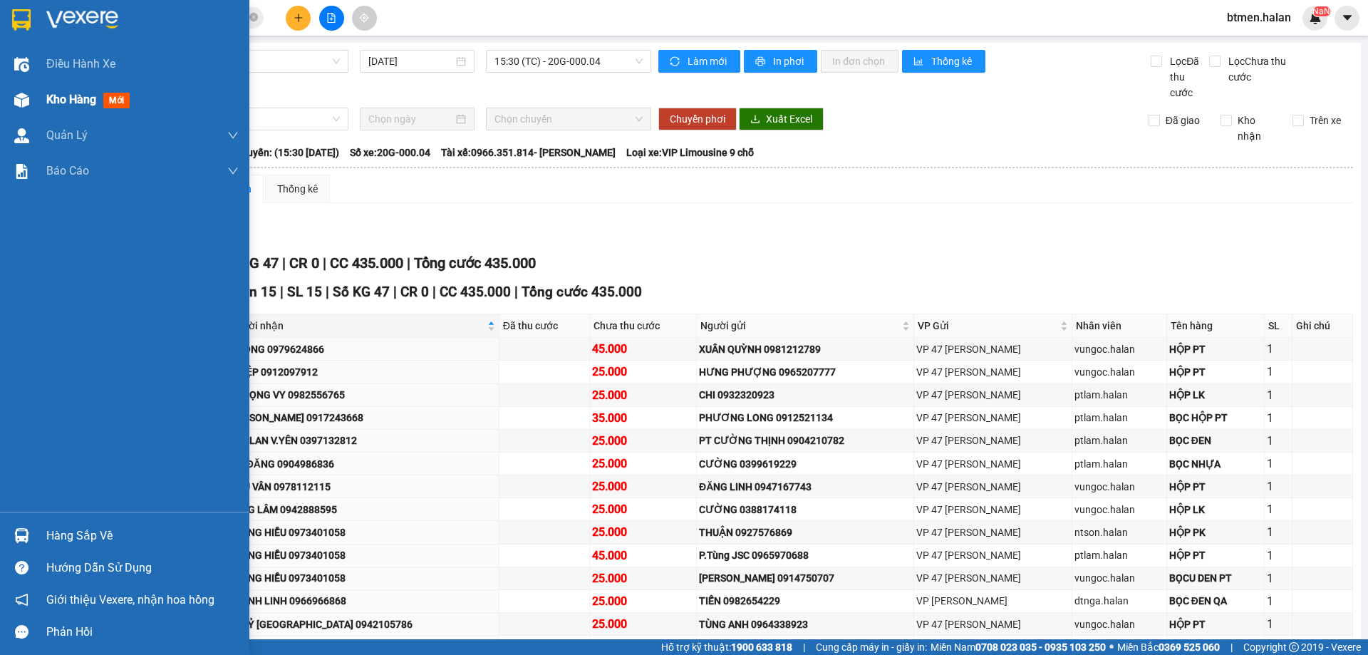
click at [69, 100] on span "Kho hàng" at bounding box center [71, 100] width 50 height 14
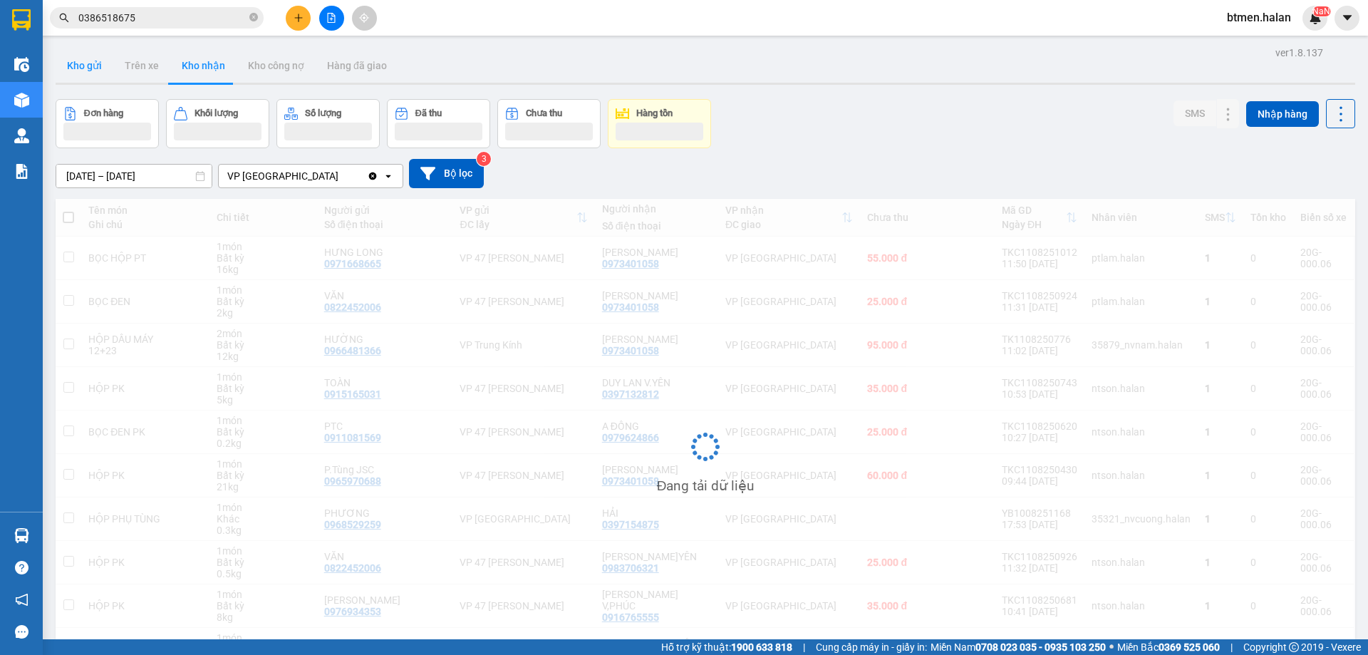
click at [99, 75] on button "Kho gửi" at bounding box center [85, 65] width 58 height 34
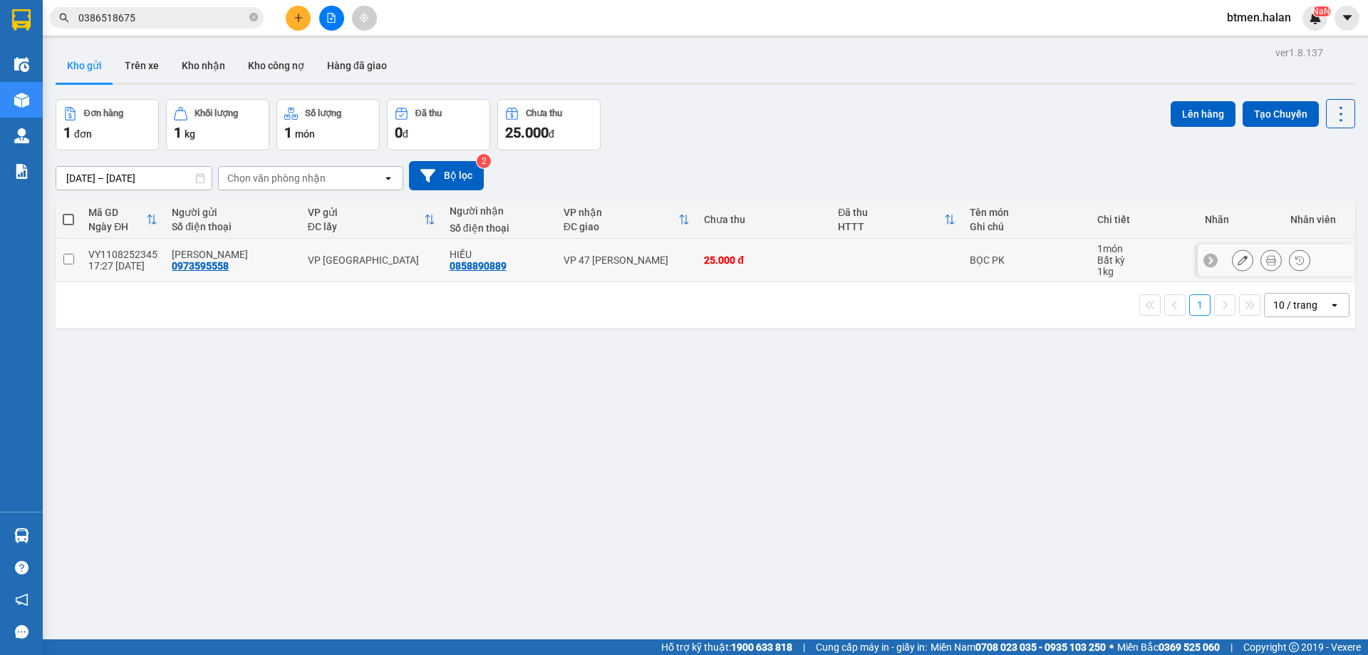
click at [69, 256] on input "checkbox" at bounding box center [68, 259] width 11 height 11
checkbox input "true"
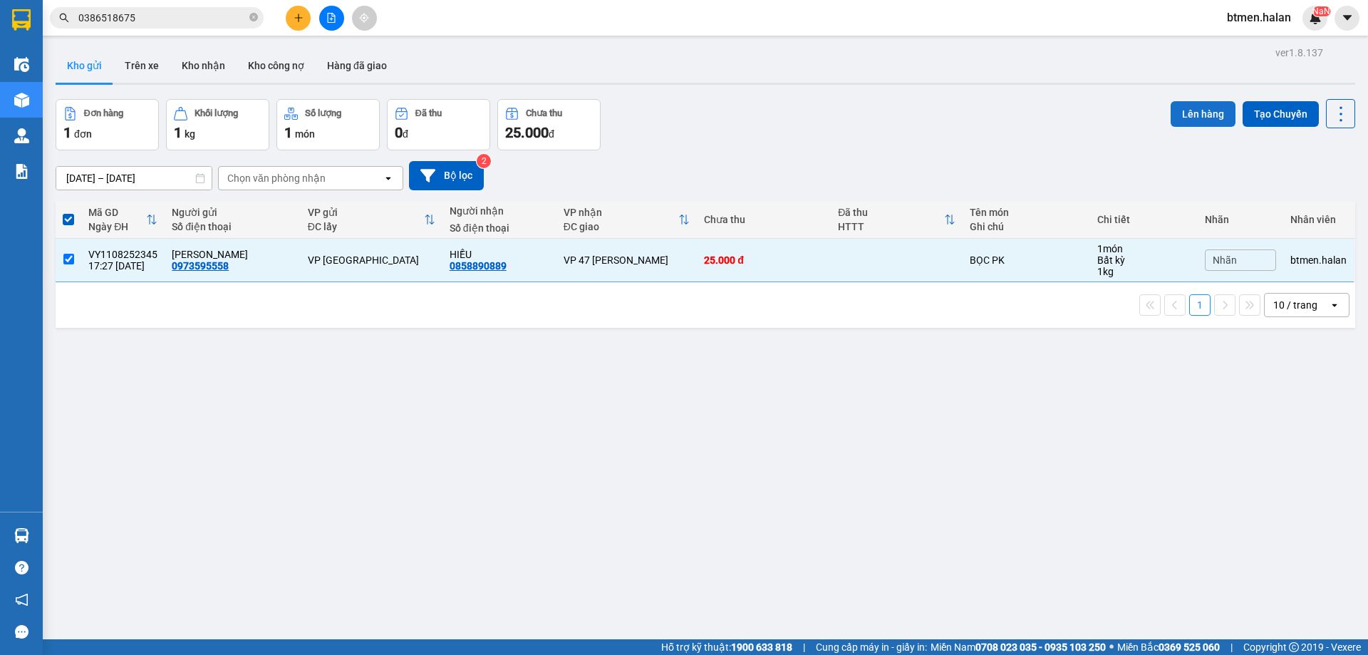
click at [1187, 120] on button "Lên hàng" at bounding box center [1202, 114] width 65 height 26
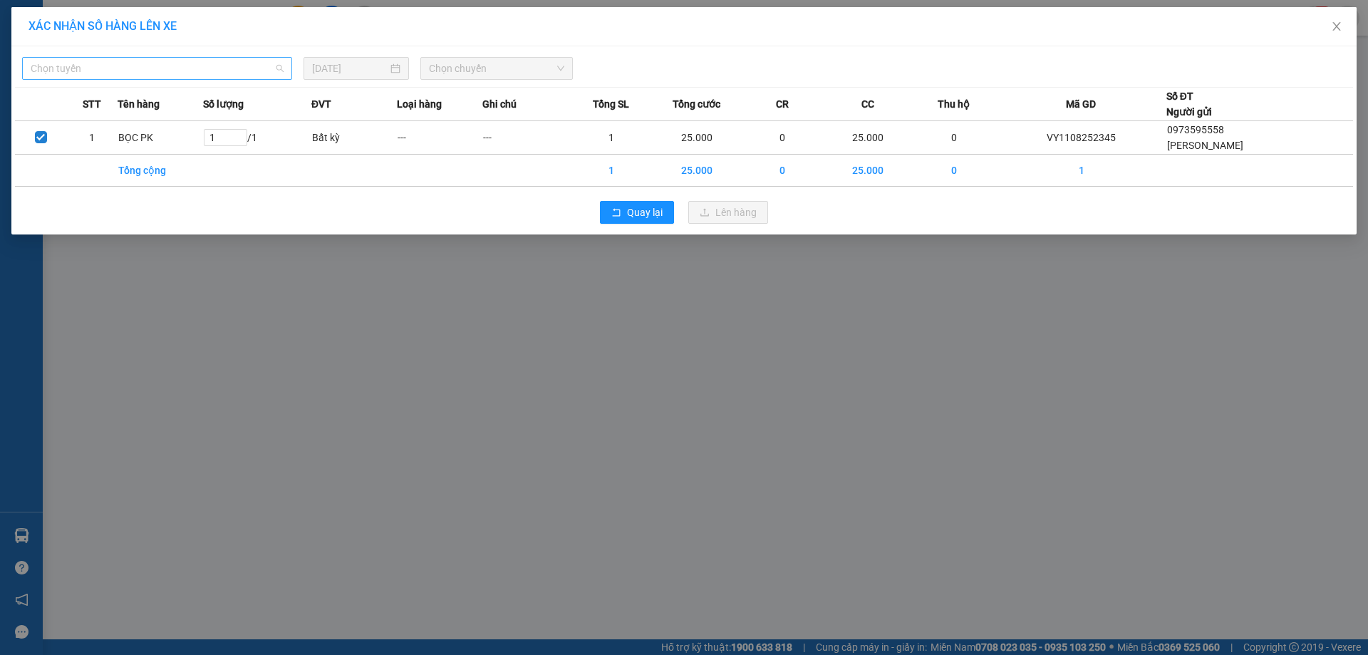
click at [207, 75] on span "Chọn tuyến" at bounding box center [157, 68] width 253 height 21
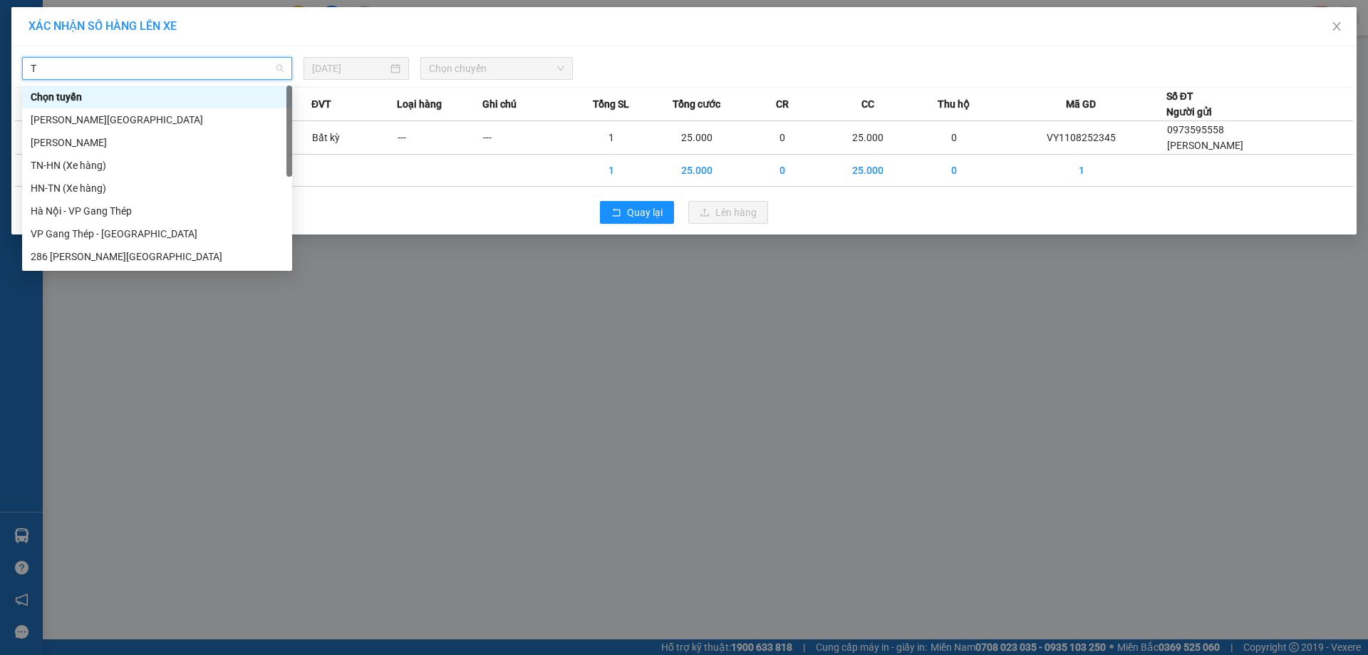
type input "TQ"
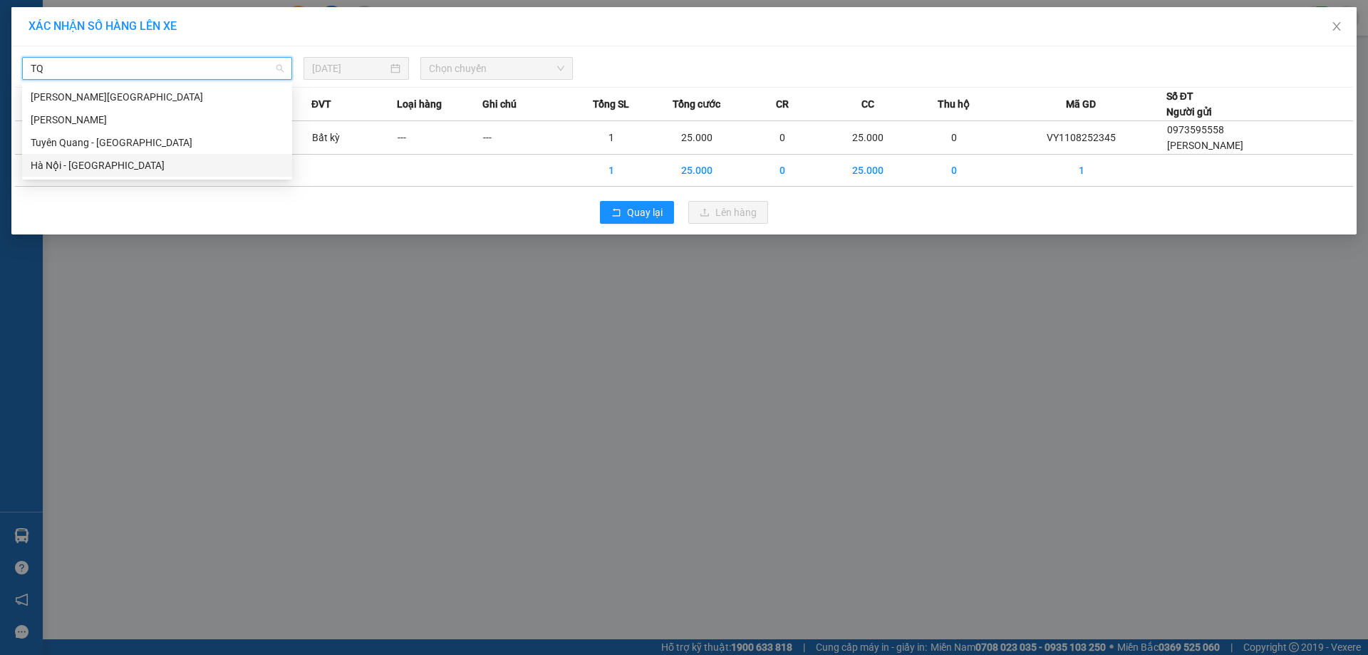
click at [121, 155] on div "Hà Nội - [GEOGRAPHIC_DATA]" at bounding box center [157, 165] width 270 height 23
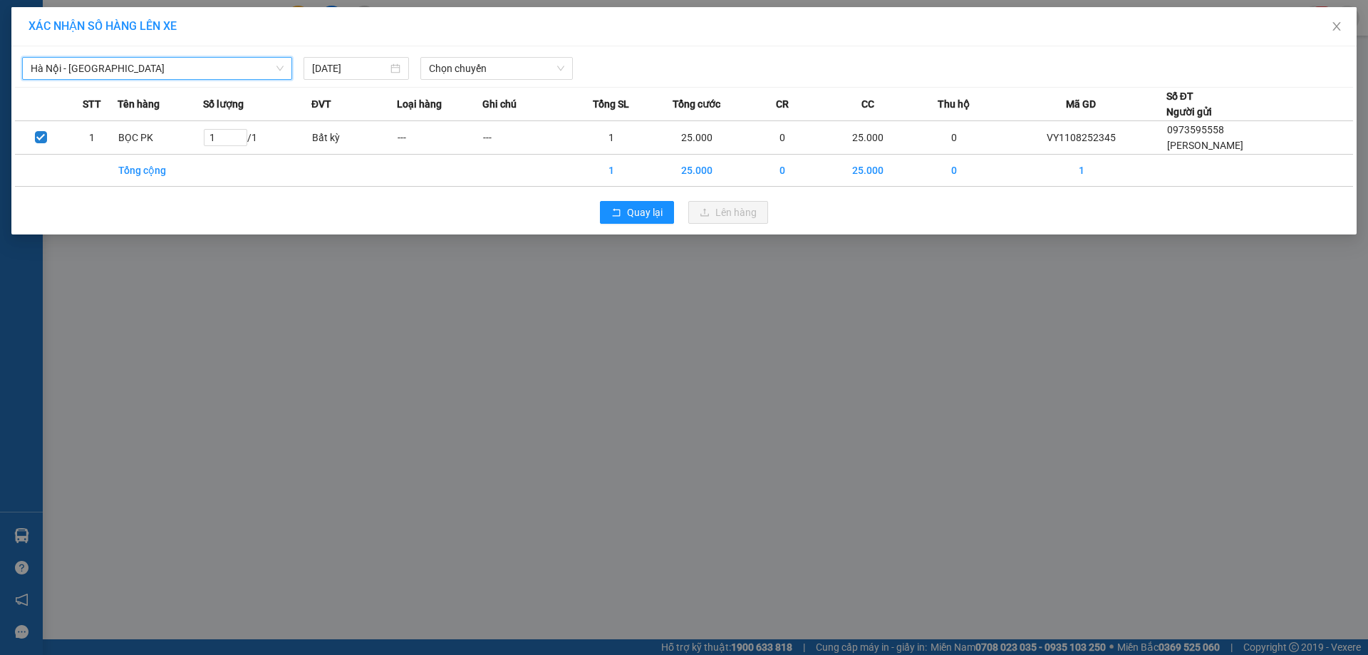
click at [192, 74] on span "Hà Nội - [GEOGRAPHIC_DATA]" at bounding box center [157, 68] width 253 height 21
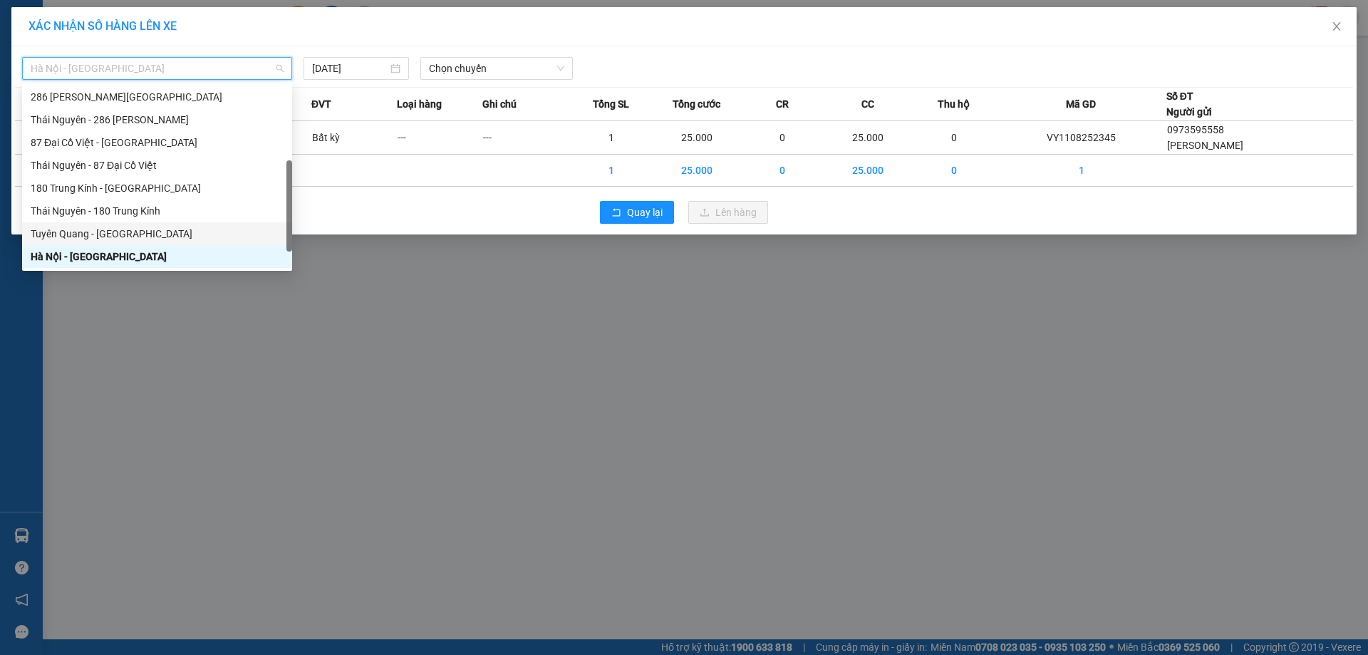
drag, startPoint x: 136, startPoint y: 228, endPoint x: 373, endPoint y: 160, distance: 246.0
click at [140, 229] on div "Tuyên Quang - [GEOGRAPHIC_DATA]" at bounding box center [157, 234] width 253 height 16
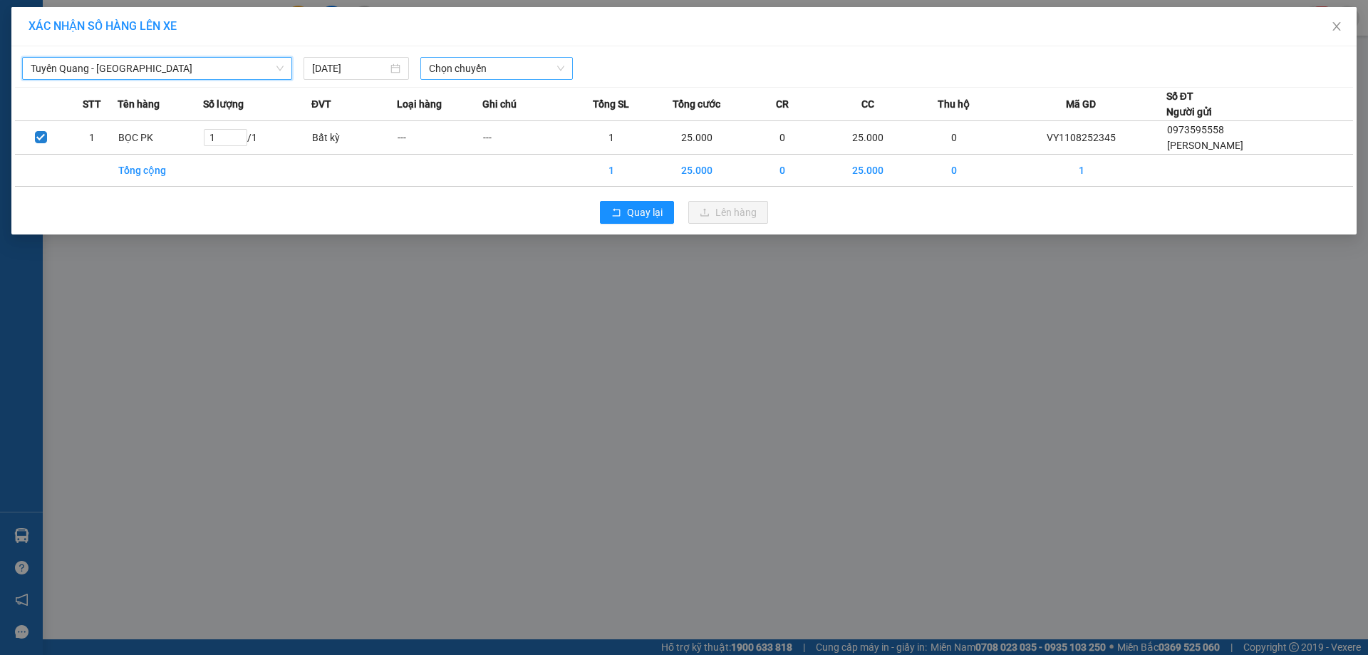
click at [483, 70] on span "Chọn chuyến" at bounding box center [496, 68] width 135 height 21
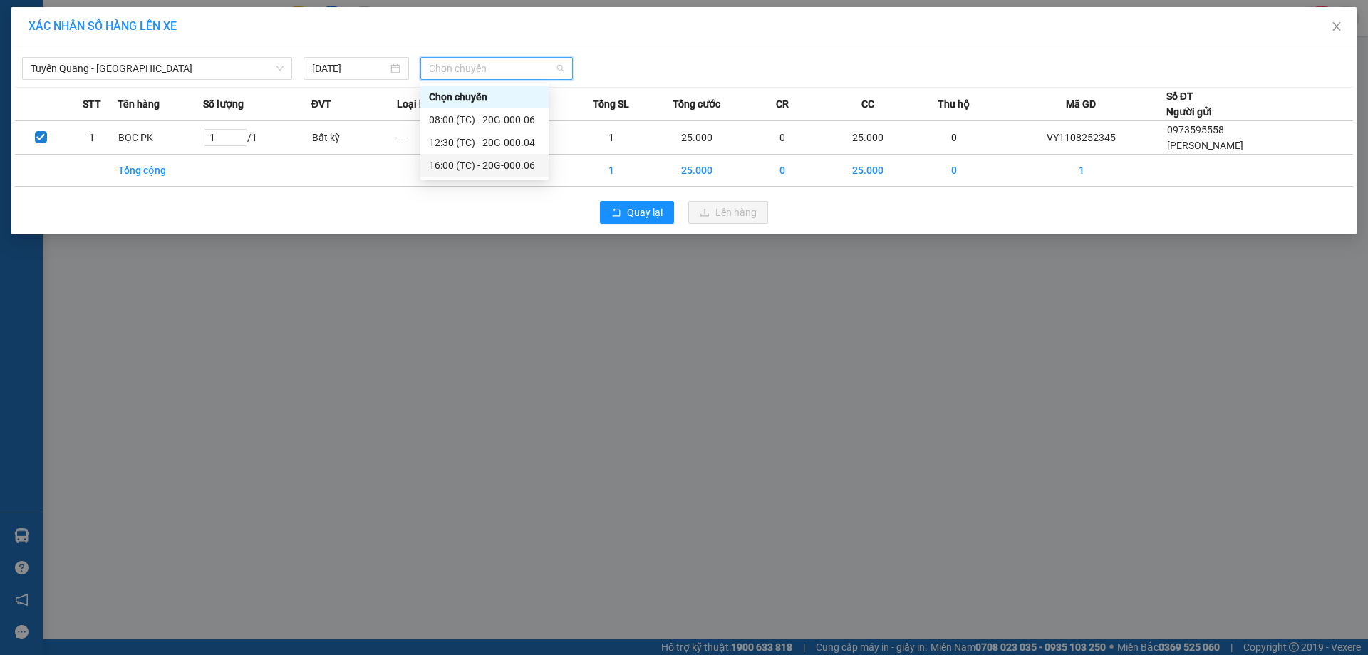
drag, startPoint x: 504, startPoint y: 164, endPoint x: 704, endPoint y: 257, distance: 221.5
click at [506, 170] on div "16:00 (TC) - 20G-000.06" at bounding box center [484, 165] width 111 height 16
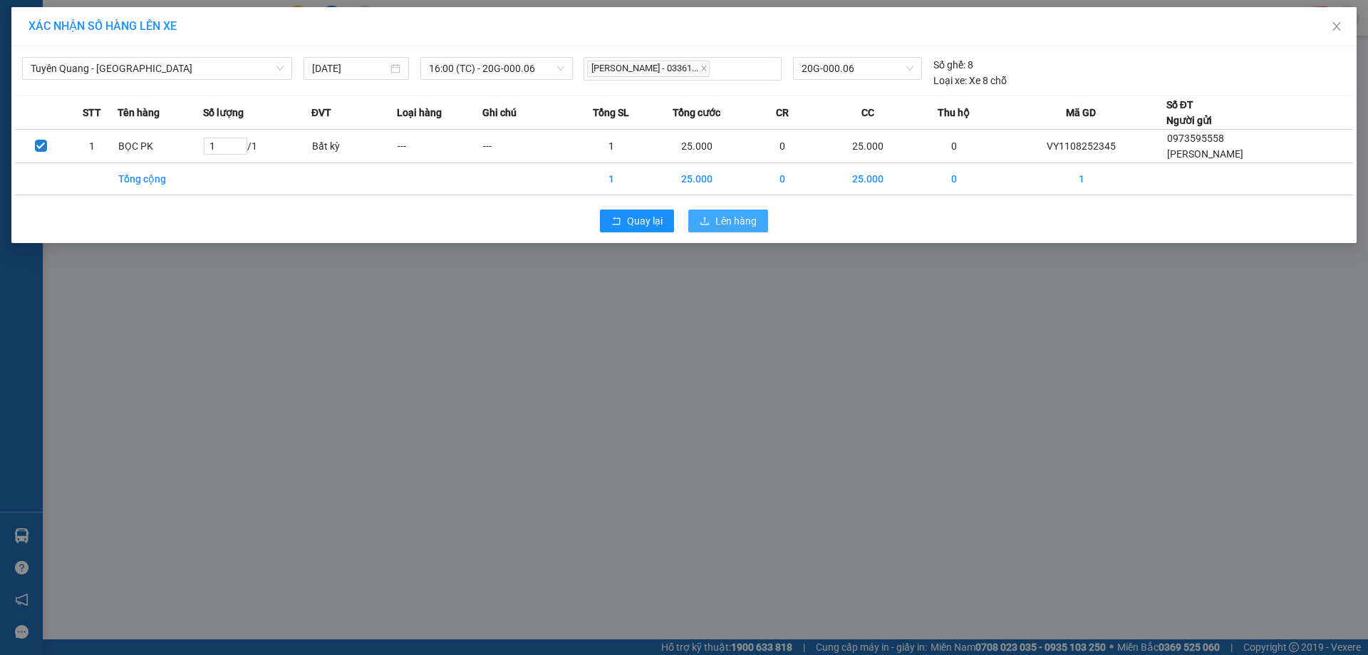
click at [743, 223] on span "Lên hàng" at bounding box center [735, 221] width 41 height 16
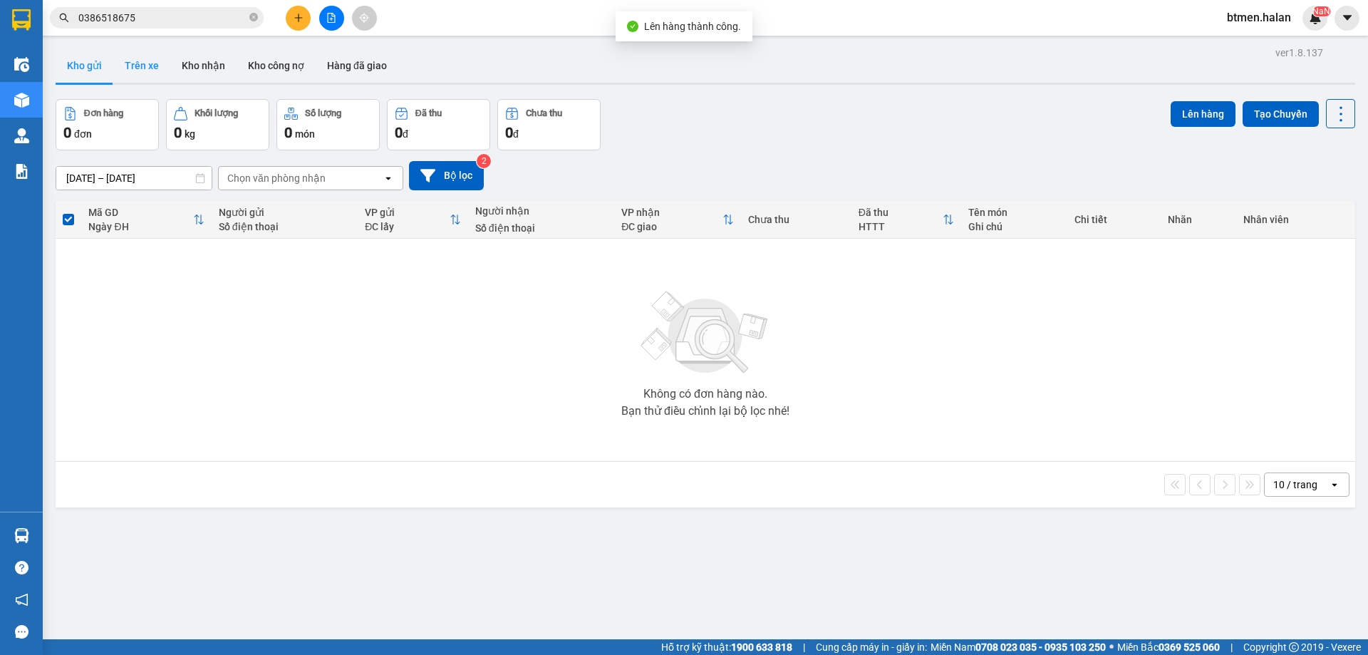
click at [128, 57] on button "Trên xe" at bounding box center [141, 65] width 57 height 34
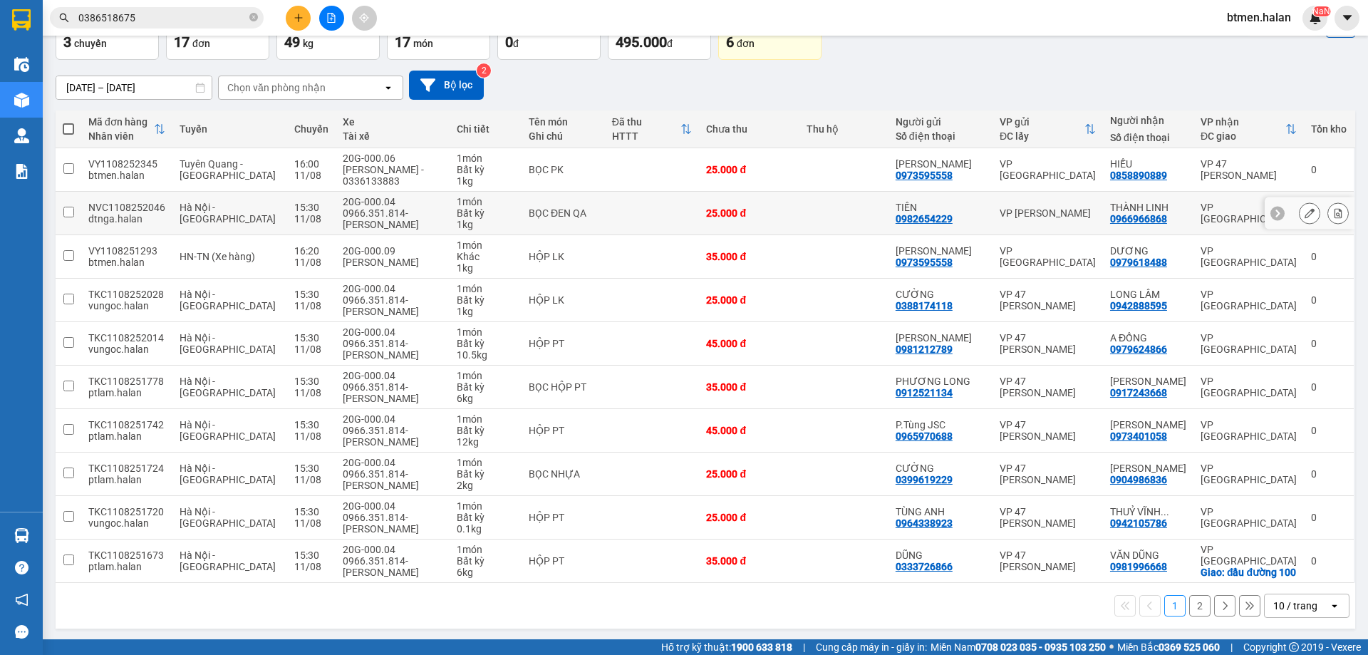
scroll to position [93, 0]
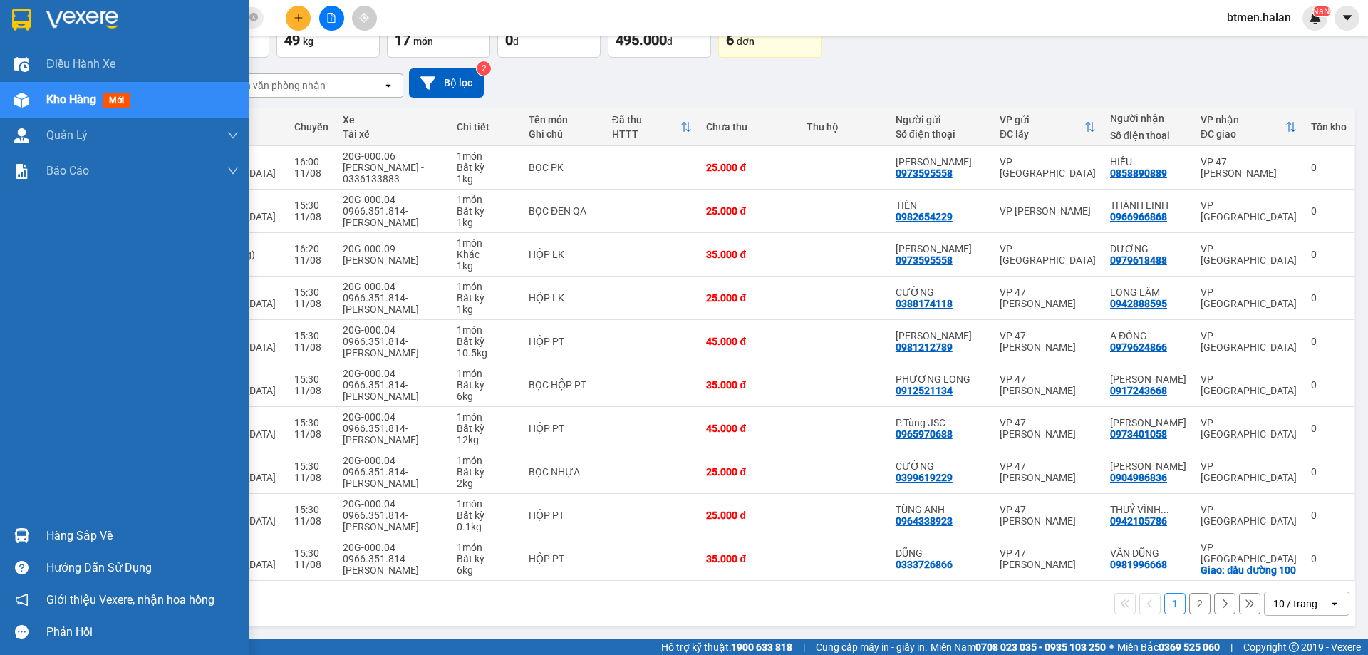
click at [110, 530] on div "Hàng sắp về" at bounding box center [142, 535] width 192 height 21
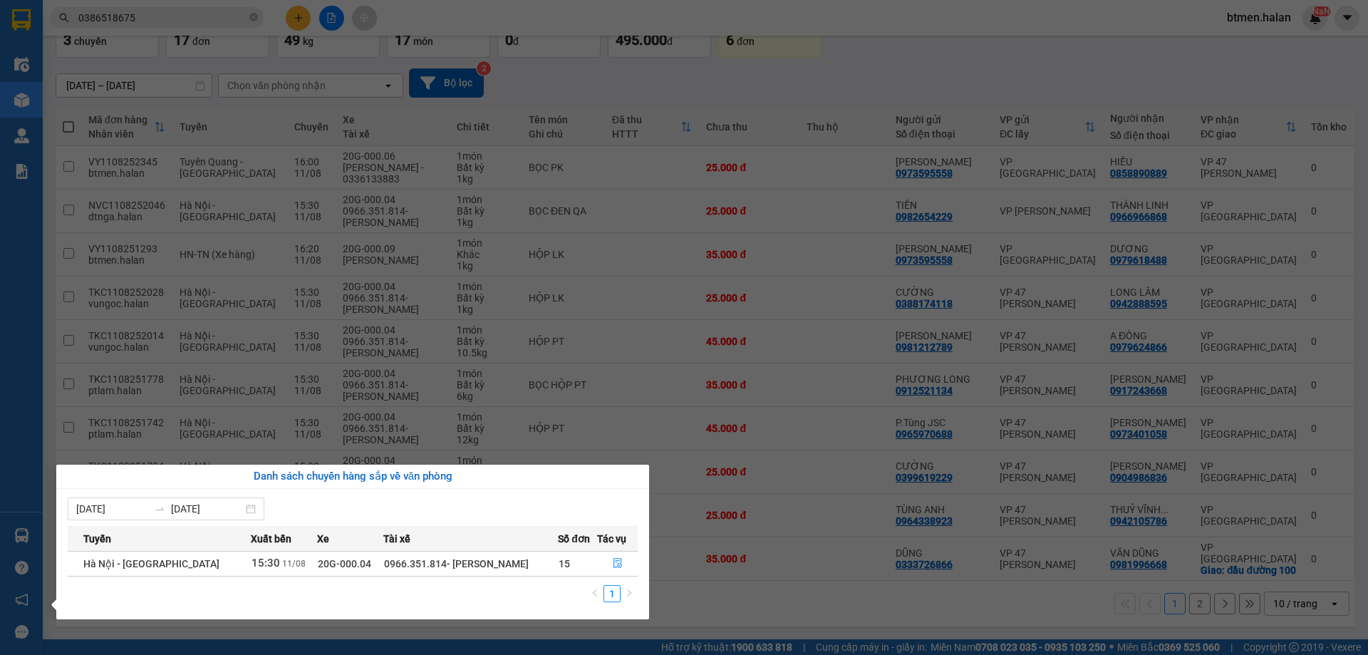
click at [665, 429] on section "Kết quả tìm kiếm ( 464 ) Bộ lọc Mã ĐH Trạng thái Món hàng Thu hộ Tổng cước Chưa…" at bounding box center [684, 327] width 1368 height 655
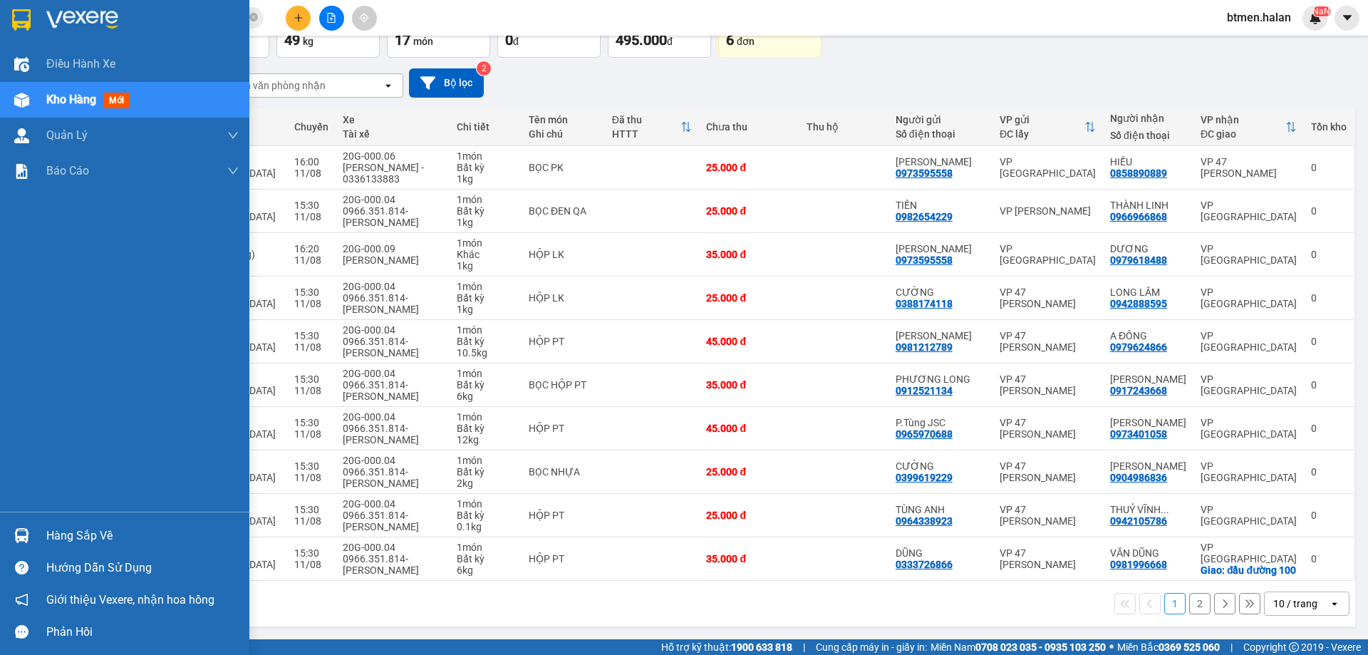
click at [92, 541] on div "Hàng sắp về" at bounding box center [142, 535] width 192 height 21
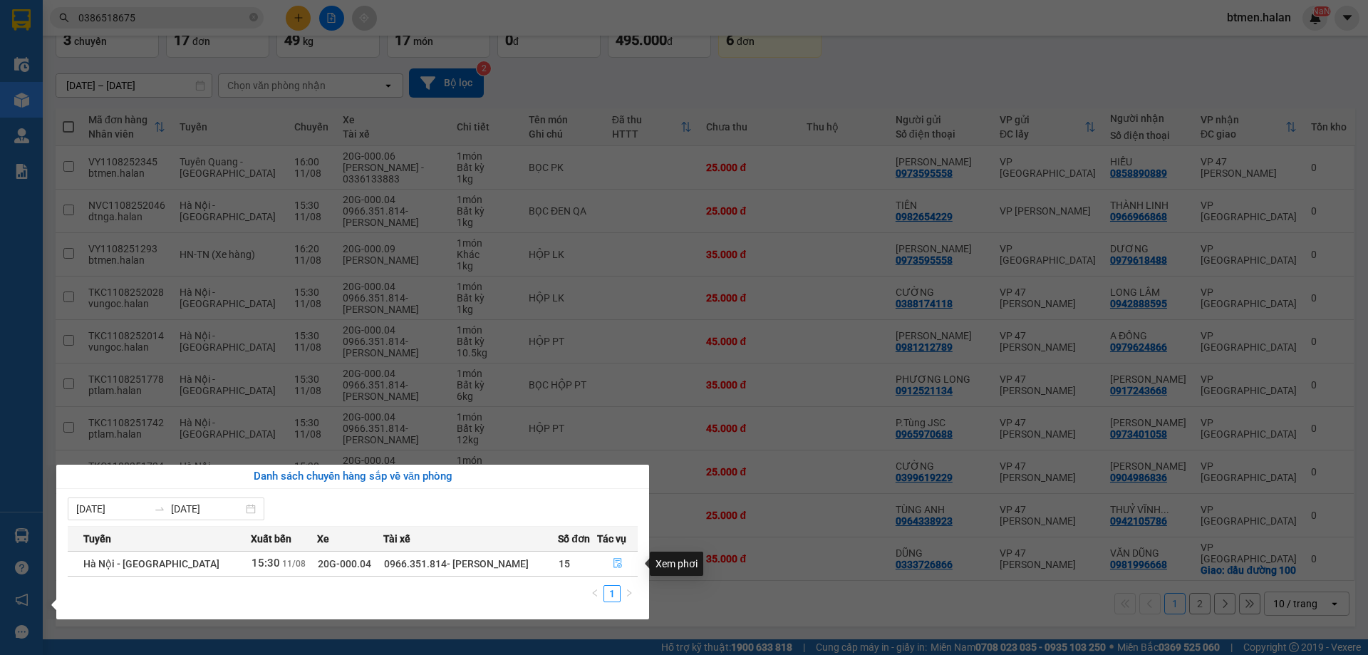
click at [613, 558] on icon "file-done" at bounding box center [617, 563] width 9 height 10
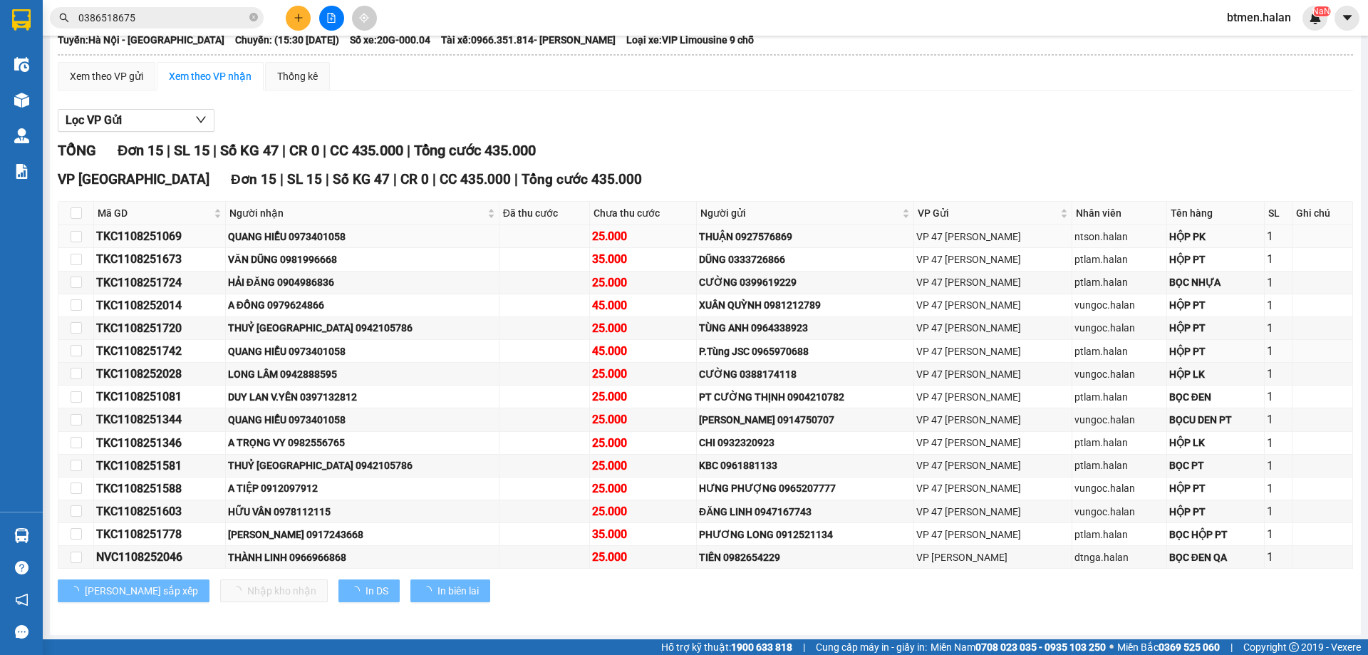
scroll to position [115, 0]
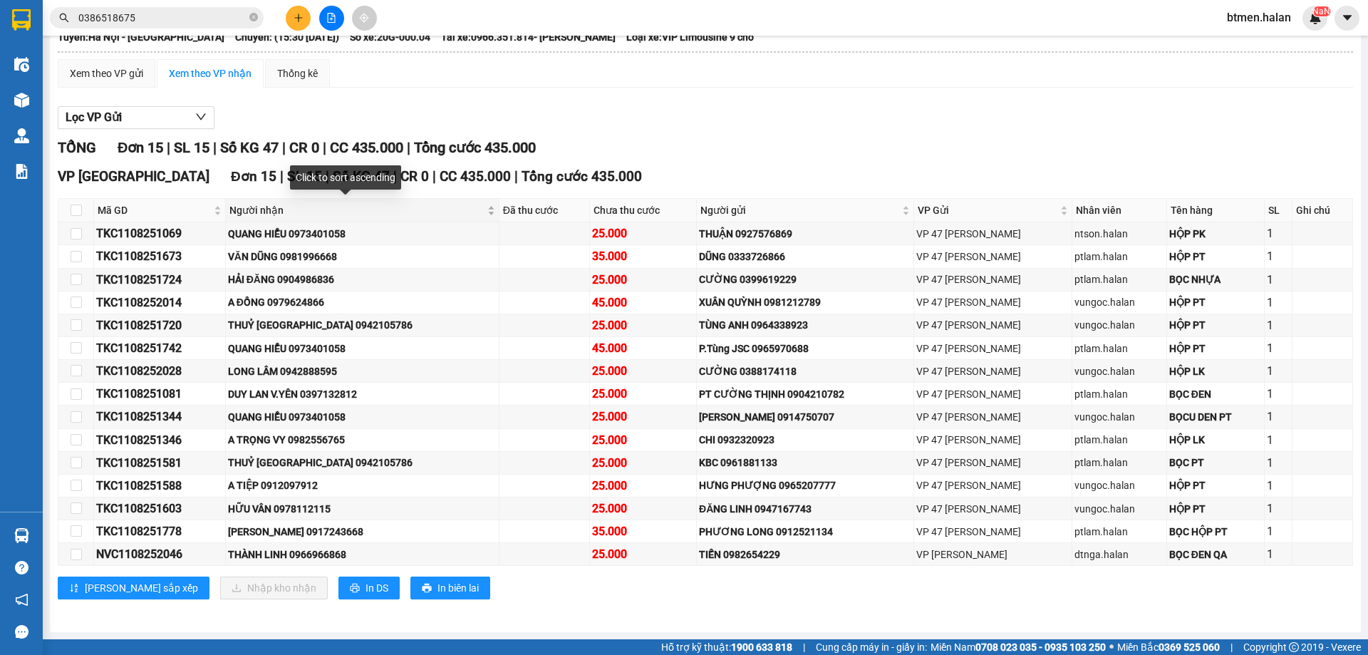
click at [294, 214] on span "Người nhận" at bounding box center [356, 210] width 255 height 16
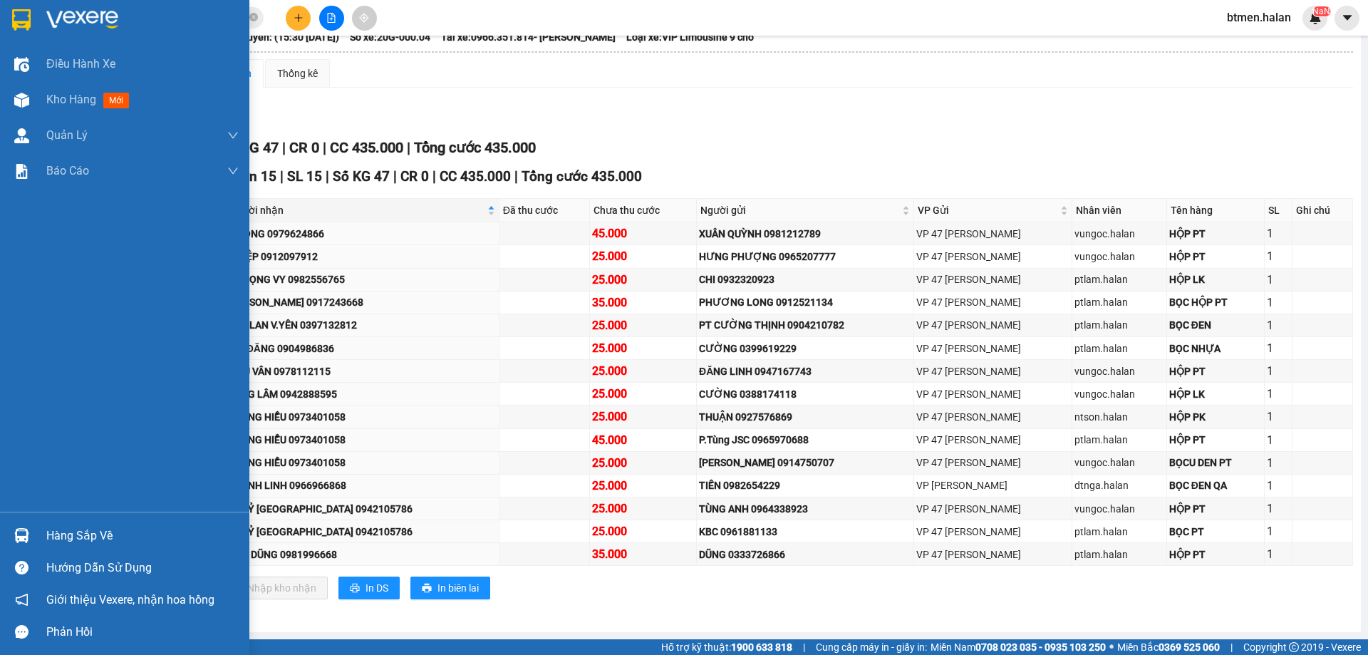
click at [88, 533] on div "Hàng sắp về" at bounding box center [142, 535] width 192 height 21
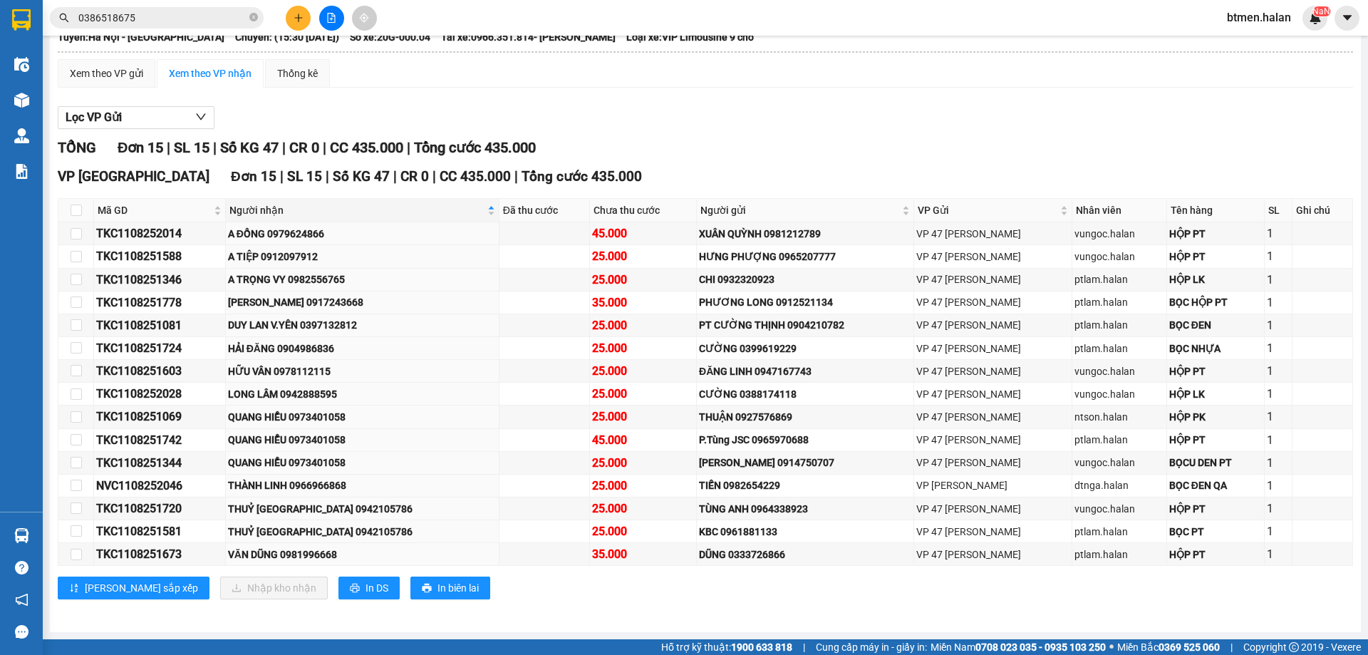
click at [777, 168] on section "Kết quả tìm kiếm ( 464 ) Bộ lọc Mã ĐH Trạng thái Món hàng Thu hộ Tổng cước Chưa…" at bounding box center [684, 327] width 1368 height 655
click at [254, 212] on span "Người nhận" at bounding box center [356, 210] width 255 height 16
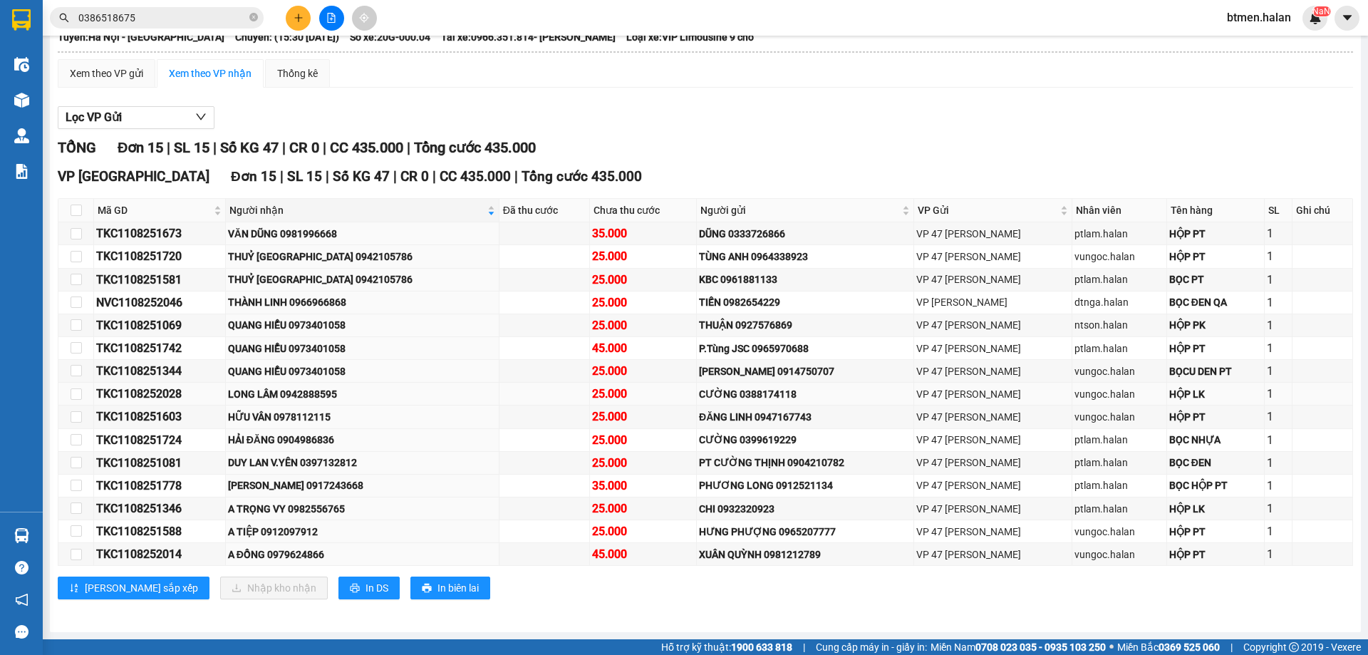
click at [330, 394] on div "LONG LÂM 0942888595" at bounding box center [362, 394] width 269 height 16
copy div "0942888595"
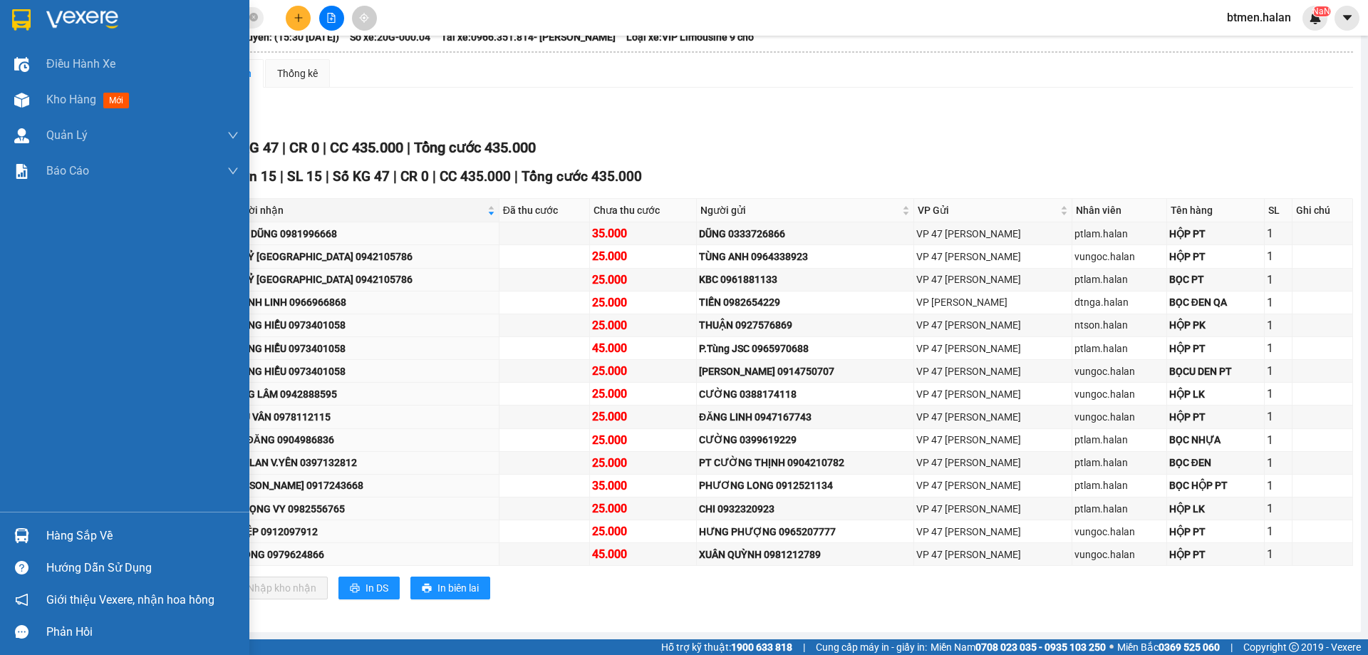
click at [41, 538] on div "Hàng sắp về" at bounding box center [124, 535] width 249 height 32
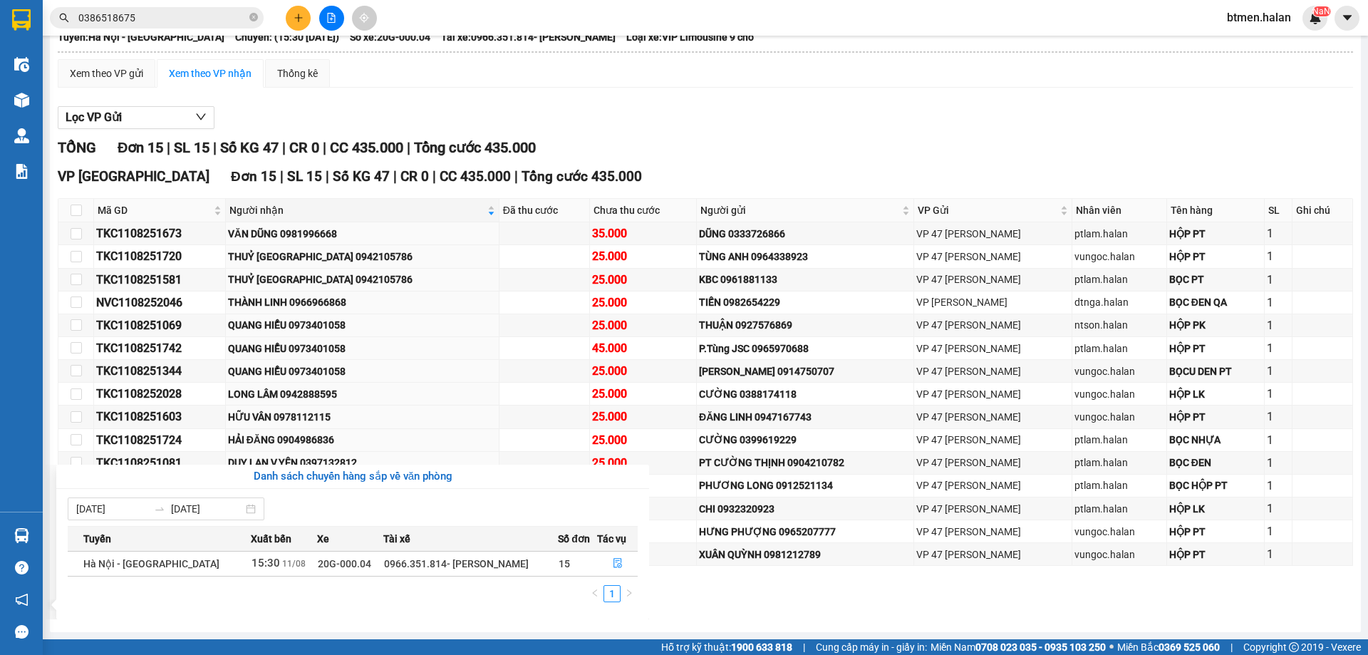
click at [843, 164] on section "Kết quả tìm kiếm ( 464 ) Bộ lọc Mã ĐH Trạng thái Món hàng Thu hộ Tổng cước Chưa…" at bounding box center [684, 327] width 1368 height 655
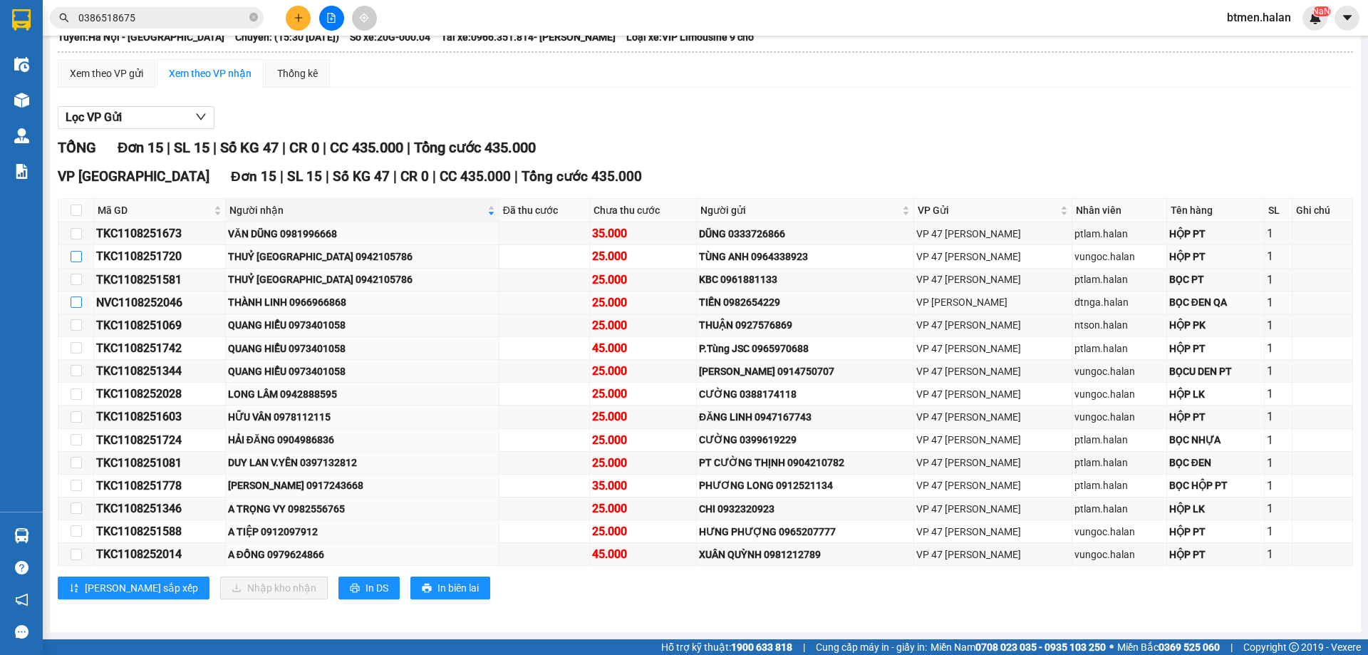
drag, startPoint x: 75, startPoint y: 256, endPoint x: 80, endPoint y: 301, distance: 45.1
click at [75, 259] on input "checkbox" at bounding box center [76, 256] width 11 height 11
checkbox input "true"
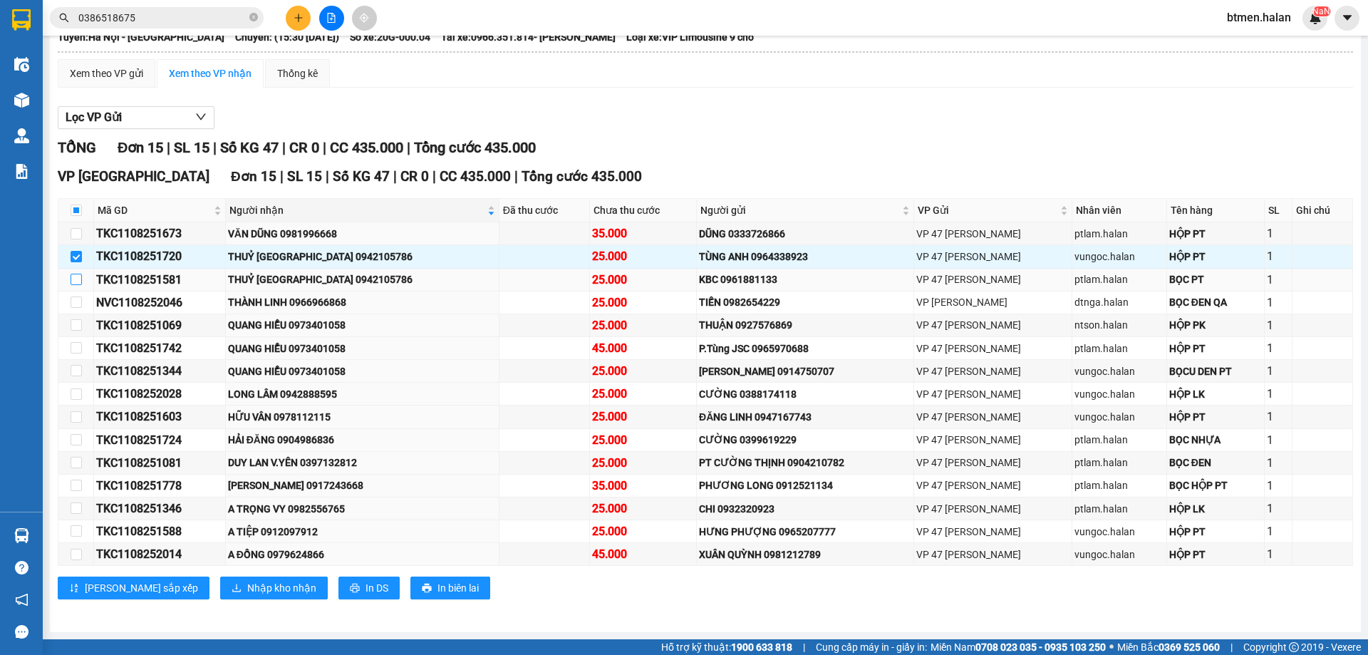
click at [75, 282] on input "checkbox" at bounding box center [76, 279] width 11 height 11
checkbox input "true"
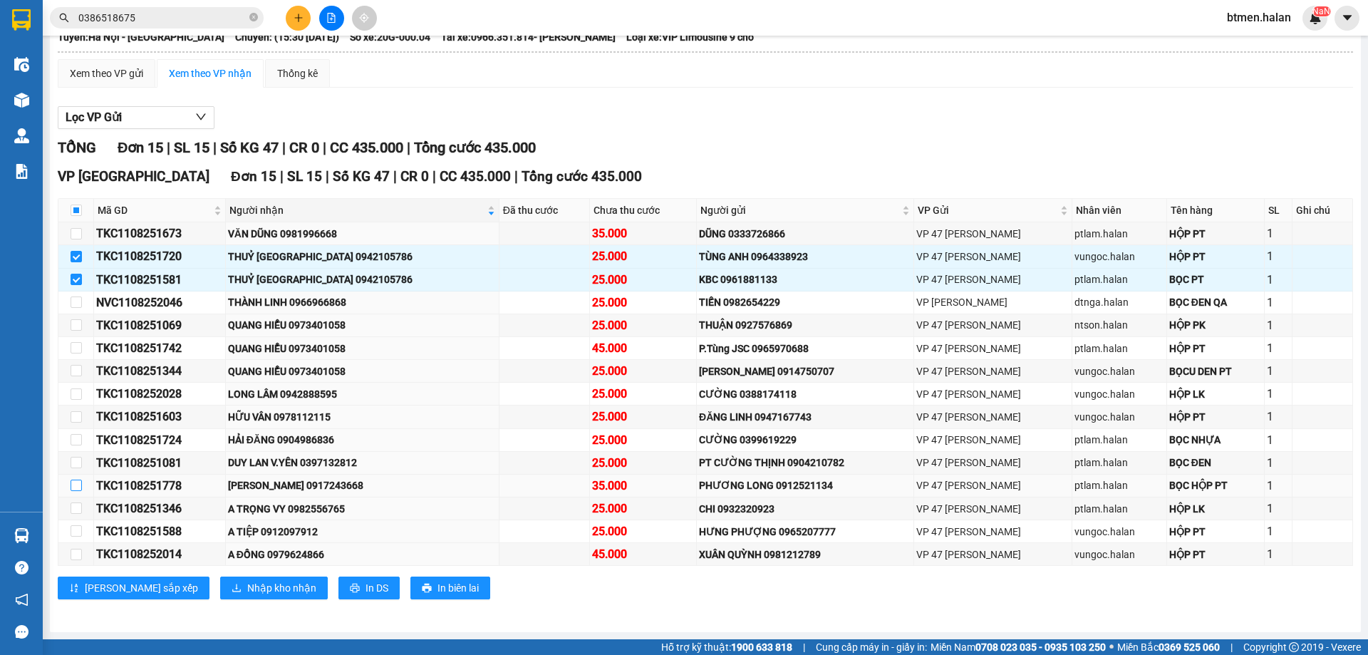
click at [72, 484] on input "checkbox" at bounding box center [76, 484] width 11 height 11
checkbox input "true"
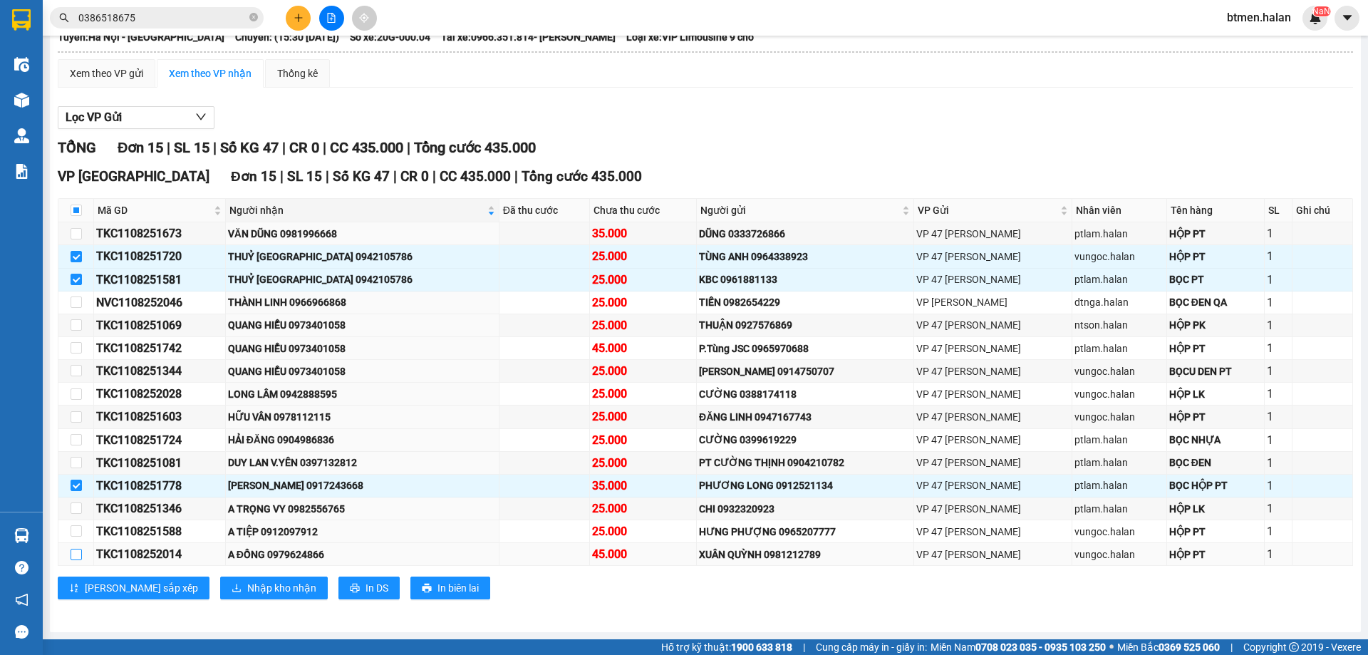
click at [71, 553] on input "checkbox" at bounding box center [76, 553] width 11 height 11
checkbox input "true"
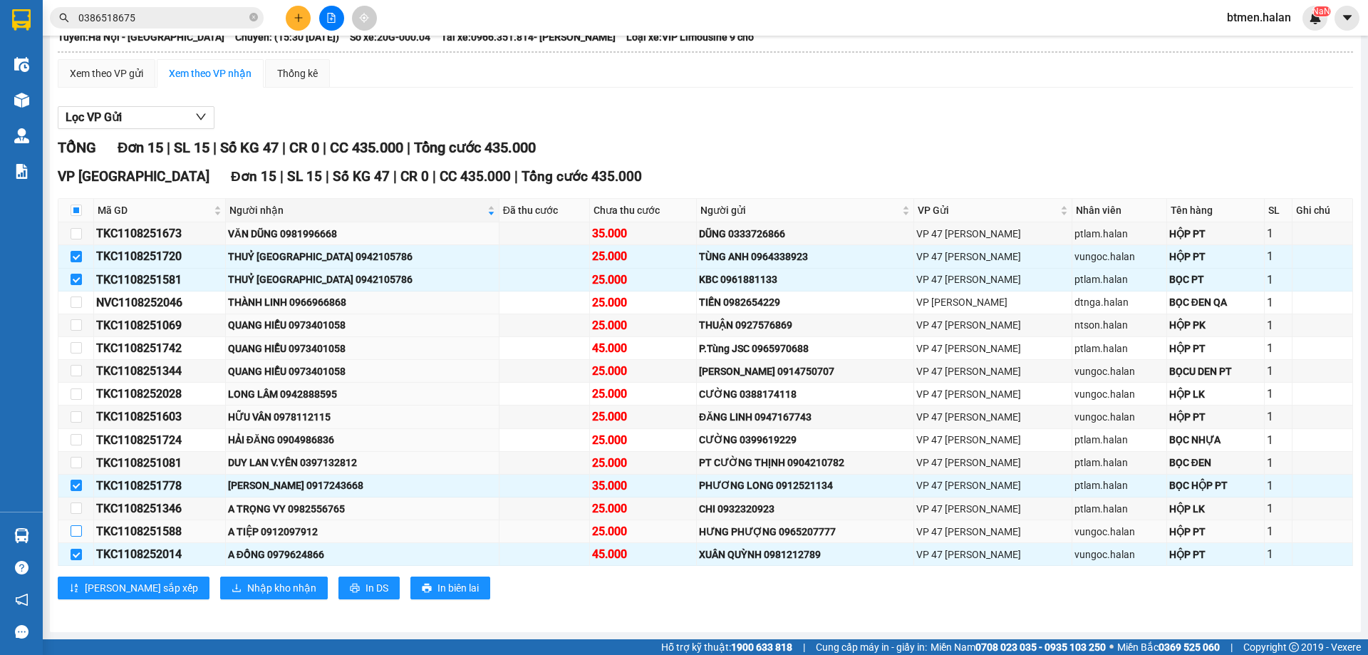
click at [73, 534] on input "checkbox" at bounding box center [76, 530] width 11 height 11
checkbox input "true"
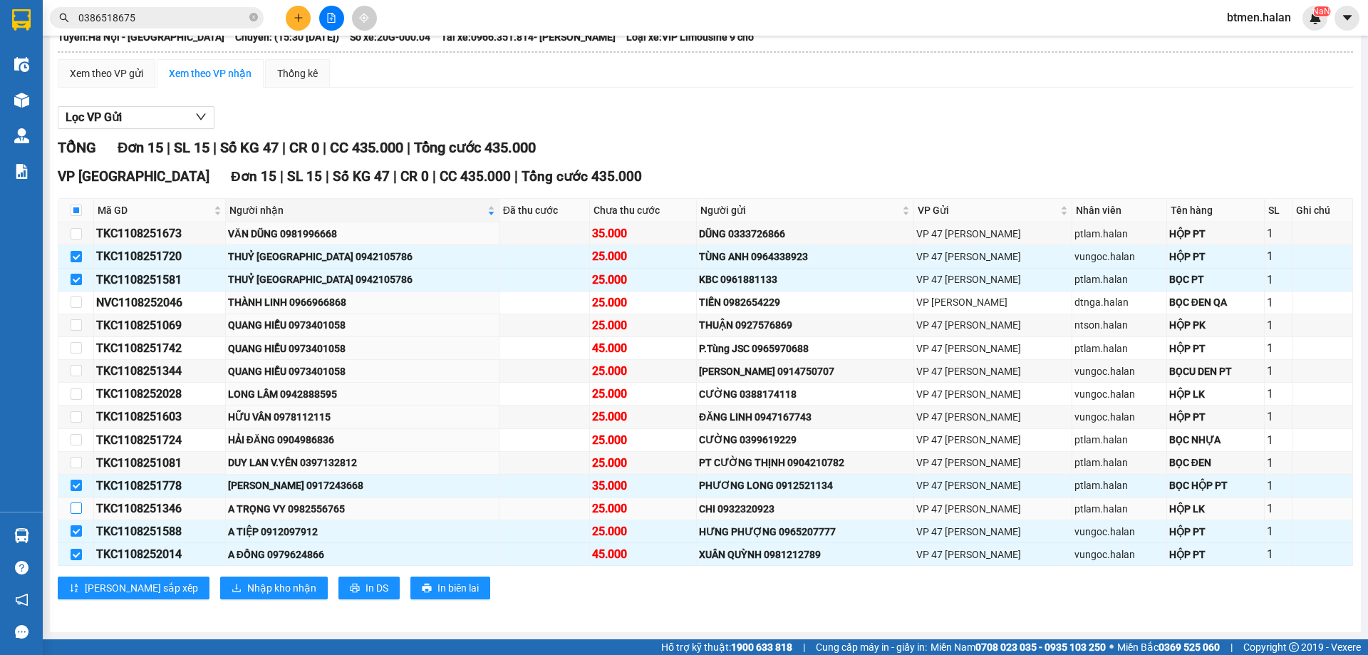
click at [73, 511] on input "checkbox" at bounding box center [76, 507] width 11 height 11
checkbox input "true"
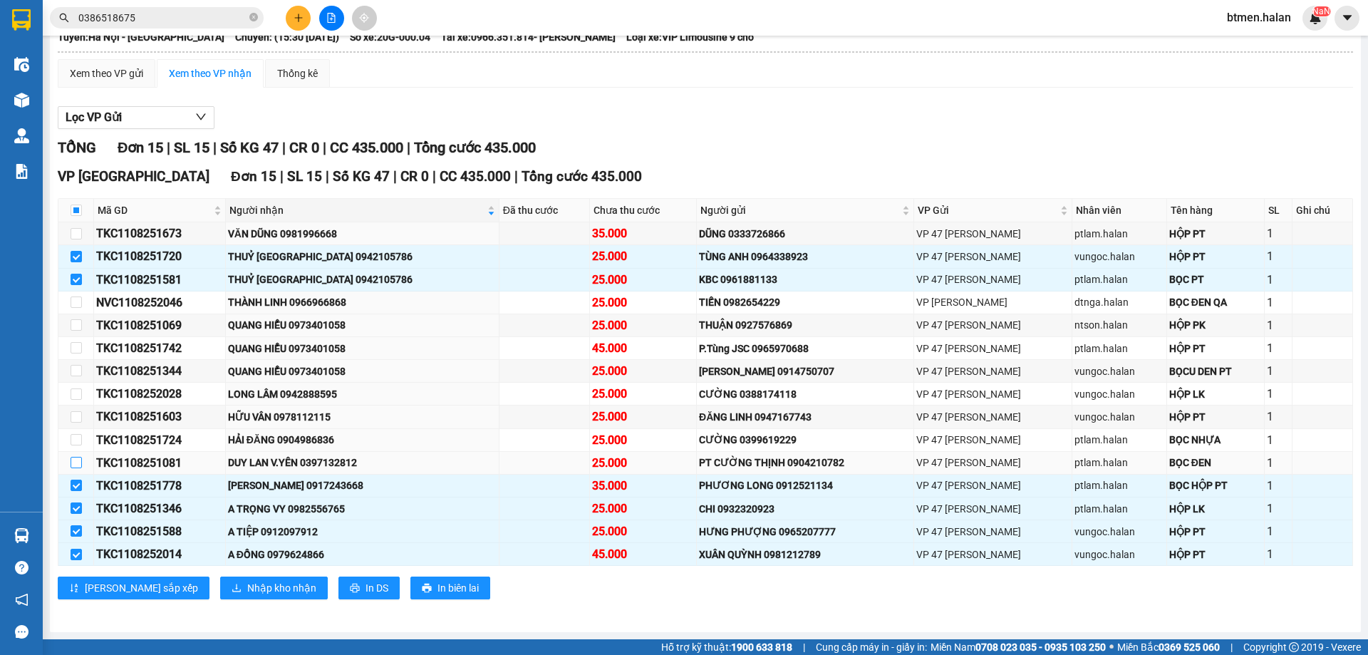
click at [78, 464] on input "checkbox" at bounding box center [76, 462] width 11 height 11
checkbox input "true"
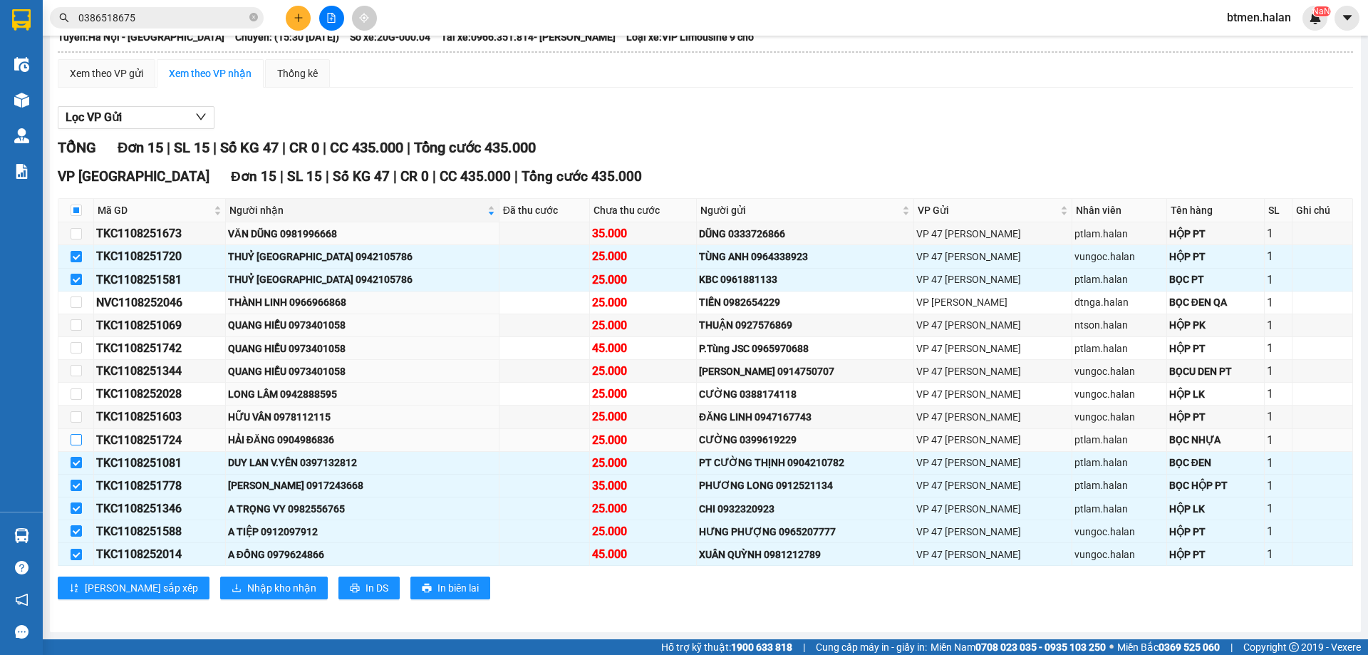
click at [71, 438] on input "checkbox" at bounding box center [76, 439] width 11 height 11
checkbox input "true"
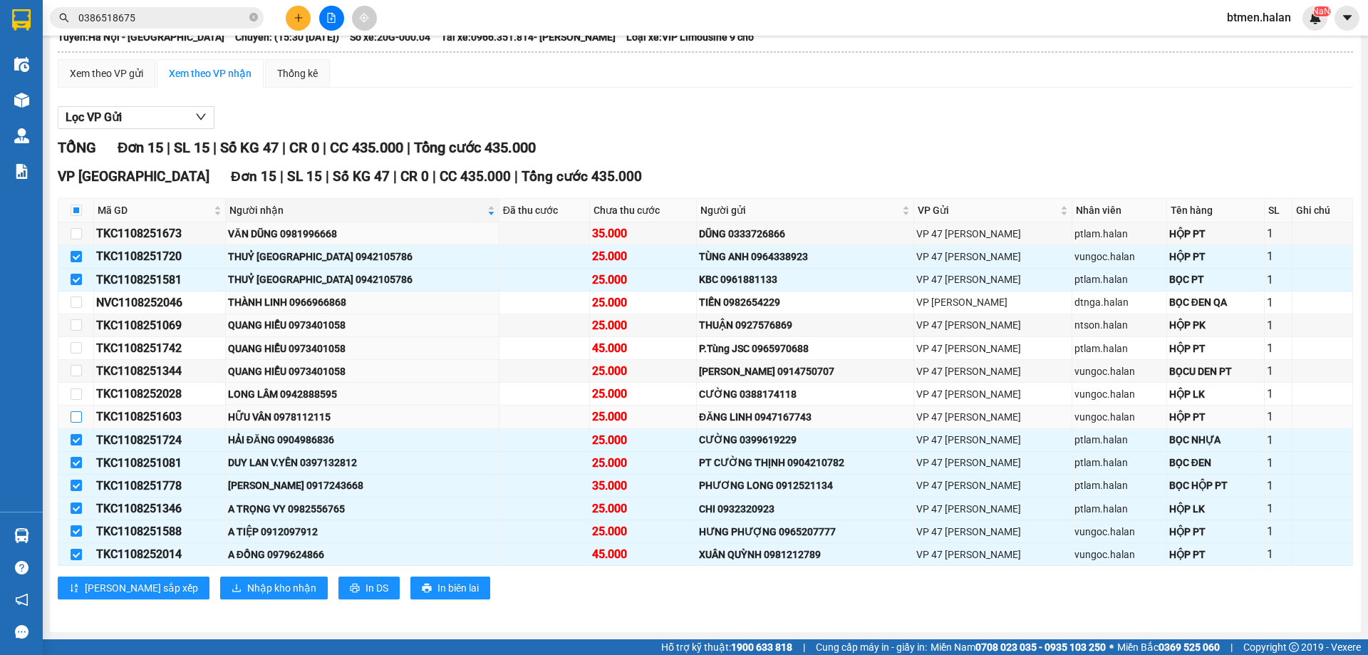
click at [77, 417] on input "checkbox" at bounding box center [76, 416] width 11 height 11
checkbox input "true"
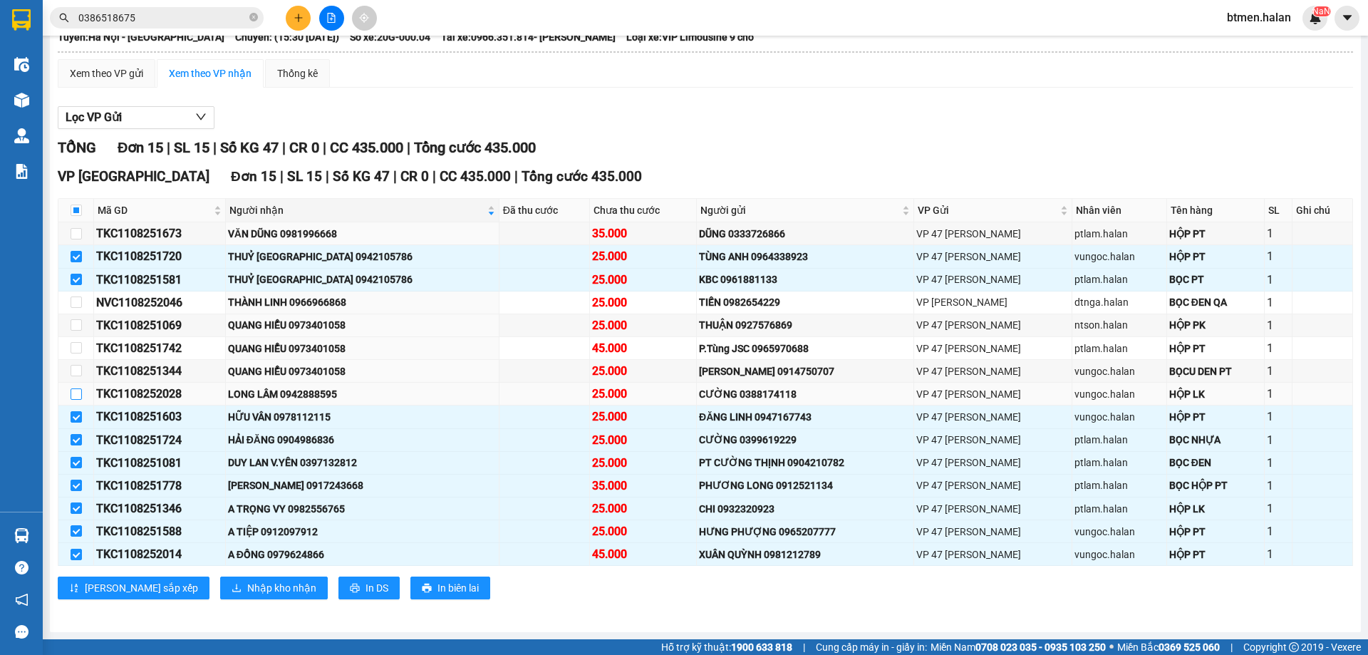
click at [71, 397] on input "checkbox" at bounding box center [76, 393] width 11 height 11
checkbox input "true"
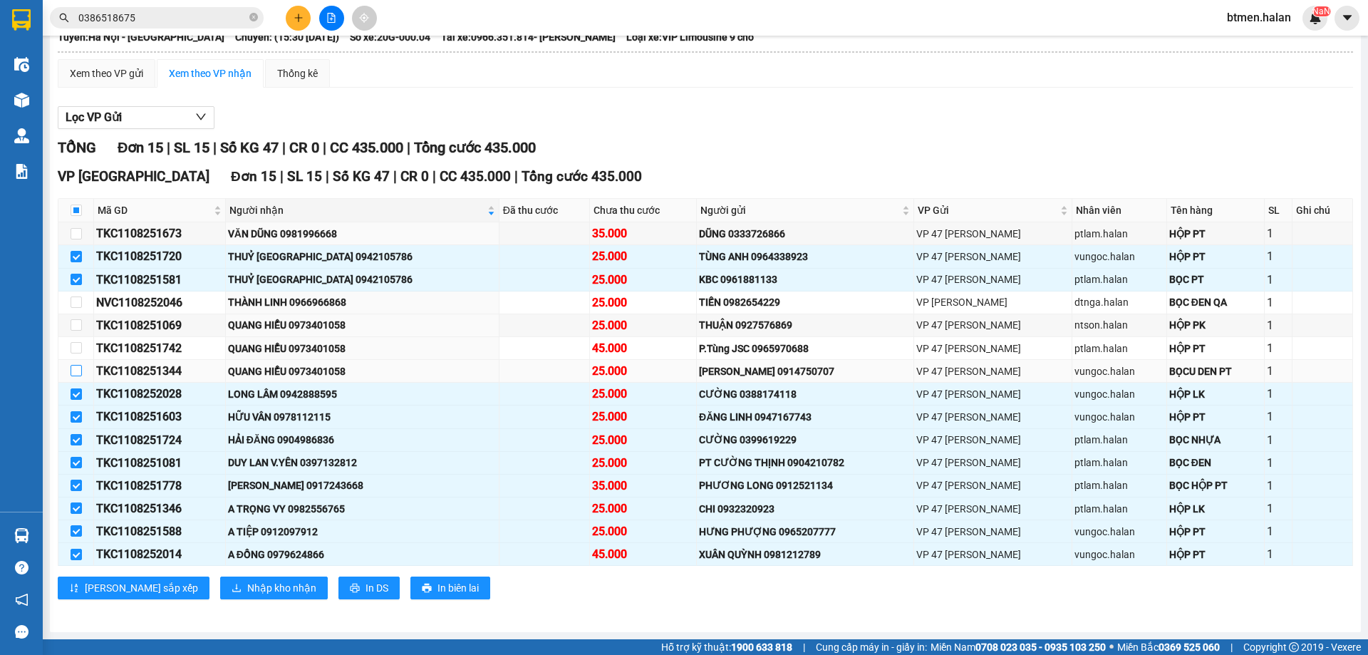
click at [74, 372] on input "checkbox" at bounding box center [76, 370] width 11 height 11
checkbox input "true"
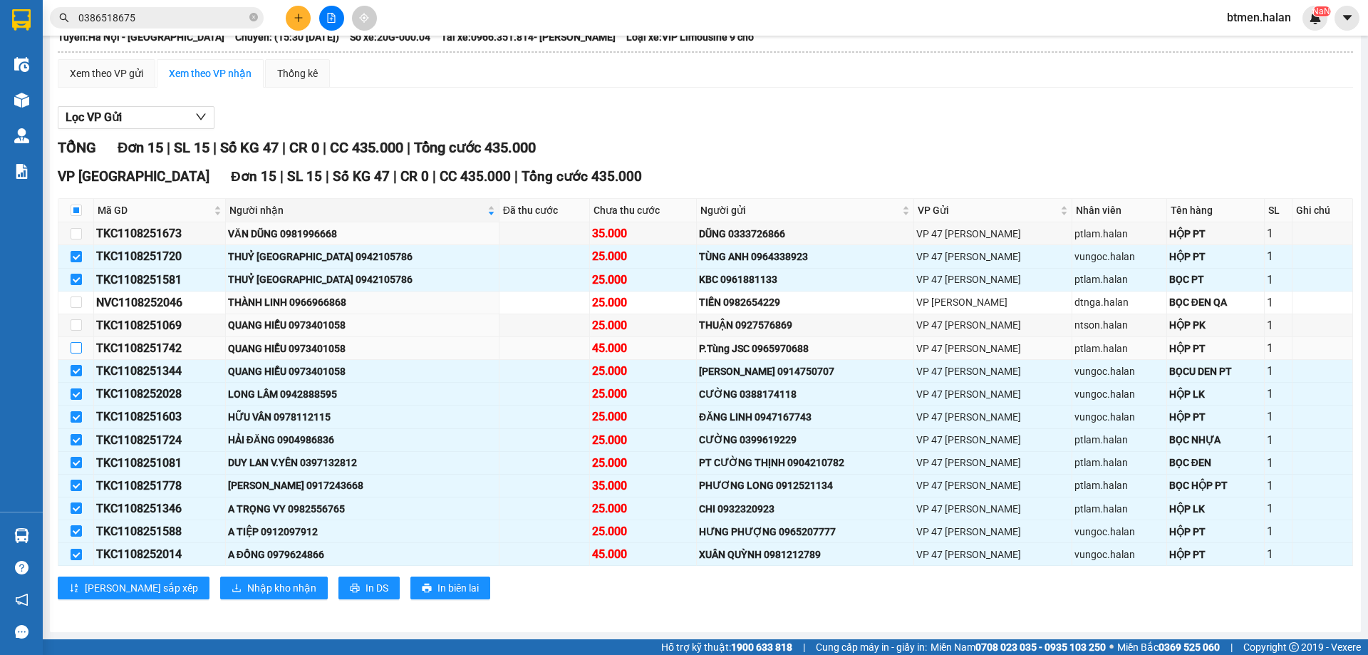
click at [75, 343] on input "checkbox" at bounding box center [76, 347] width 11 height 11
checkbox input "true"
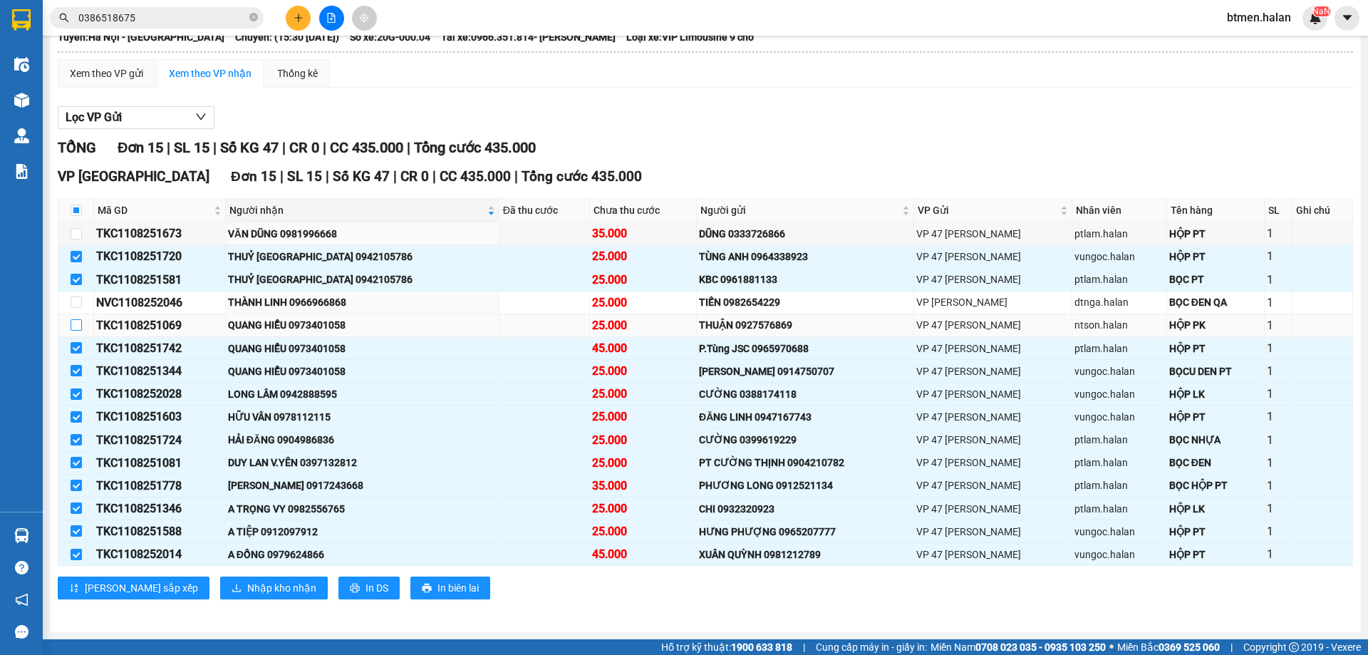
click at [75, 325] on input "checkbox" at bounding box center [76, 324] width 11 height 11
checkbox input "true"
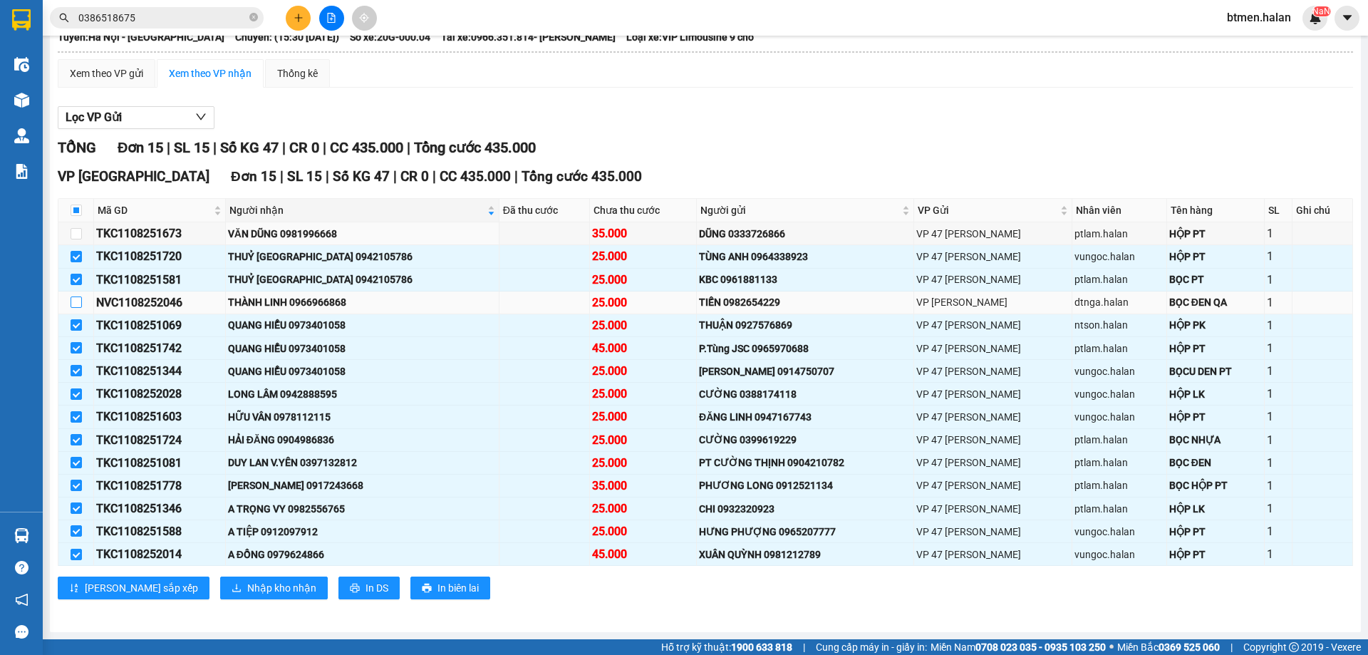
click at [73, 301] on input "checkbox" at bounding box center [76, 301] width 11 height 11
checkbox input "true"
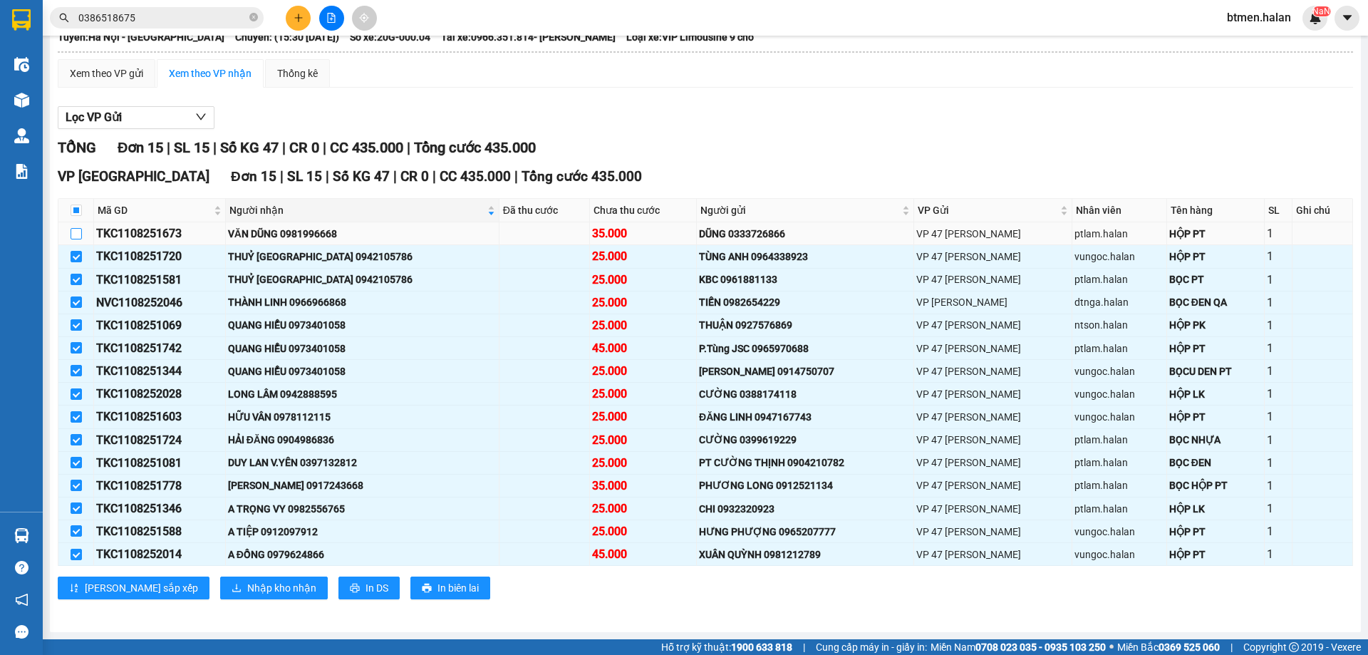
click at [75, 233] on input "checkbox" at bounding box center [76, 233] width 11 height 11
checkbox input "true"
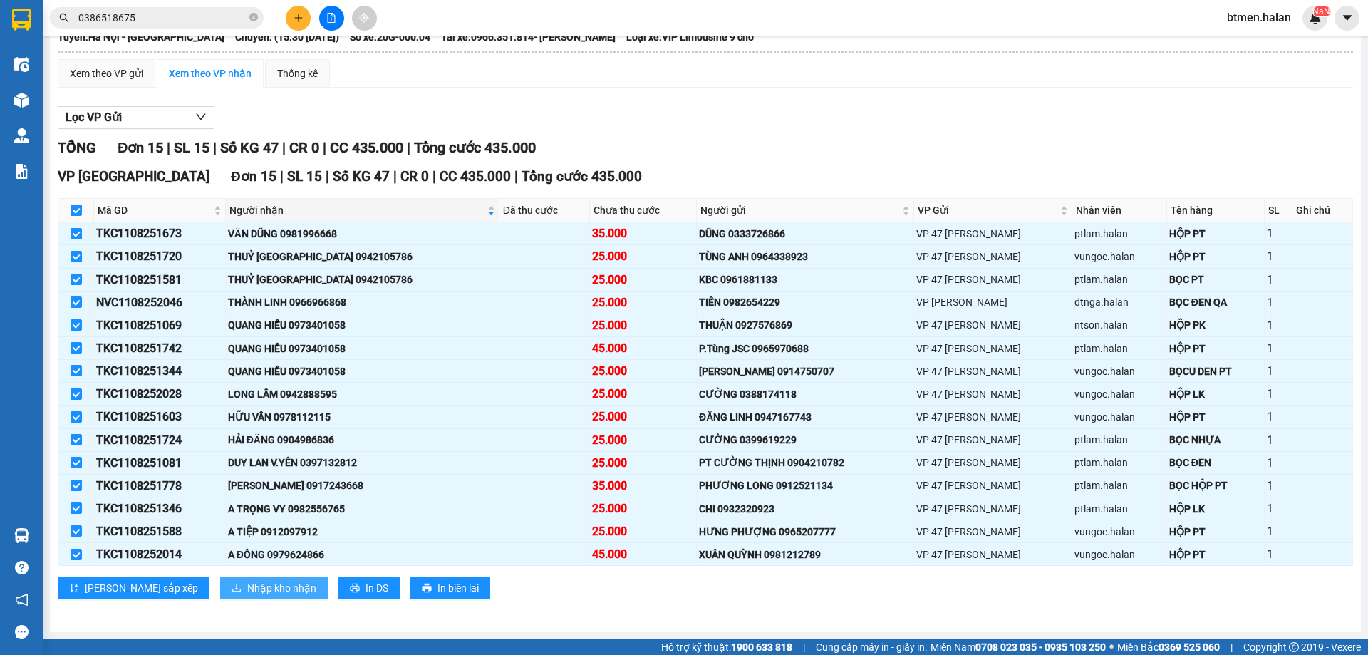
click at [247, 587] on span "Nhập kho nhận" at bounding box center [281, 588] width 69 height 16
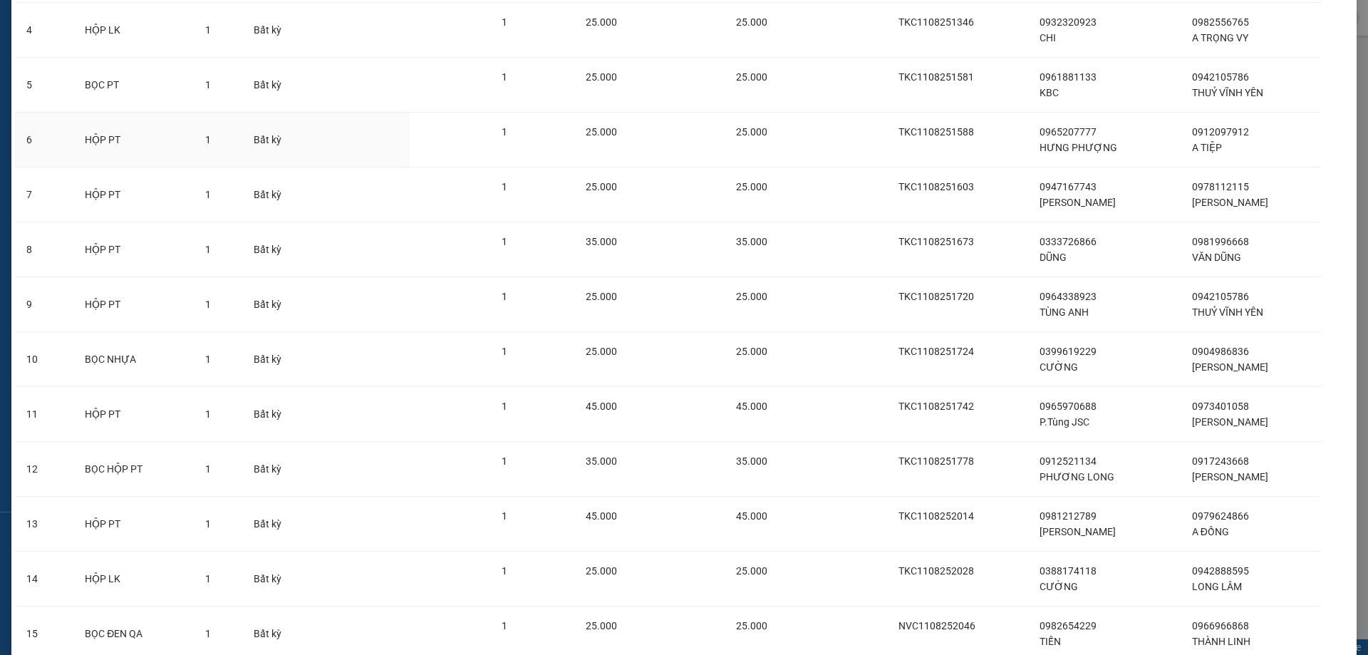
scroll to position [392, 0]
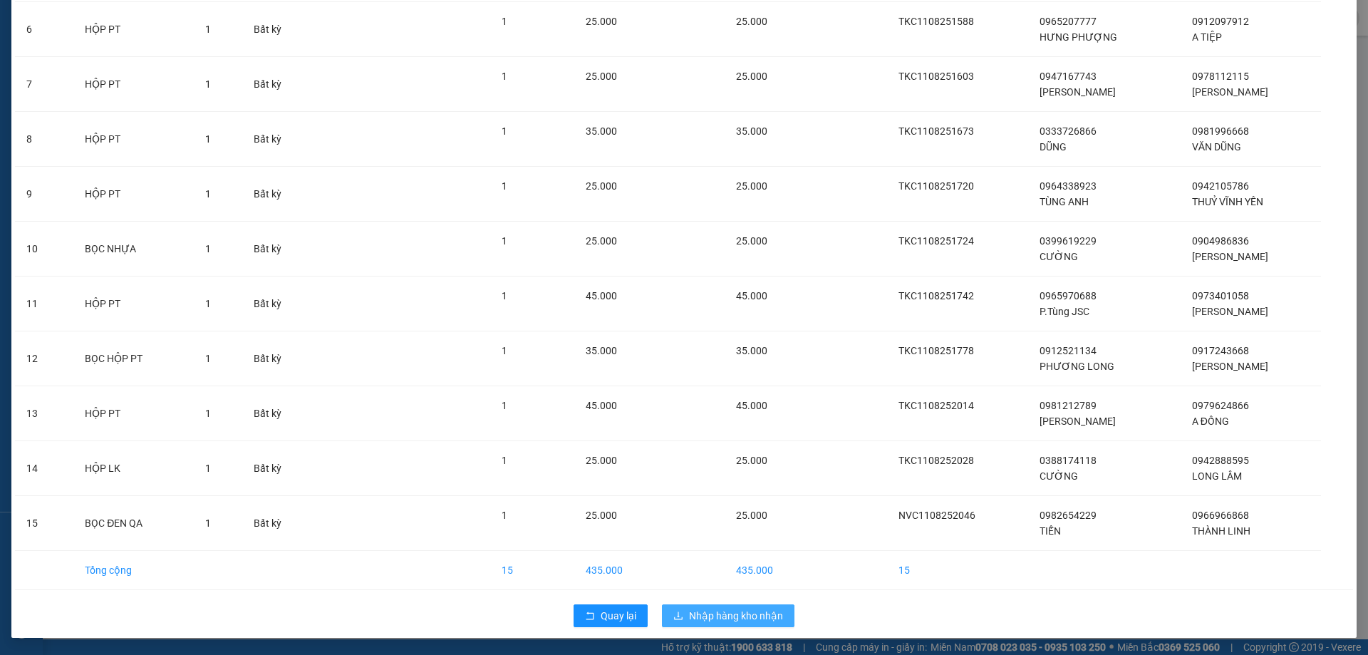
click at [759, 611] on span "Nhập hàng kho nhận" at bounding box center [736, 616] width 94 height 16
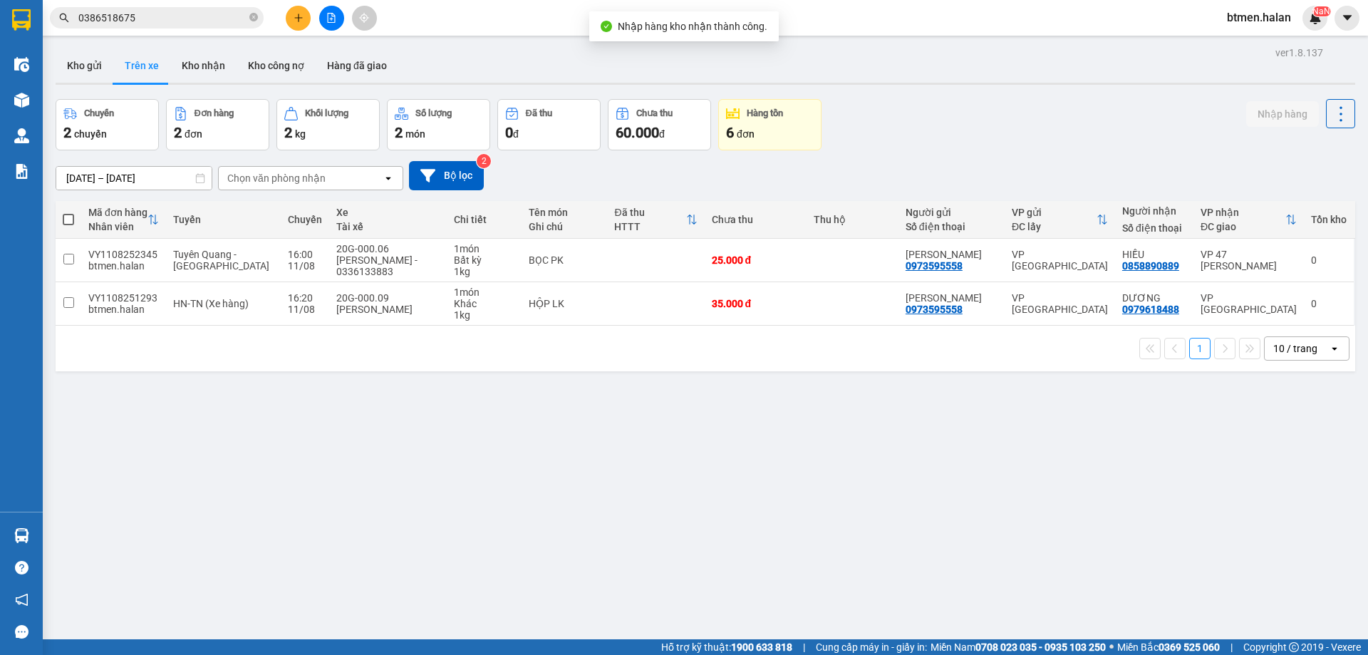
click at [843, 371] on div "ver 1.8.137 Kho gửi Trên xe Kho nhận Kho công nợ Hàng đã giao Chuyến 2 chuyến Đ…" at bounding box center [705, 370] width 1311 height 655
click at [205, 74] on button "Kho nhận" at bounding box center [203, 65] width 66 height 34
type input "[DATE] – [DATE]"
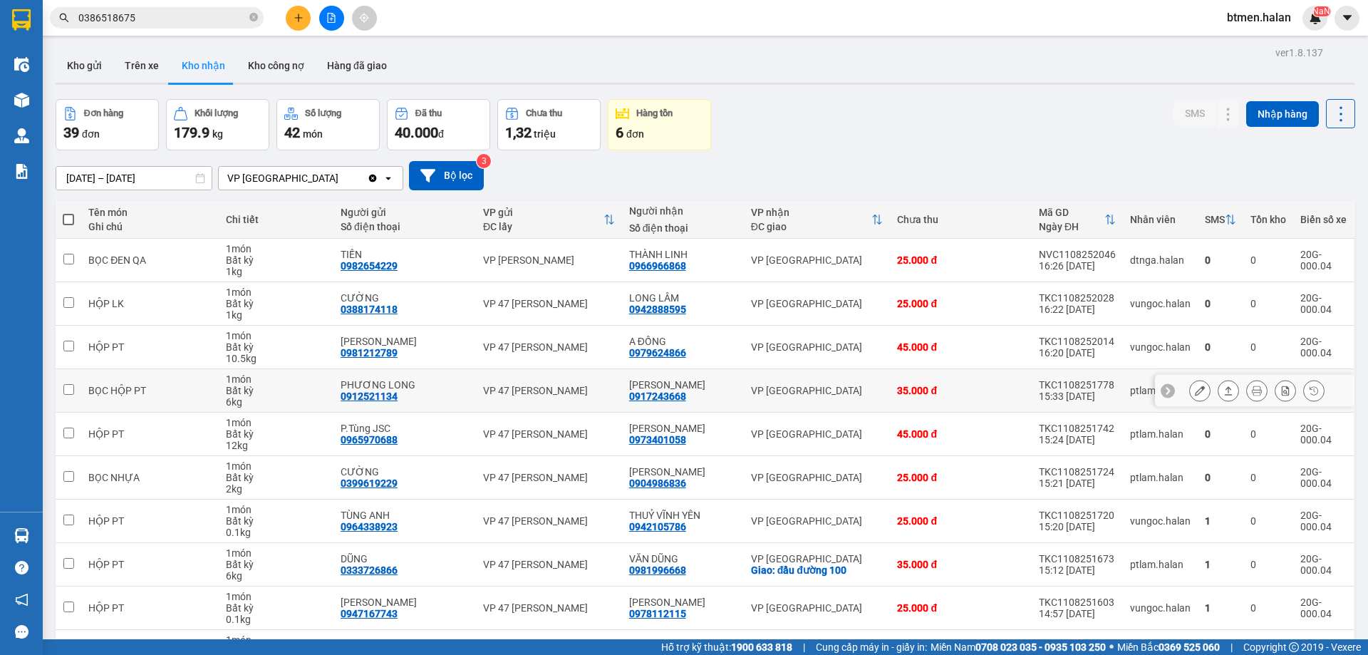
click at [1194, 390] on icon at bounding box center [1199, 390] width 10 height 10
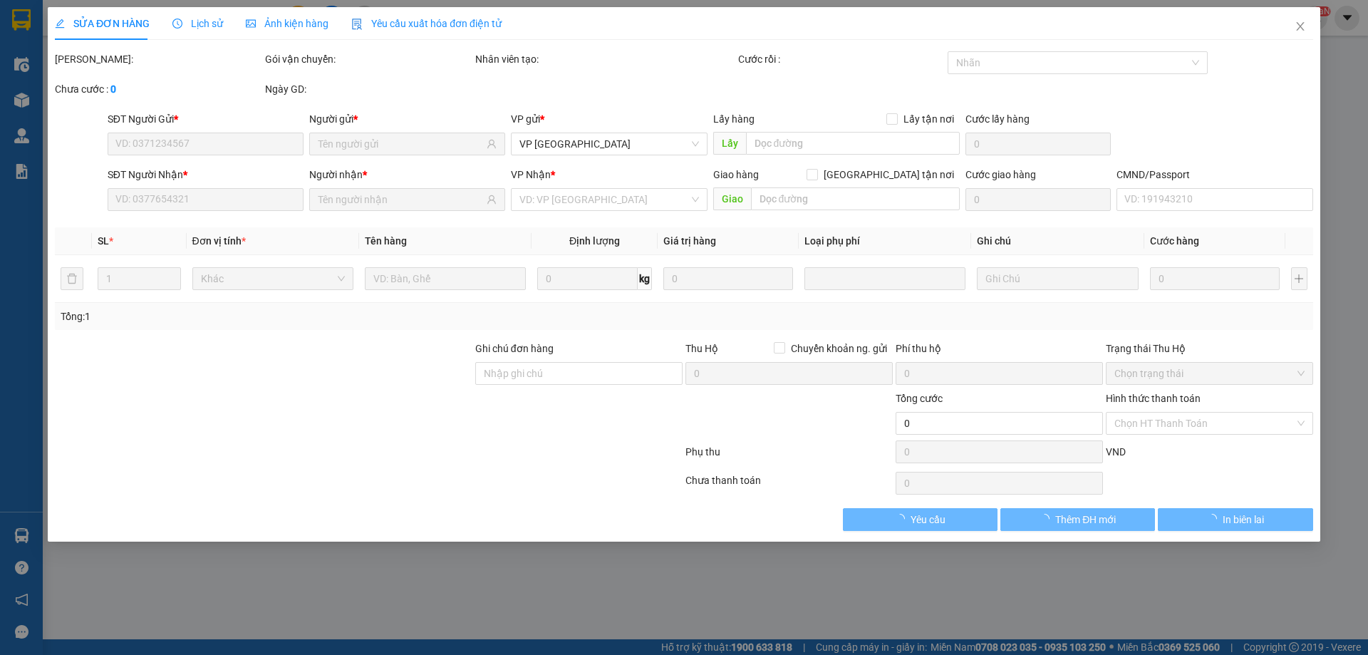
type input "0912521134"
type input "PHƯƠNG LONG"
type input "0917243668"
type input "[PERSON_NAME]"
type input "35.000"
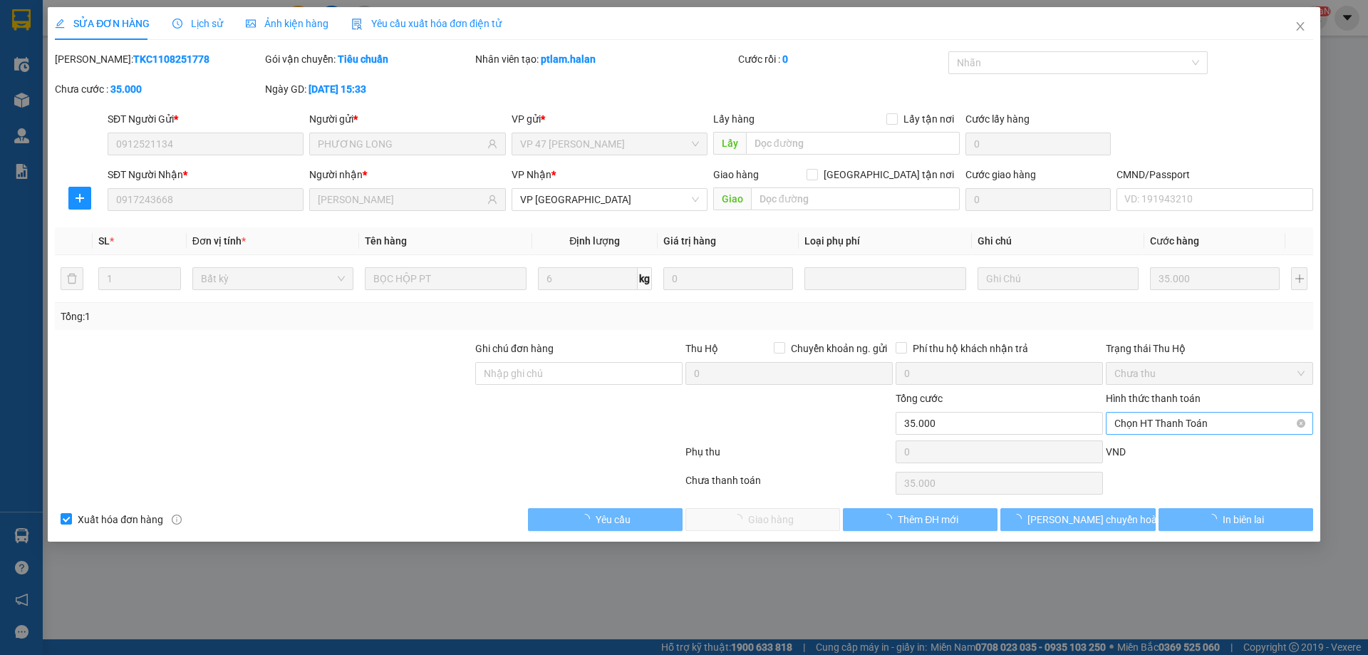
click at [1165, 420] on span "Chọn HT Thanh Toán" at bounding box center [1209, 422] width 190 height 21
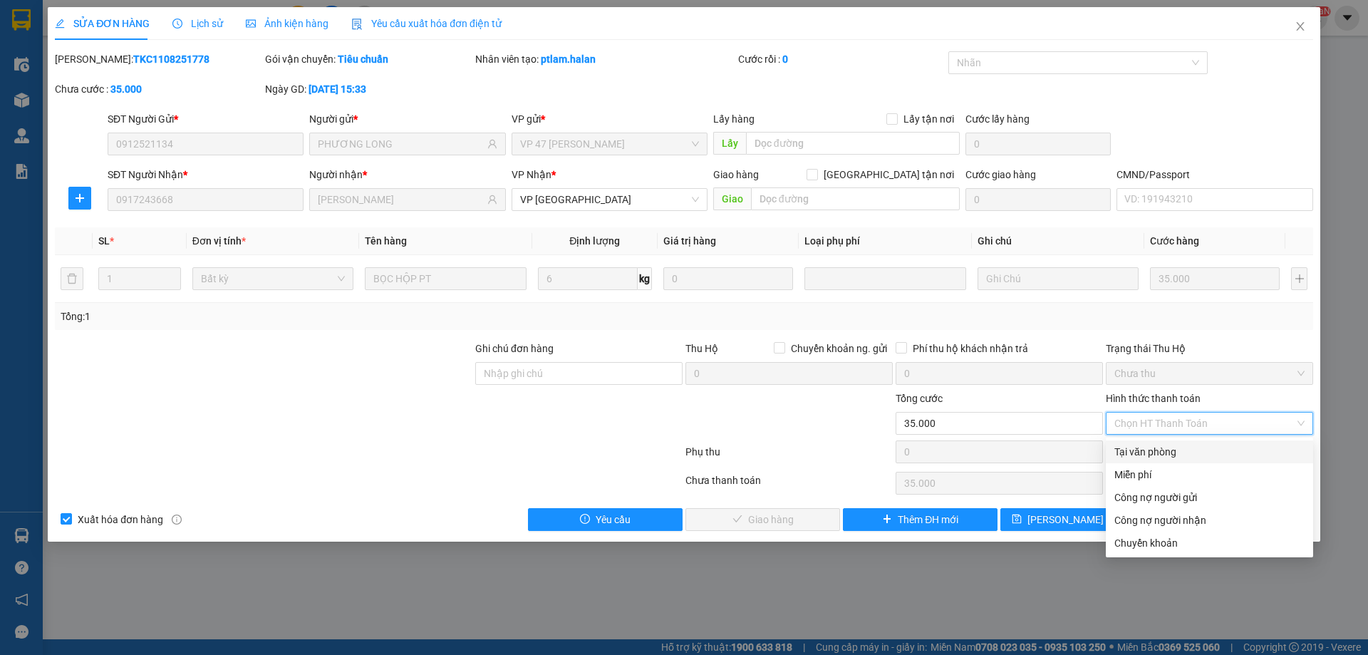
drag, startPoint x: 1155, startPoint y: 449, endPoint x: 840, endPoint y: 514, distance: 321.4
click at [1145, 453] on div "Tại văn phòng" at bounding box center [1209, 452] width 190 height 16
type input "0"
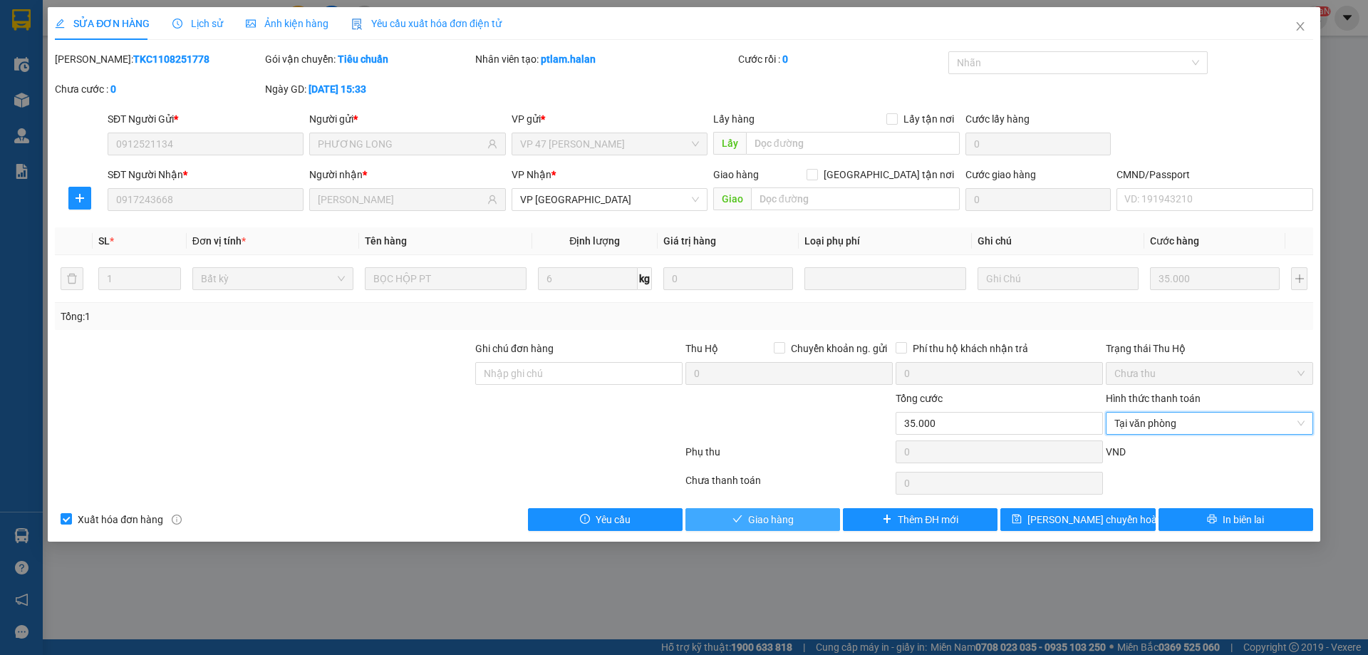
drag, startPoint x: 802, startPoint y: 521, endPoint x: 895, endPoint y: 488, distance: 99.1
click at [802, 521] on button "Giao hàng" at bounding box center [762, 519] width 155 height 23
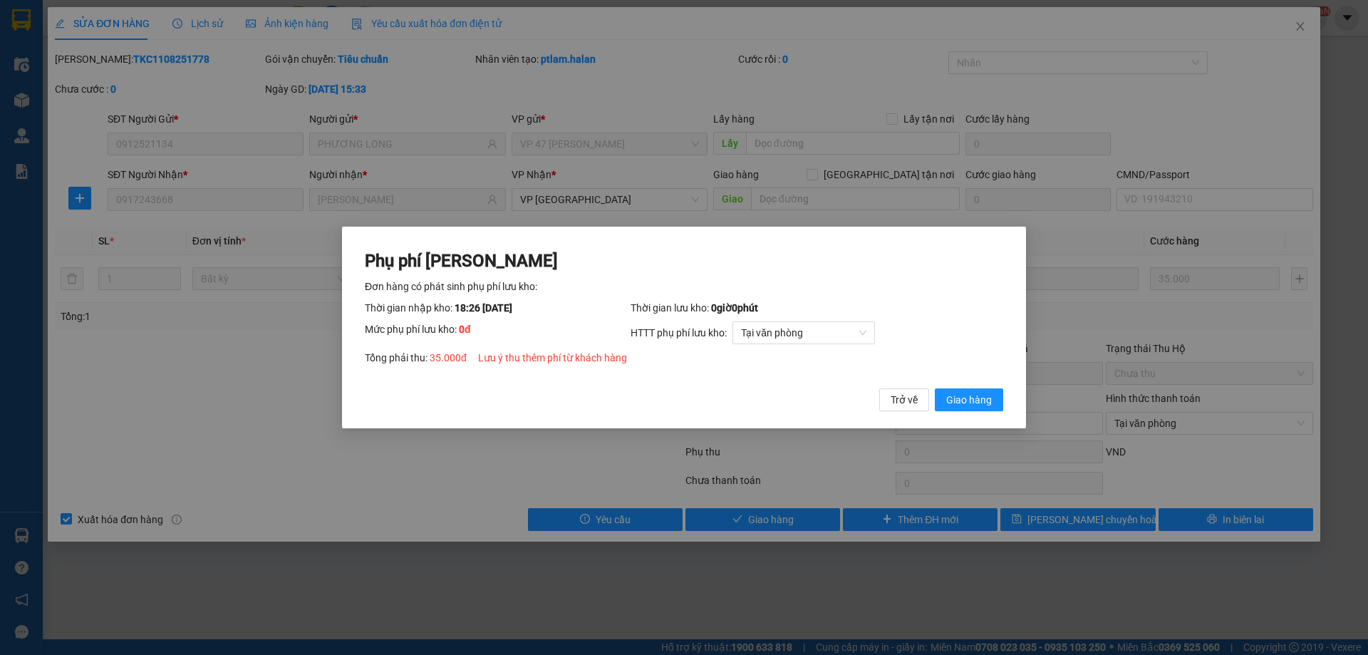
drag, startPoint x: 981, startPoint y: 393, endPoint x: 1084, endPoint y: 319, distance: 127.1
click at [986, 389] on button "Giao hàng" at bounding box center [968, 399] width 68 height 23
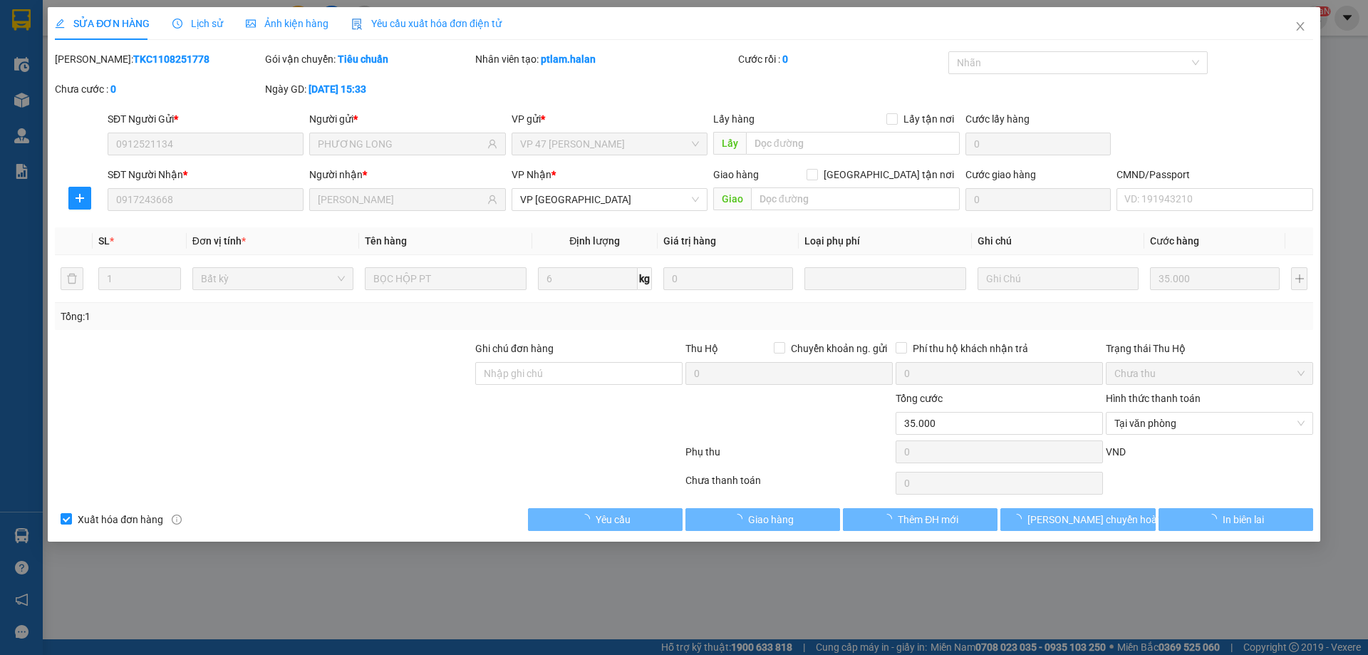
drag, startPoint x: 1304, startPoint y: 22, endPoint x: 1110, endPoint y: 246, distance: 296.4
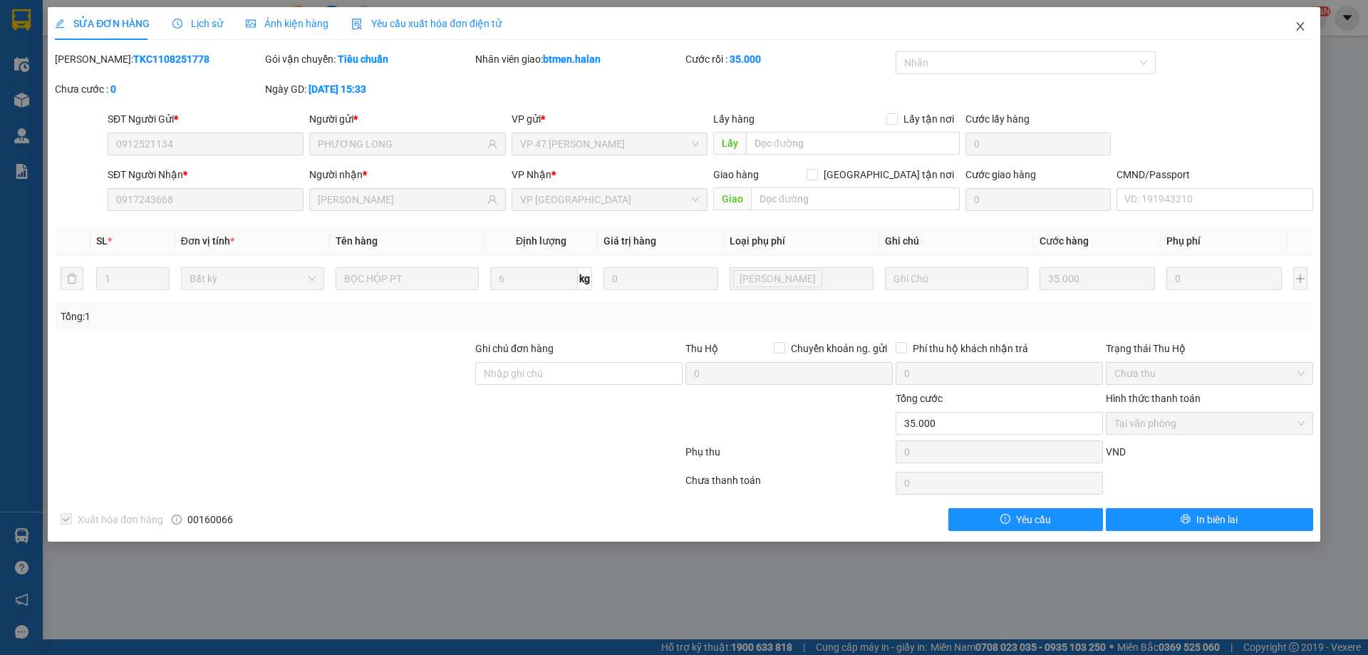
click at [1301, 26] on icon "close" at bounding box center [1300, 26] width 8 height 9
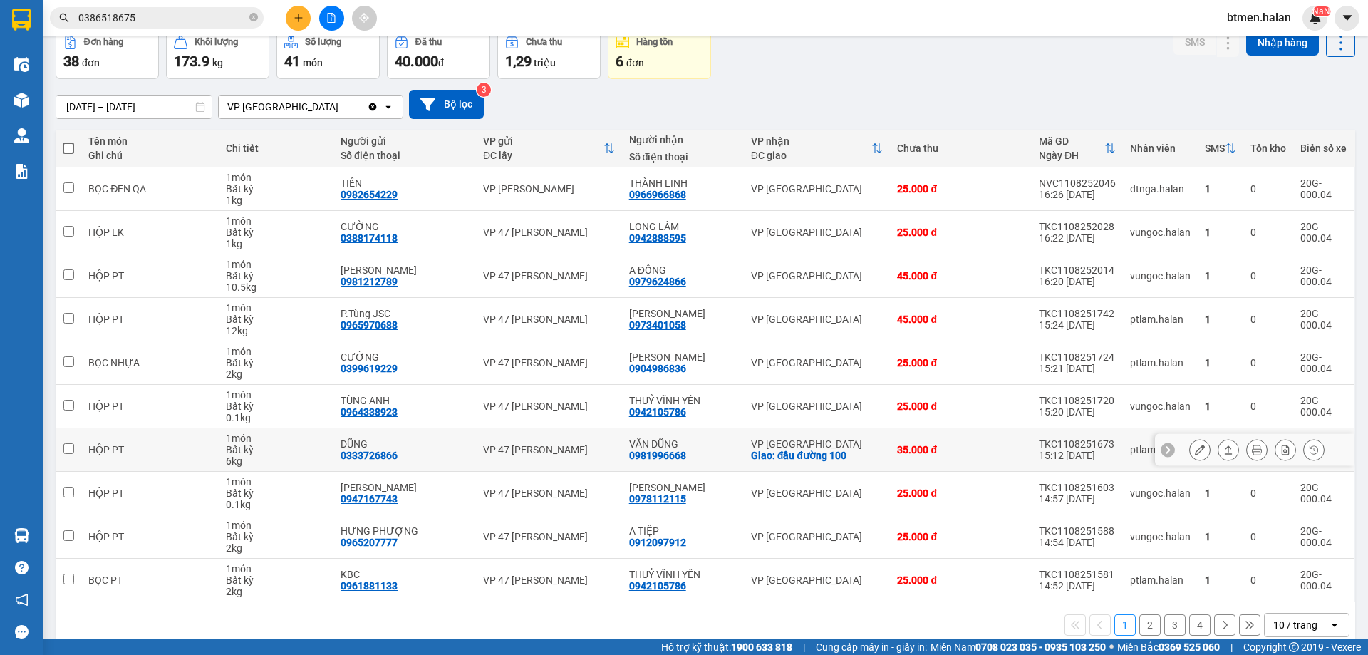
scroll to position [93, 0]
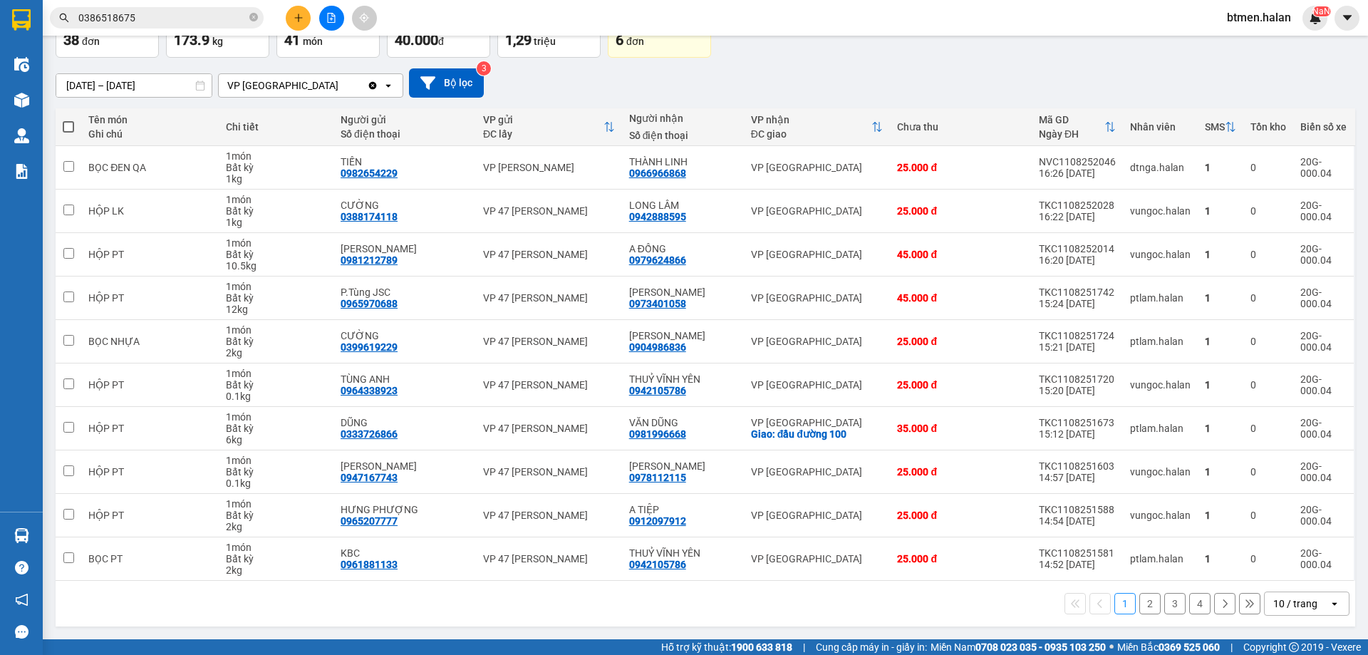
click at [1139, 605] on button "2" at bounding box center [1149, 603] width 21 height 21
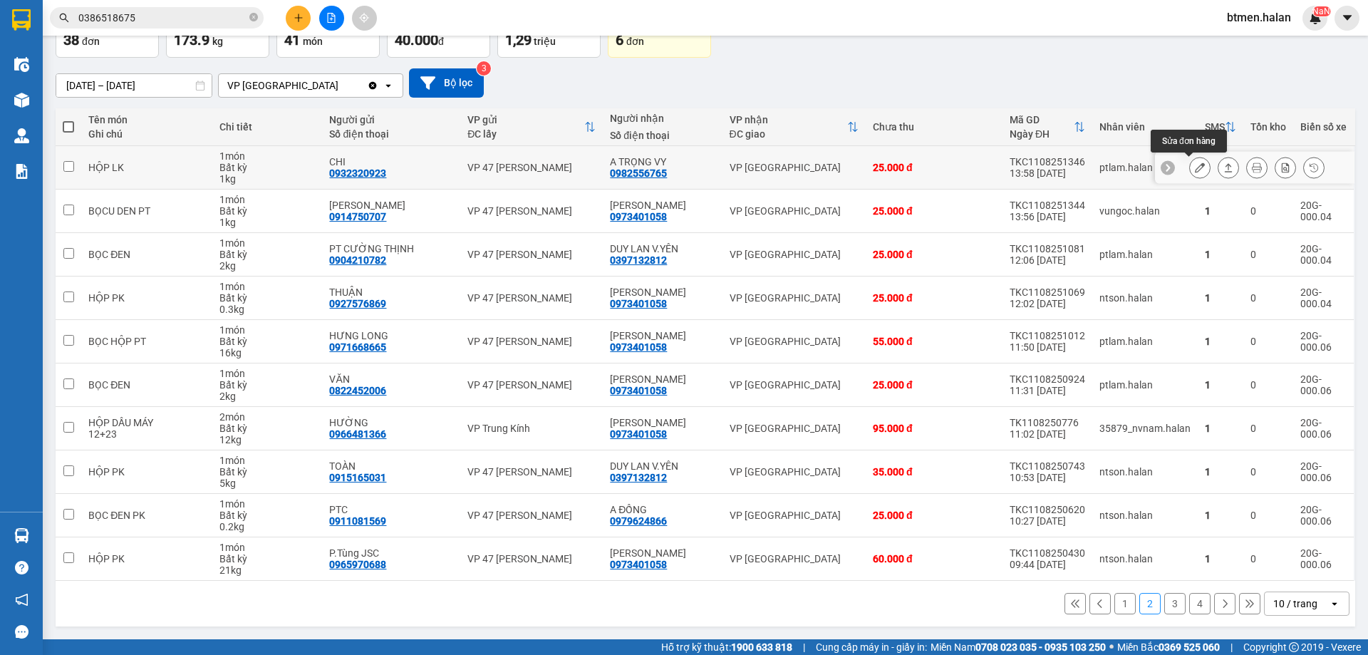
click at [1194, 168] on icon at bounding box center [1199, 167] width 10 height 10
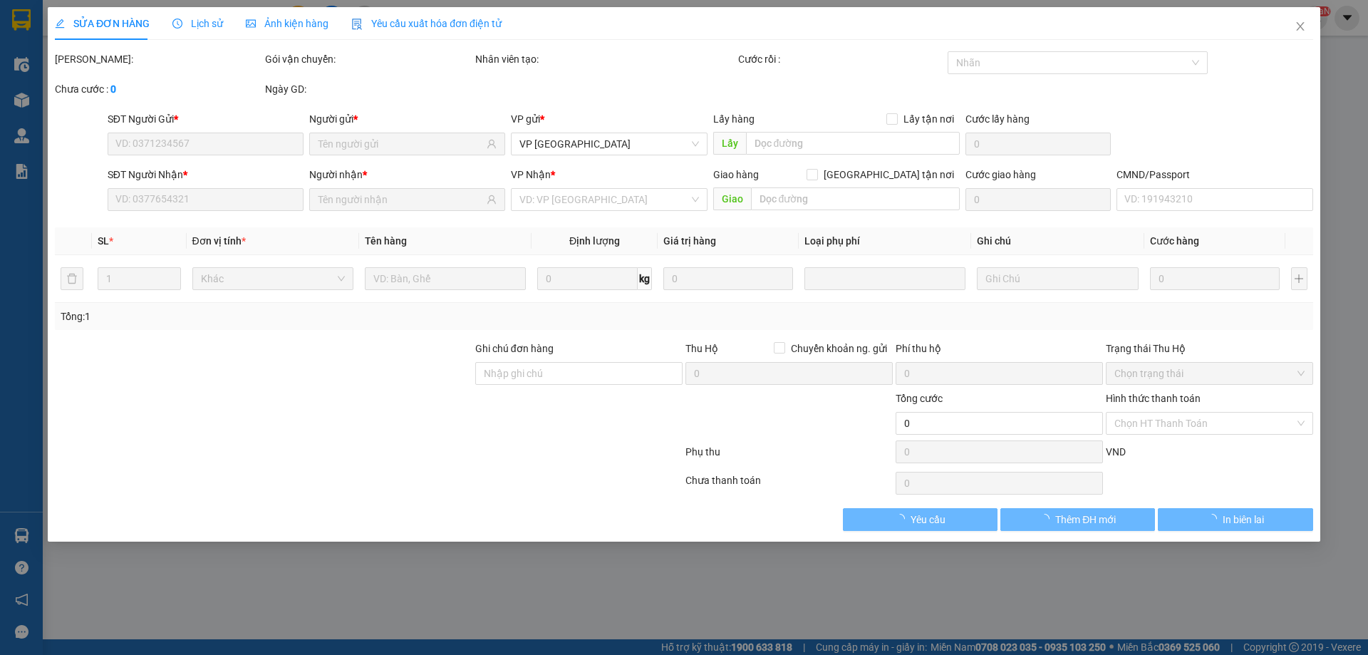
type input "0932320923"
type input "CHI"
type input "0982556765"
type input "A TRỌNG VY"
type input "25.000"
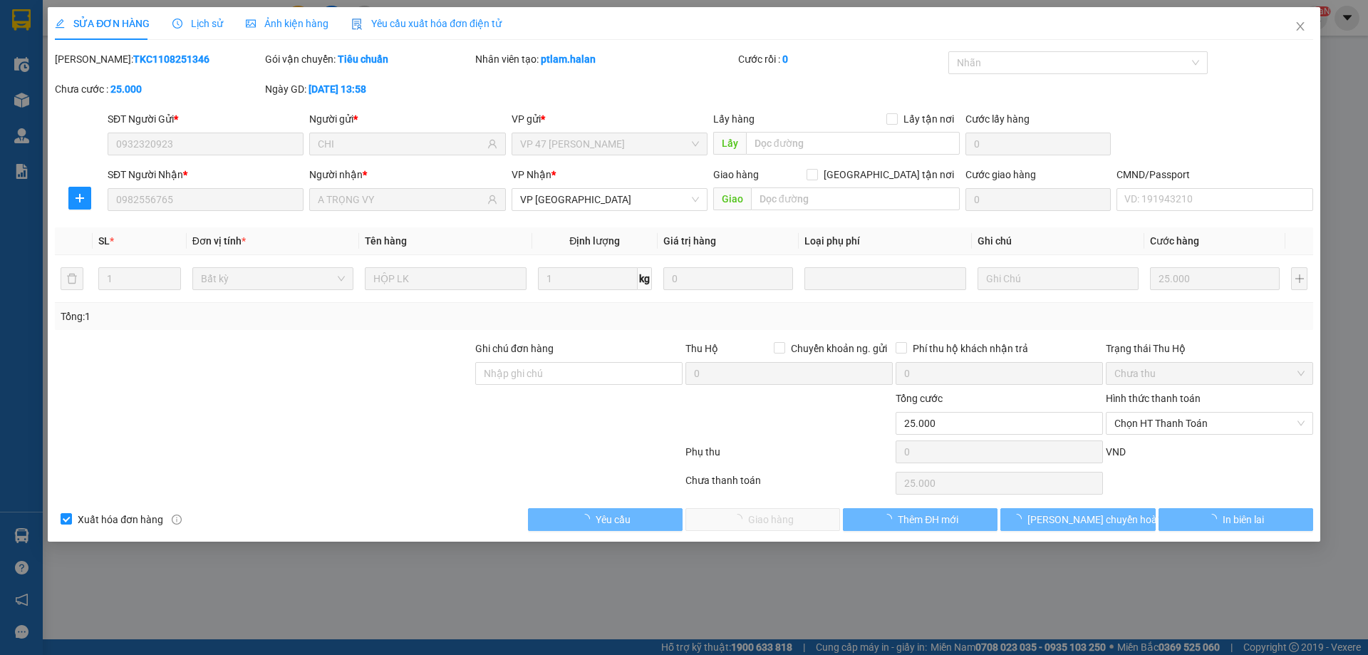
click at [1155, 430] on span "Chọn HT Thanh Toán" at bounding box center [1209, 422] width 190 height 21
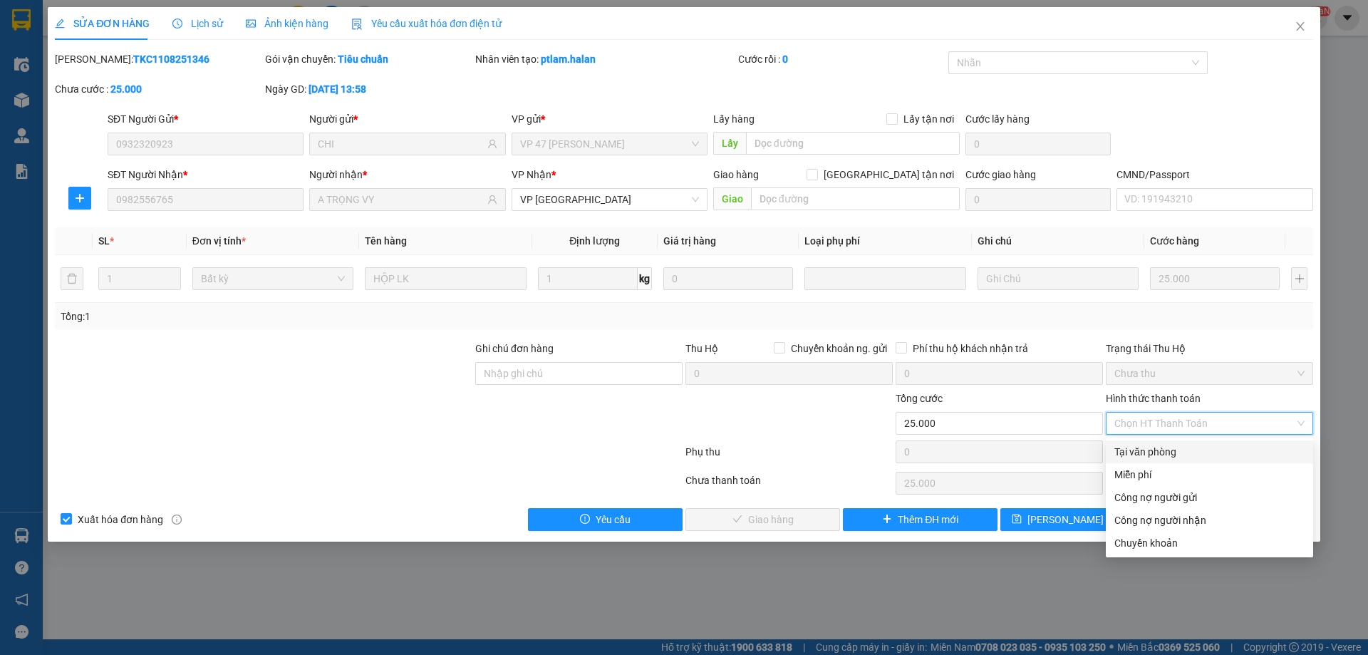
drag, startPoint x: 1141, startPoint y: 451, endPoint x: 949, endPoint y: 490, distance: 196.3
click at [1134, 453] on div "Tại văn phòng" at bounding box center [1209, 452] width 190 height 16
type input "0"
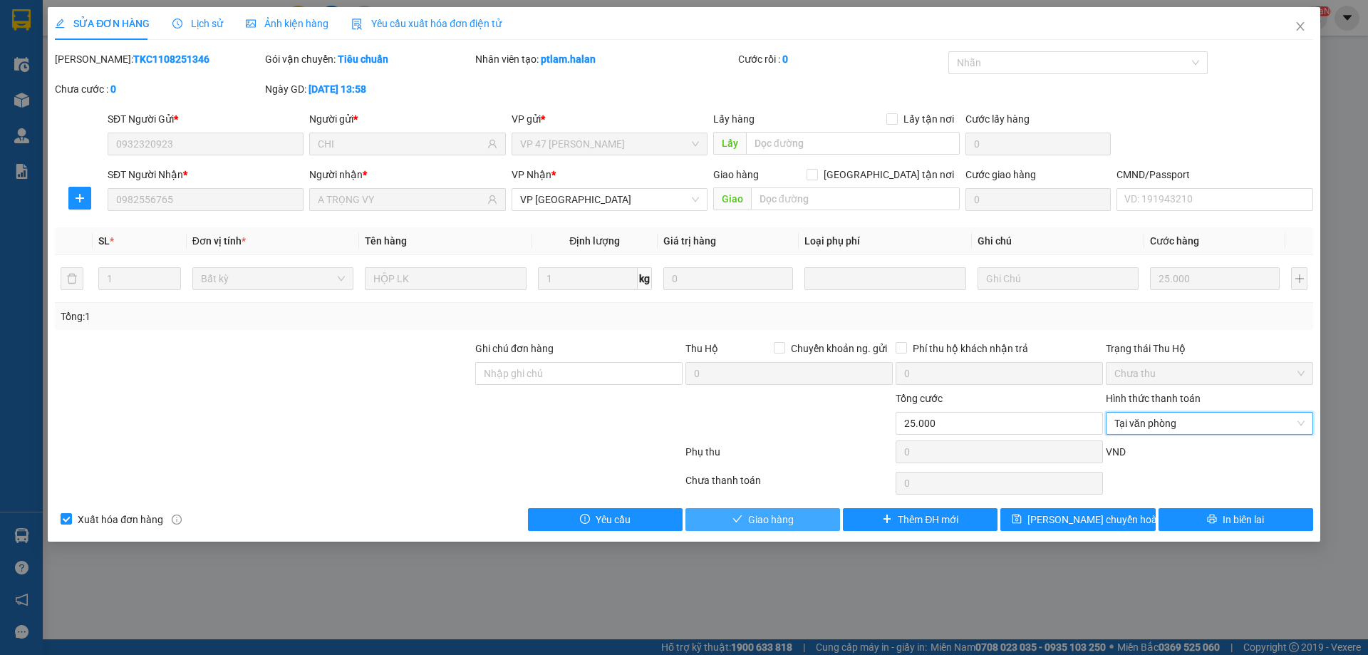
click at [804, 521] on button "Giao hàng" at bounding box center [762, 519] width 155 height 23
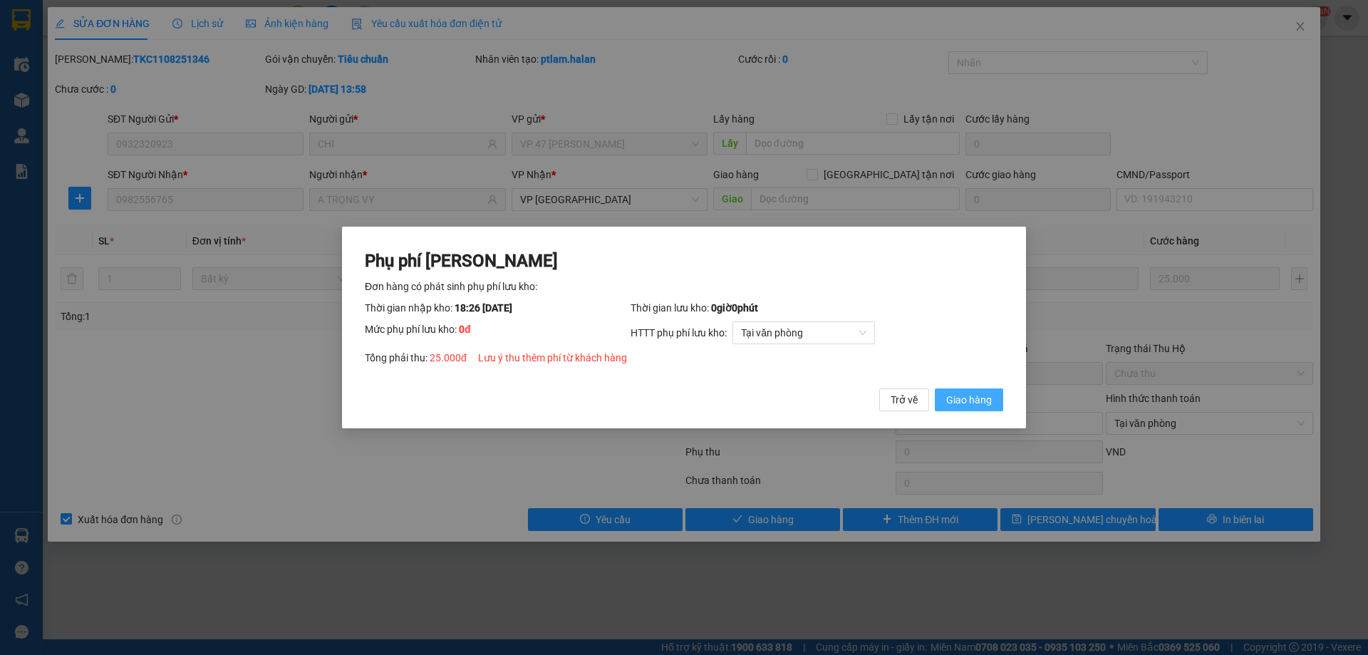
click at [941, 395] on button "Giao hàng" at bounding box center [968, 399] width 68 height 23
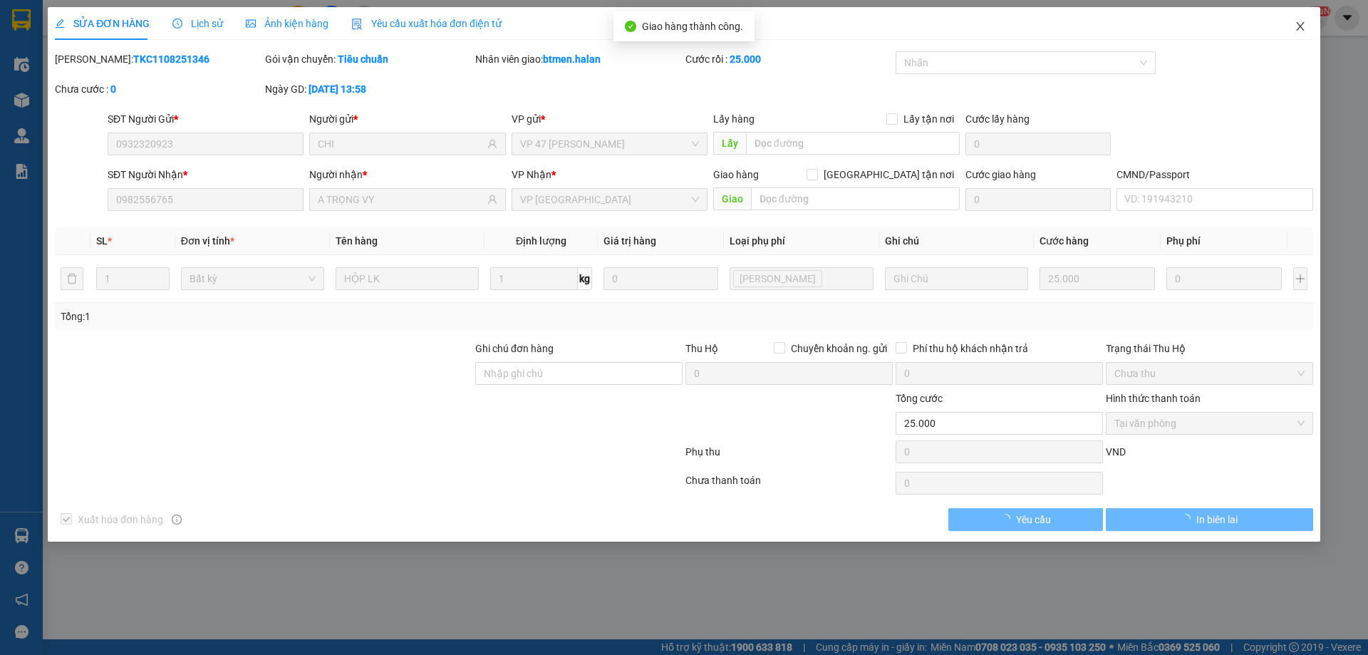
click at [1292, 29] on span "Close" at bounding box center [1300, 27] width 40 height 40
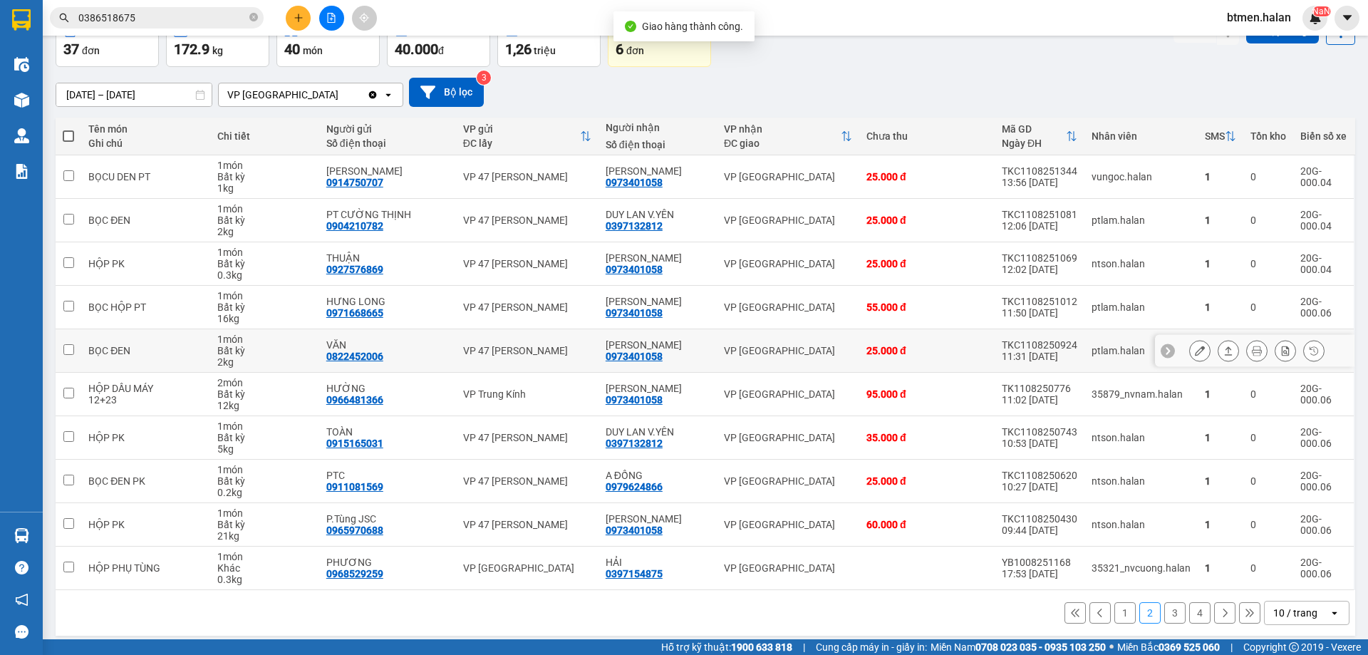
scroll to position [93, 0]
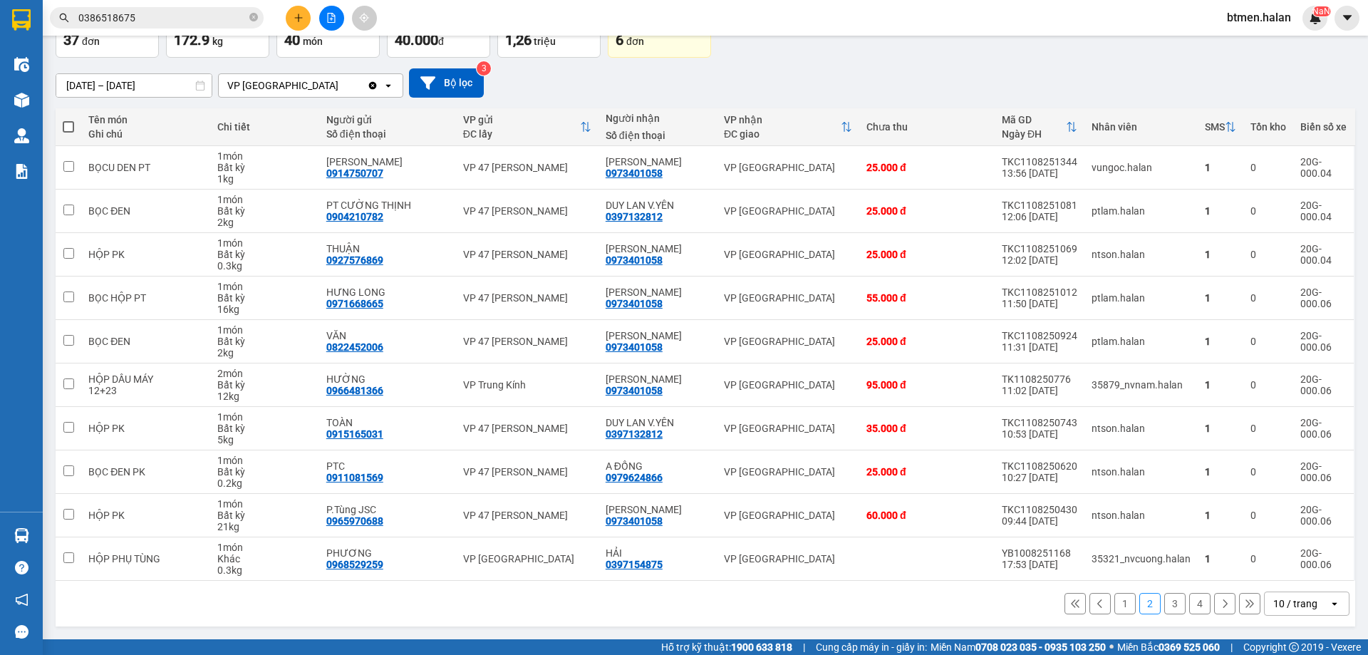
click at [1164, 606] on button "3" at bounding box center [1174, 603] width 21 height 21
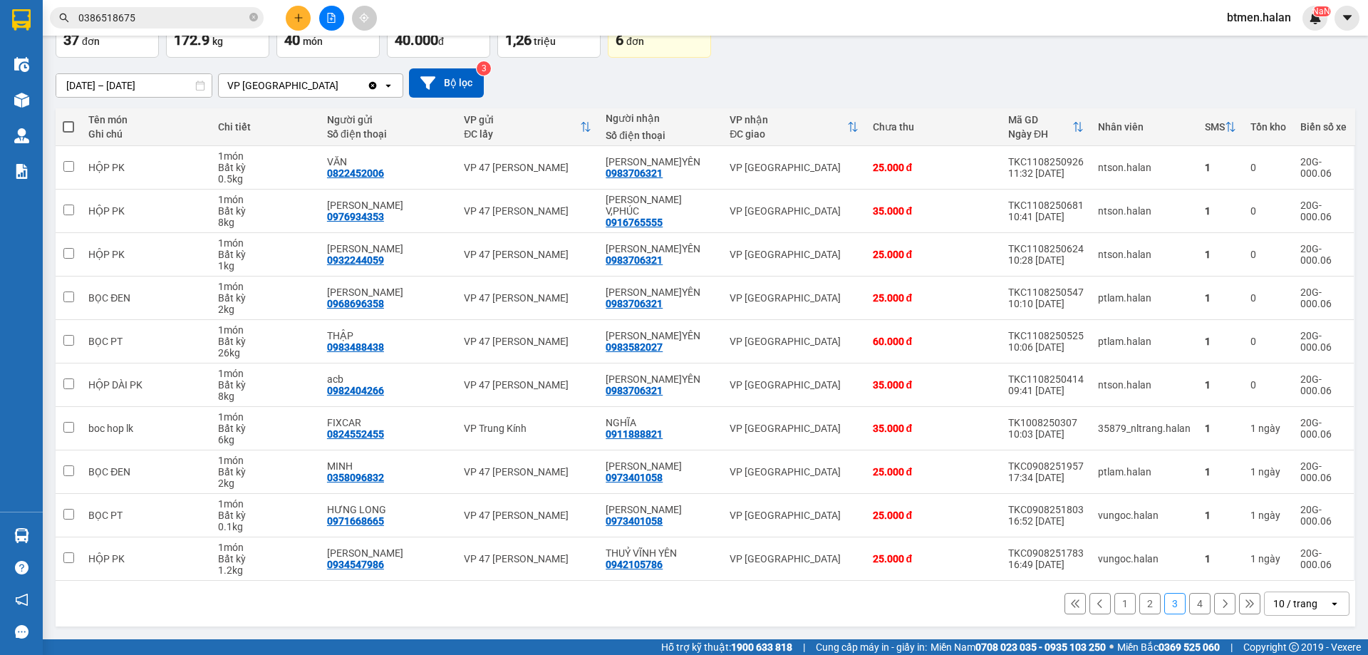
click at [1189, 605] on button "4" at bounding box center [1199, 603] width 21 height 21
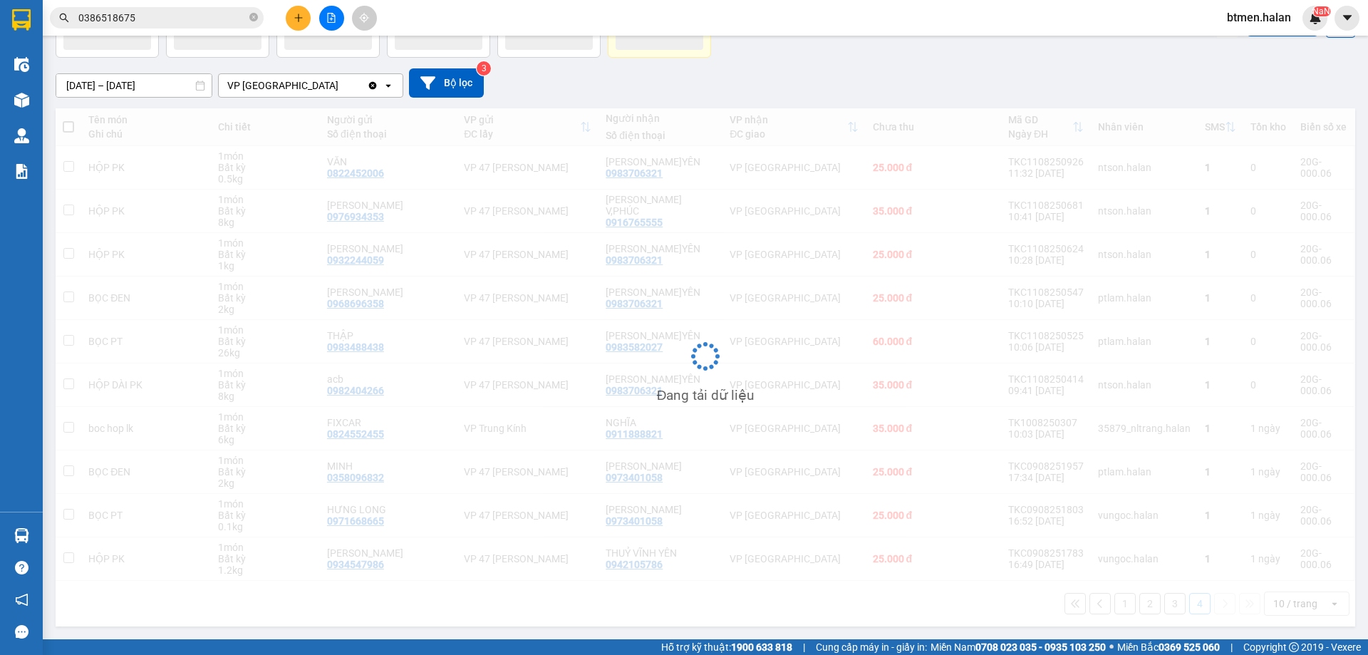
scroll to position [66, 0]
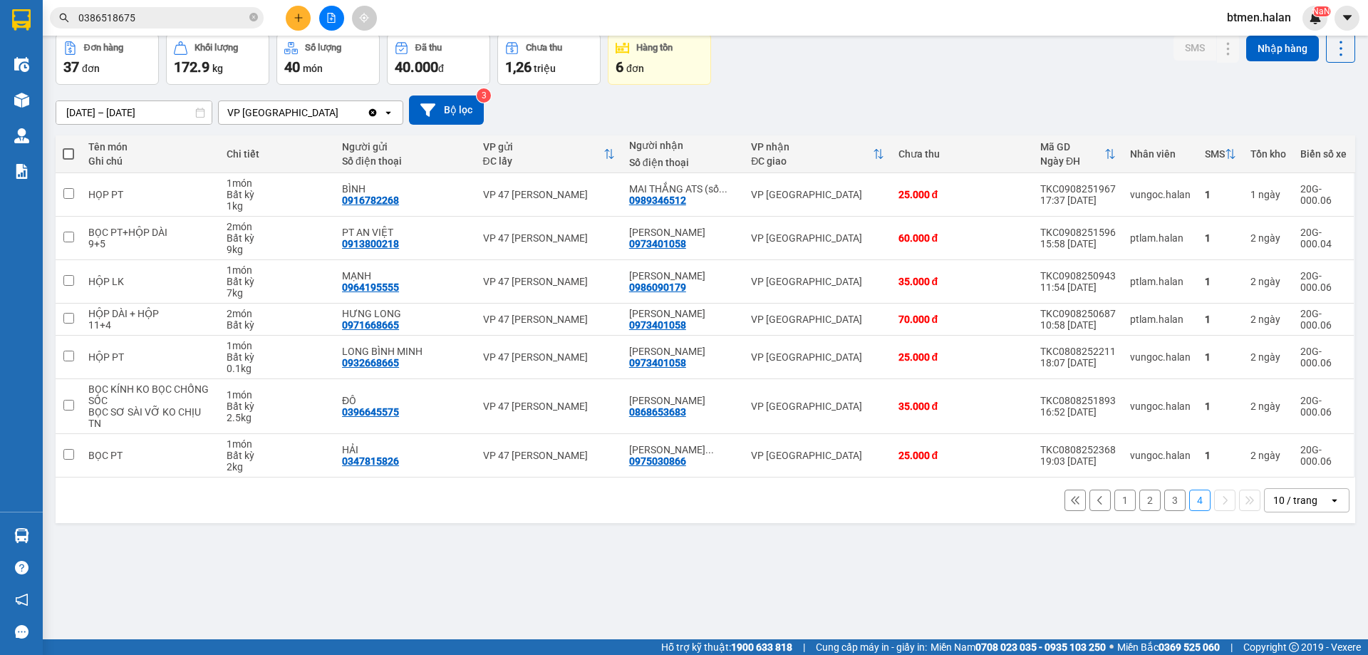
click at [1114, 500] on button "1" at bounding box center [1124, 499] width 21 height 21
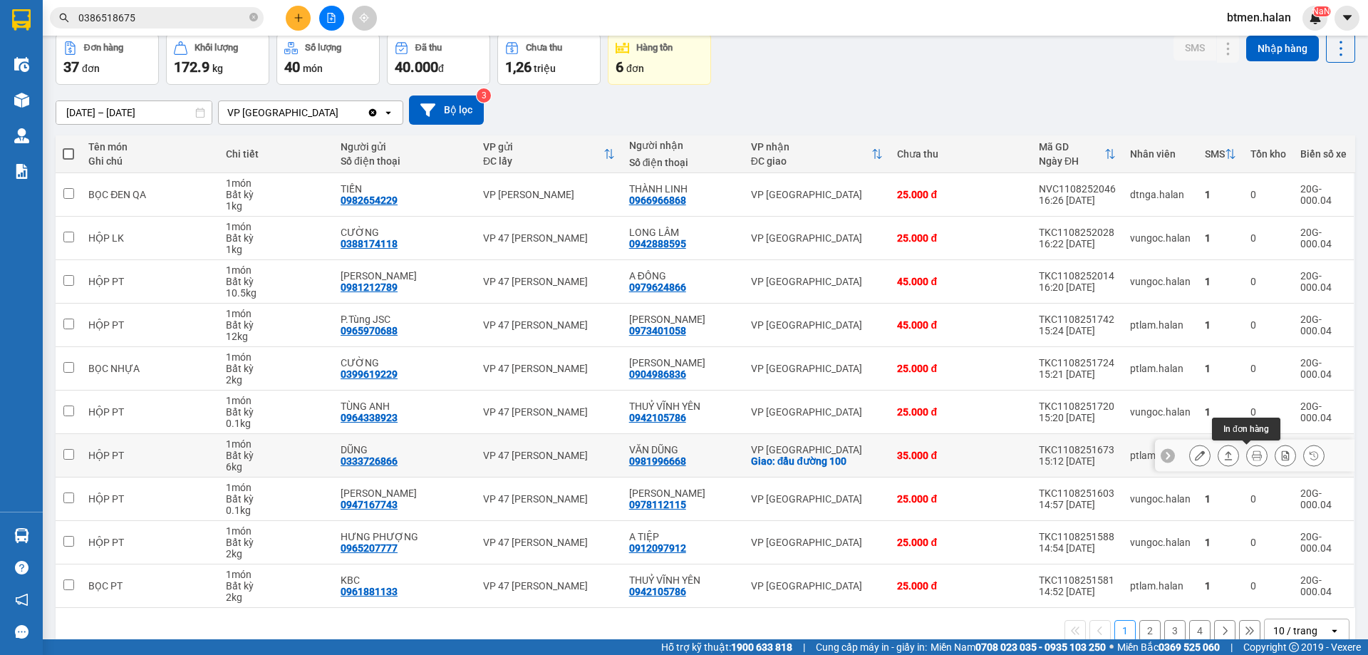
click at [1246, 455] on button at bounding box center [1256, 455] width 20 height 25
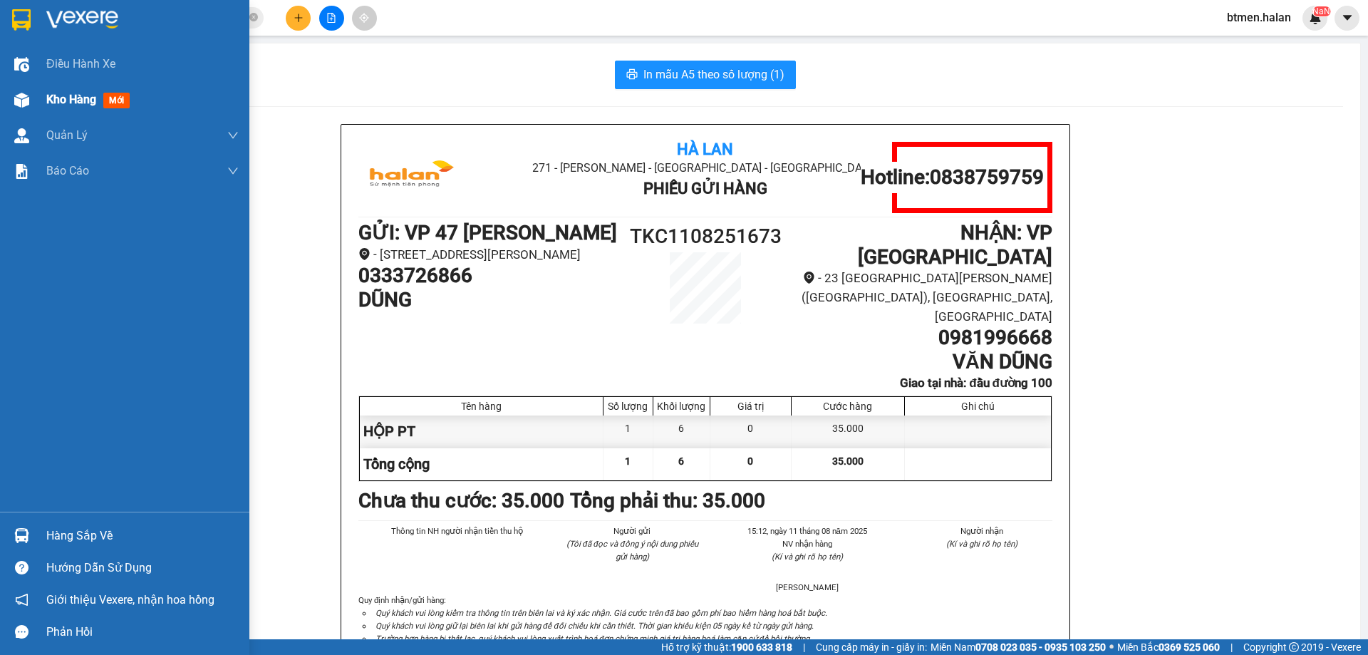
click at [93, 99] on span "Kho hàng" at bounding box center [71, 100] width 50 height 14
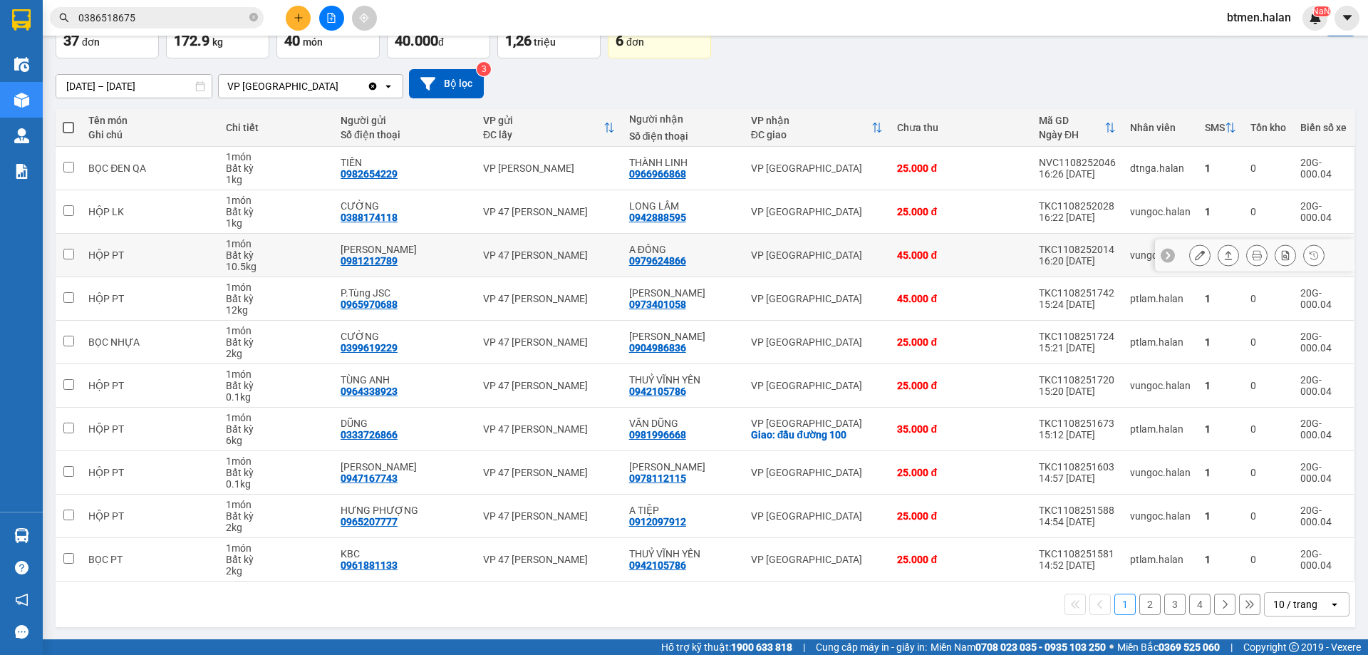
scroll to position [93, 0]
click at [1139, 603] on button "2" at bounding box center [1149, 603] width 21 height 21
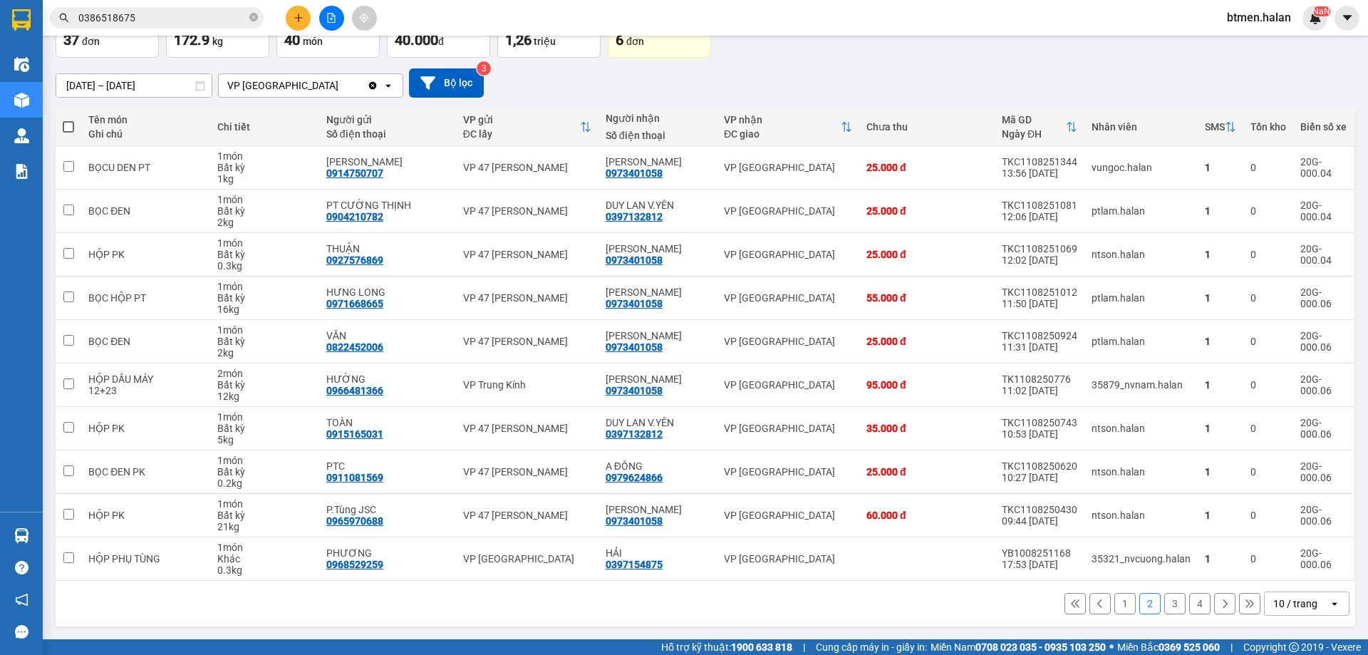
click at [1166, 607] on button "3" at bounding box center [1174, 603] width 21 height 21
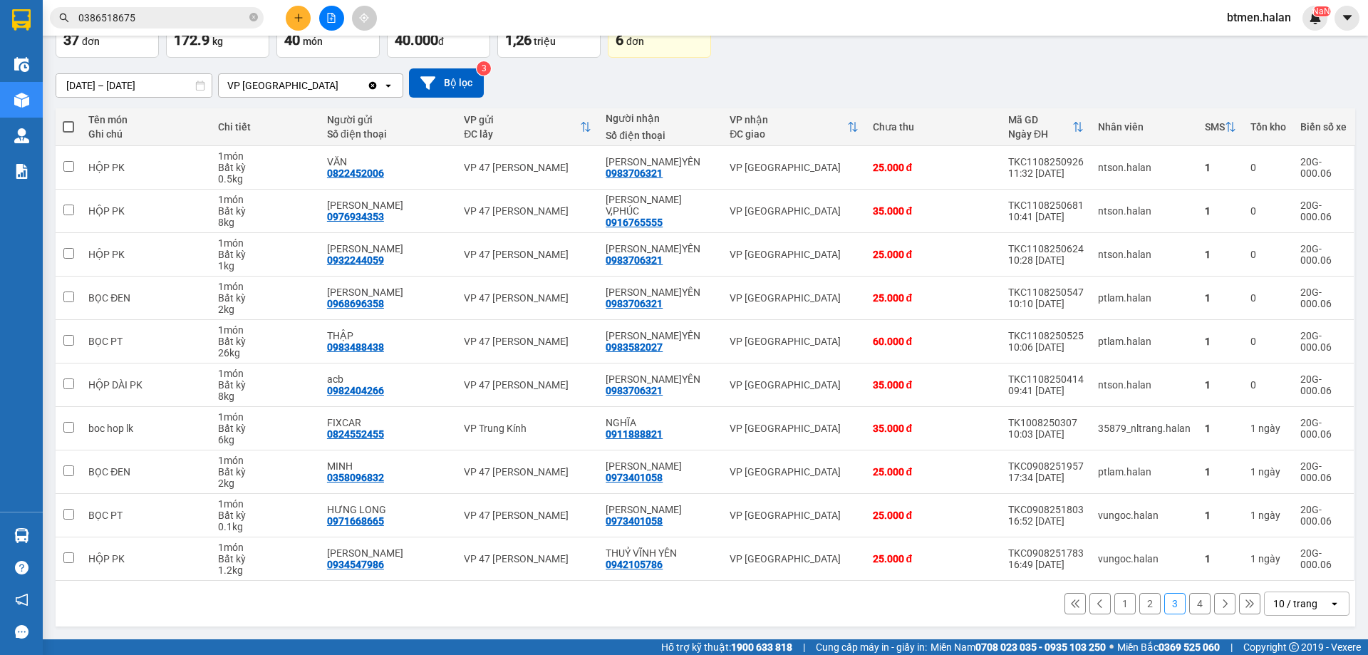
click at [1311, 93] on div "[DATE] – [DATE] Press the down arrow key to interact with the calendar and sele…" at bounding box center [705, 82] width 1299 height 29
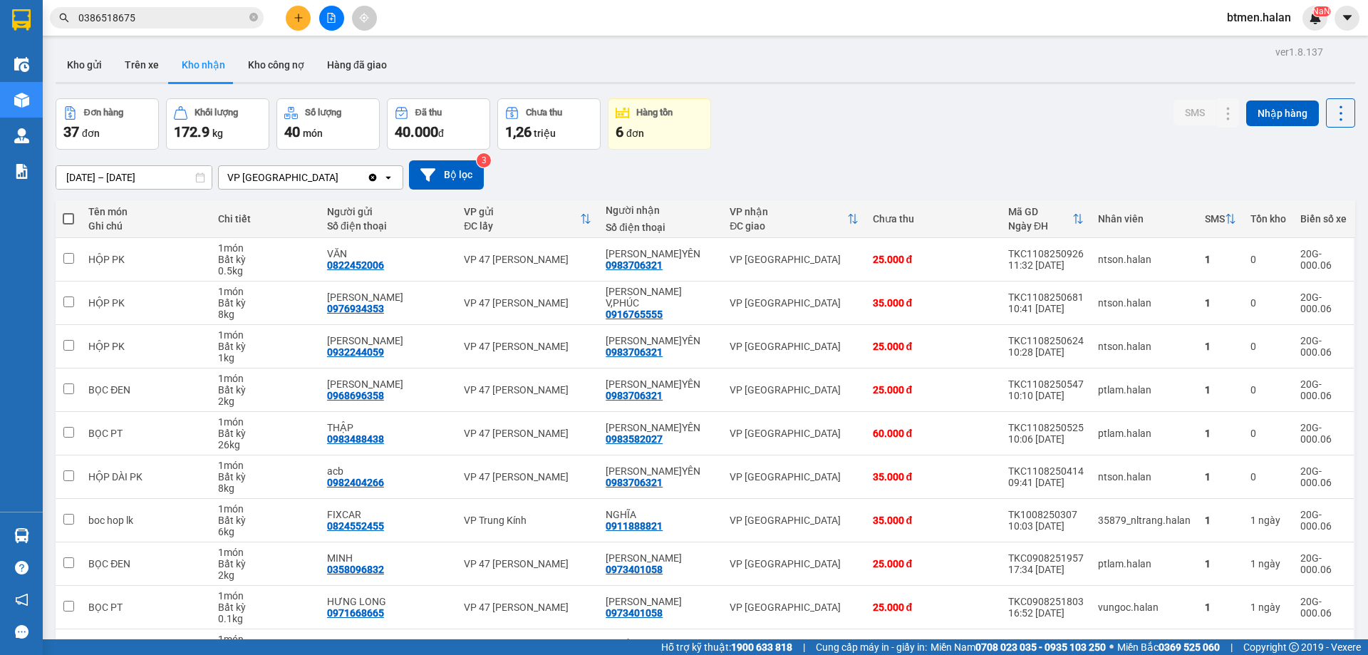
scroll to position [0, 0]
click at [85, 68] on button "Kho gửi" at bounding box center [85, 65] width 58 height 34
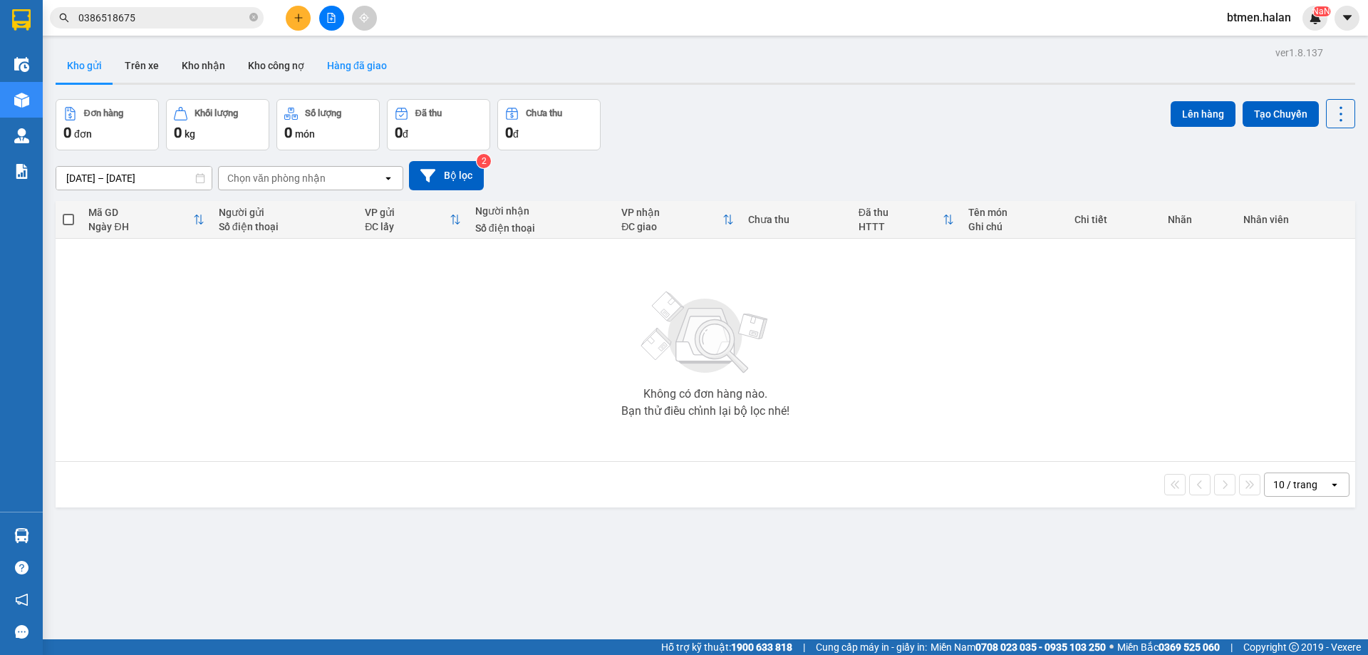
click at [333, 68] on button "Hàng đã giao" at bounding box center [357, 65] width 83 height 34
